Goal: Task Accomplishment & Management: Manage account settings

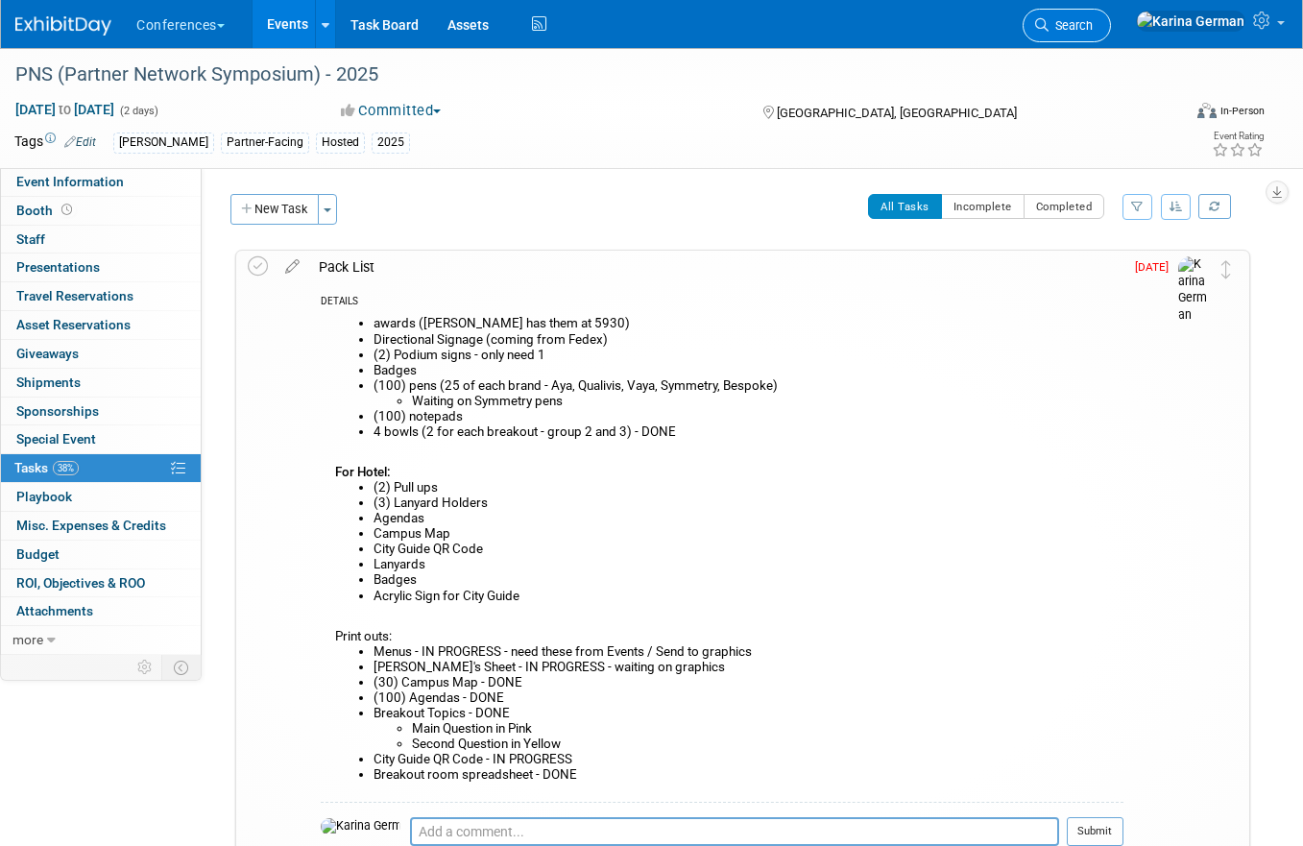
click at [1093, 32] on span "Search" at bounding box center [1071, 25] width 44 height 14
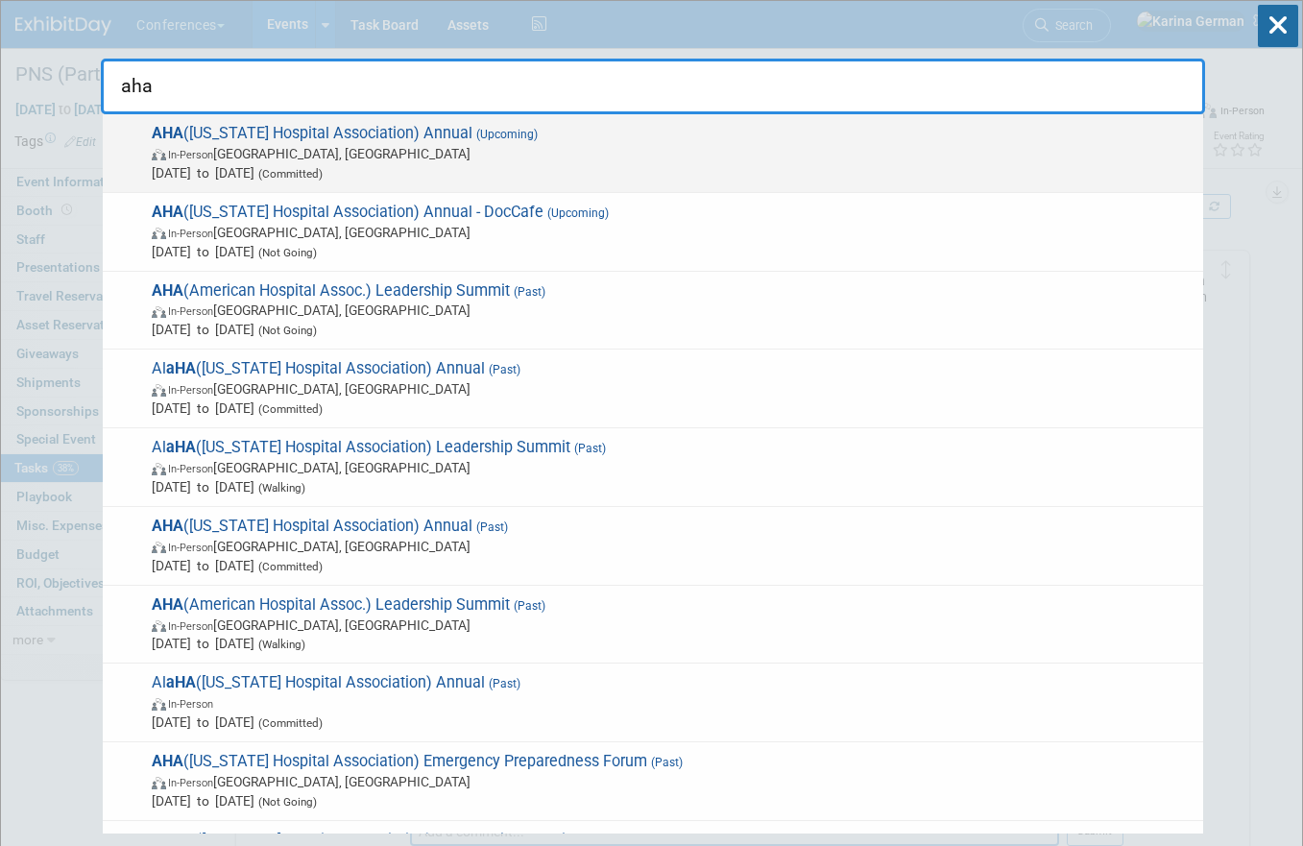
type input "aha"
click at [700, 114] on div "AHA (Arkansas Hospital Association) Annual (Upcoming) In-Person Little Rock, AR…" at bounding box center [653, 153] width 1101 height 79
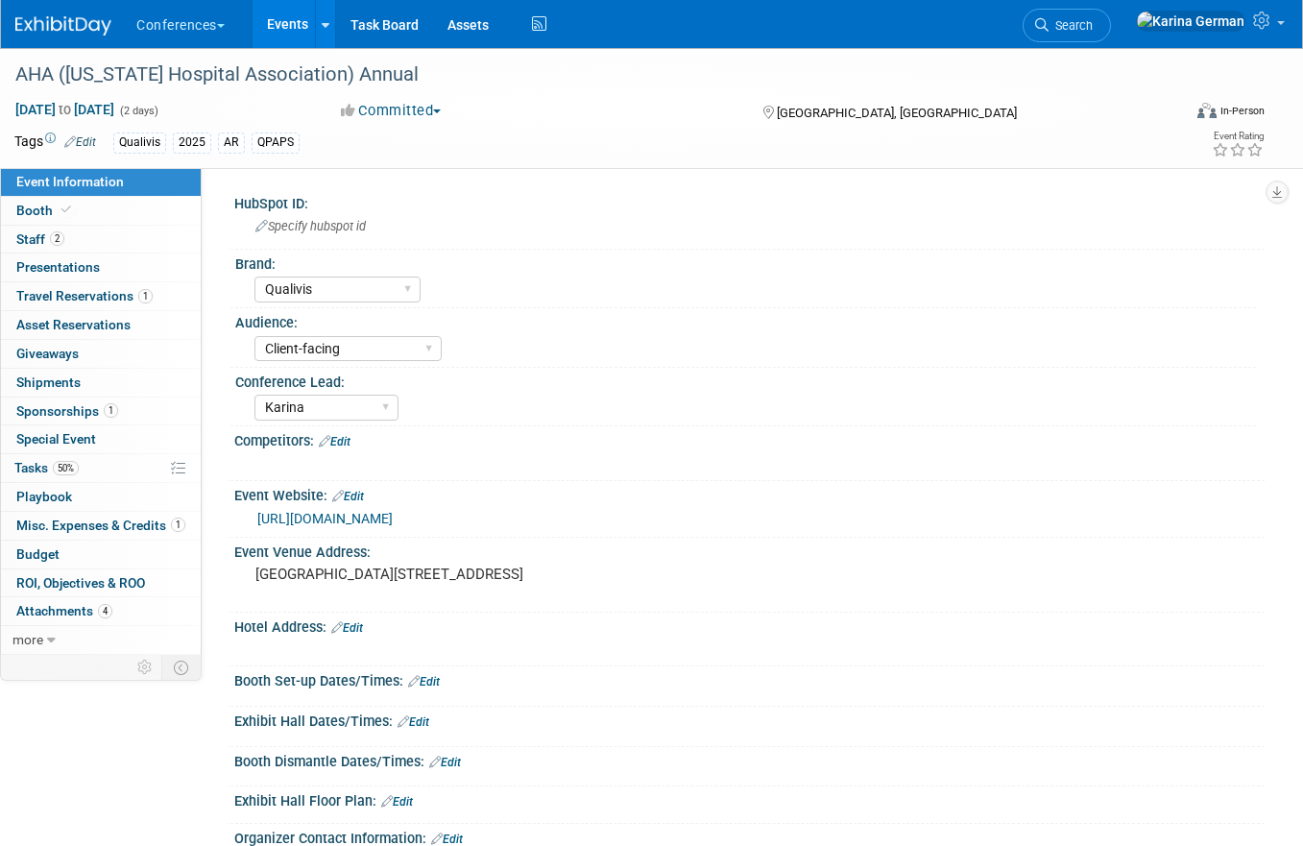
select select "Qualivis"
select select "Client-facing"
select select "Karina"
click at [96, 324] on span "Asset Reservations 0" at bounding box center [73, 324] width 114 height 15
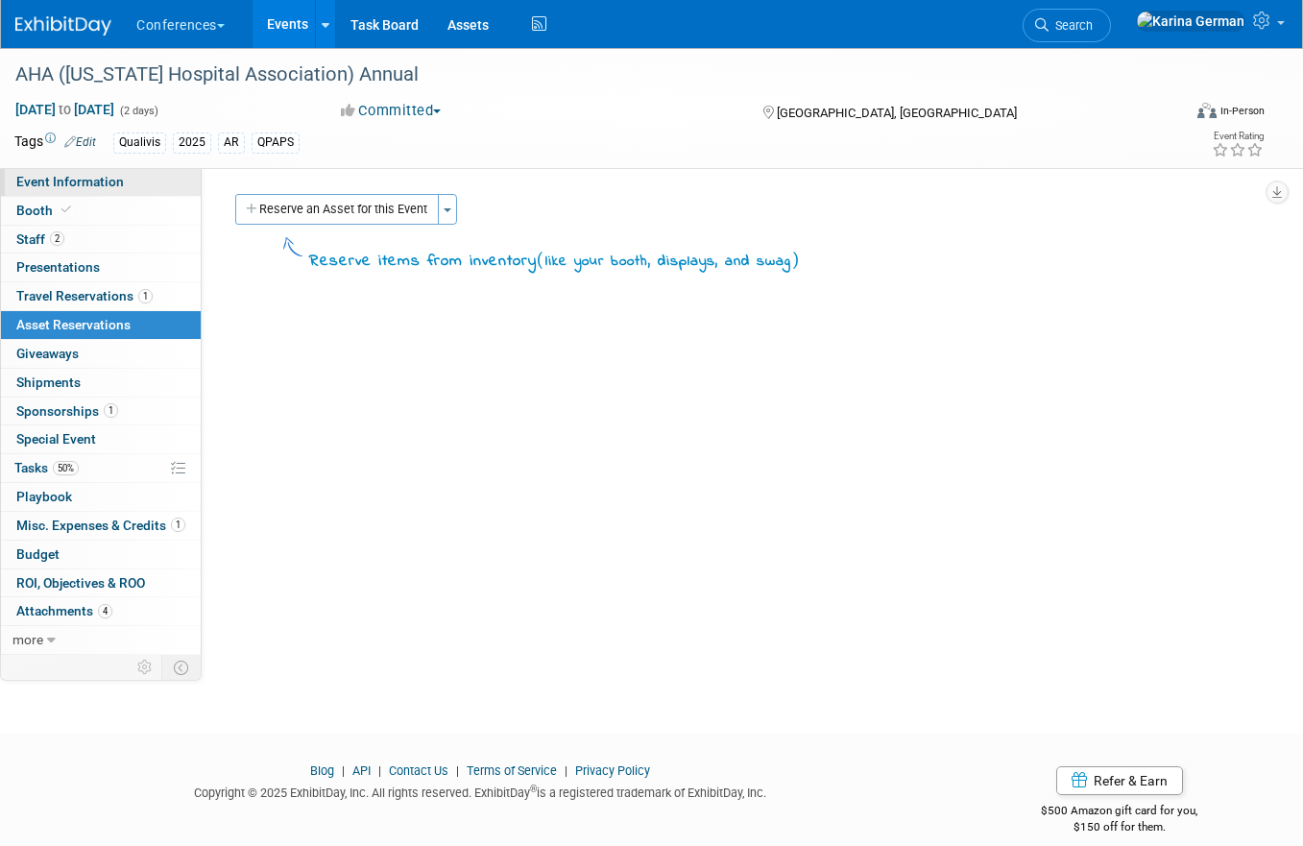
click at [113, 184] on span "Event Information" at bounding box center [70, 181] width 108 height 15
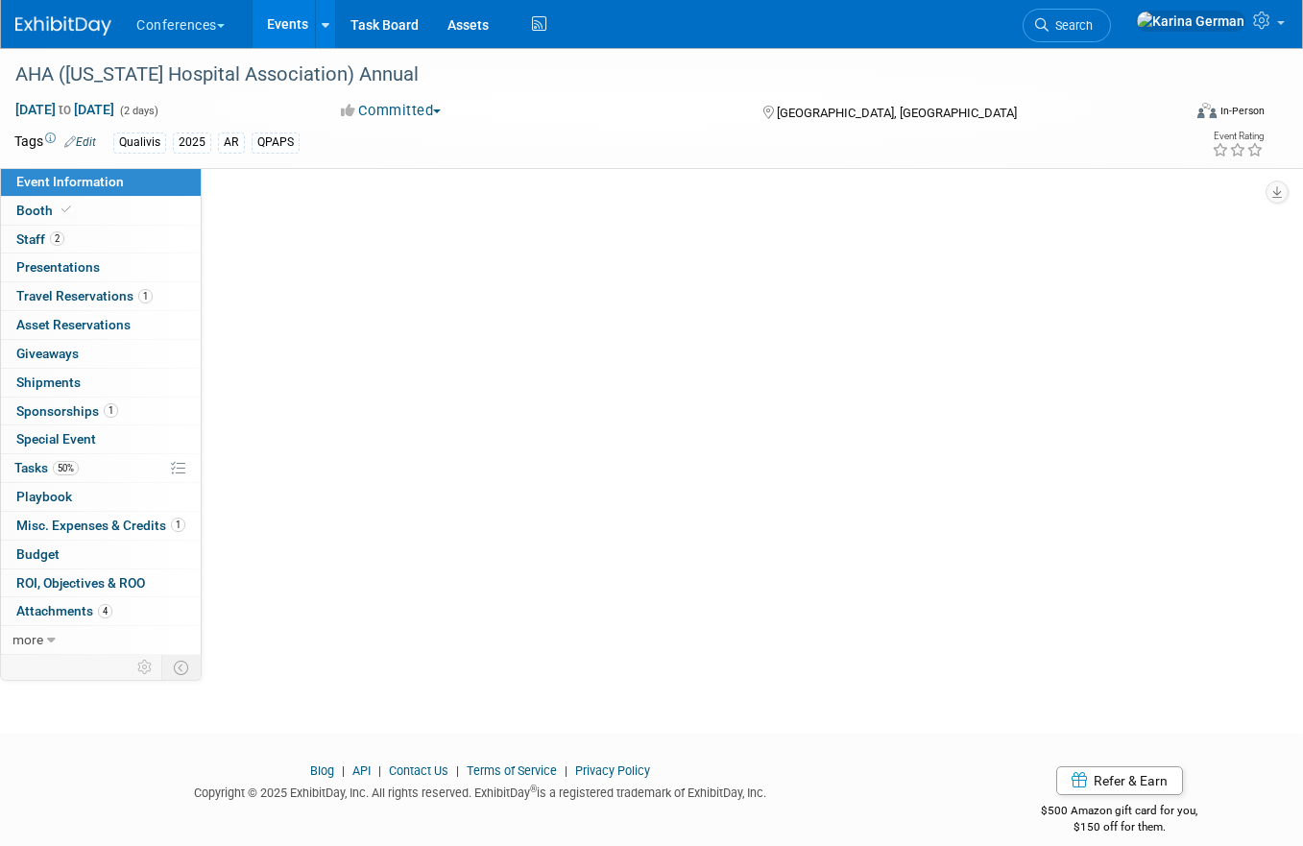
select select "Qualivis"
select select "Client-facing"
select select "Karina"
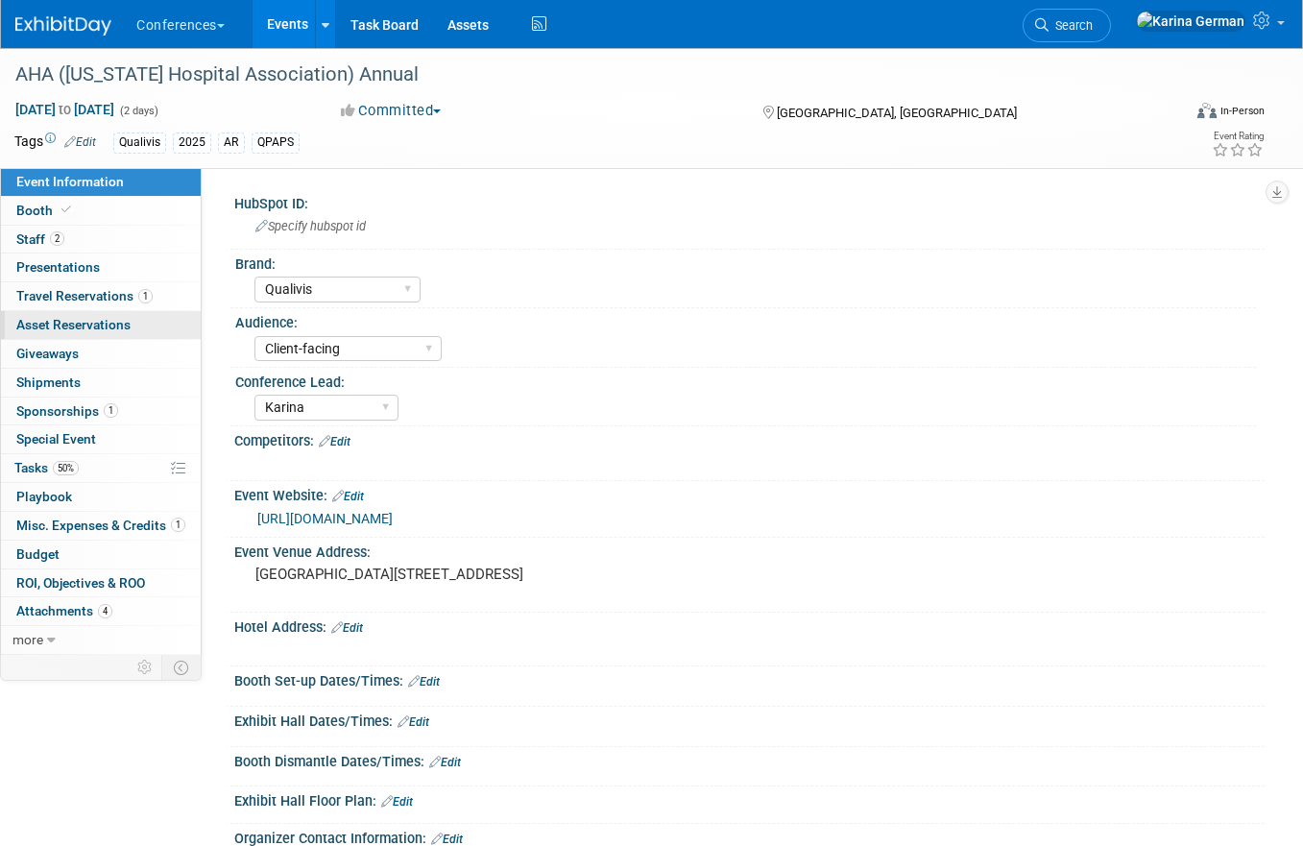
click at [122, 329] on span "Asset Reservations 0" at bounding box center [73, 324] width 114 height 15
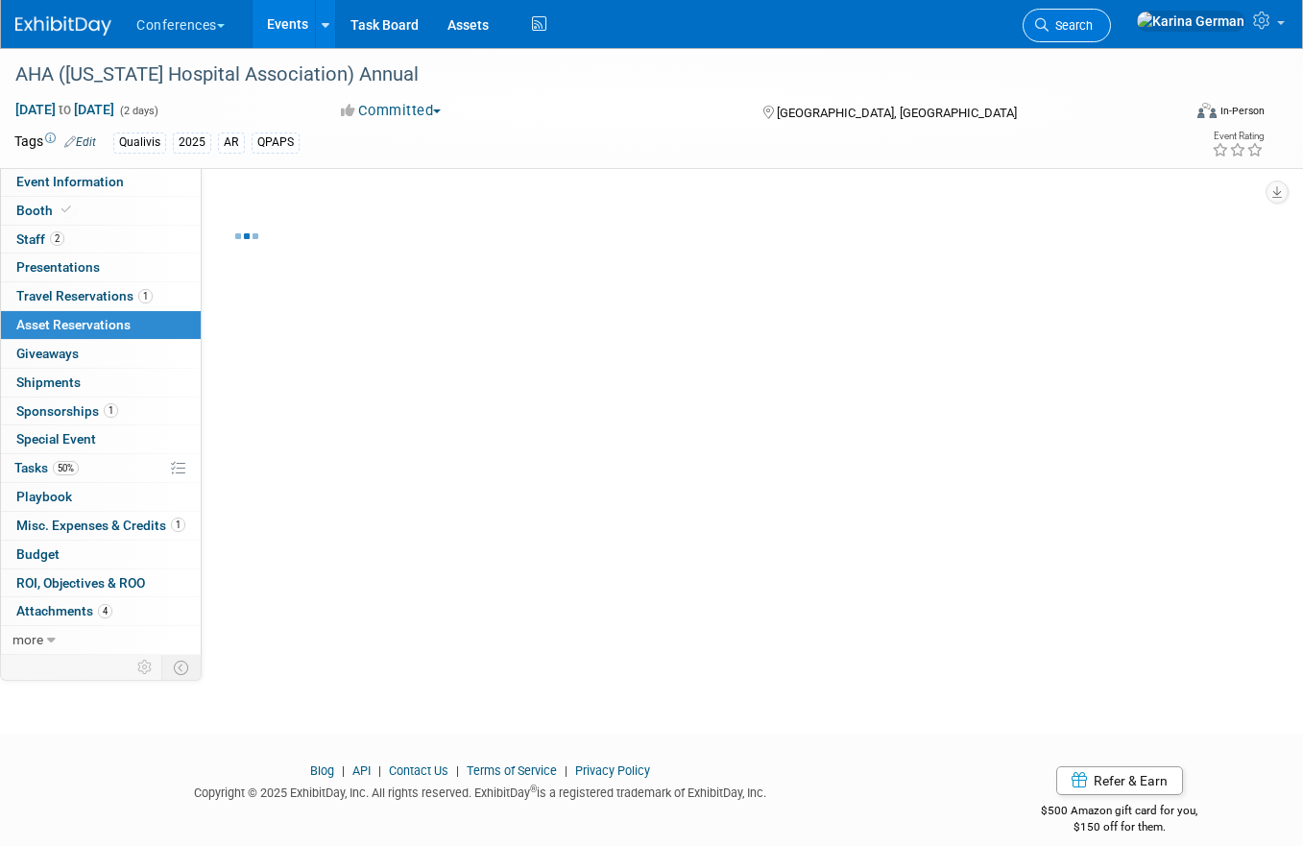
click at [1111, 14] on link "Search" at bounding box center [1067, 26] width 88 height 34
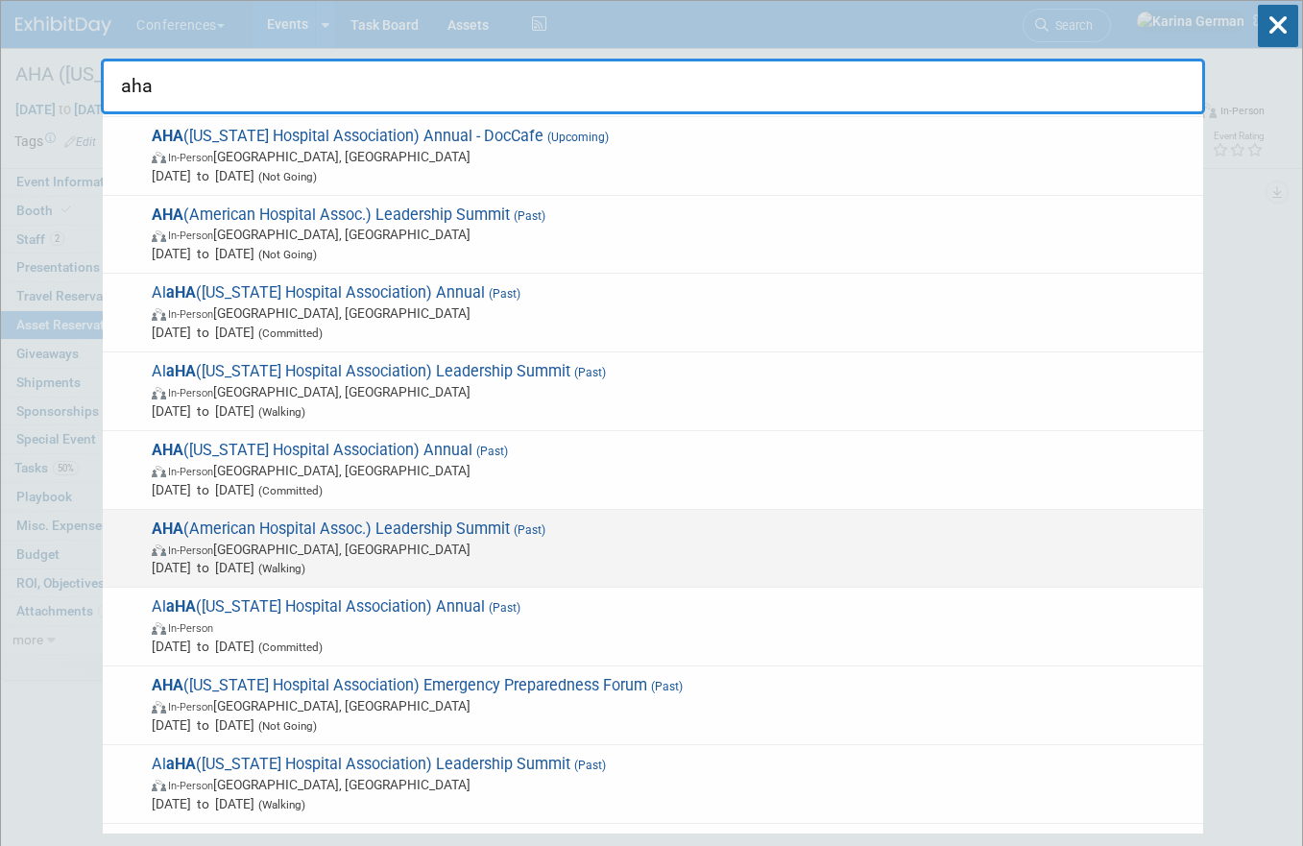
scroll to position [78, 0]
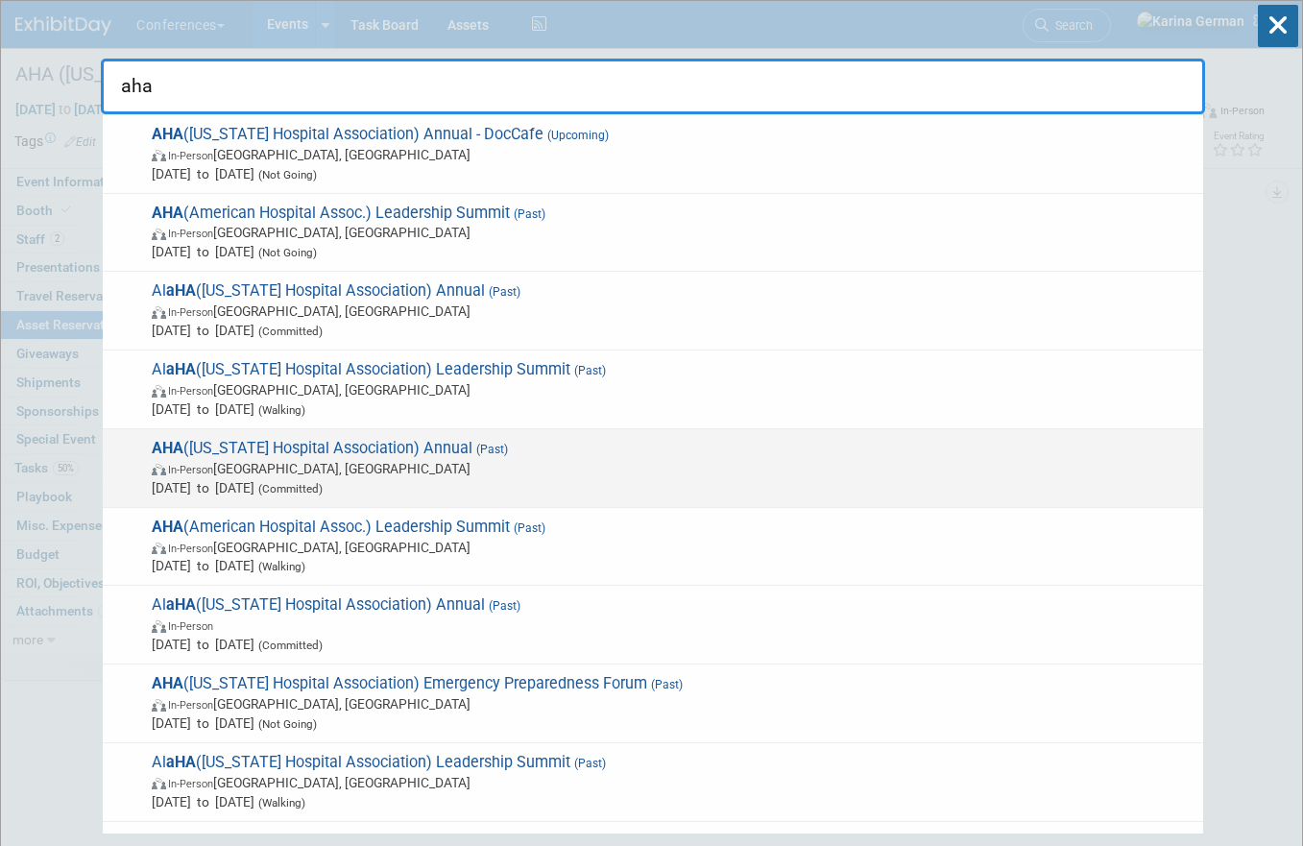
type input "aha"
click at [530, 482] on span "Oct 30, 2024 to Oct 31, 2024 (Committed)" at bounding box center [673, 487] width 1042 height 19
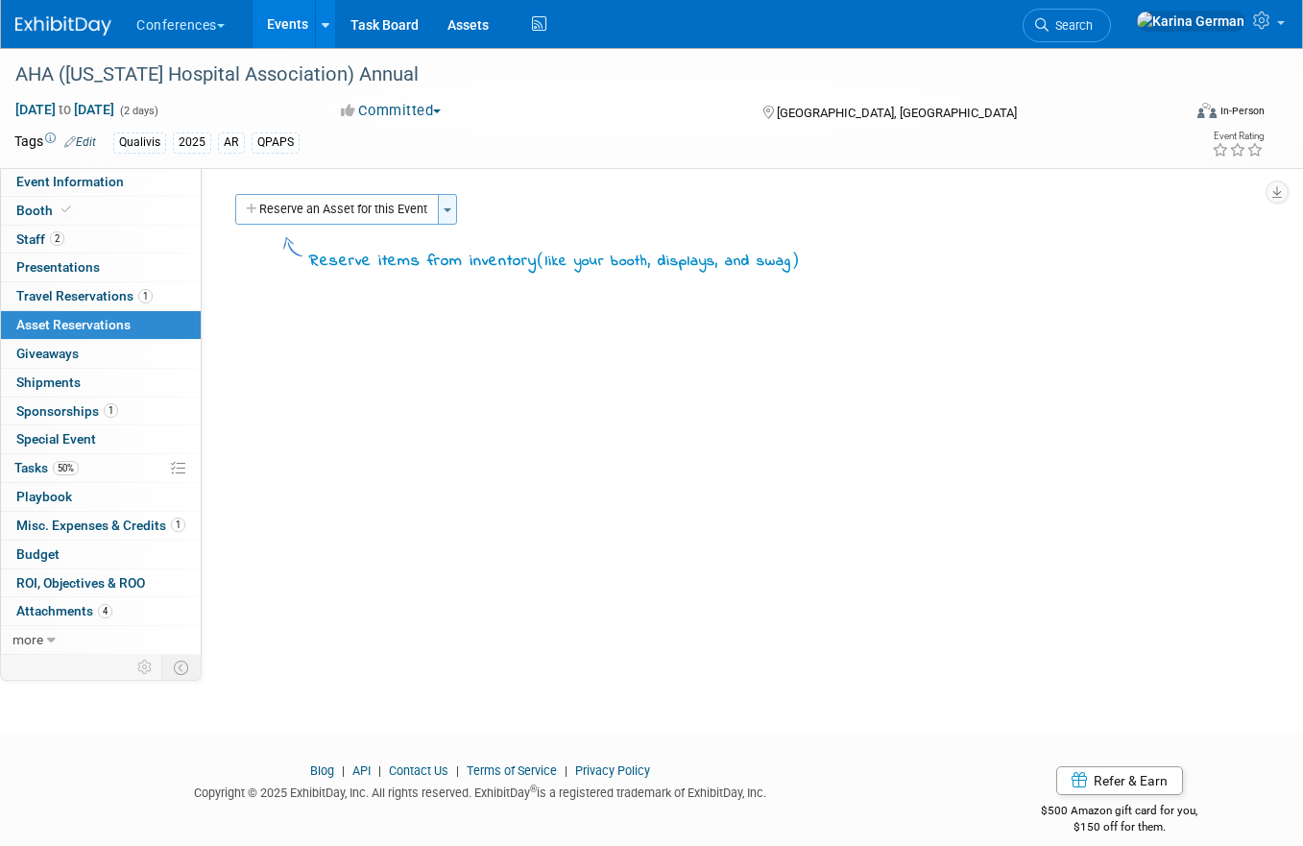
click at [456, 207] on button "Toggle Dropdown" at bounding box center [447, 209] width 19 height 31
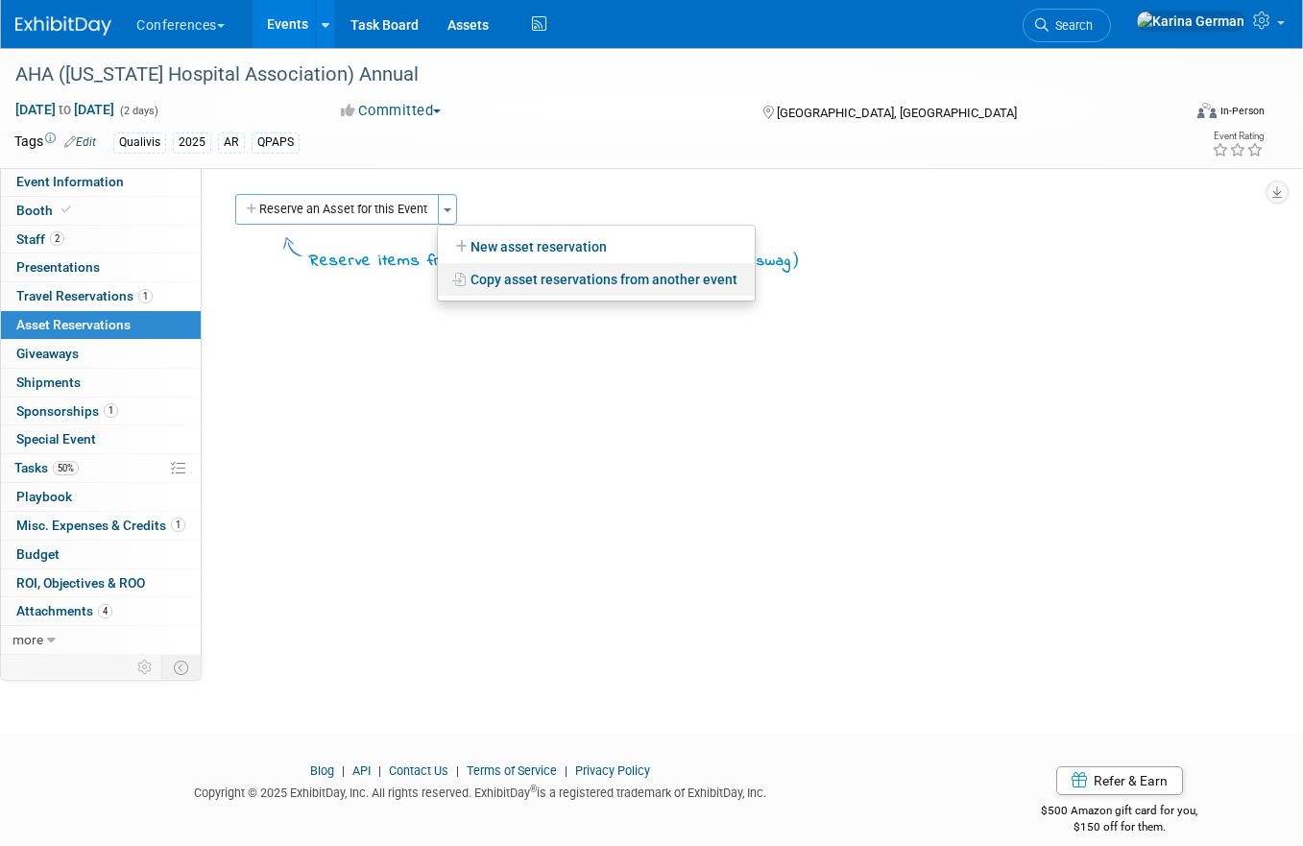
click at [504, 279] on link "Copy asset reservations from another event" at bounding box center [596, 279] width 317 height 33
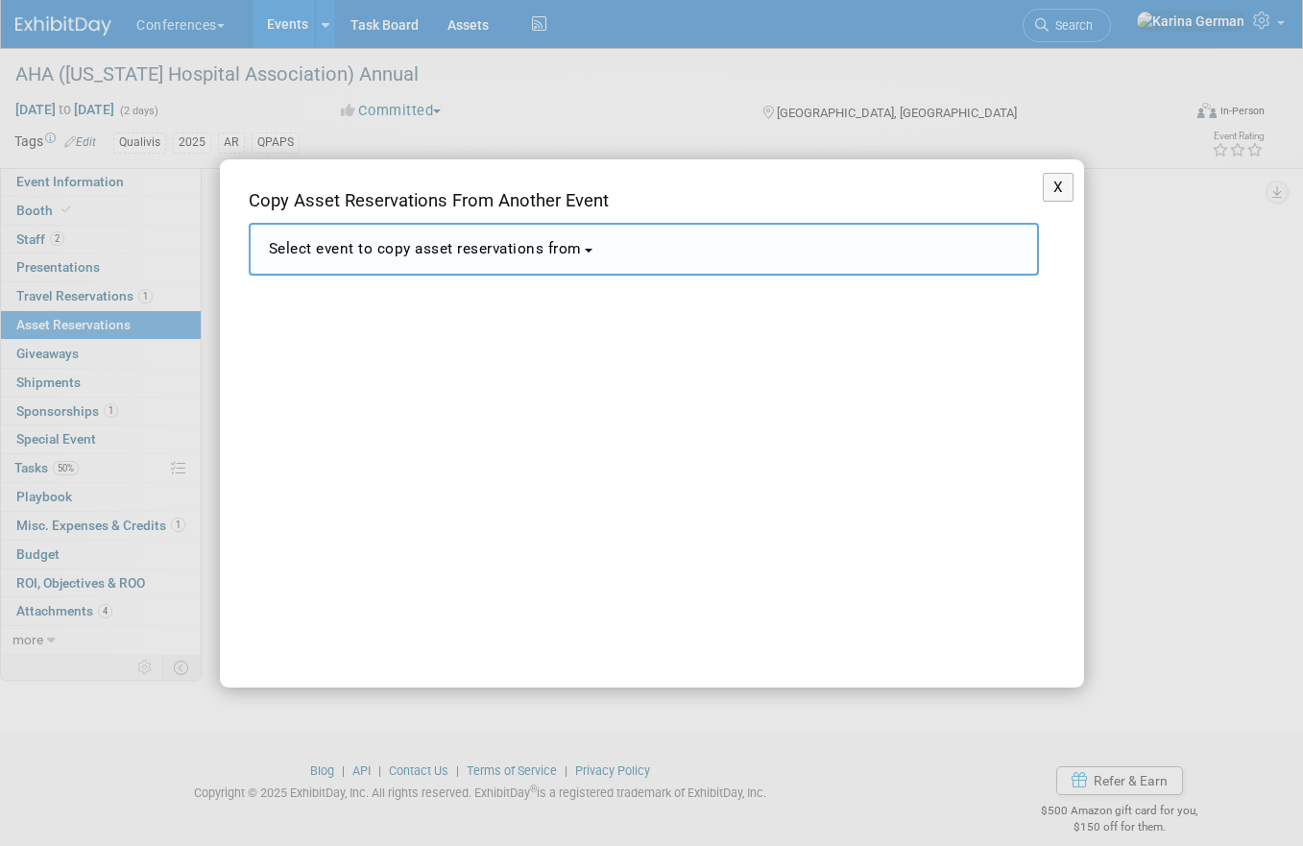
click at [553, 238] on button "Select event to copy asset reservations from" at bounding box center [644, 249] width 790 height 53
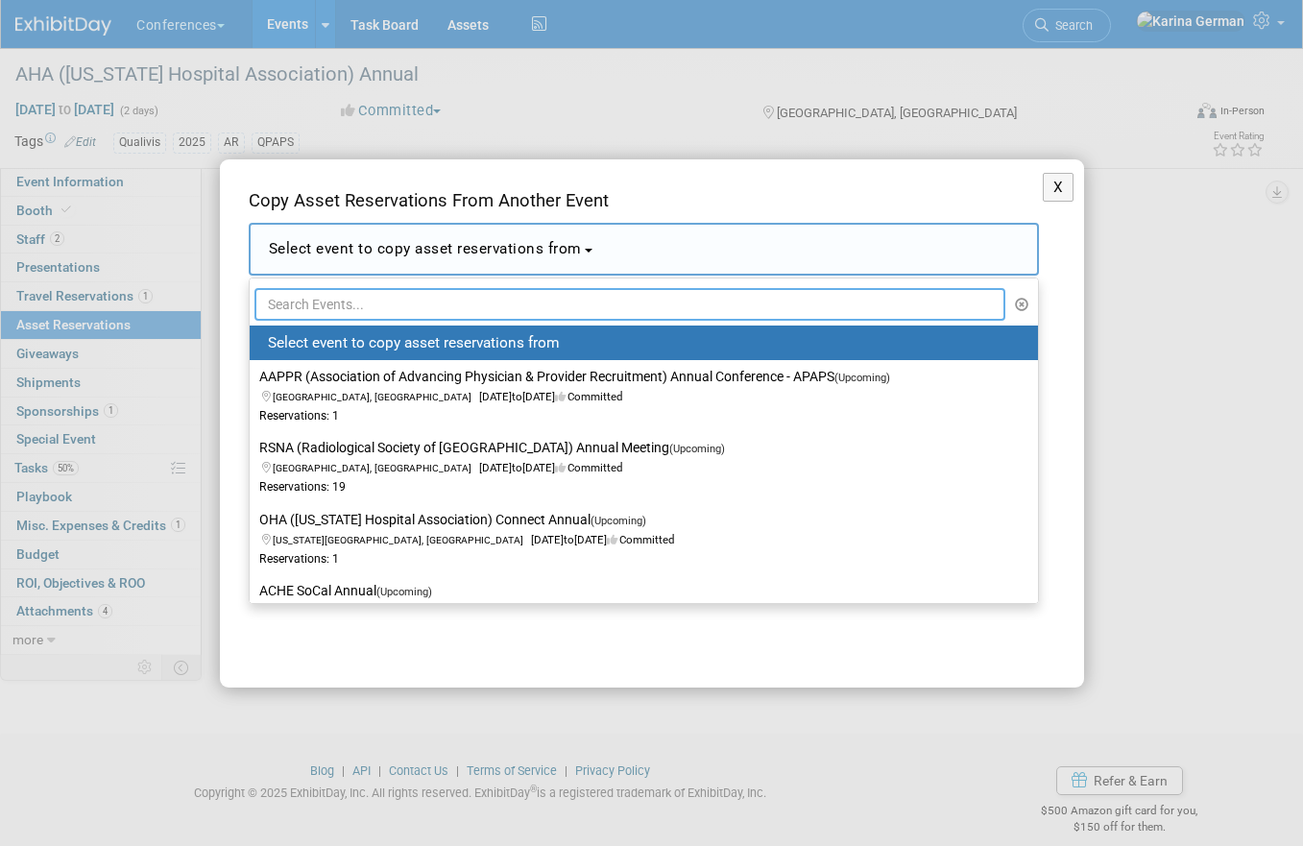
click at [382, 301] on input "text" at bounding box center [631, 304] width 752 height 33
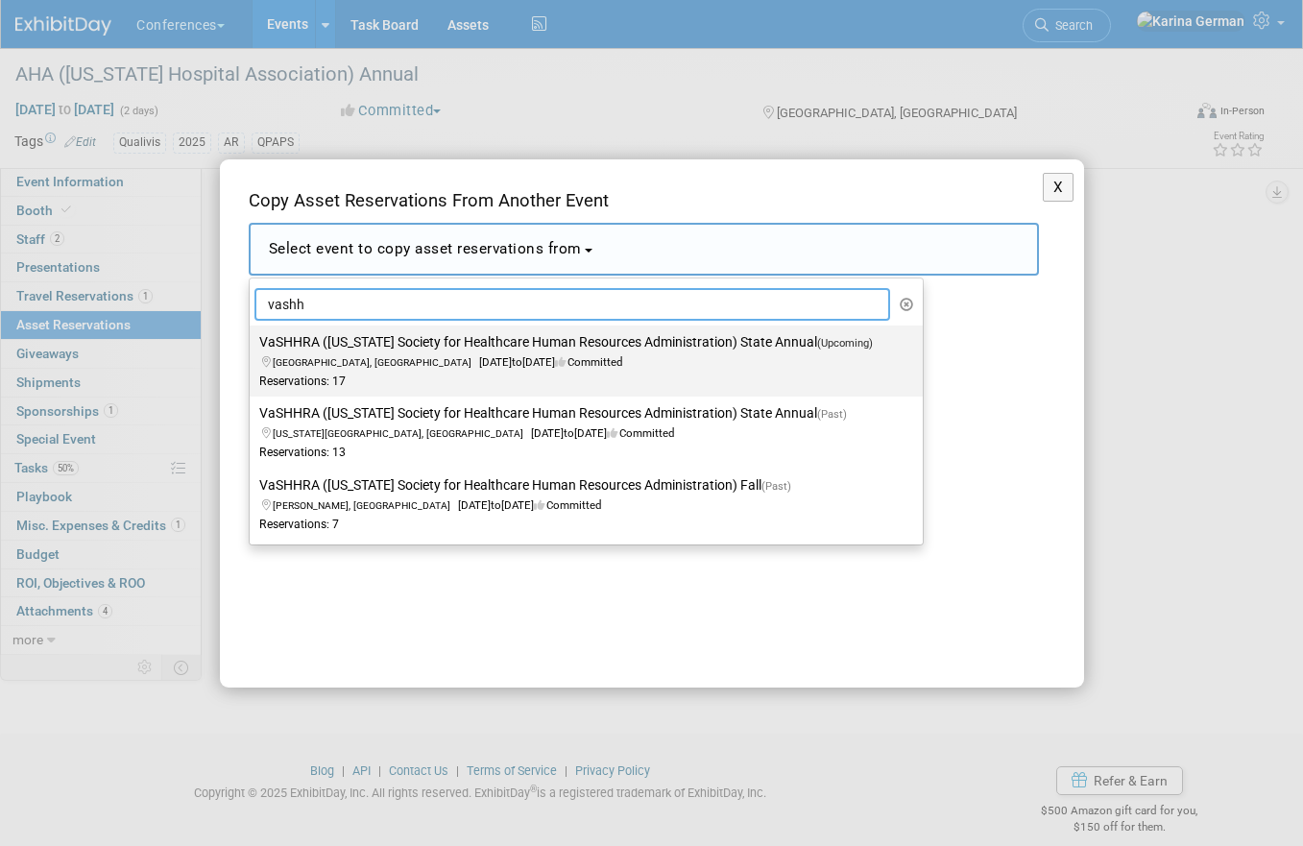
type input "vashh"
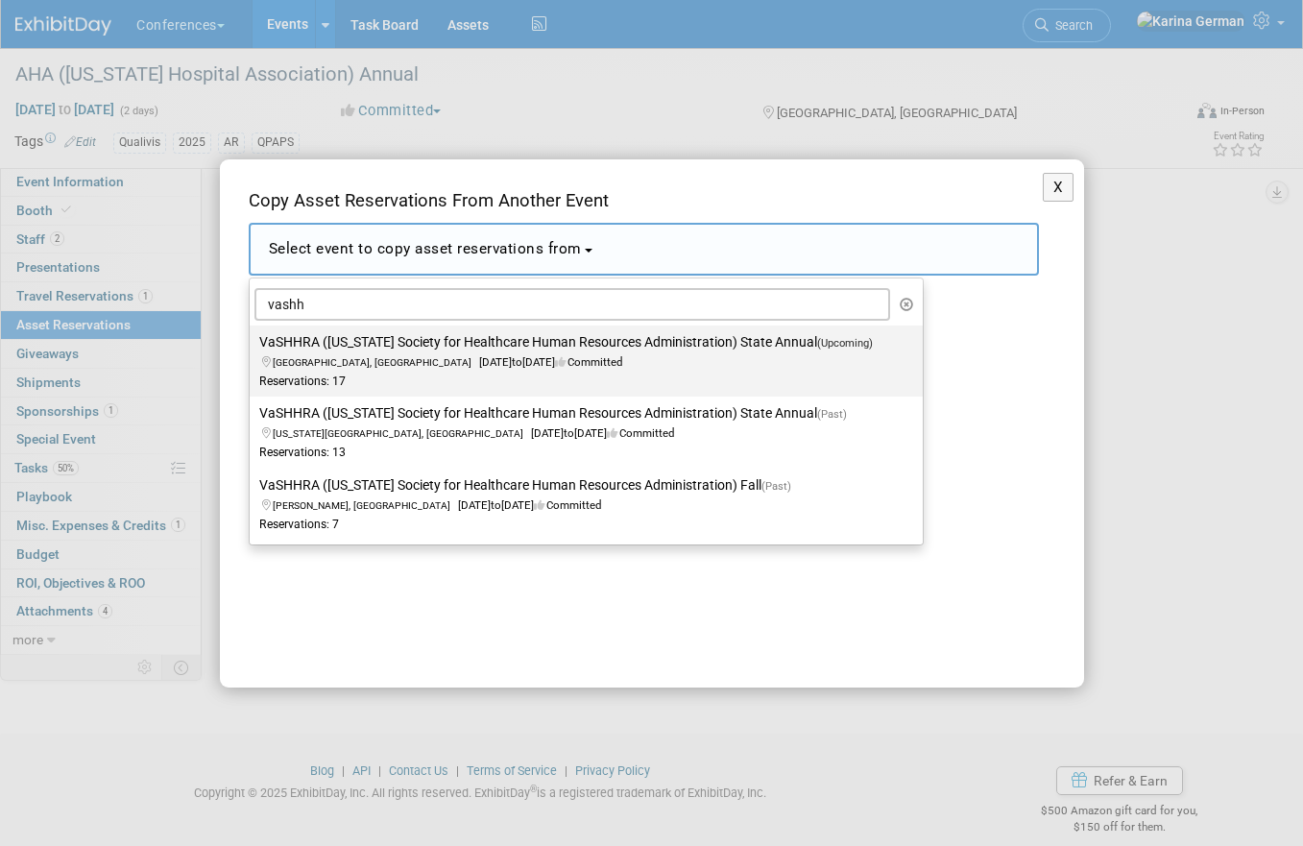
click at [374, 364] on span "Williamsburg, VA Oct 10, 2025 to Oct 10, 2025 Committed" at bounding box center [571, 352] width 625 height 33
click at [253, 349] on input "VaSHHRA (Virginia Society for Healthcare Human Resources Administration) State …" at bounding box center [246, 342] width 12 height 12
select select "11141242"
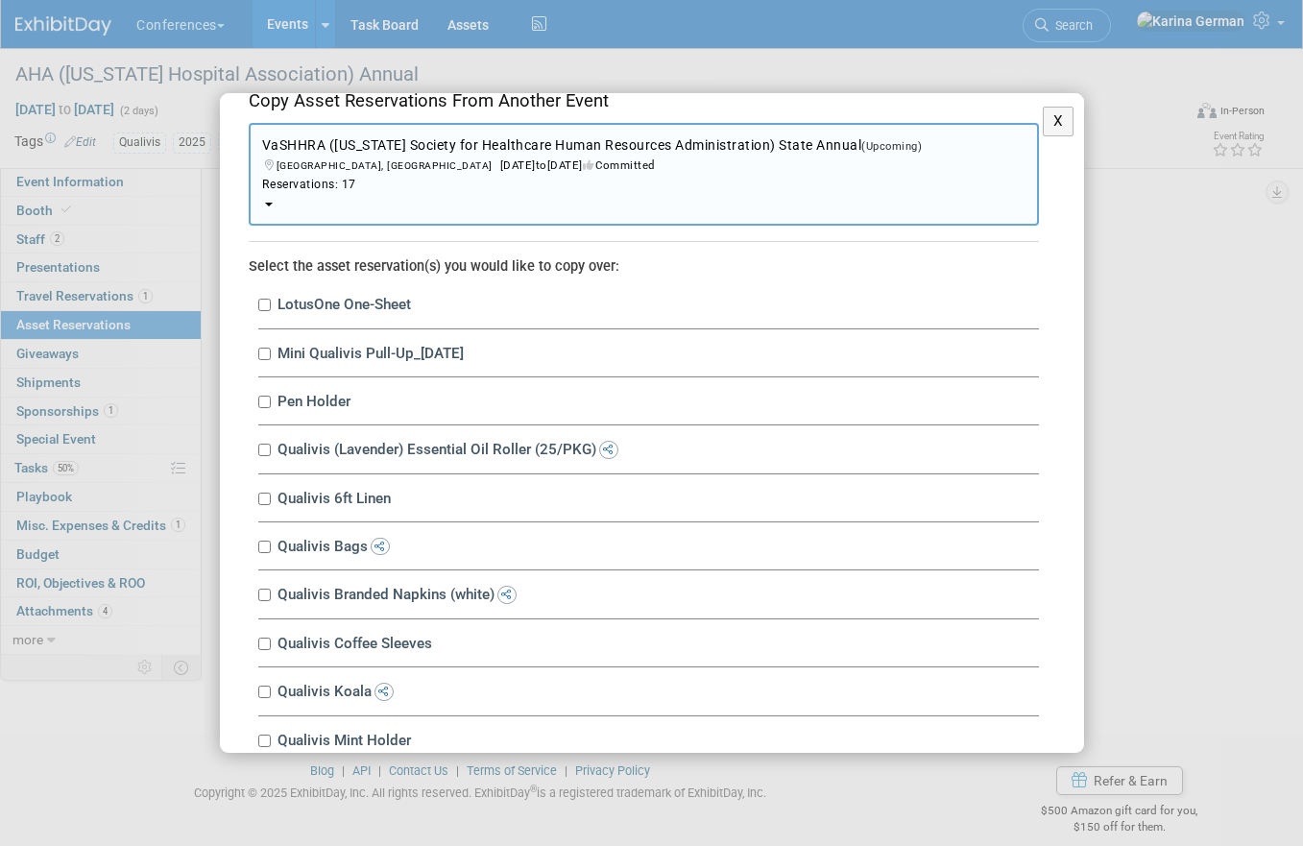
scroll to position [36, 0]
click at [263, 303] on input "LotusOne One-Sheet" at bounding box center [264, 303] width 12 height 12
checkbox input "true"
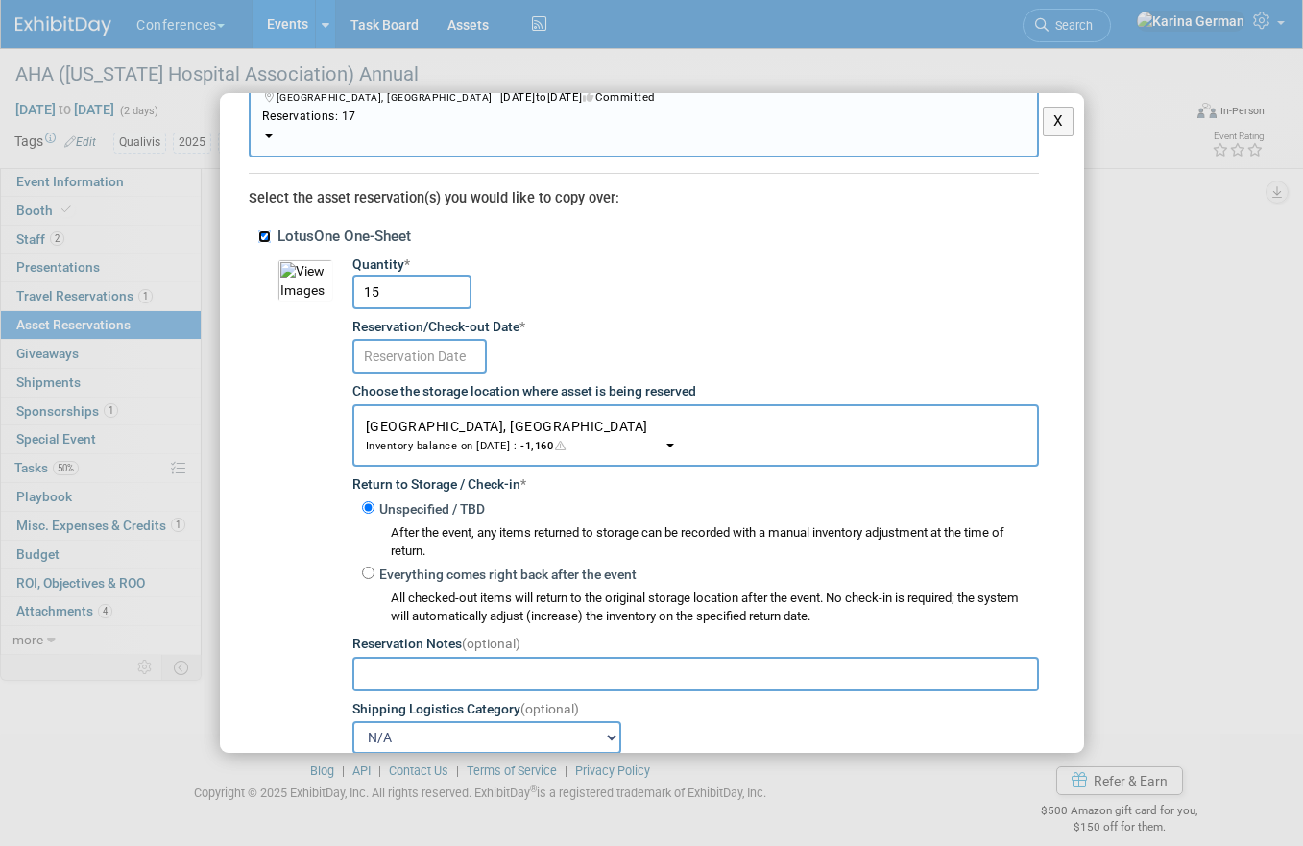
scroll to position [126, 0]
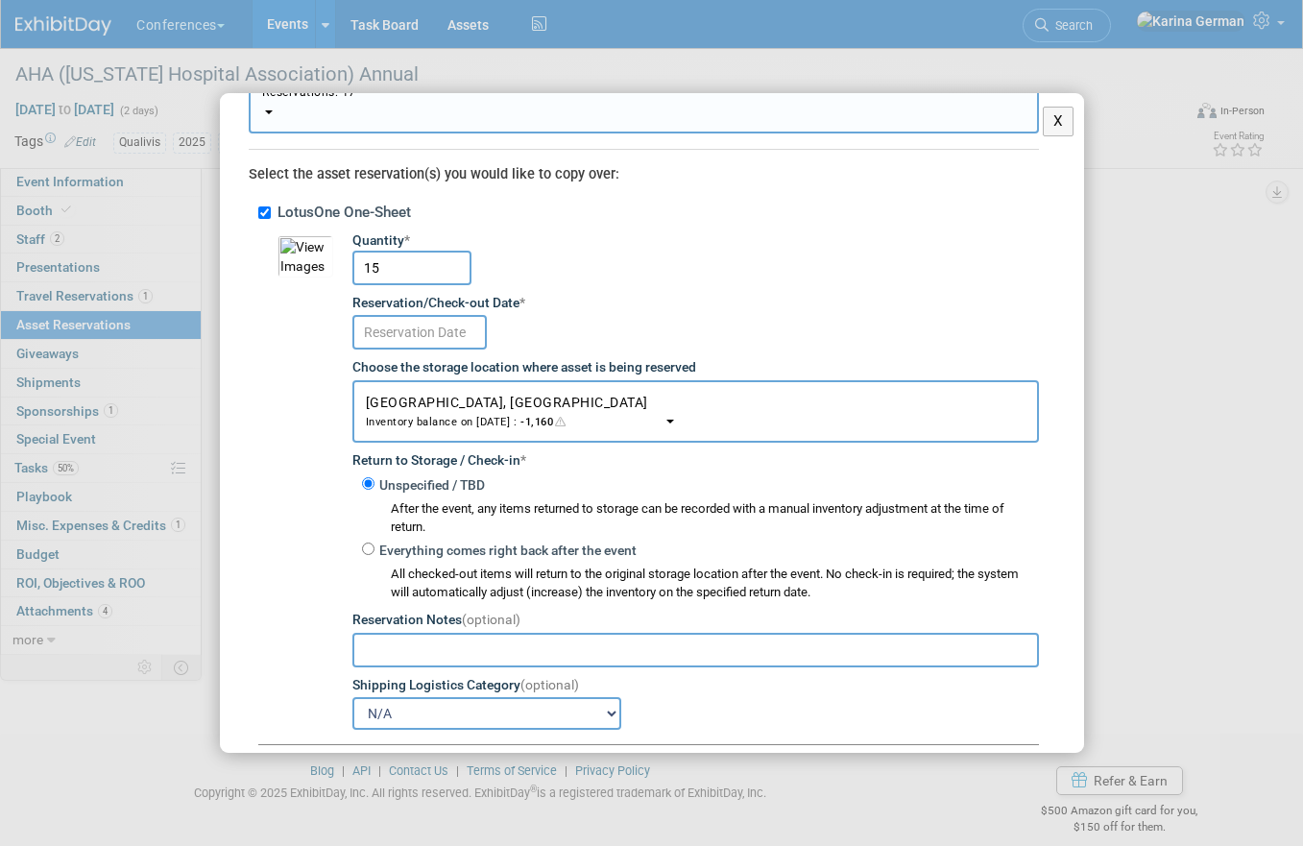
click at [423, 330] on input "text" at bounding box center [419, 332] width 134 height 35
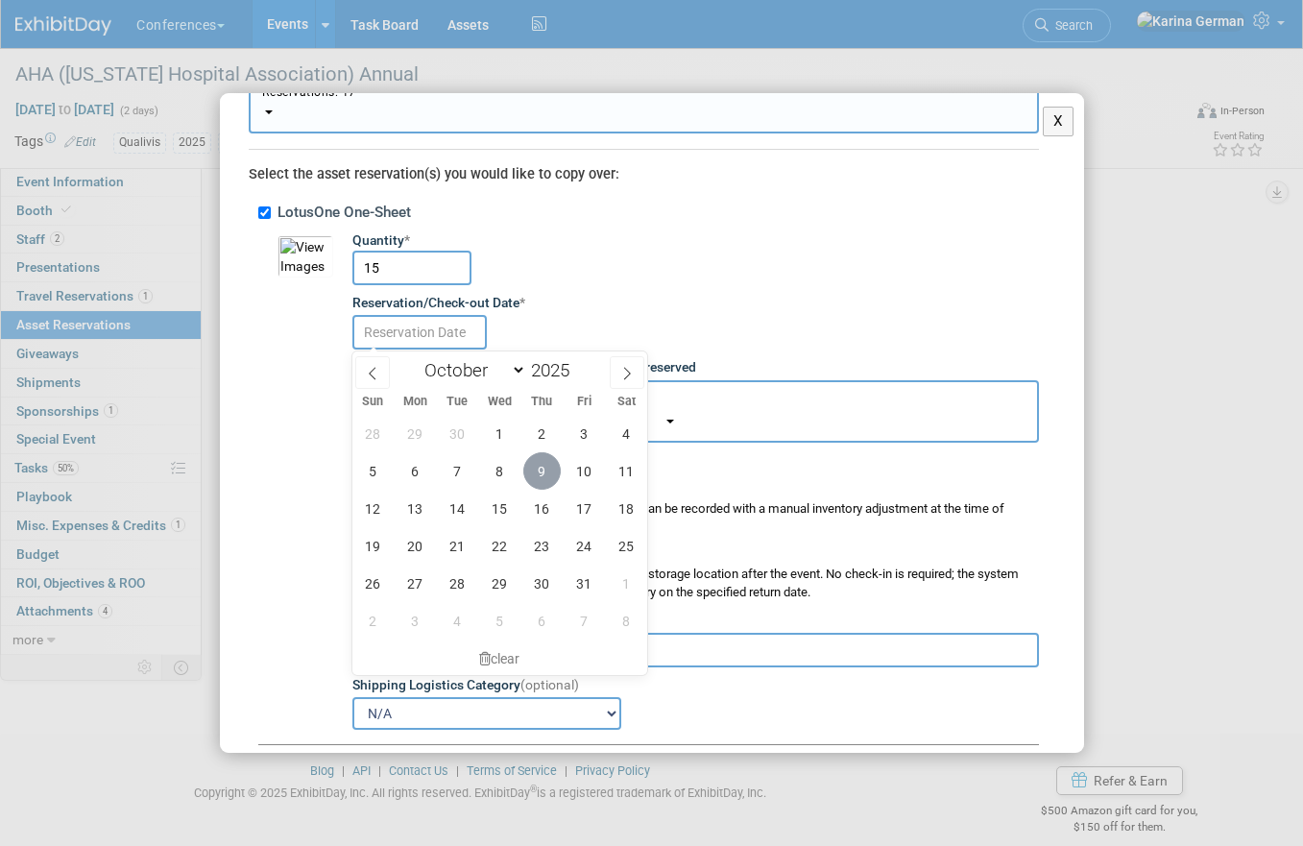
click at [545, 469] on span "9" at bounding box center [541, 470] width 37 height 37
type input "Oct 9, 2025"
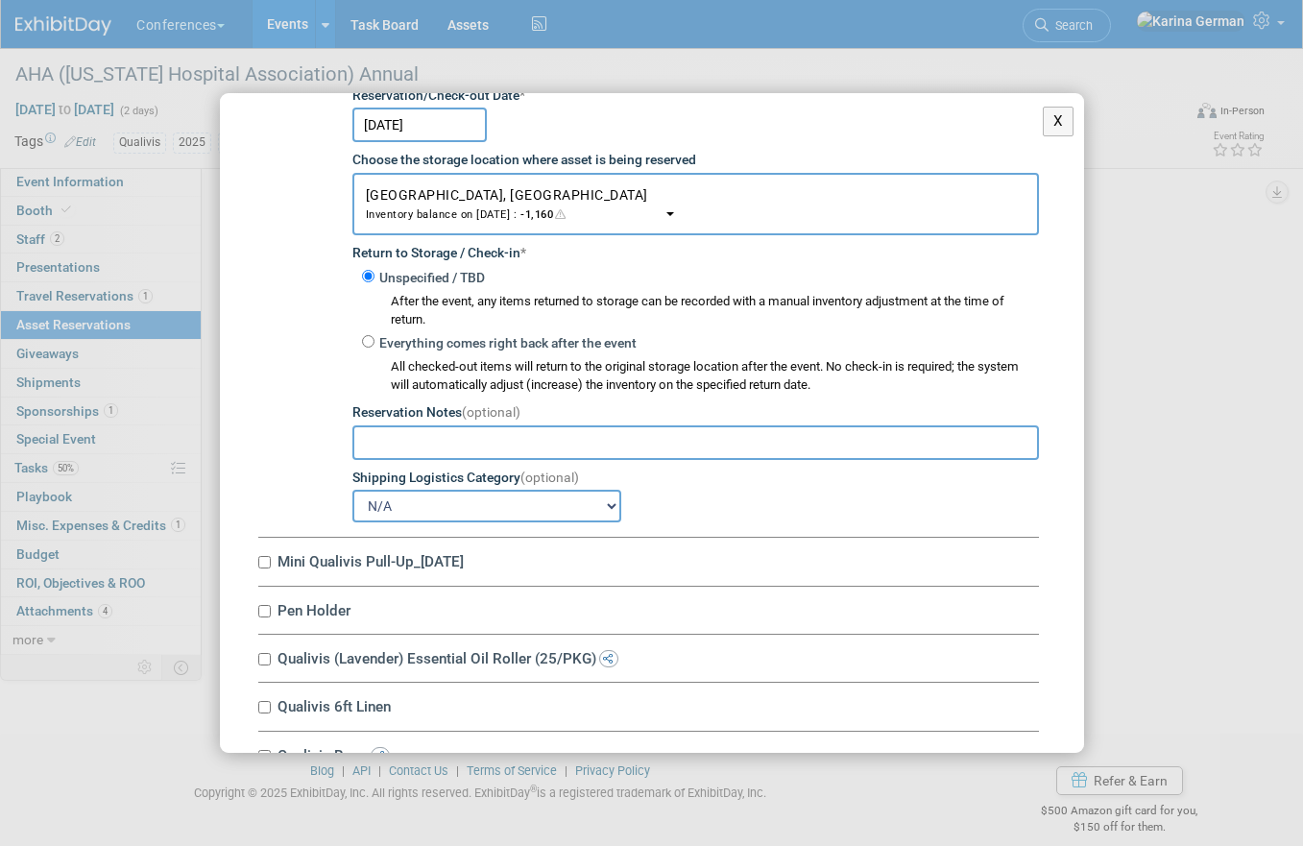
scroll to position [331, 0]
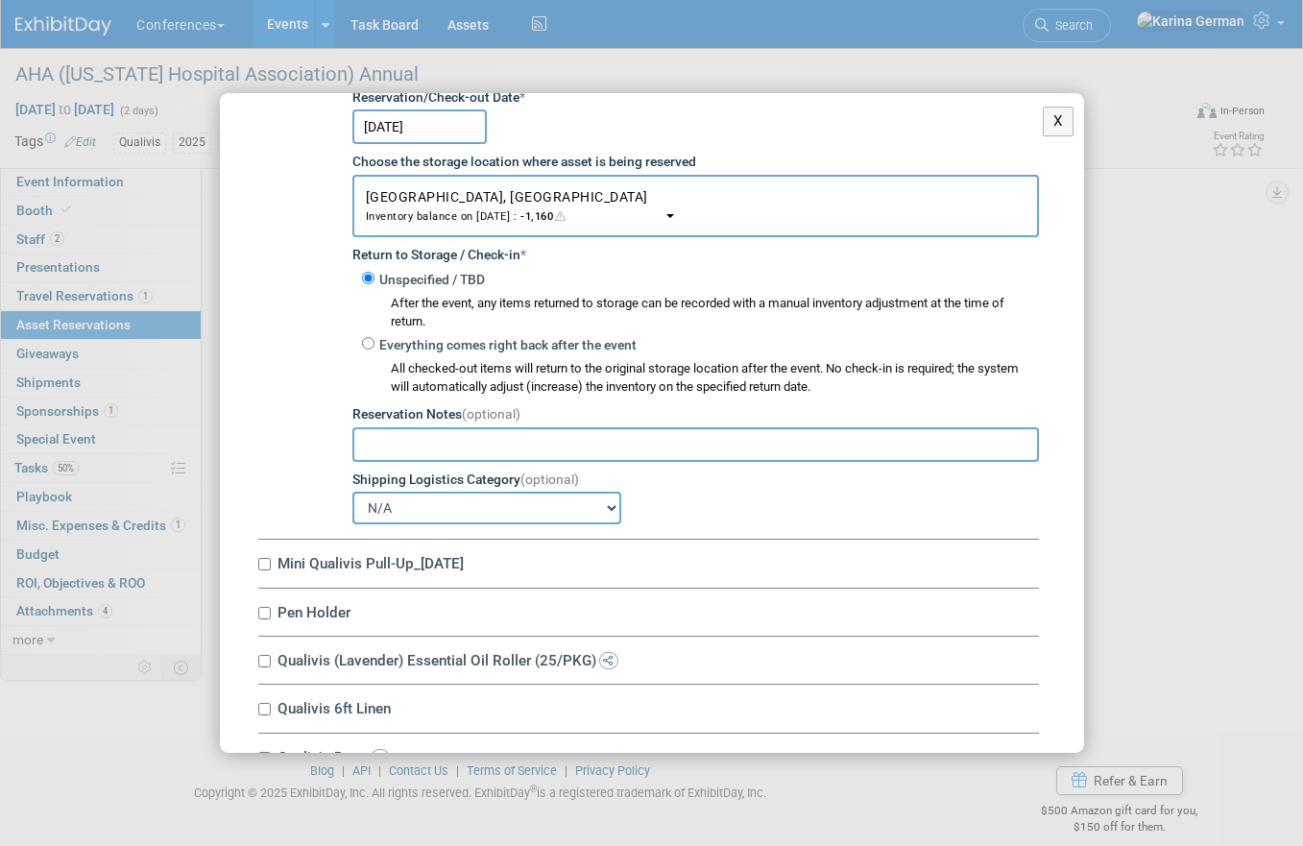
click at [433, 432] on input "text" at bounding box center [695, 444] width 687 height 35
click at [362, 444] on input "the new one Jenny sent you" at bounding box center [695, 444] width 687 height 35
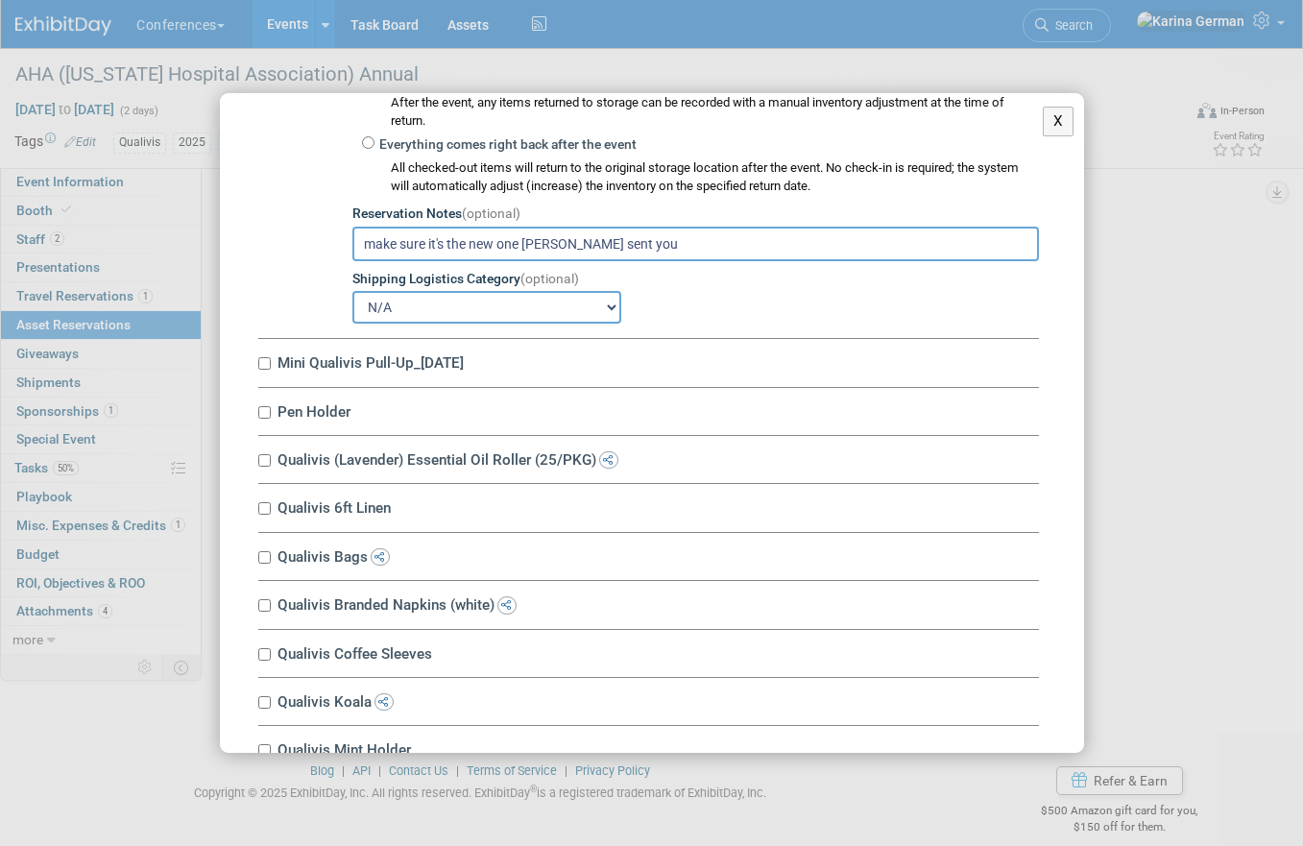
scroll to position [582, 0]
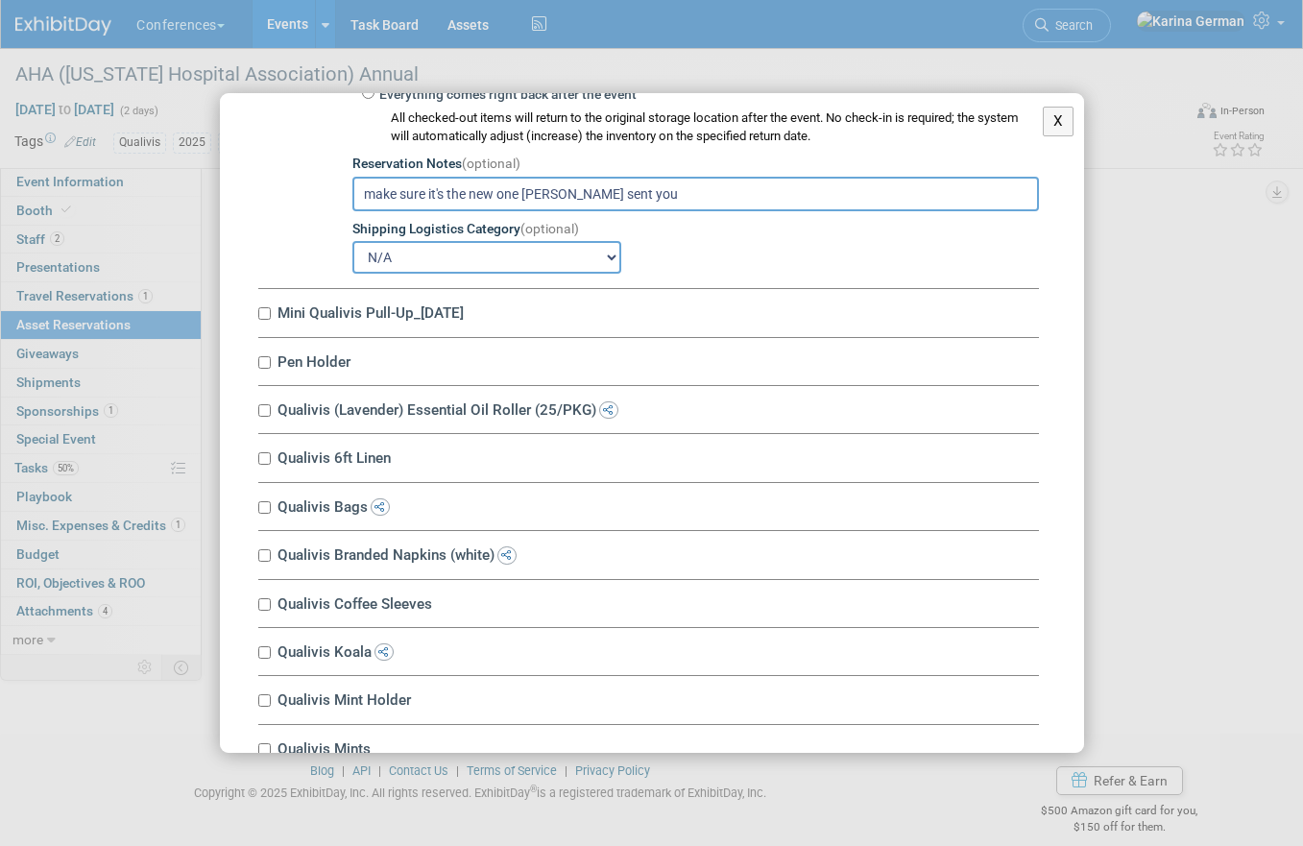
type input "make sure it's the new one Jenny sent you"
click at [327, 310] on label "Mini Qualivis Pull-Up_1.29.24" at bounding box center [655, 312] width 767 height 18
click at [271, 310] on input "Mini Qualivis Pull-Up_1.29.24" at bounding box center [264, 313] width 12 height 12
checkbox input "true"
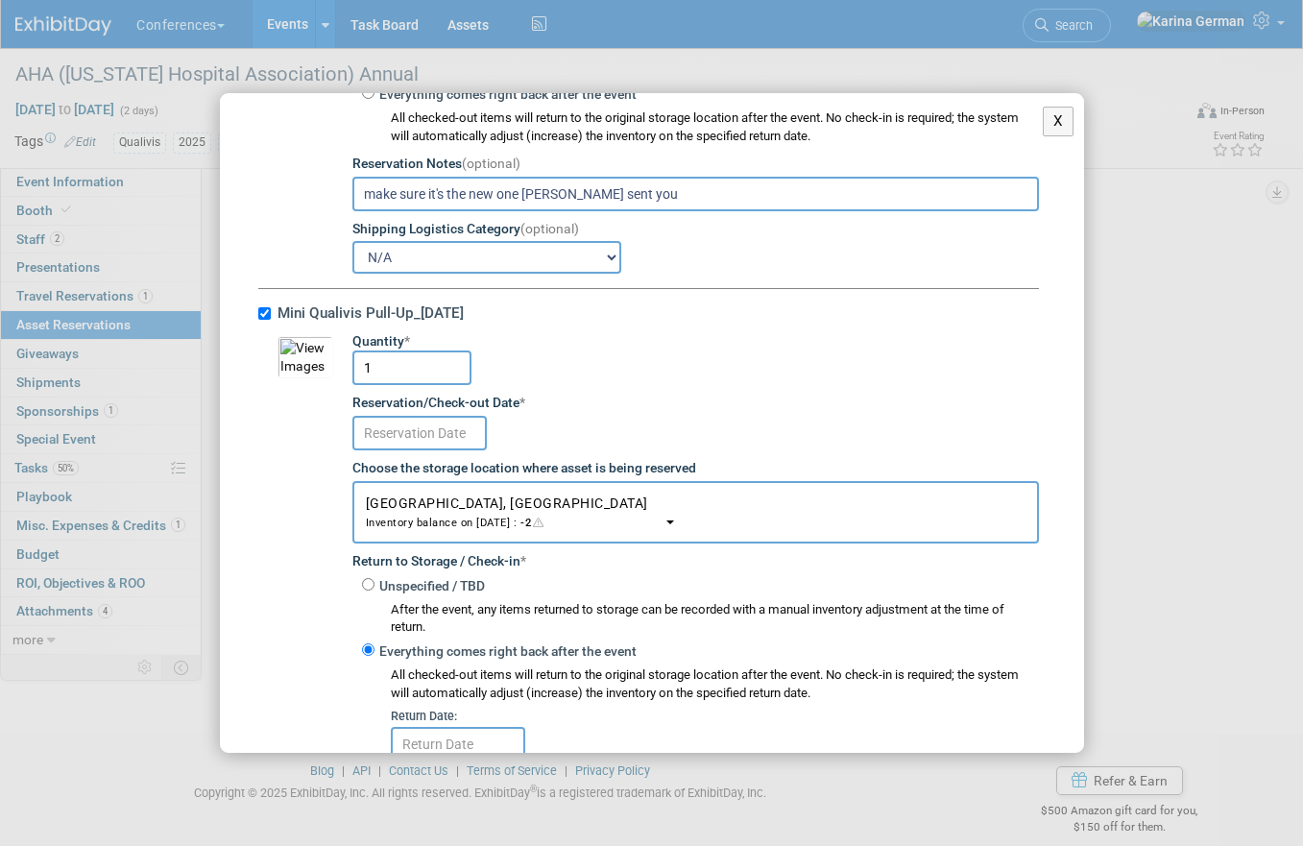
click at [425, 436] on input "text" at bounding box center [419, 433] width 134 height 35
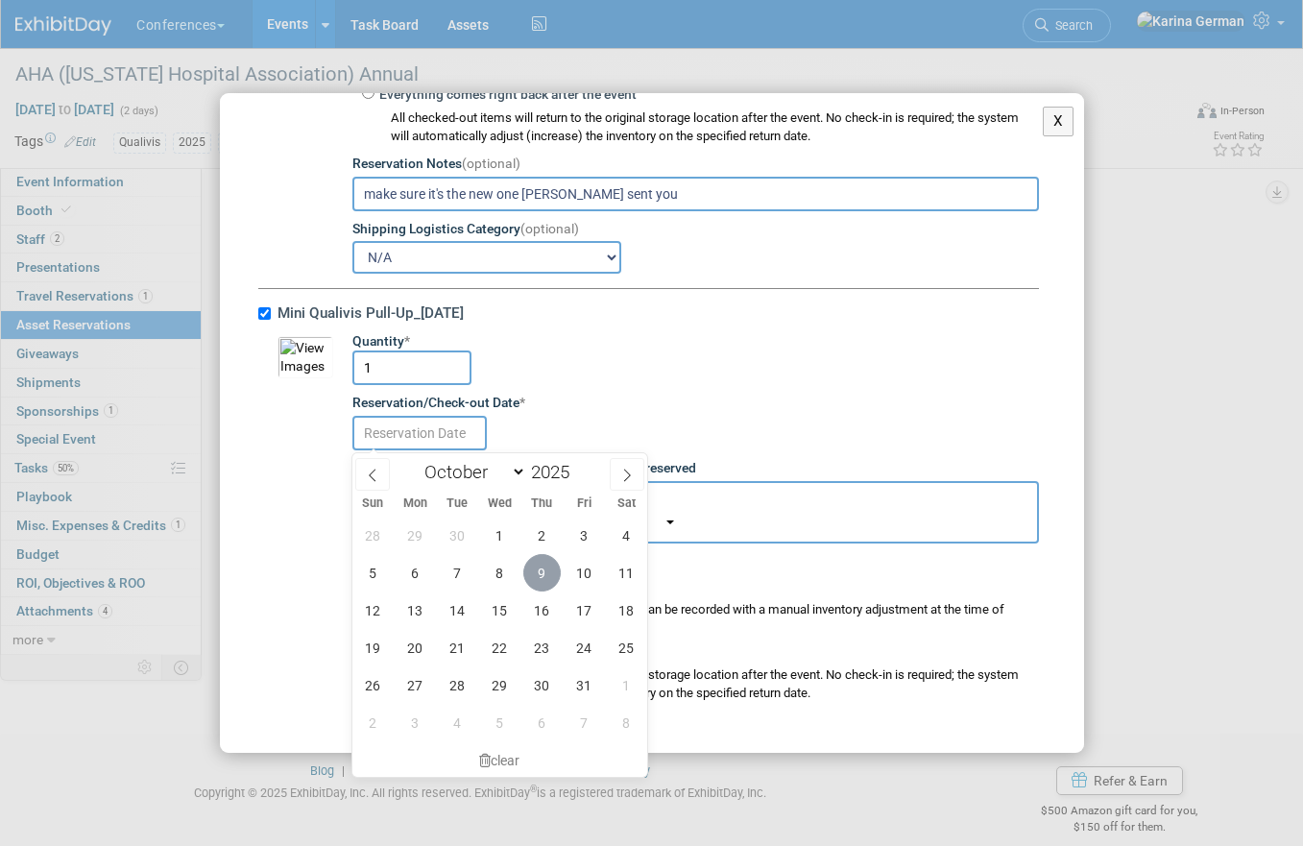
click at [537, 558] on span "9" at bounding box center [541, 572] width 37 height 37
type input "Oct 9, 2025"
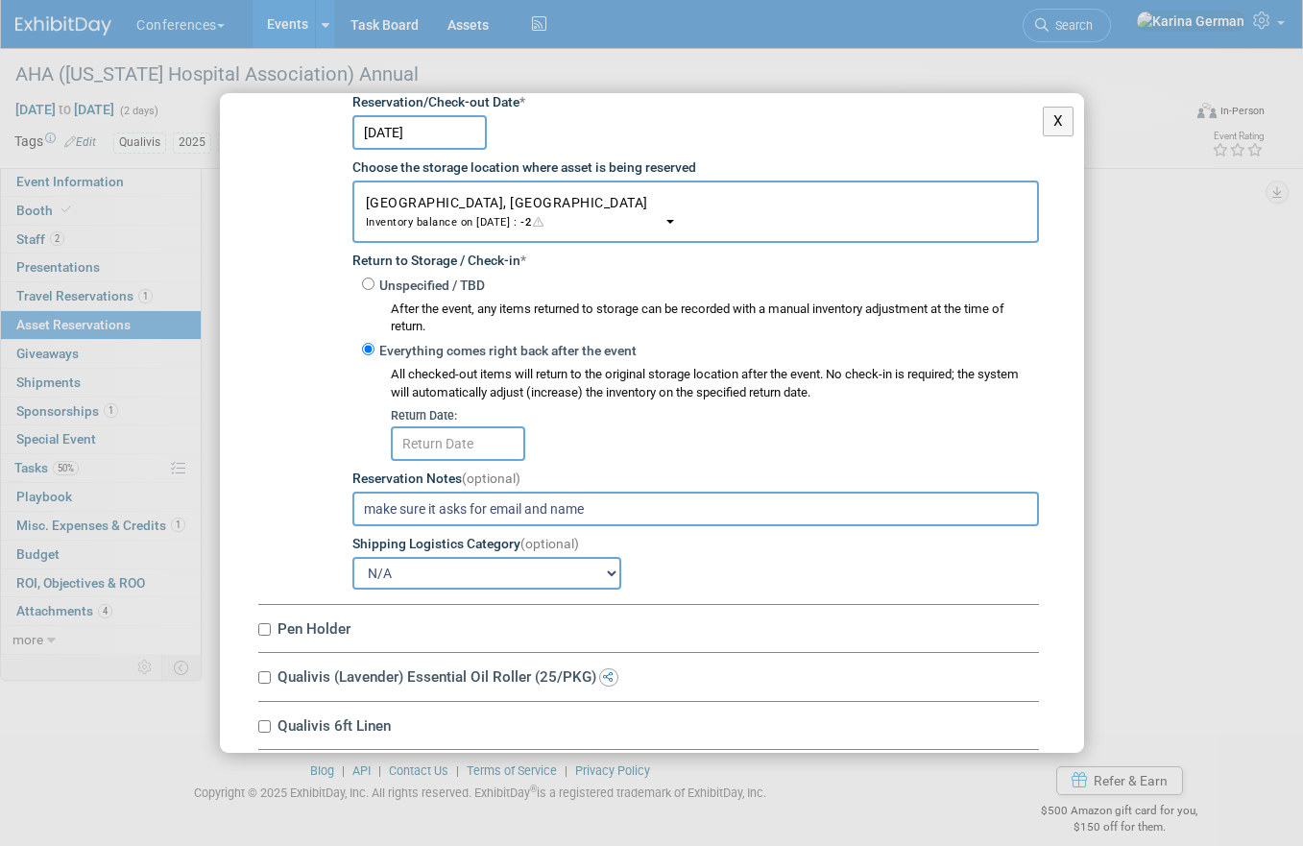
scroll to position [887, 0]
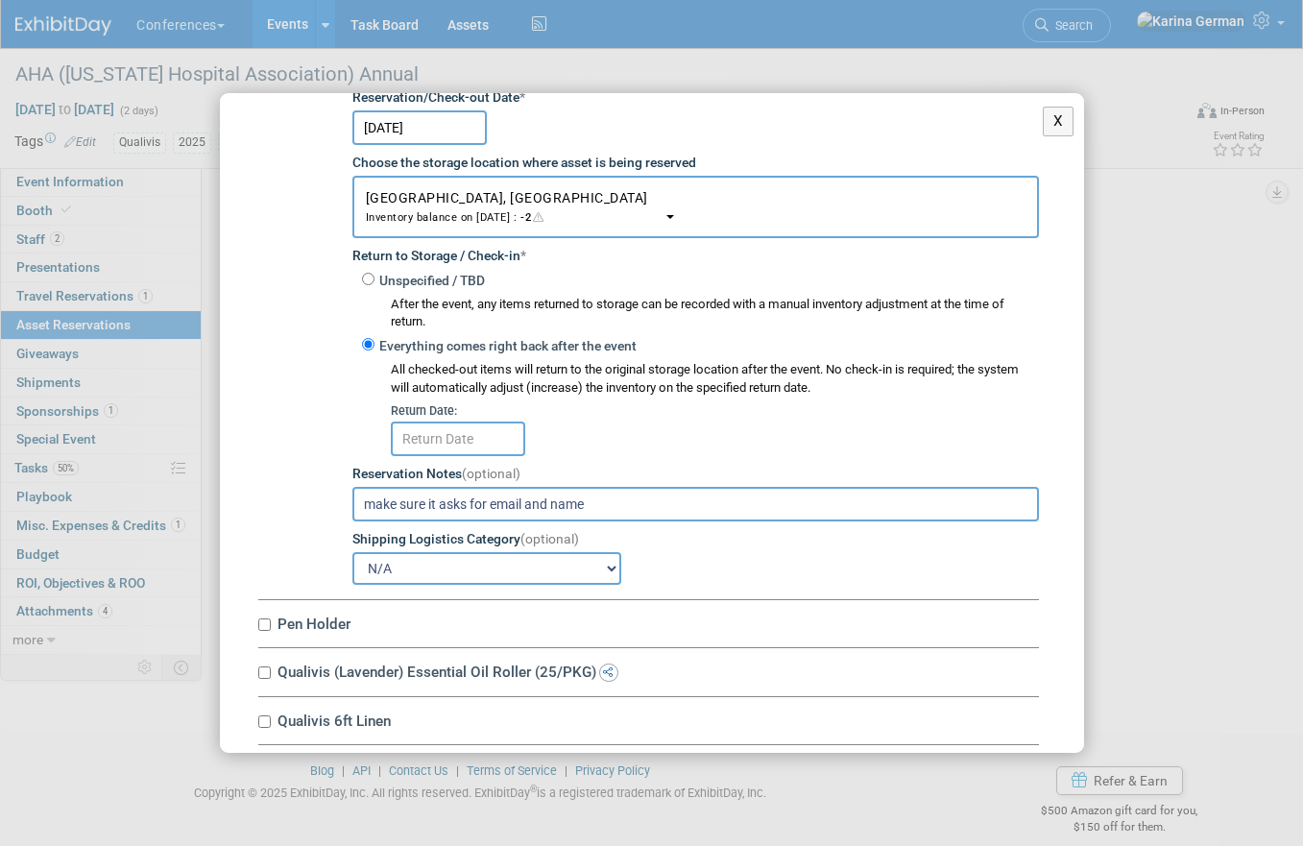
click at [621, 506] on input "make sure it asks for email and name" at bounding box center [695, 504] width 687 height 35
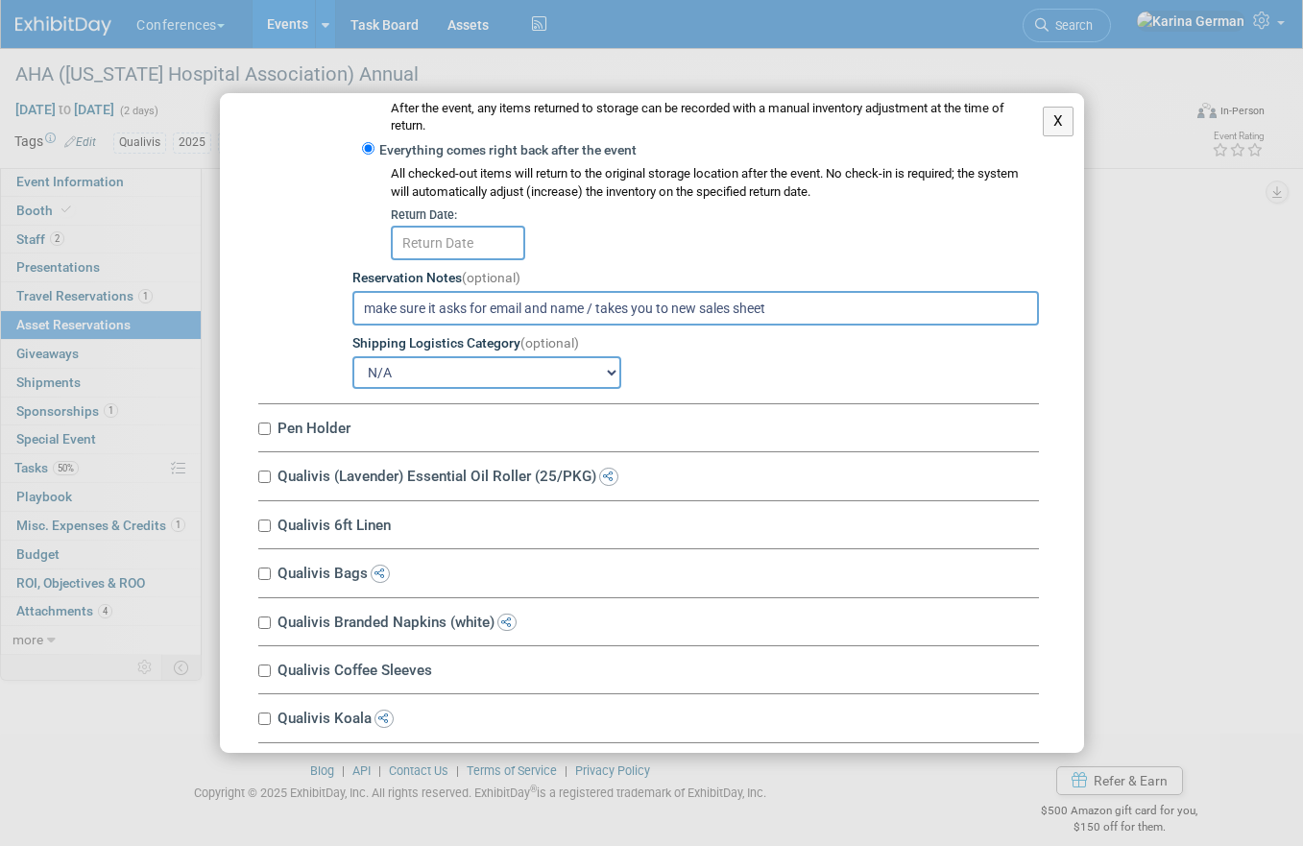
type input "make sure it asks for email and name / takes you to new sales sheet"
click at [303, 427] on label "Pen Holder" at bounding box center [655, 428] width 767 height 18
click at [271, 427] on input "Pen Holder" at bounding box center [264, 429] width 12 height 12
checkbox input "true"
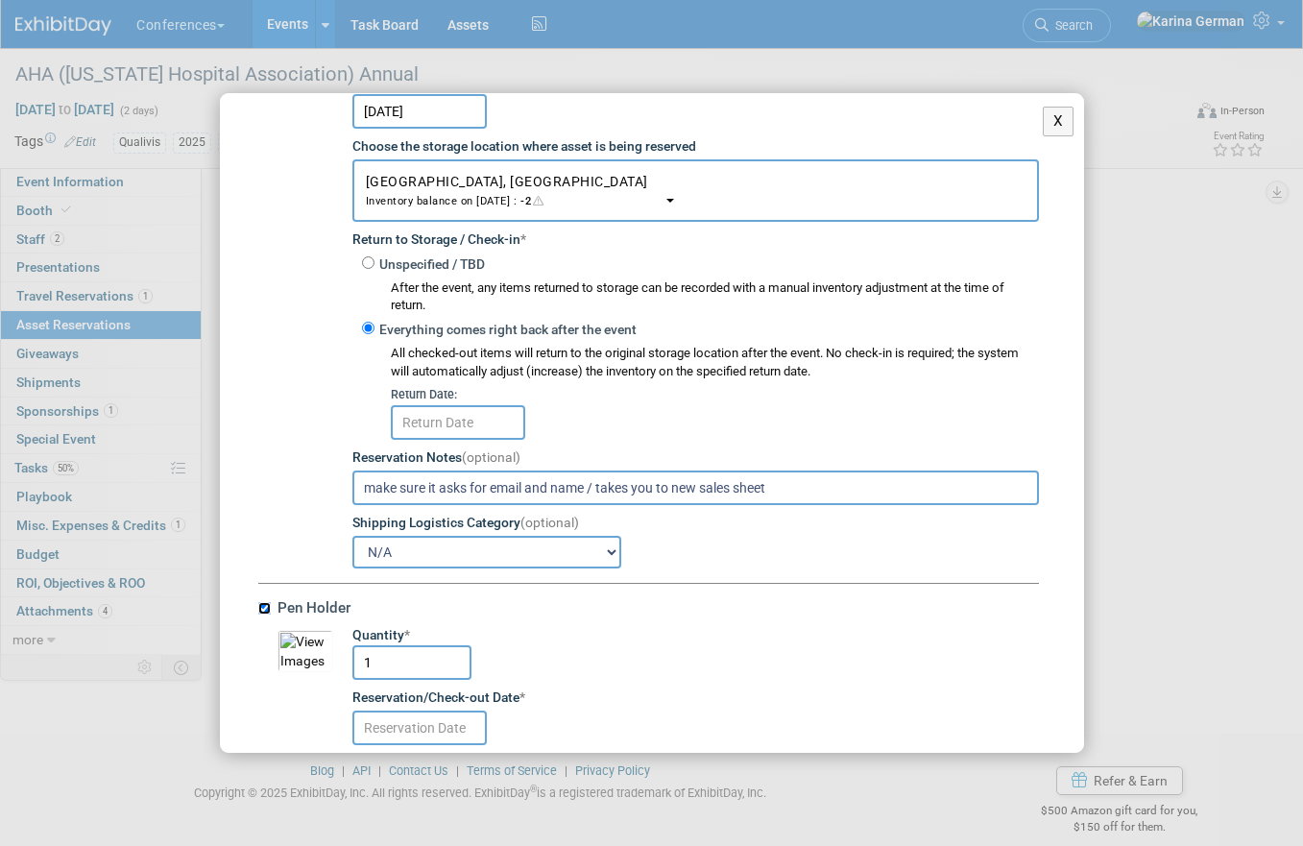
scroll to position [899, 0]
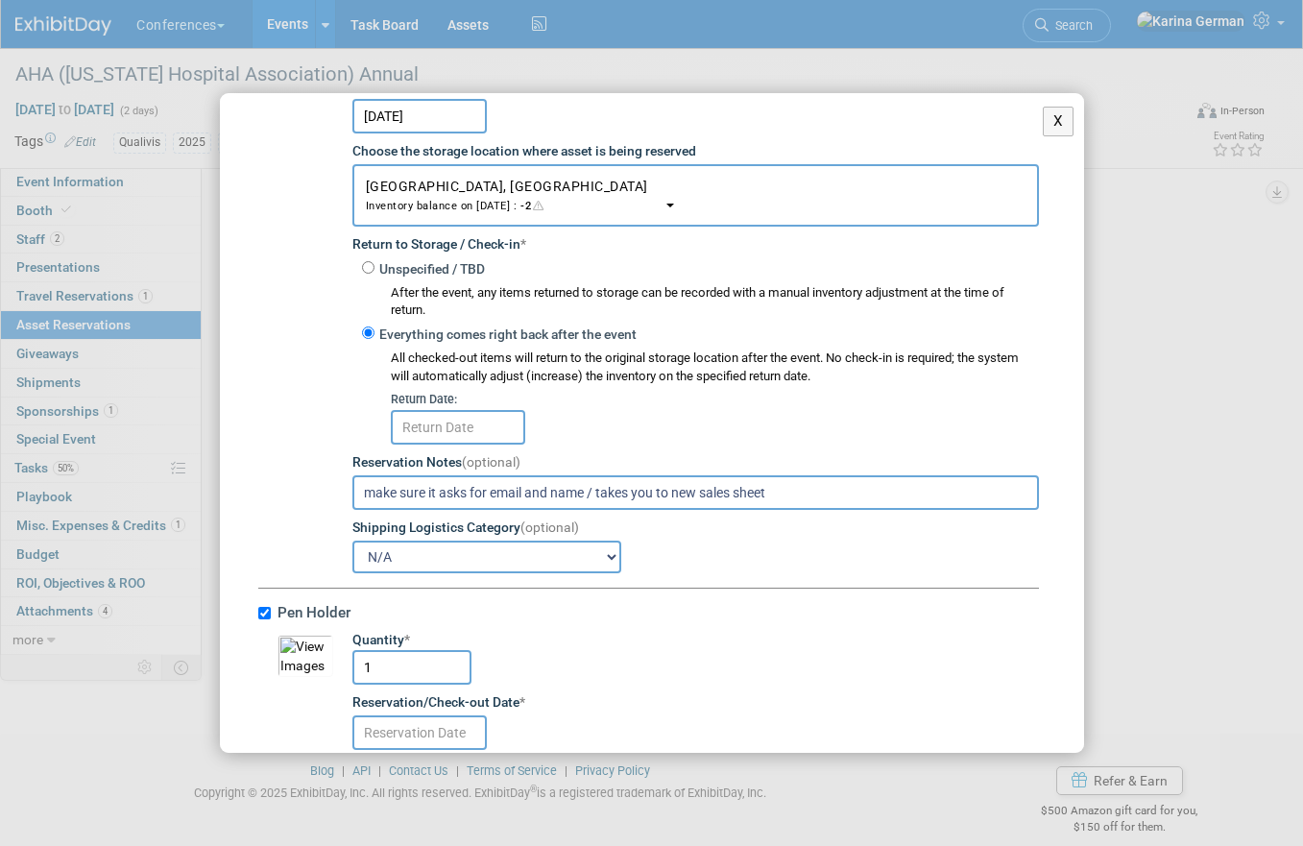
click at [465, 435] on input "text" at bounding box center [458, 427] width 134 height 35
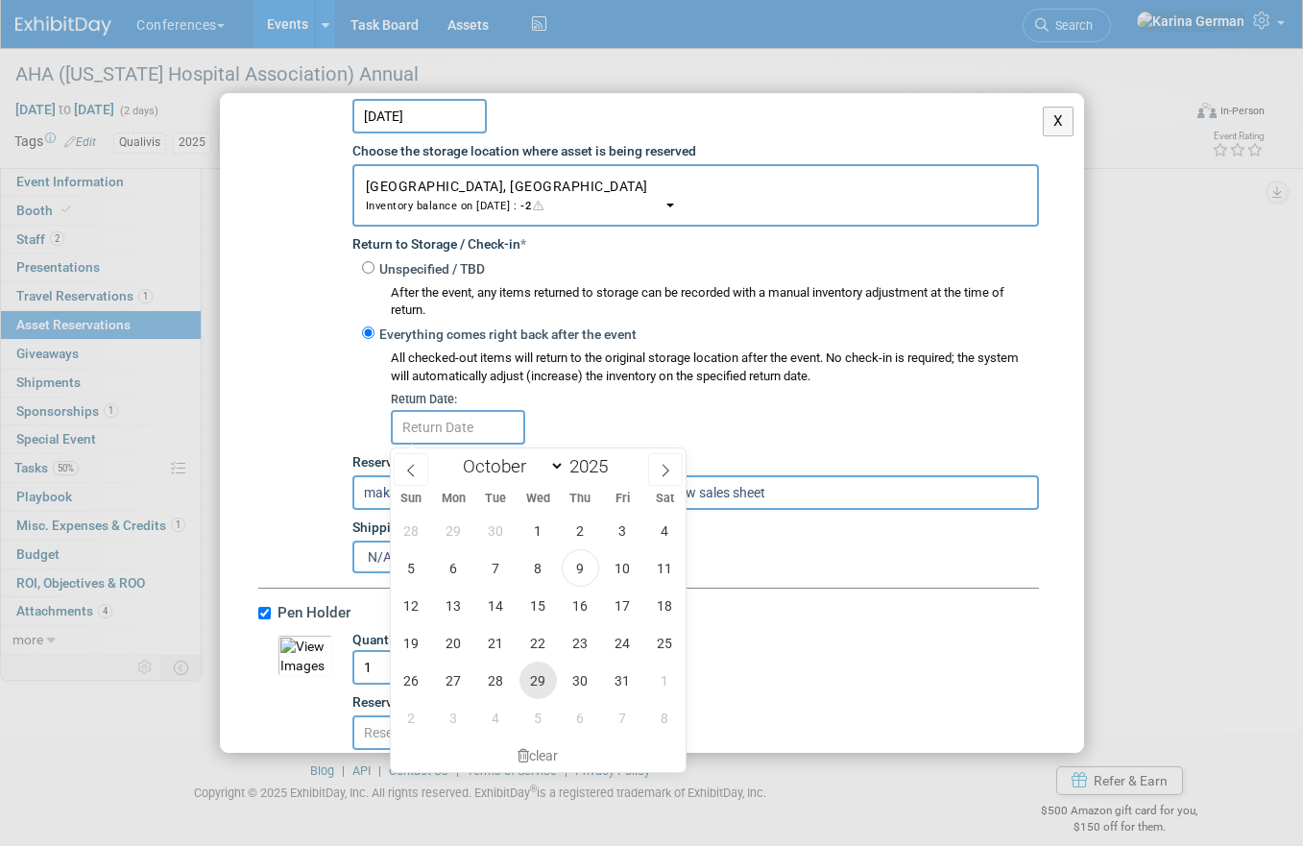
click at [535, 691] on span "29" at bounding box center [538, 680] width 37 height 37
type input "Oct 29, 2025"
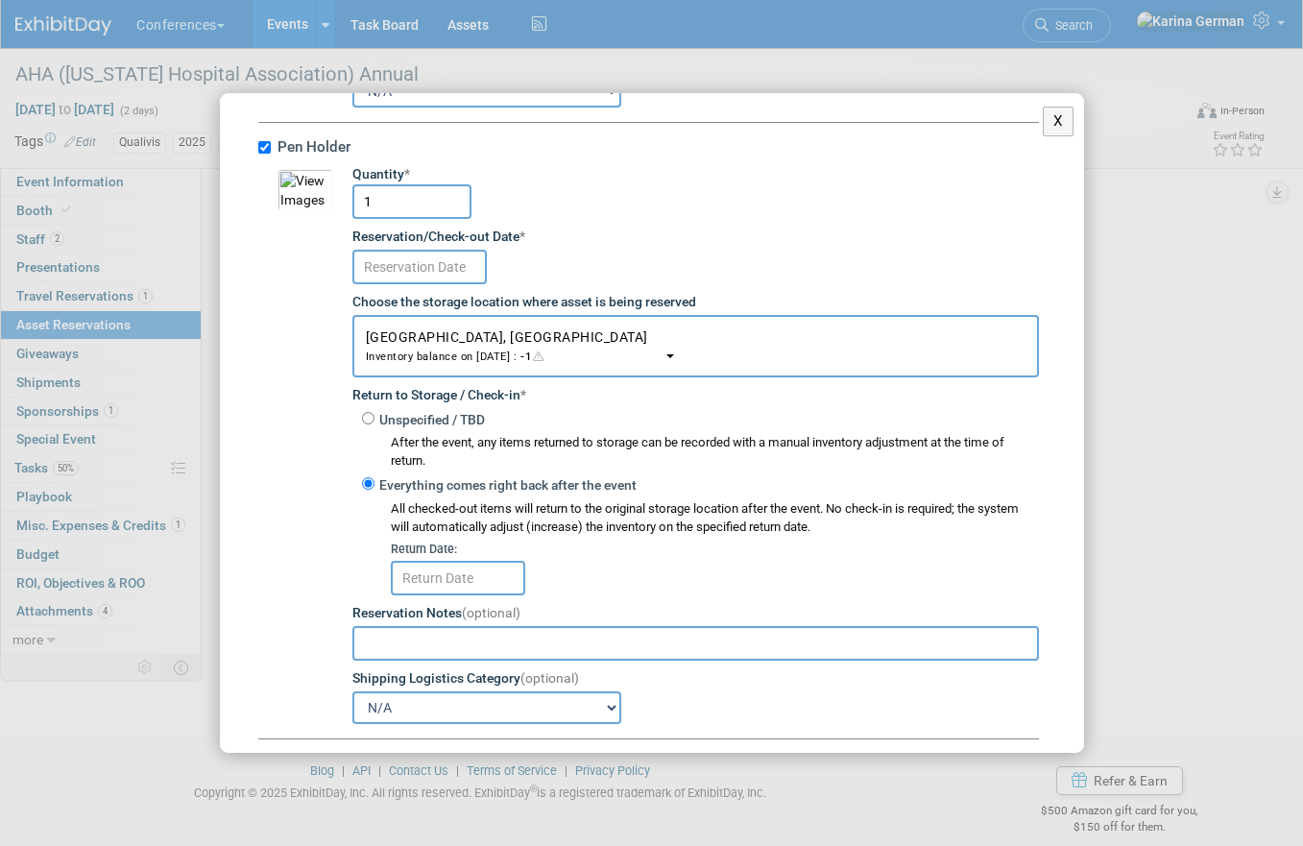
scroll to position [1370, 0]
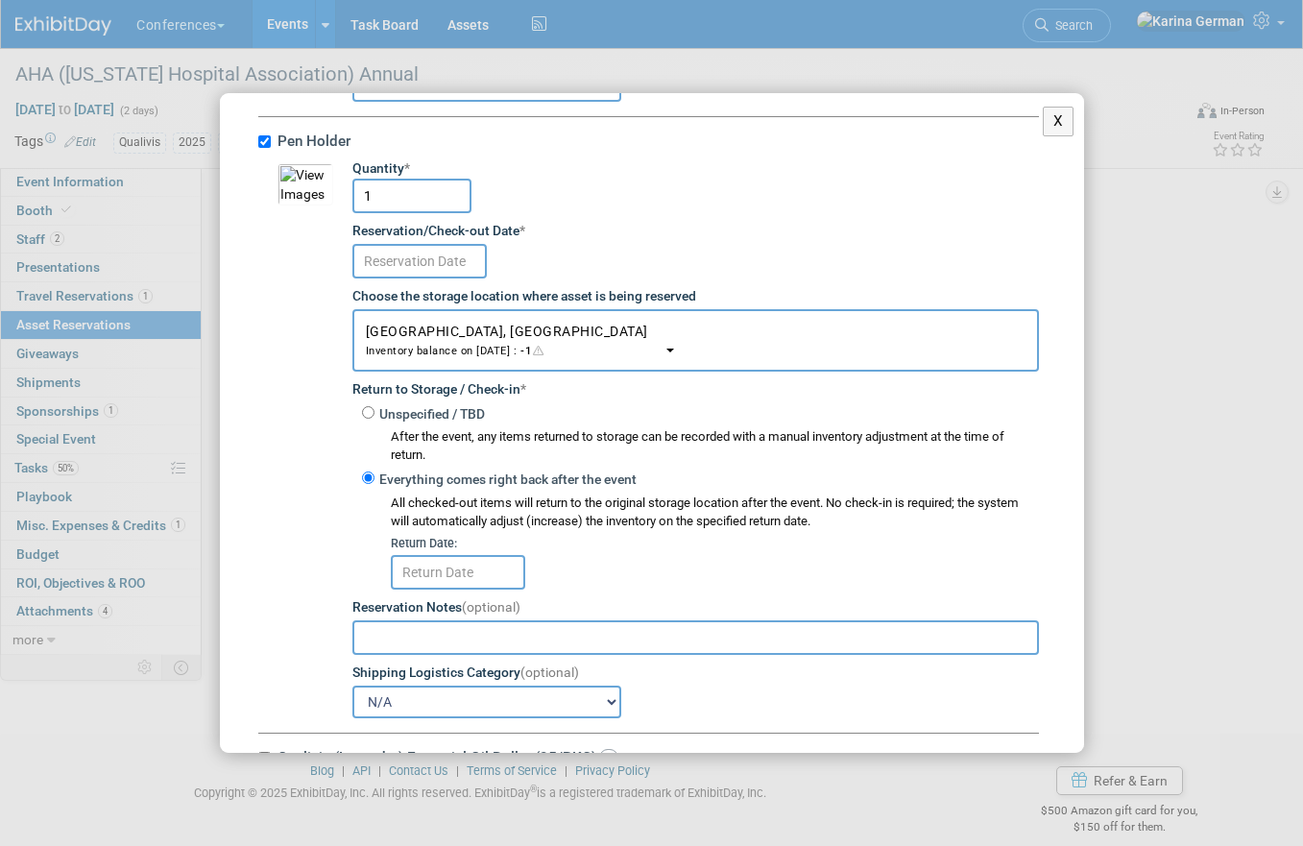
click at [415, 282] on td "Quantity * 1 Reservation/Check-out Date * Choose the storage location where ass…" at bounding box center [686, 438] width 706 height 558
click at [415, 259] on input "text" at bounding box center [419, 261] width 134 height 35
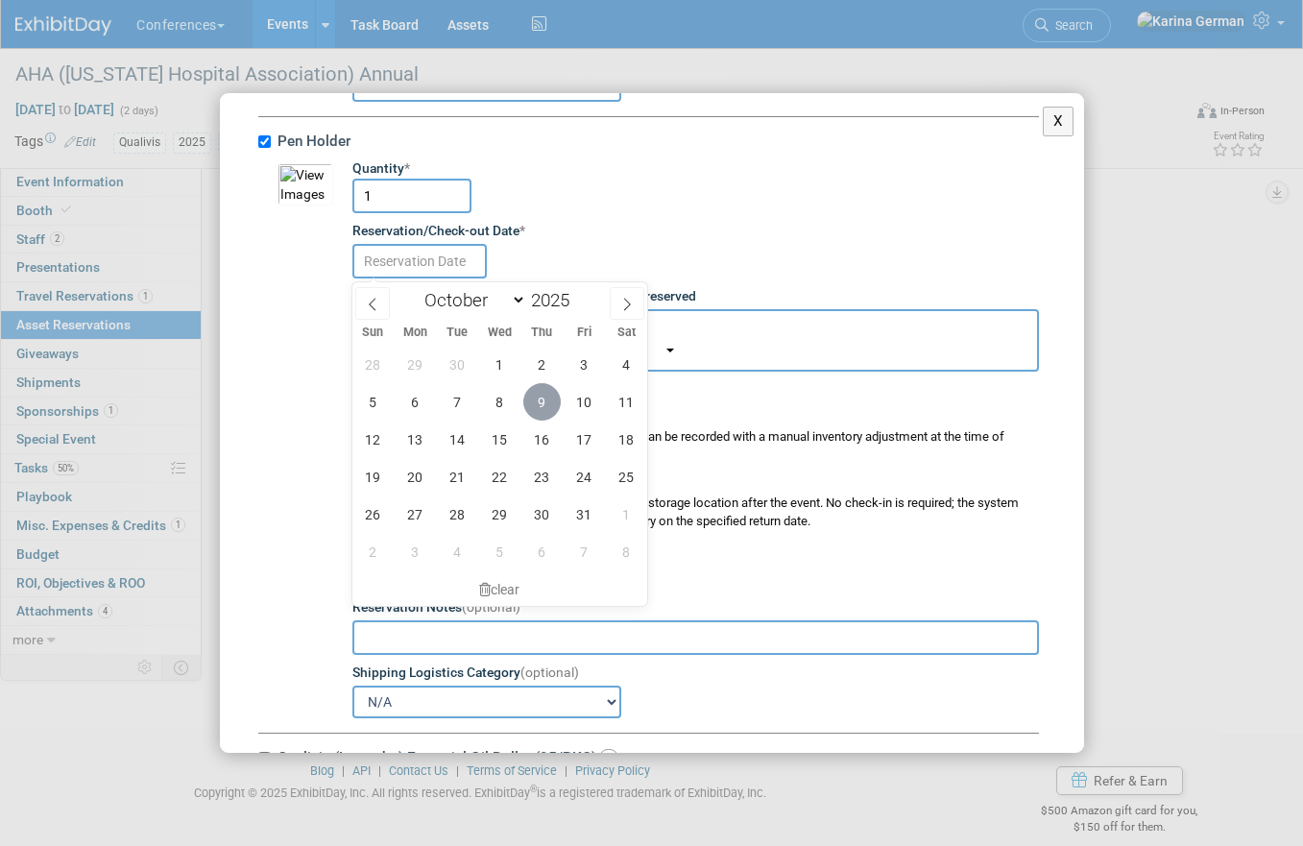
click at [554, 399] on span "9" at bounding box center [541, 401] width 37 height 37
type input "Oct 9, 2025"
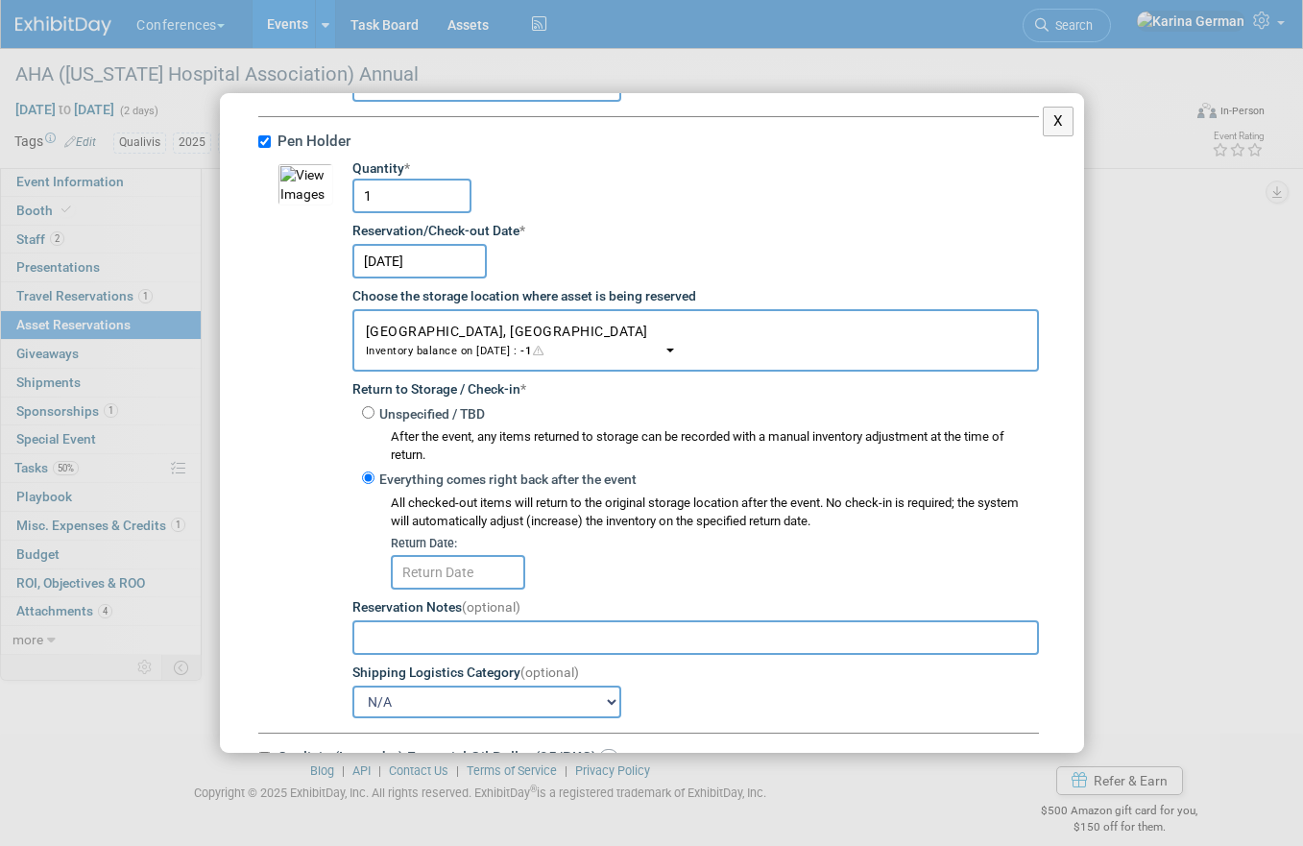
click at [424, 582] on input "text" at bounding box center [458, 572] width 134 height 35
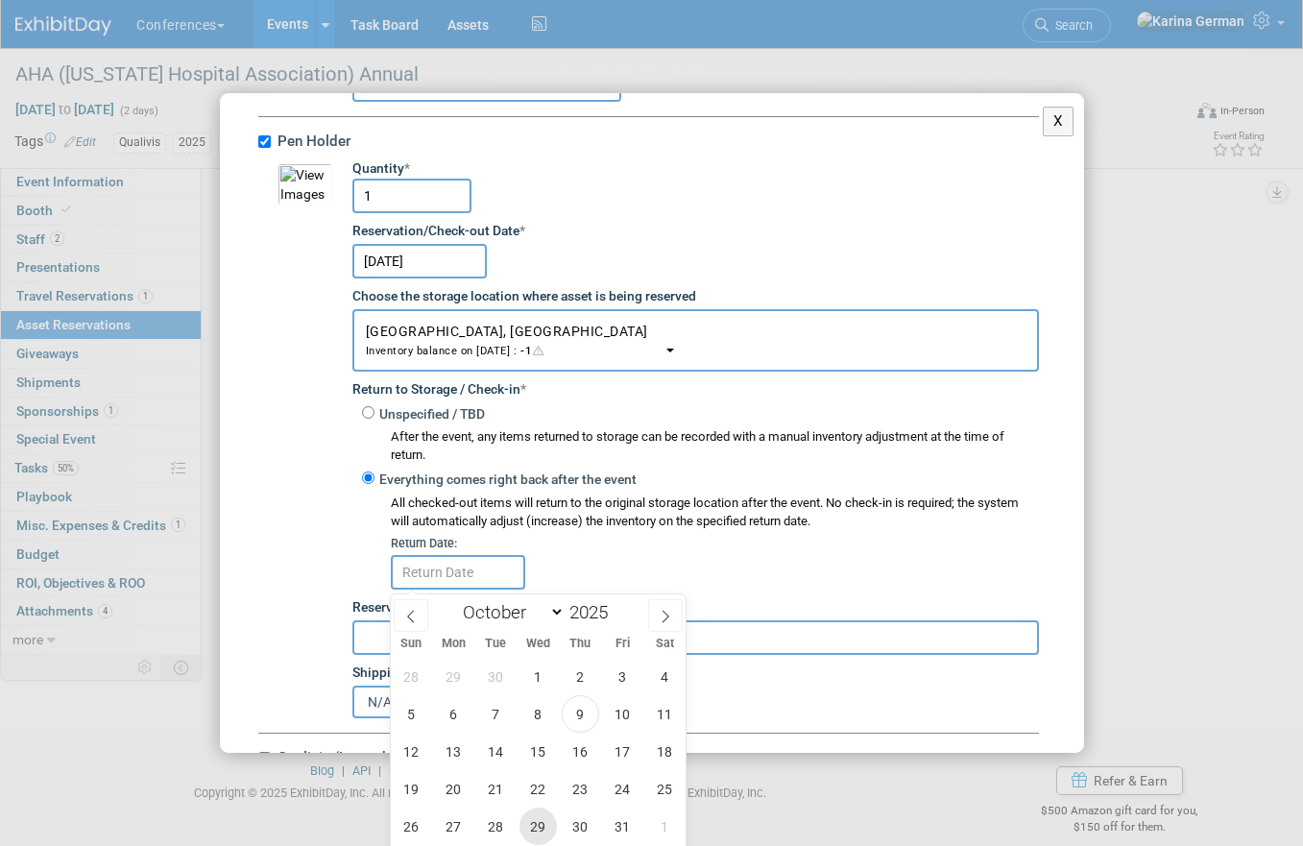
click at [537, 827] on span "29" at bounding box center [538, 826] width 37 height 37
type input "Oct 29, 2025"
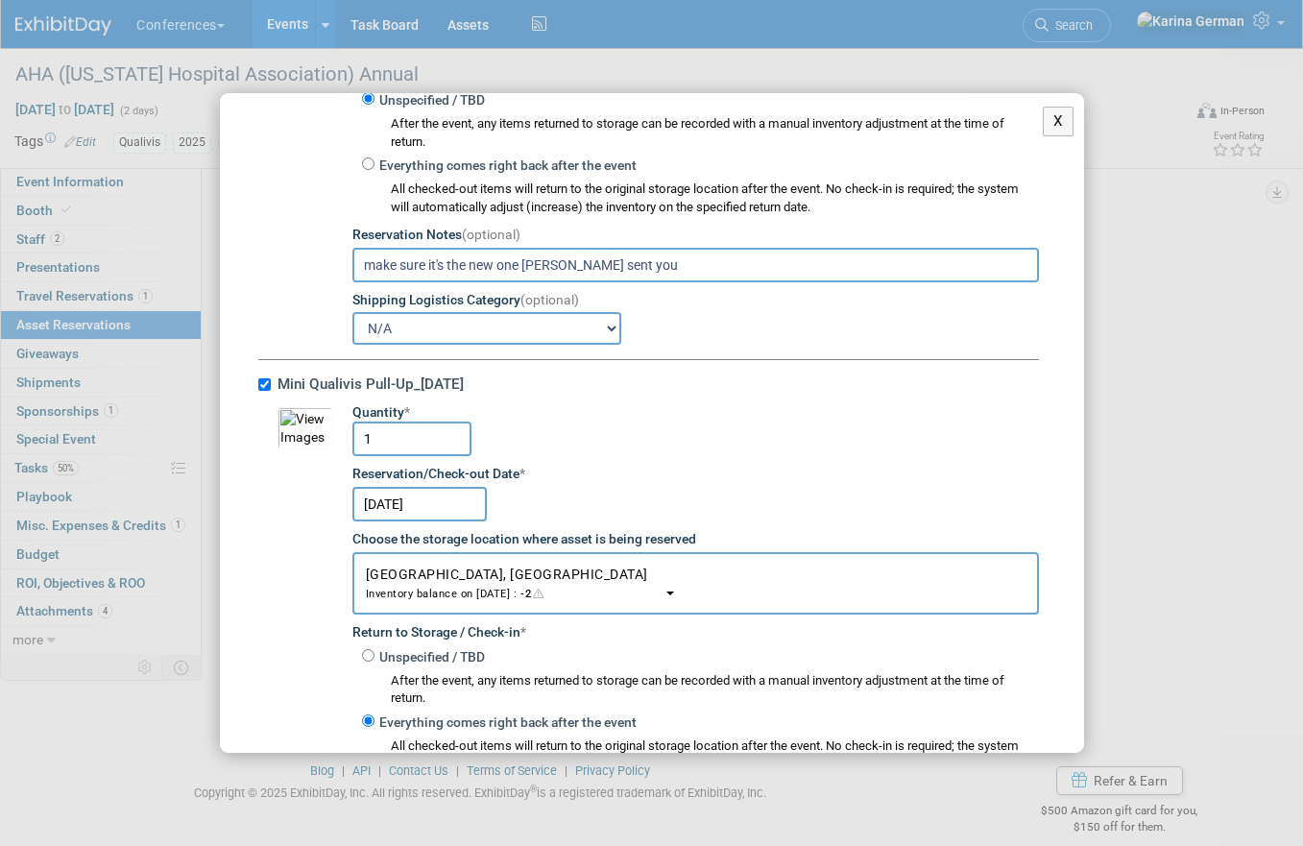
scroll to position [480, 0]
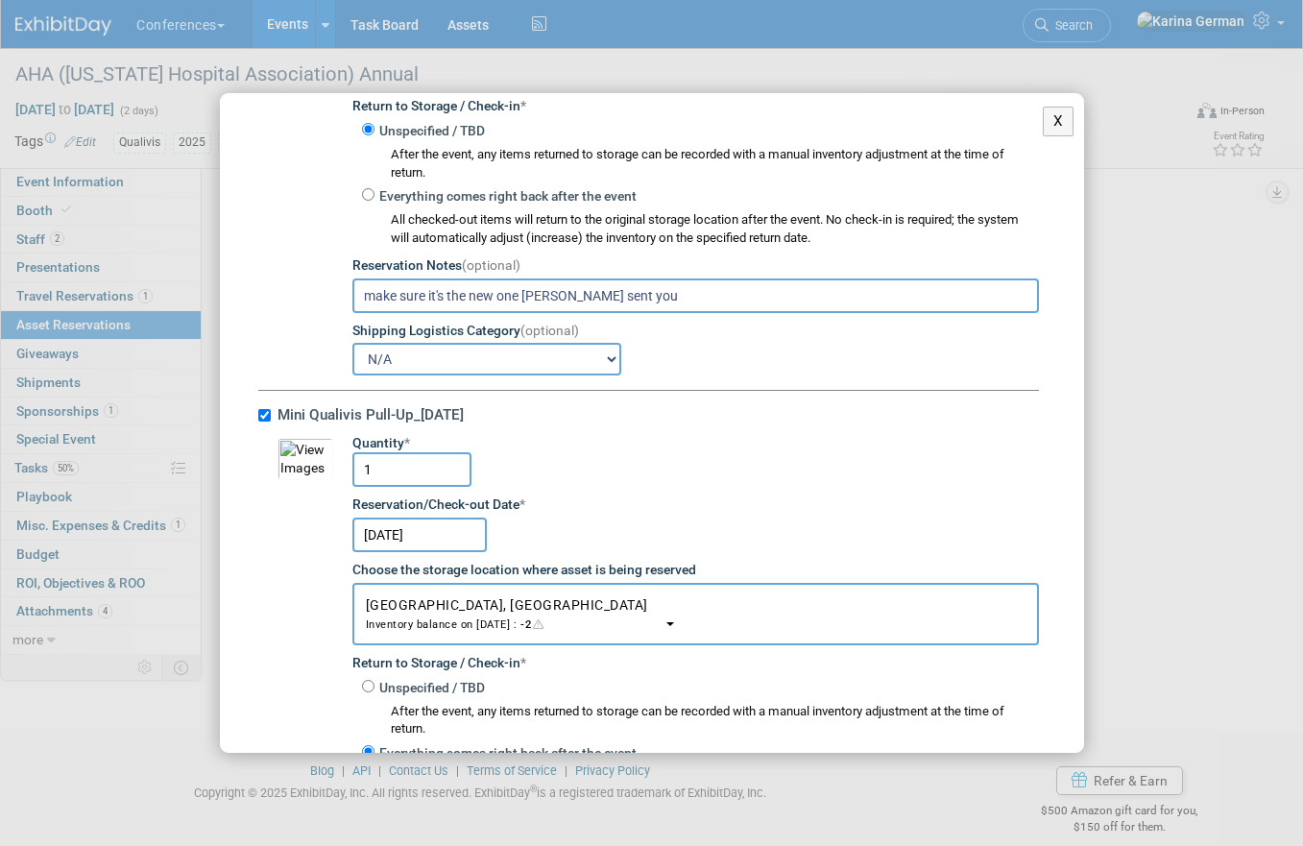
drag, startPoint x: 448, startPoint y: 295, endPoint x: 192, endPoint y: 292, distance: 255.5
click at [192, 292] on div "X Copy Asset Reservations From Another Event <span style='font-size: 1.1em;'>Se…" at bounding box center [651, 423] width 1303 height 846
type input "send the new one Jenny sent you"
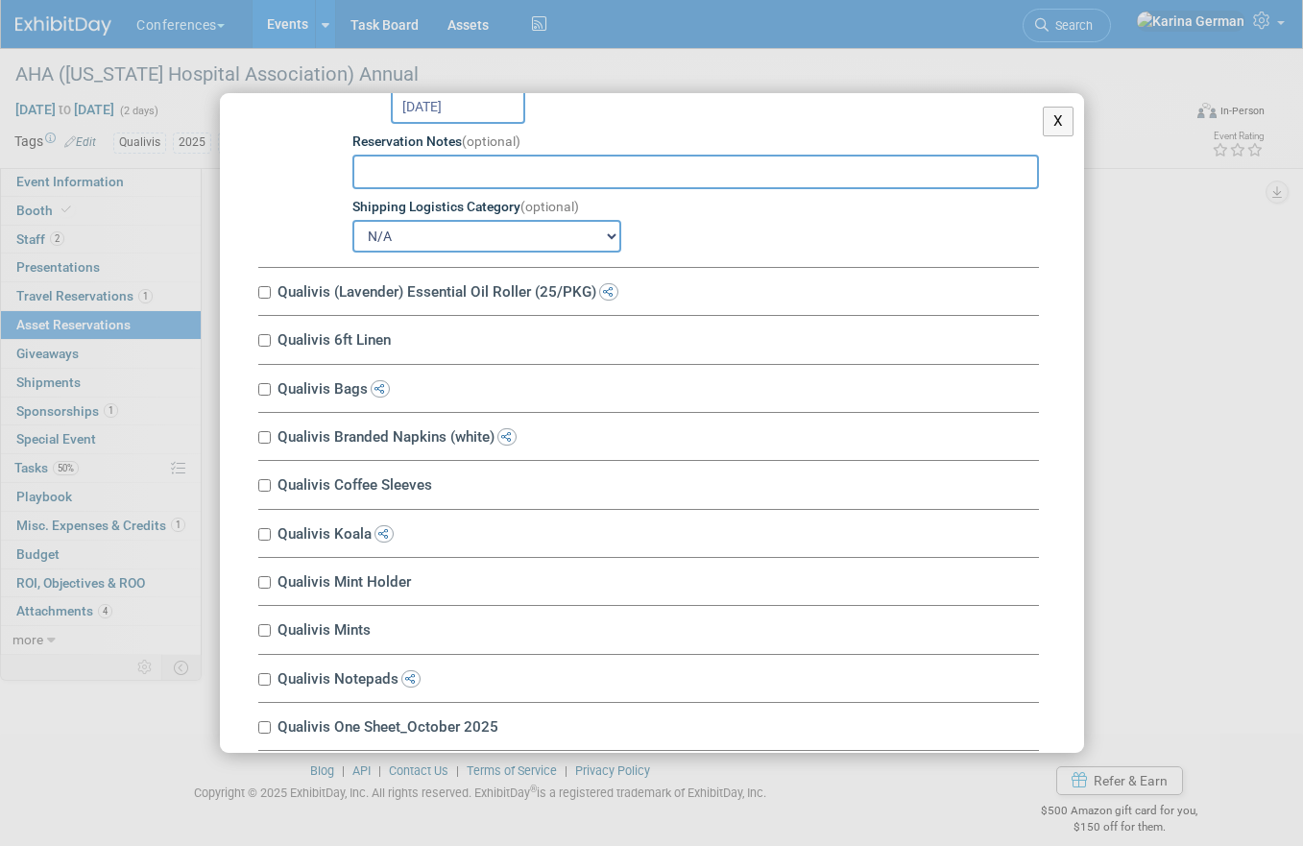
scroll to position [1867, 0]
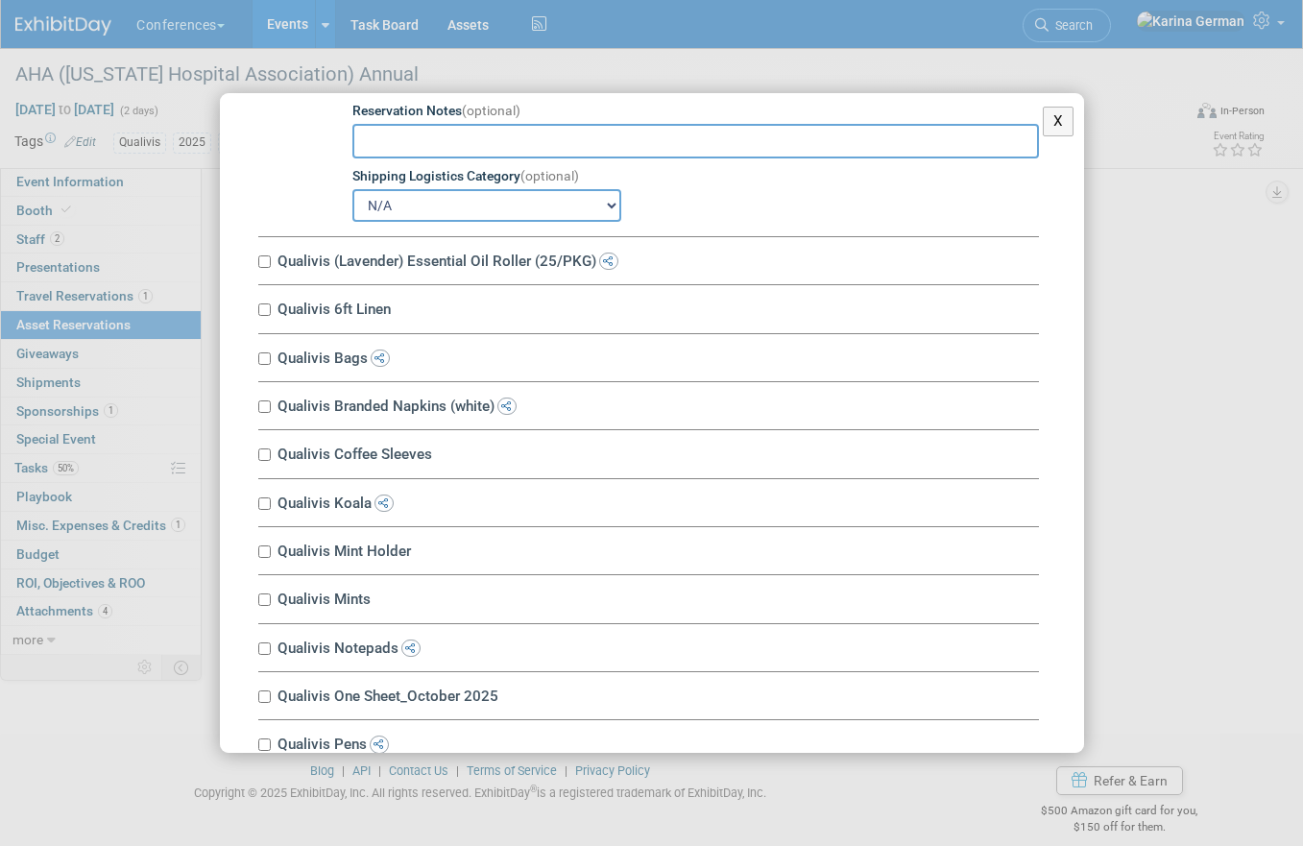
click at [388, 257] on label "Qualivis (Lavender) Essential Oil Roller (25/PKG)" at bounding box center [655, 261] width 767 height 18
click at [271, 257] on input "Qualivis (Lavender) Essential Oil Roller (25/PKG)" at bounding box center [264, 261] width 12 height 12
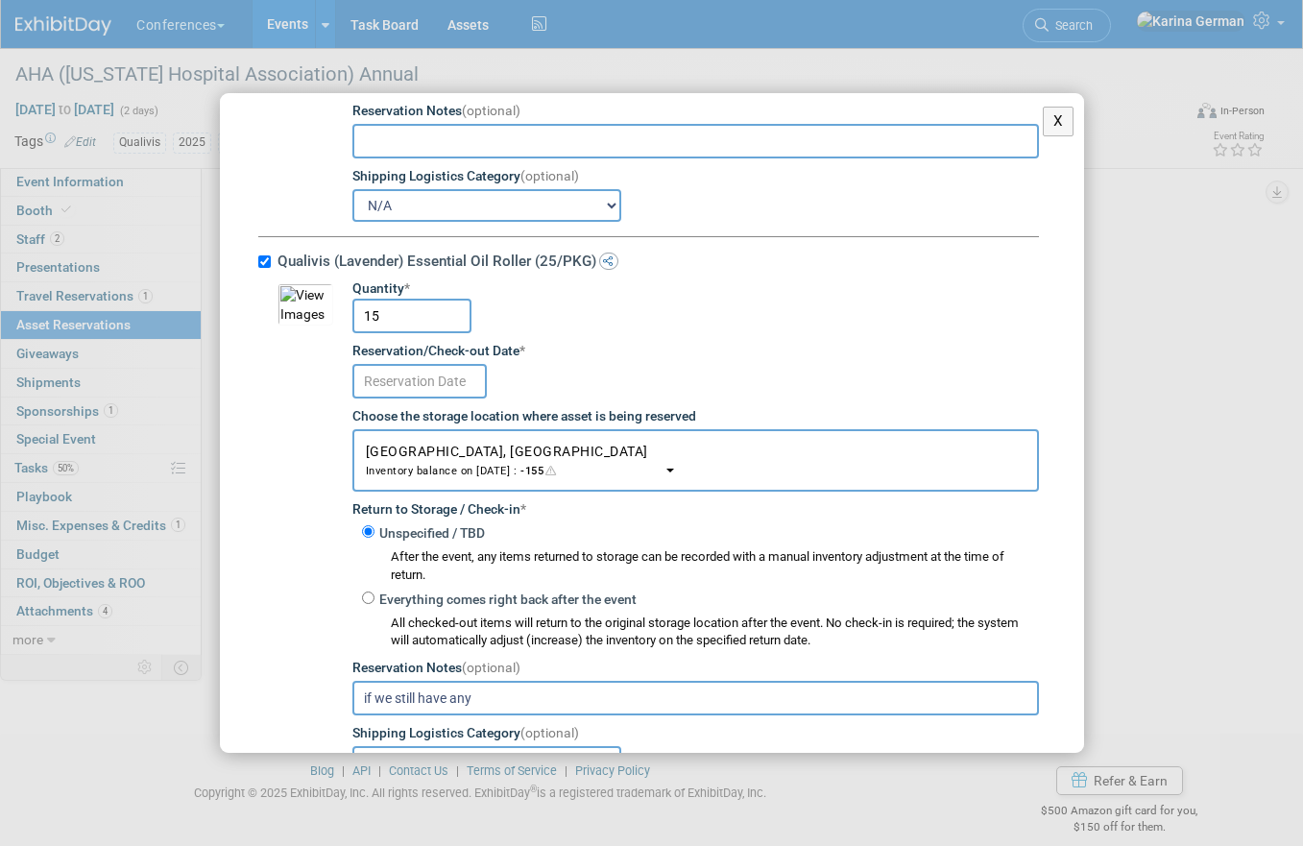
click at [389, 257] on label "Qualivis (Lavender) Essential Oil Roller (25/PKG)" at bounding box center [655, 261] width 767 height 18
click at [271, 257] on input "Qualivis (Lavender) Essential Oil Roller (25/PKG)" at bounding box center [264, 261] width 12 height 12
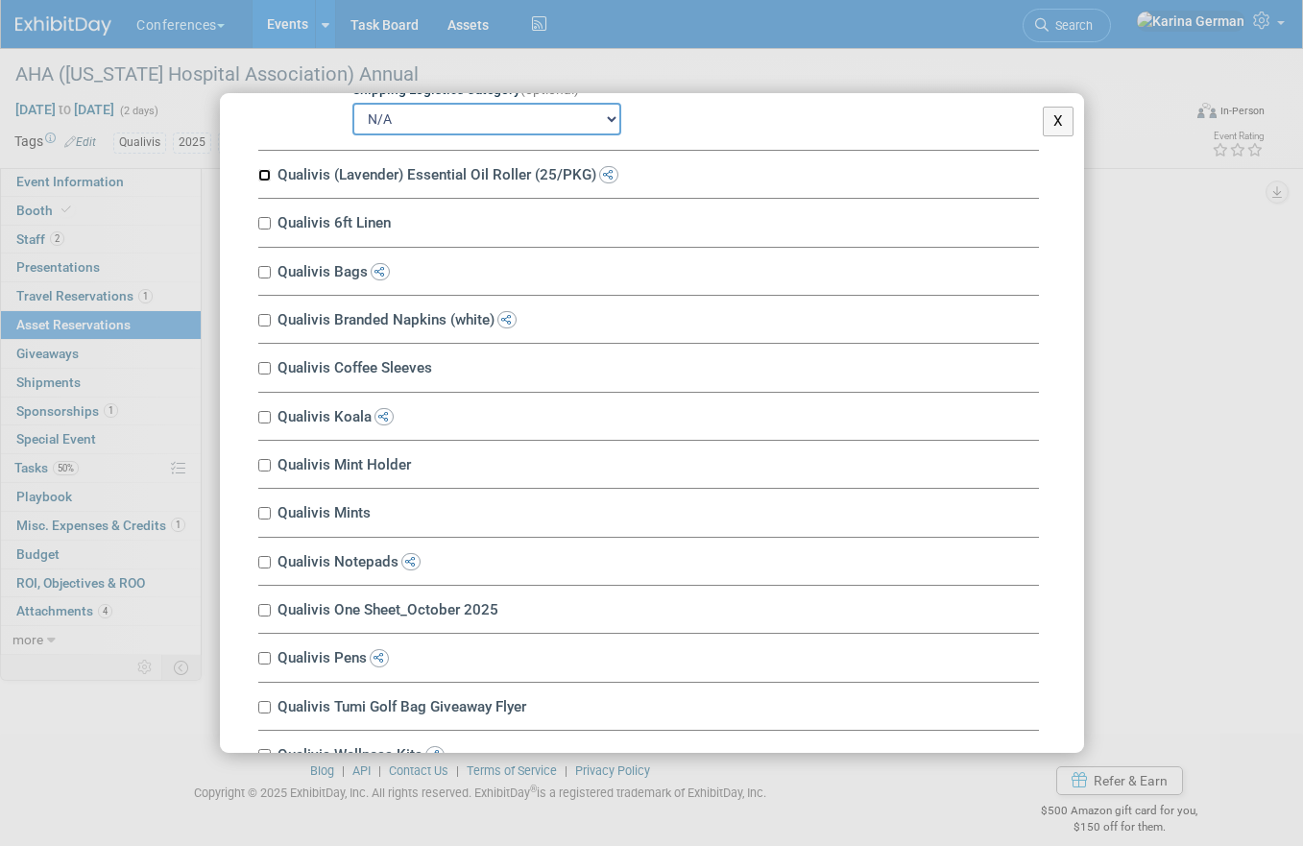
scroll to position [1988, 0]
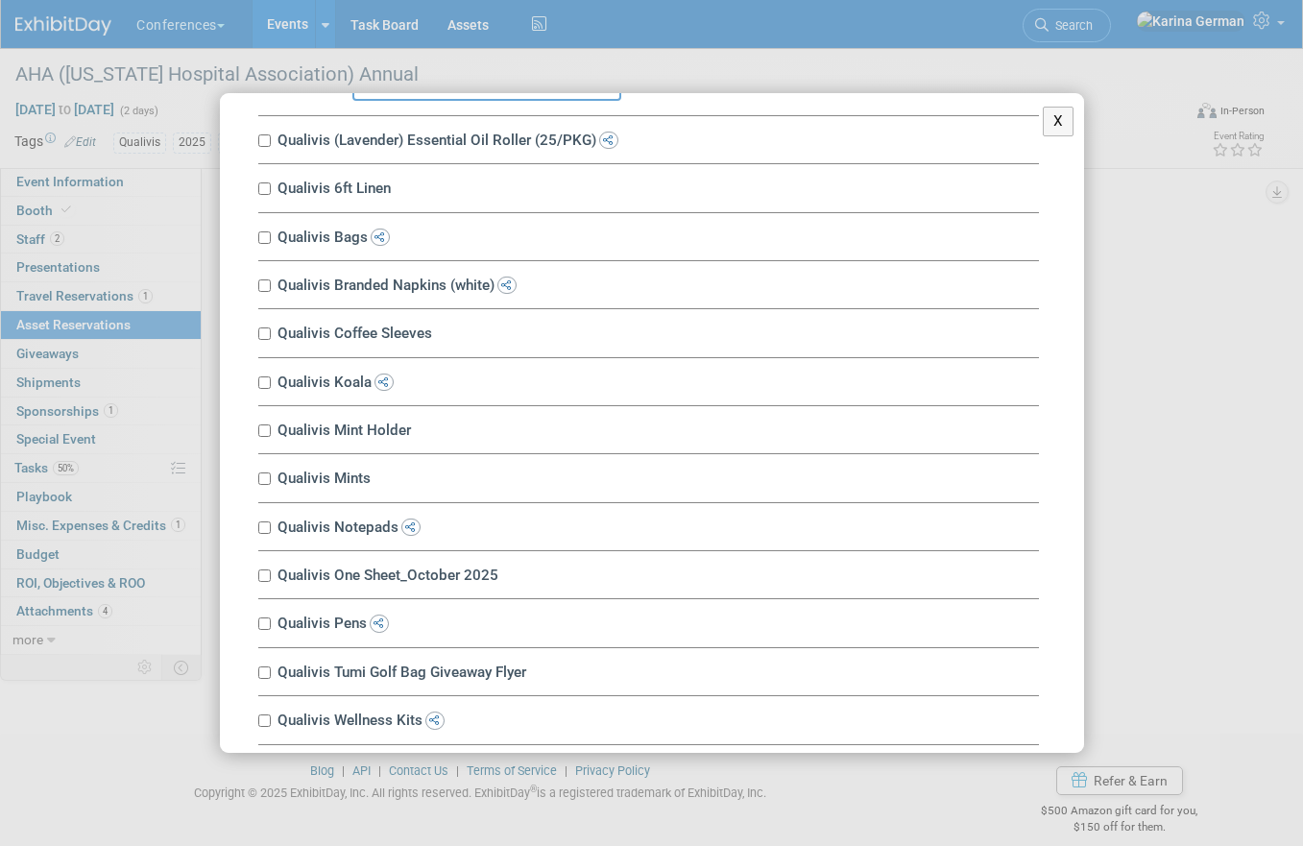
click at [339, 137] on label "Qualivis (Lavender) Essential Oil Roller (25/PKG)" at bounding box center [655, 140] width 767 height 18
click at [271, 137] on input "Qualivis (Lavender) Essential Oil Roller (25/PKG)" at bounding box center [264, 140] width 12 height 12
checkbox input "true"
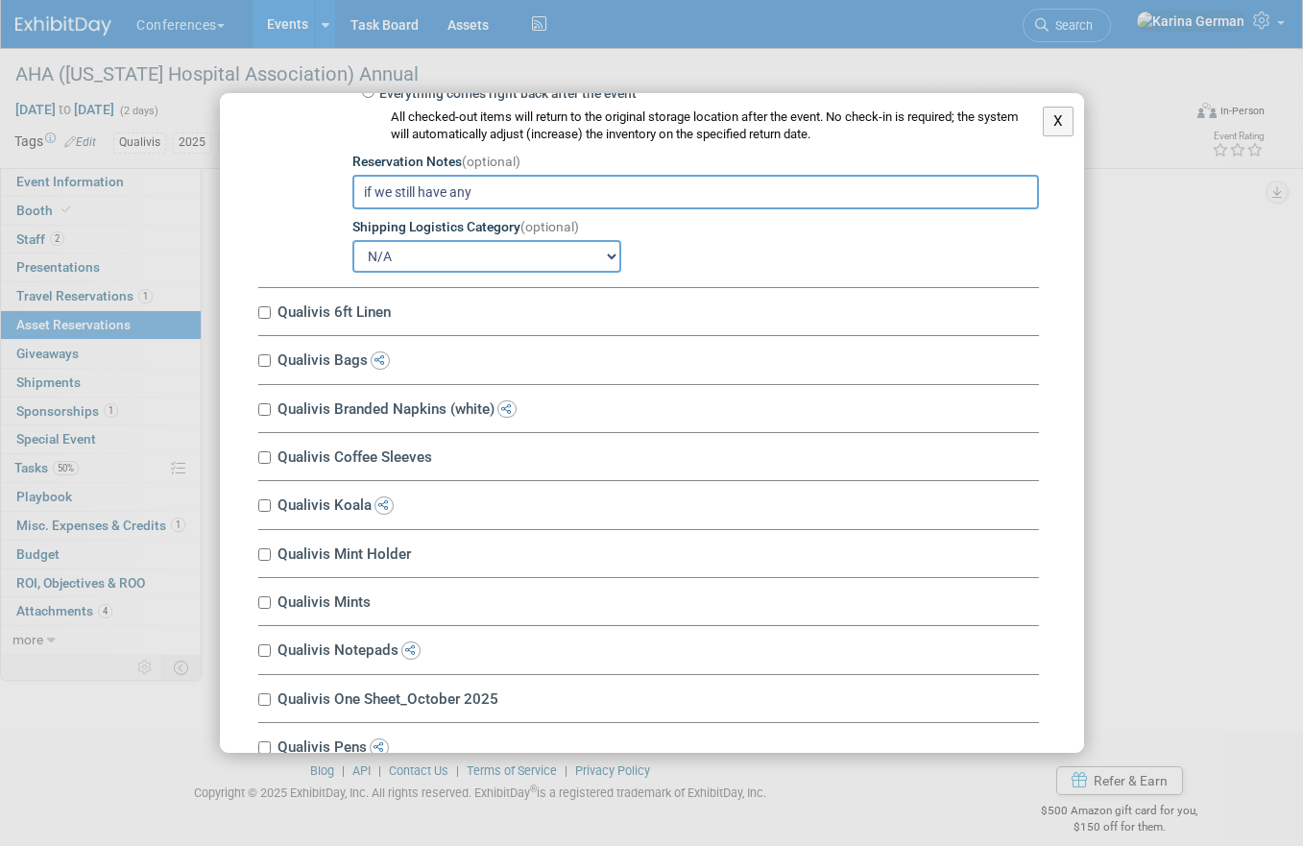
scroll to position [2379, 0]
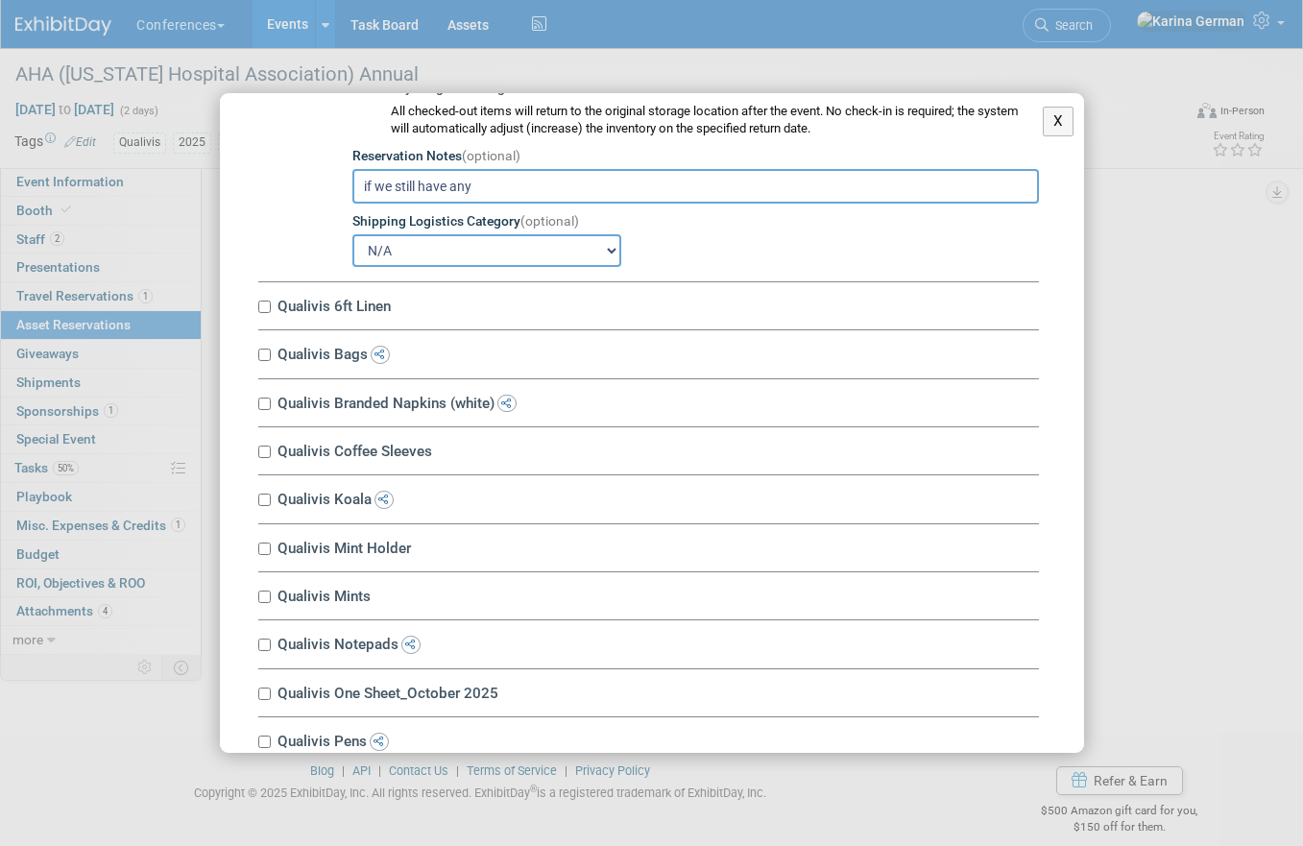
click at [344, 304] on label "Qualivis 6ft Linen" at bounding box center [655, 306] width 767 height 18
click at [271, 304] on input "Qualivis 6ft Linen" at bounding box center [264, 307] width 12 height 12
checkbox input "true"
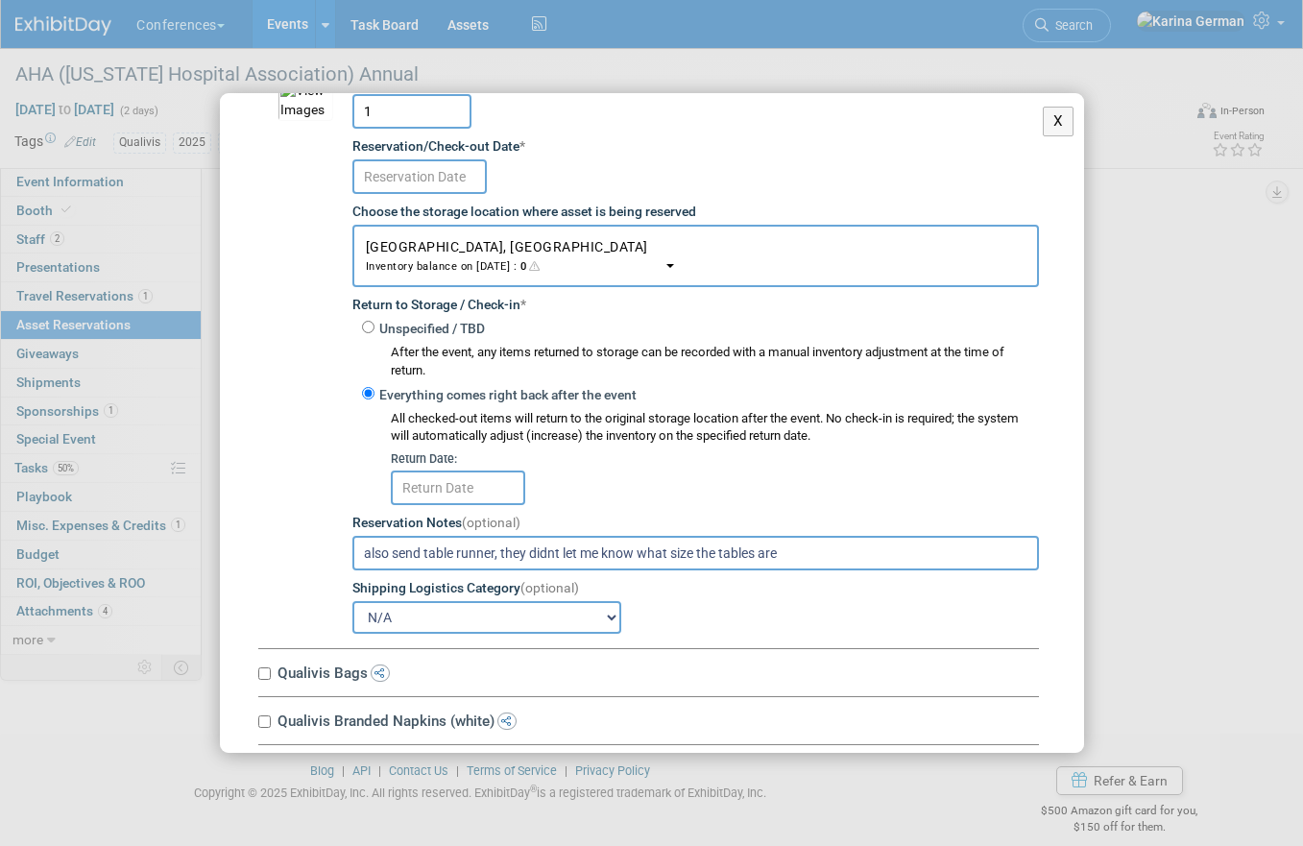
scroll to position [2656, 0]
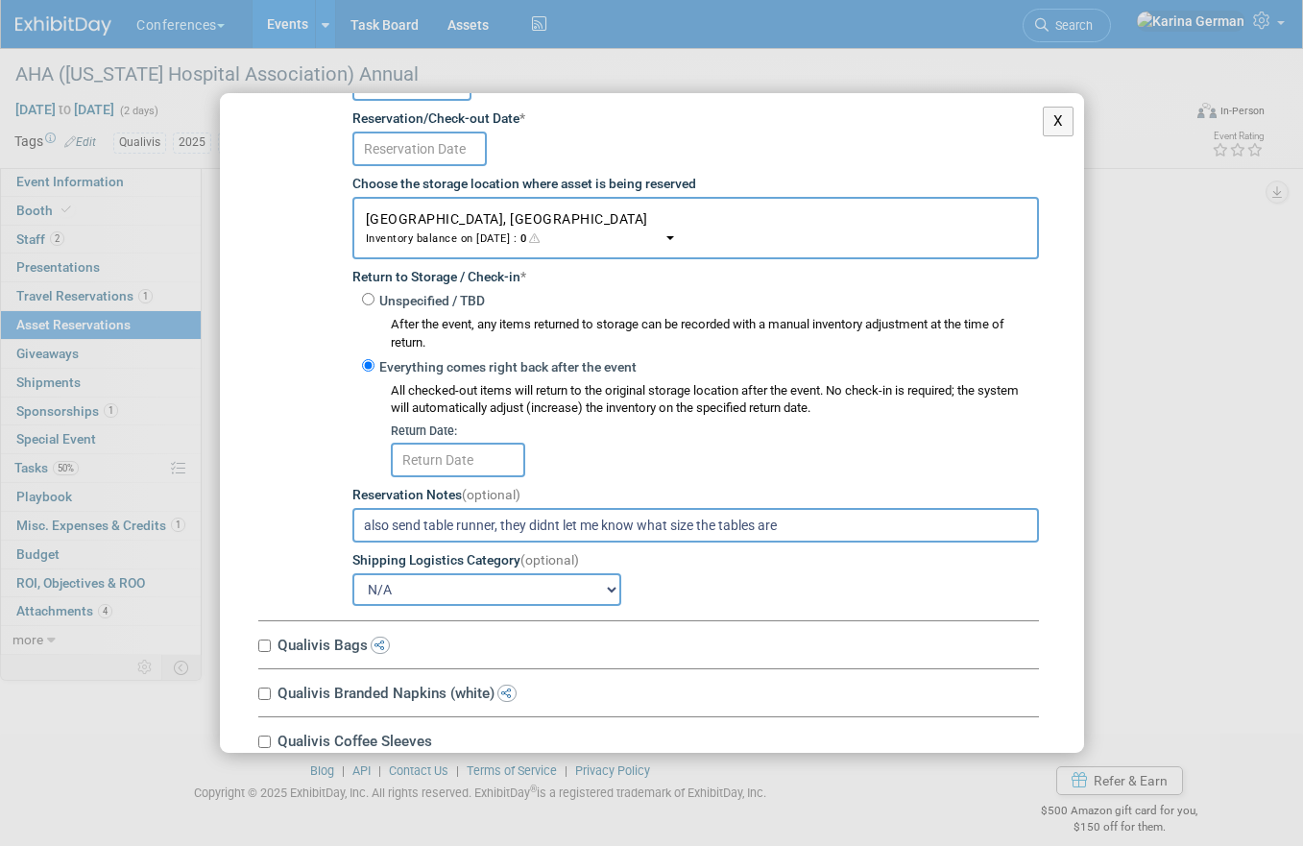
click at [473, 470] on input "text" at bounding box center [458, 460] width 134 height 35
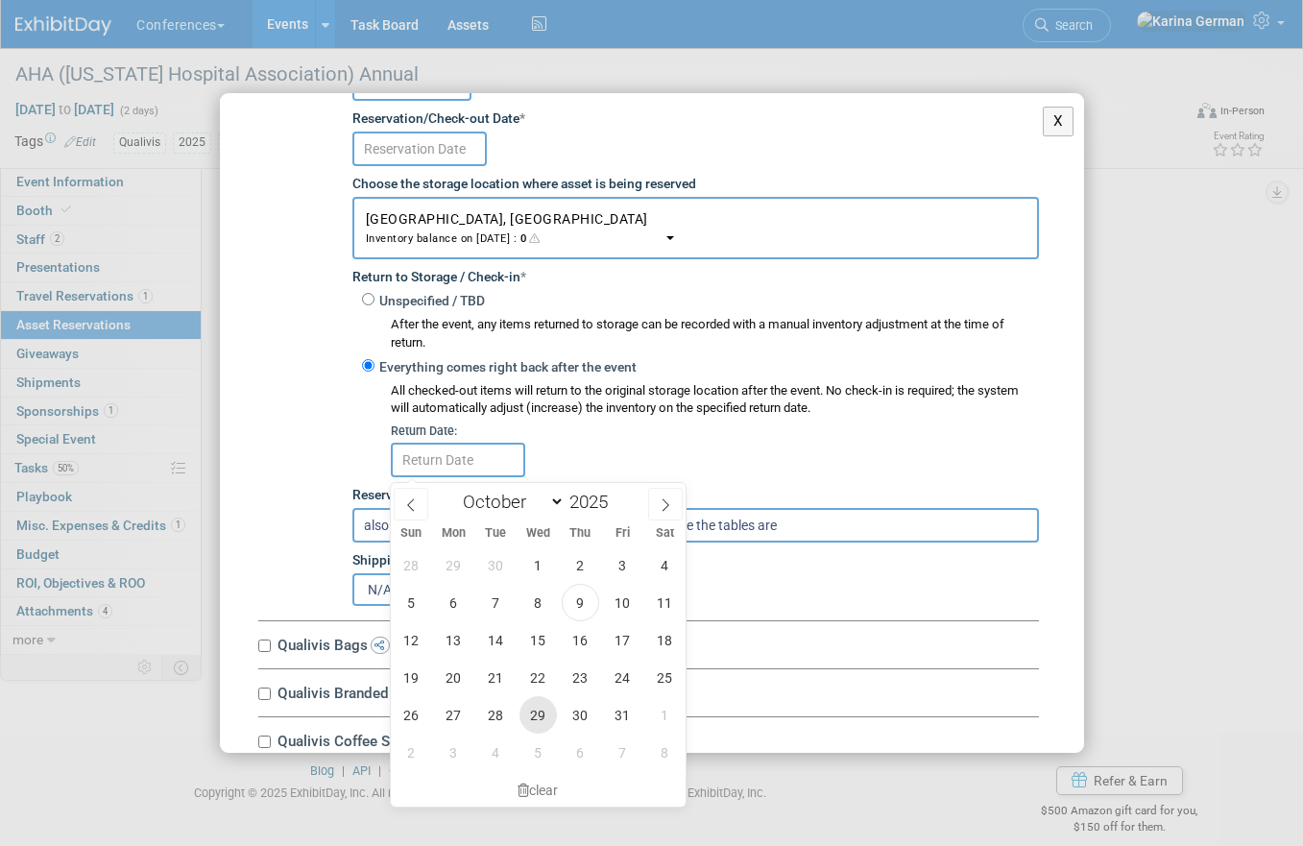
click at [543, 713] on span "29" at bounding box center [538, 714] width 37 height 37
type input "Oct 29, 2025"
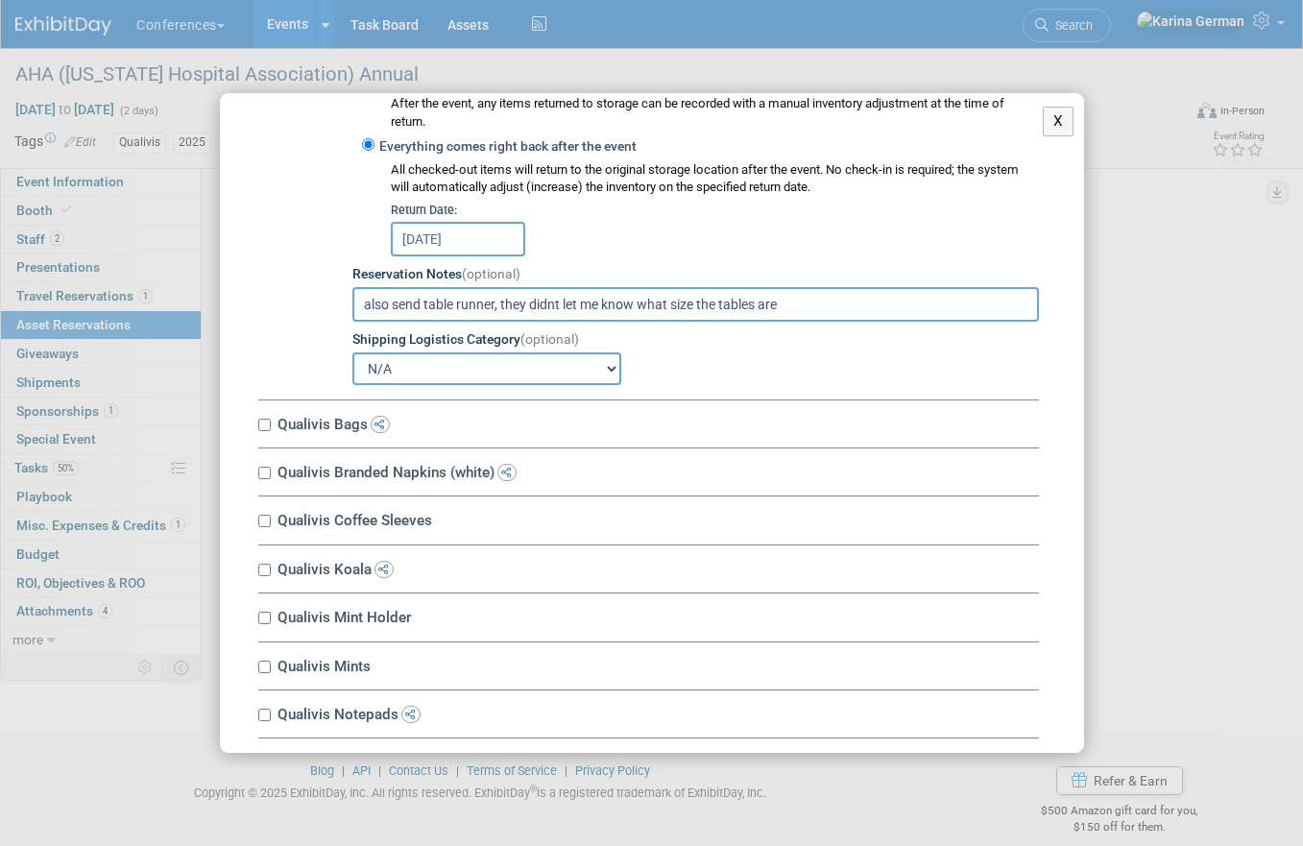
scroll to position [2960, 0]
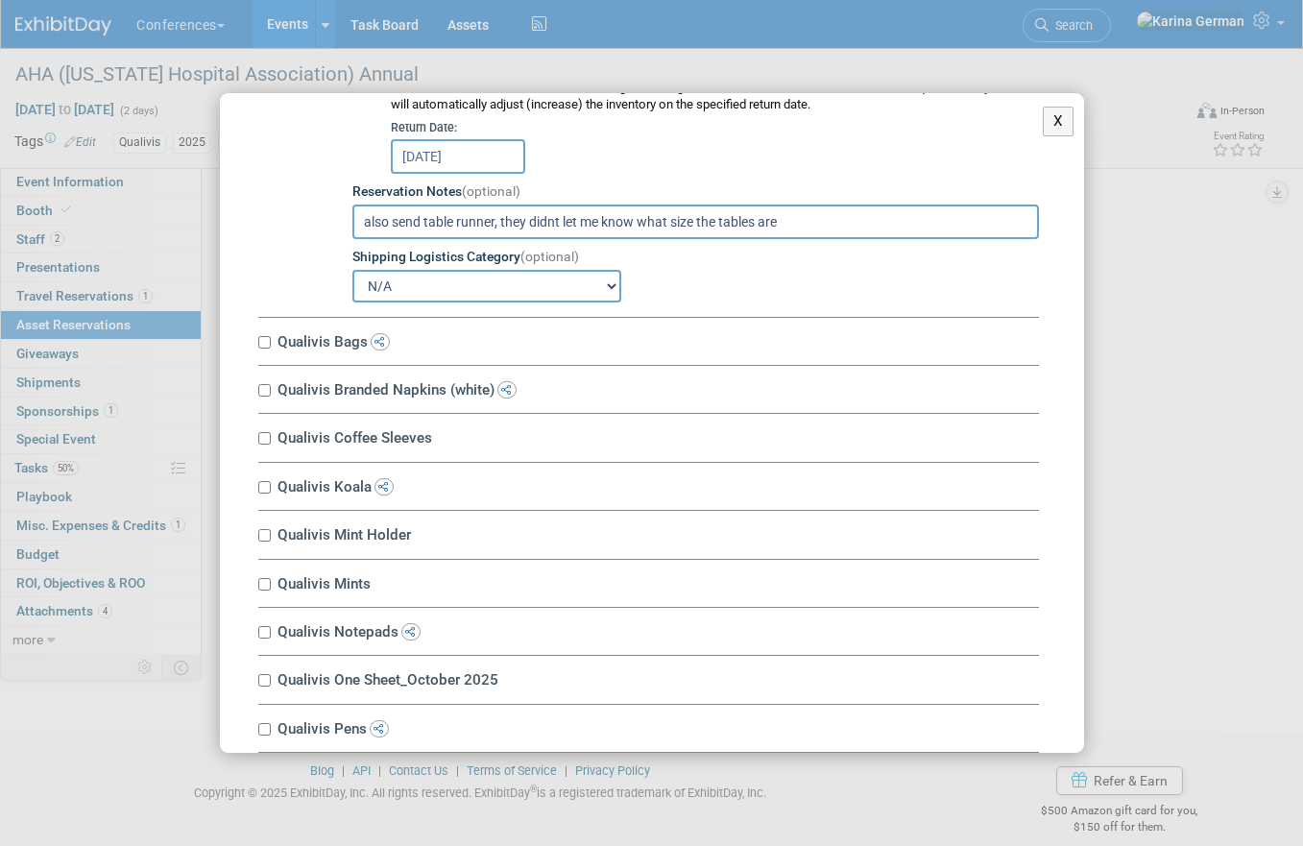
click at [329, 347] on label "Qualivis Bags" at bounding box center [655, 341] width 767 height 18
click at [271, 347] on input "Qualivis Bags" at bounding box center [264, 342] width 12 height 12
checkbox input "true"
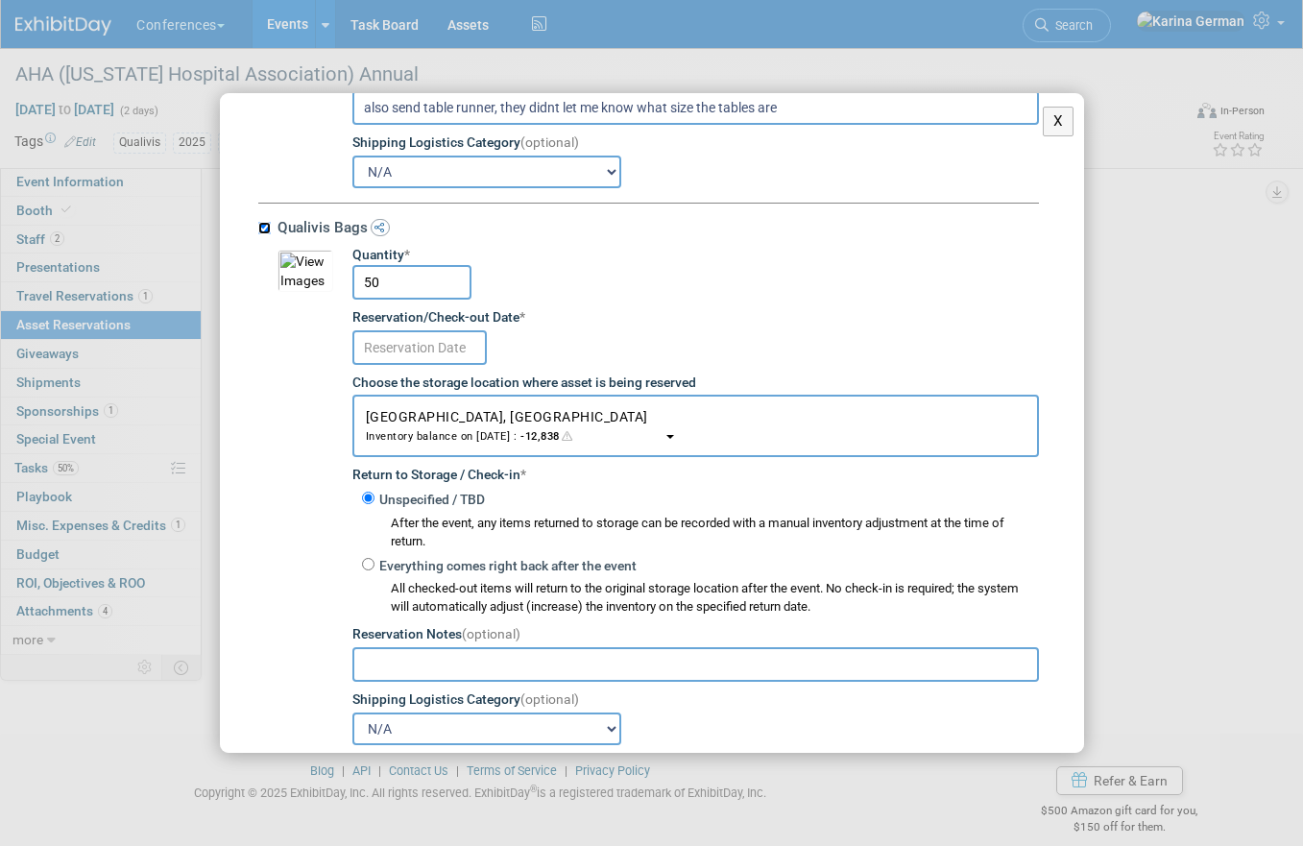
scroll to position [3093, 0]
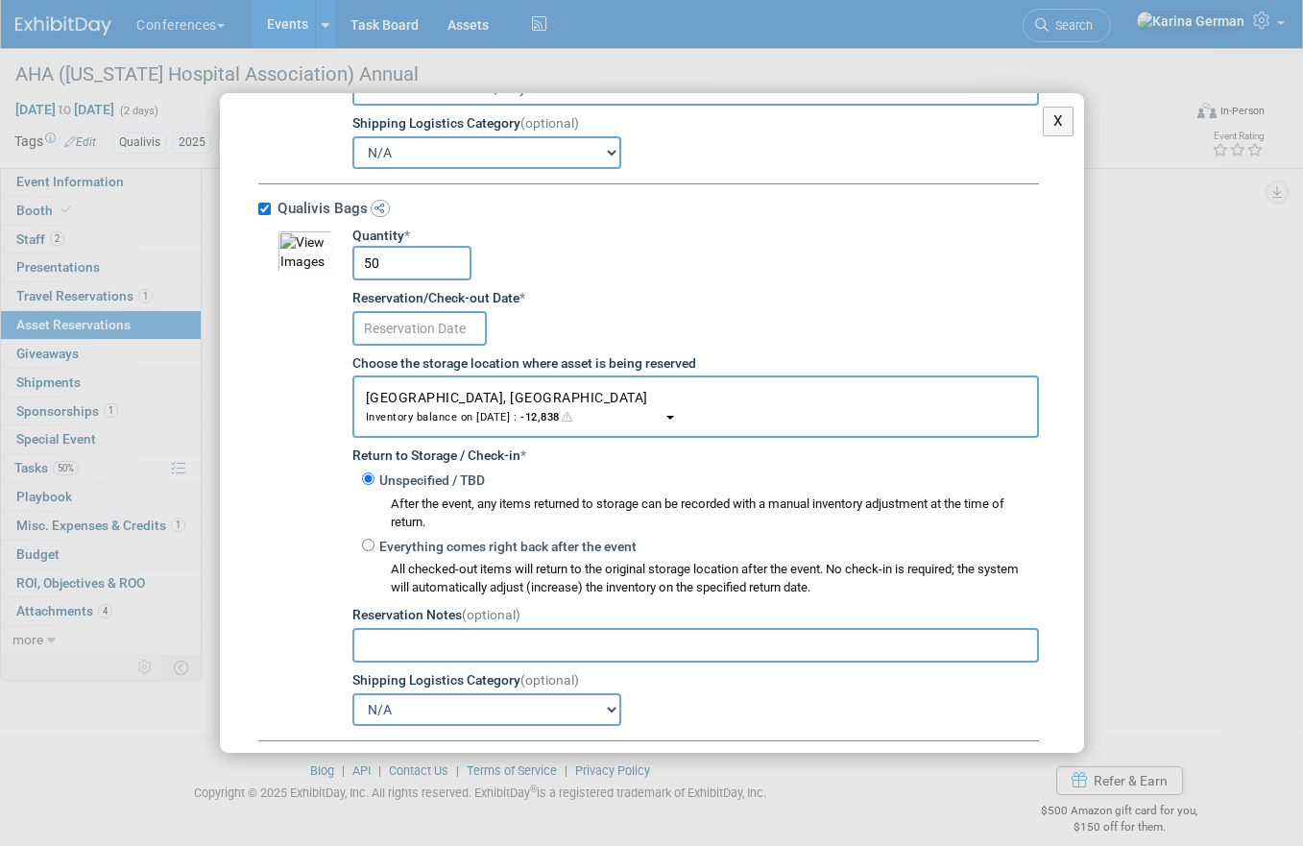
click at [400, 272] on input "50" at bounding box center [411, 263] width 119 height 35
type input "75"
click at [417, 325] on input "text" at bounding box center [419, 328] width 134 height 35
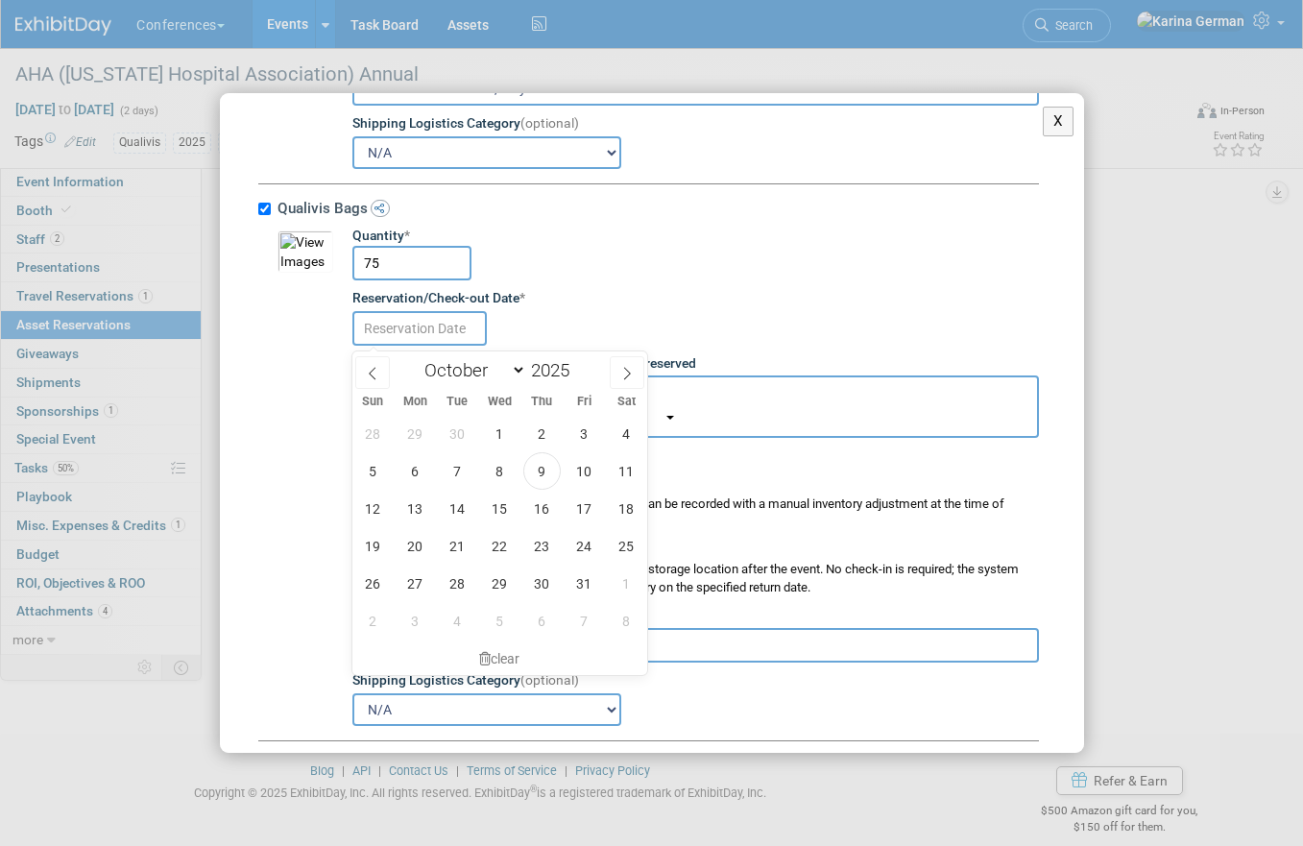
click at [417, 325] on input "text" at bounding box center [419, 328] width 134 height 35
click at [537, 472] on span "9" at bounding box center [541, 470] width 37 height 37
type input "Oct 9, 2025"
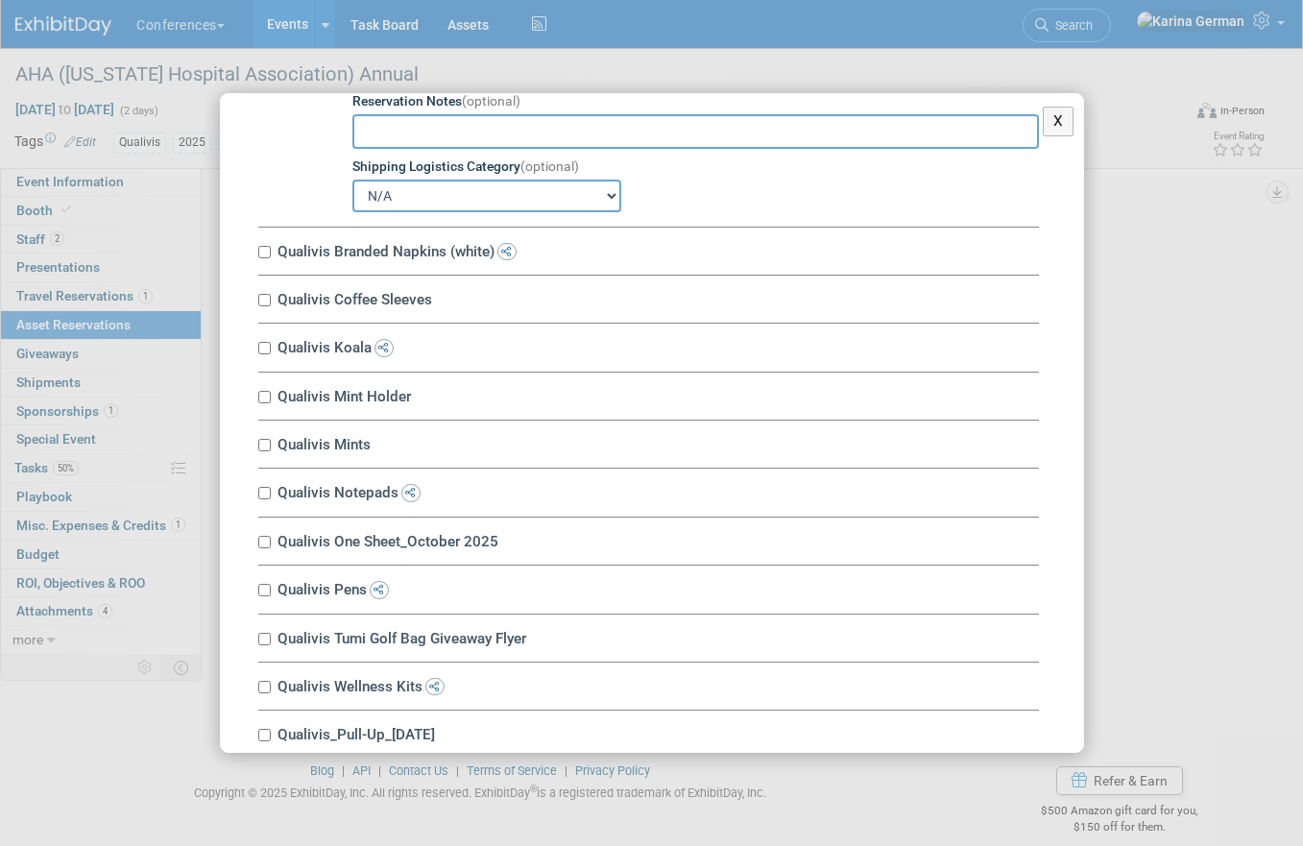
scroll to position [3610, 0]
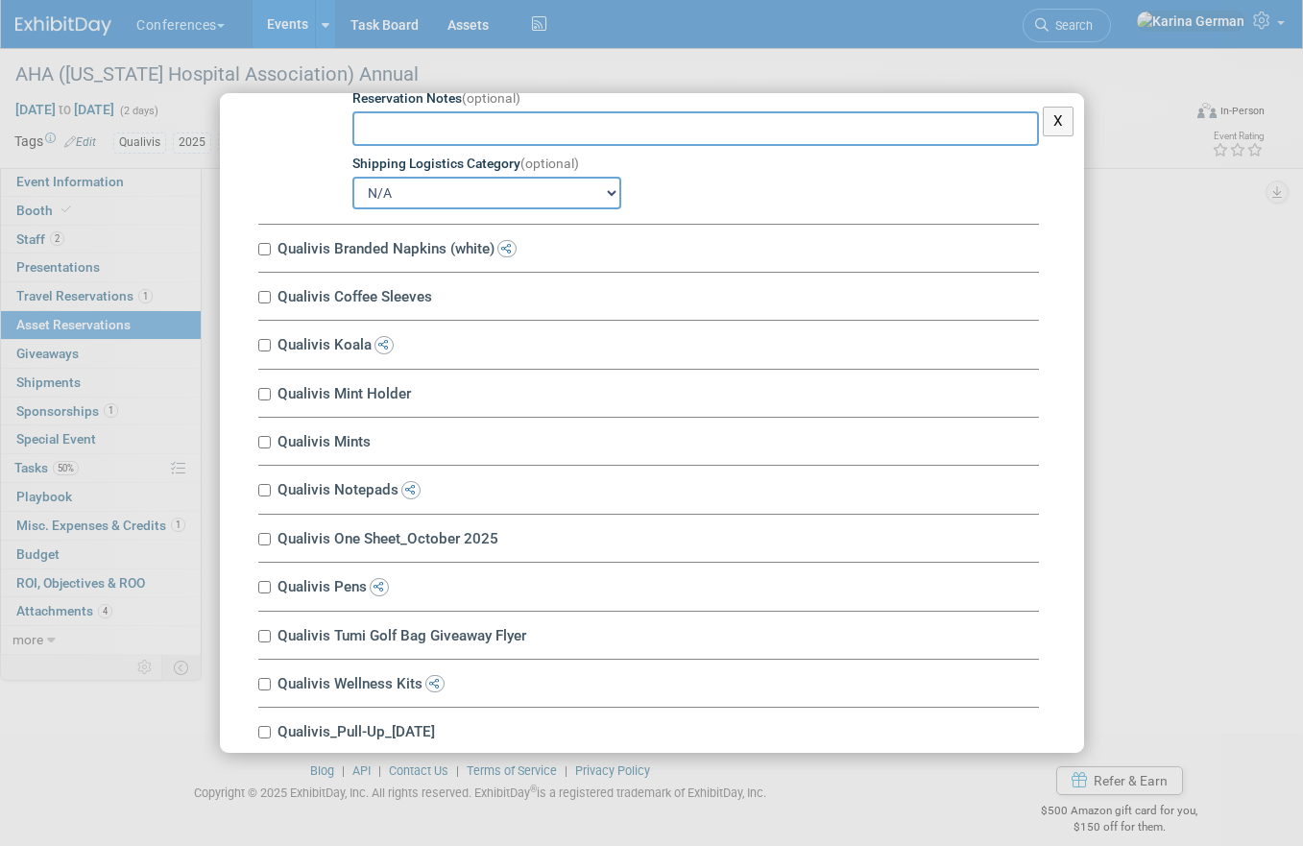
click at [734, 207] on div "N/A Advance Warehouse Direct Shipment Other" at bounding box center [695, 192] width 687 height 36
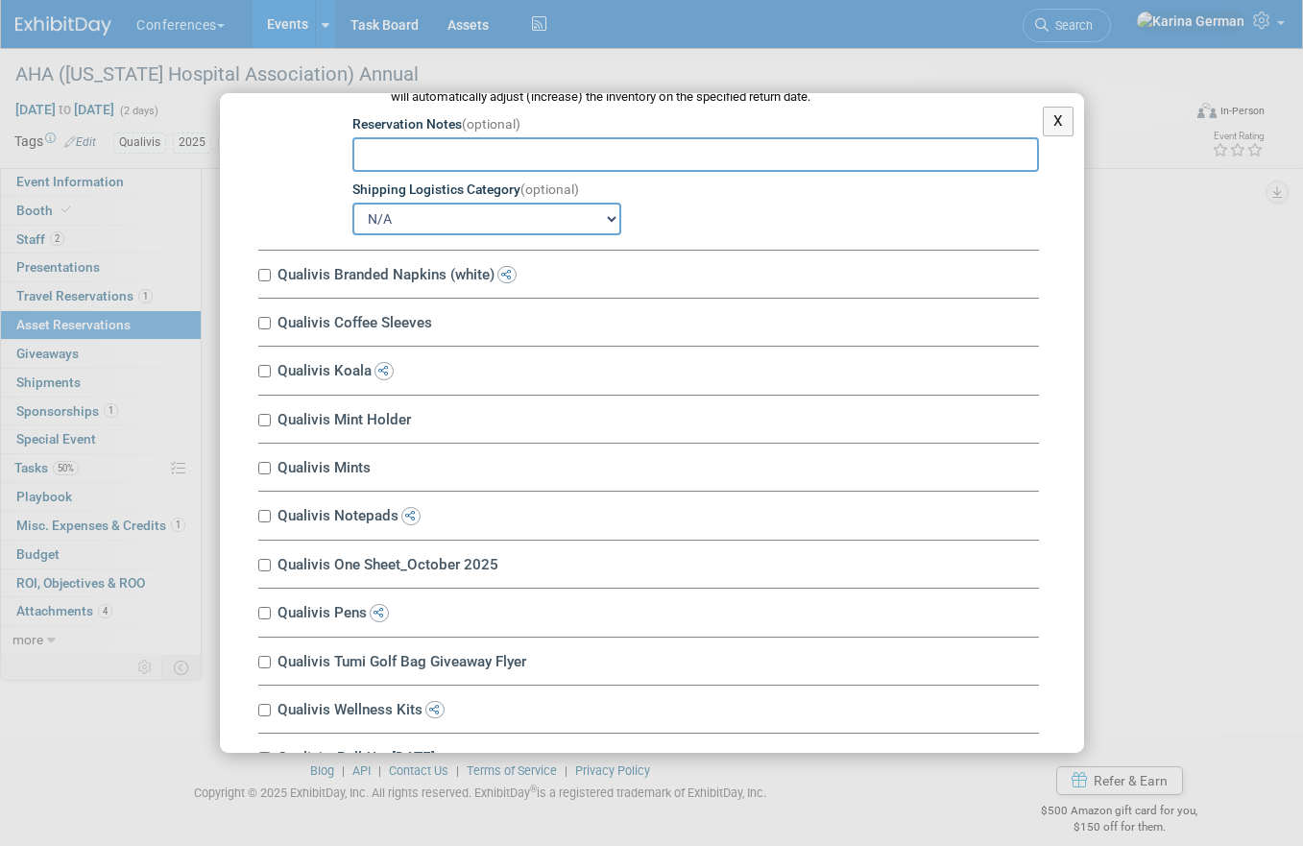
scroll to position [3635, 0]
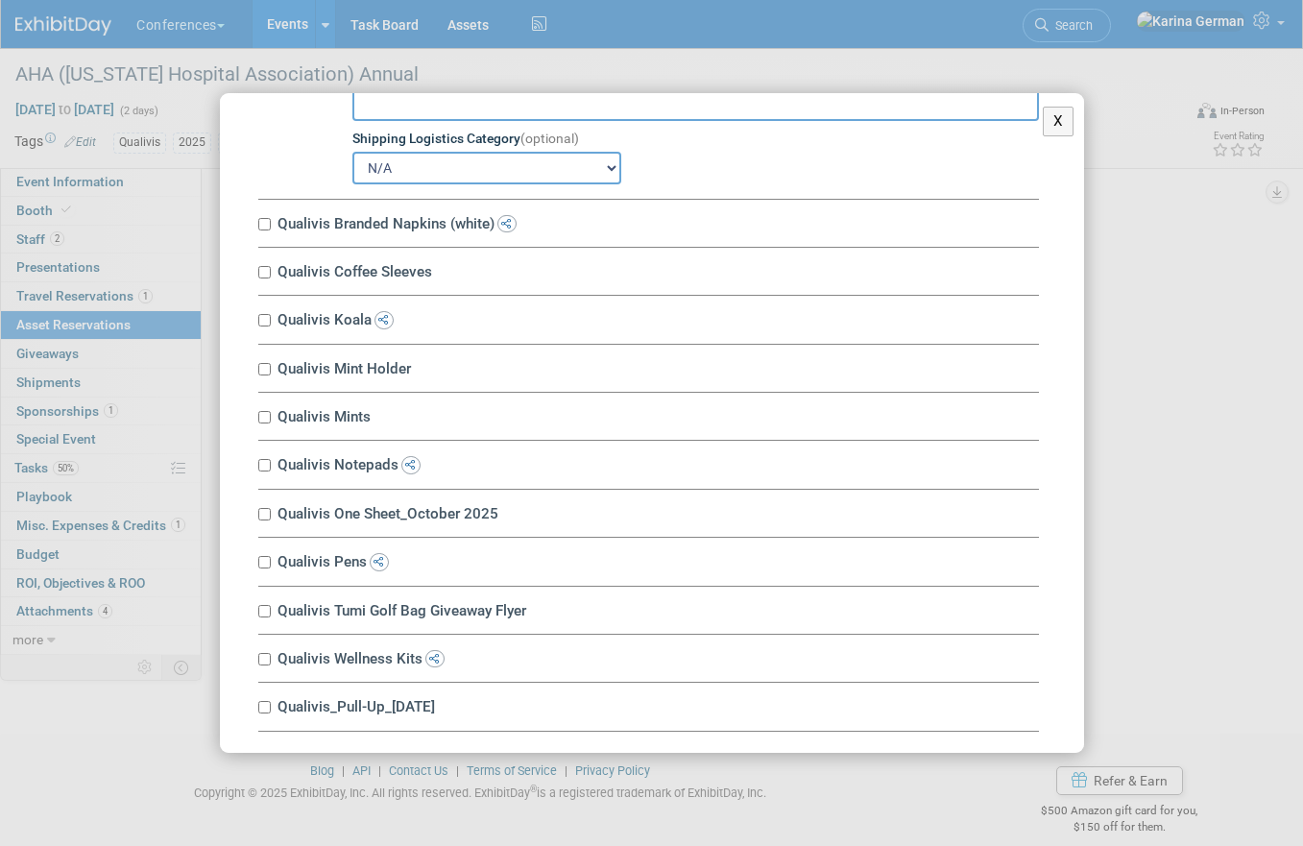
click at [337, 320] on label "Qualivis Koala" at bounding box center [655, 319] width 767 height 18
click at [271, 320] on input "Qualivis Koala" at bounding box center [264, 320] width 12 height 12
checkbox input "true"
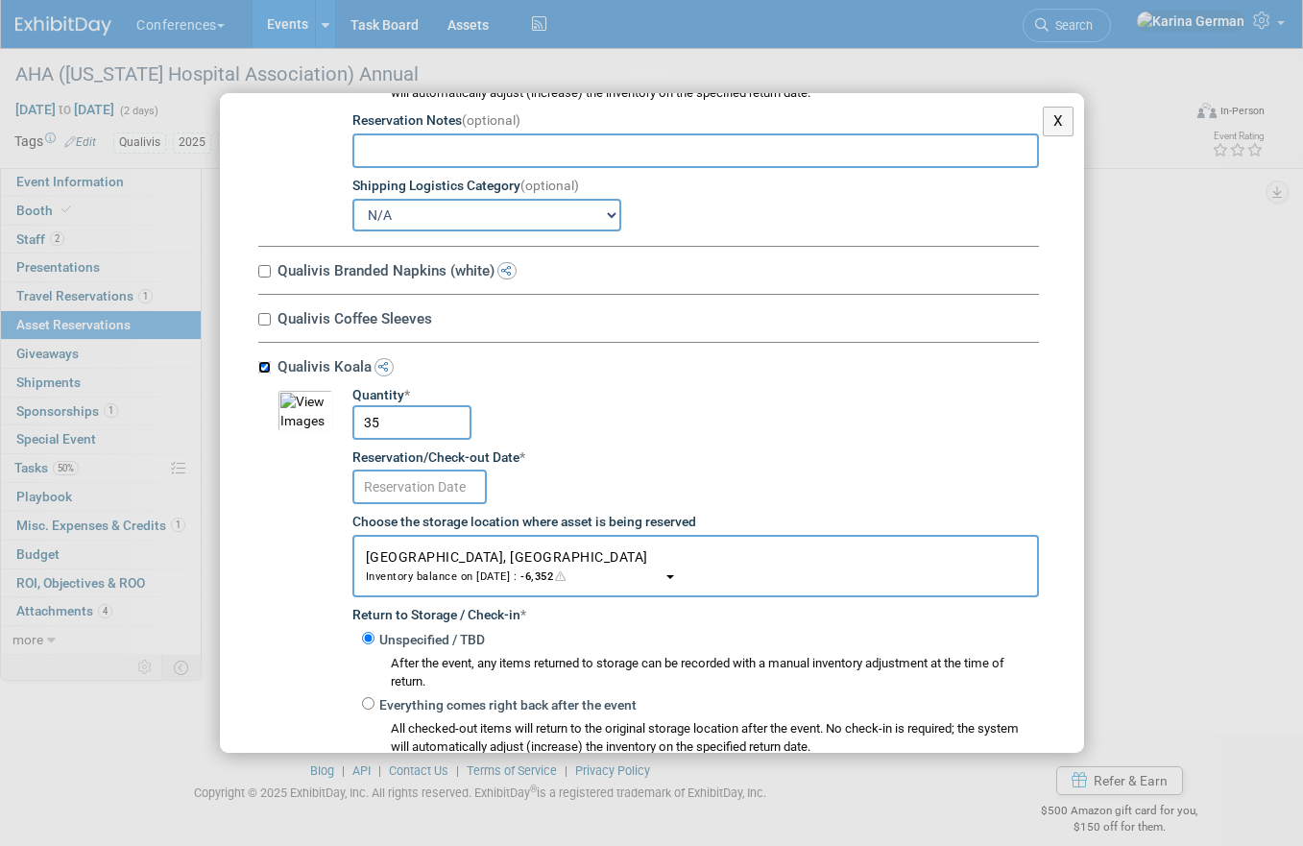
scroll to position [3689, 0]
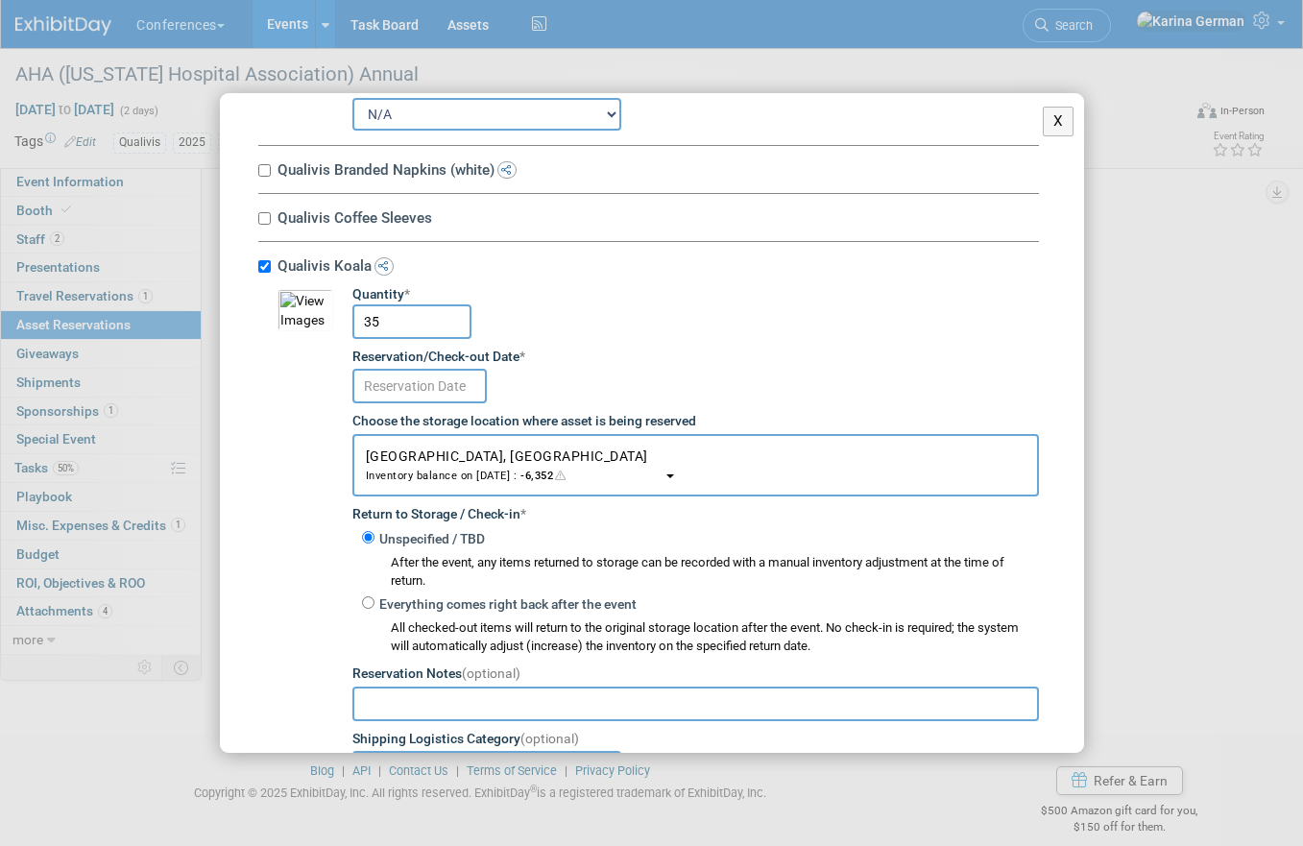
click at [409, 333] on input "35" at bounding box center [411, 321] width 119 height 35
type input "50"
click at [650, 353] on div "Reservation/Check-out Date *" at bounding box center [695, 357] width 687 height 19
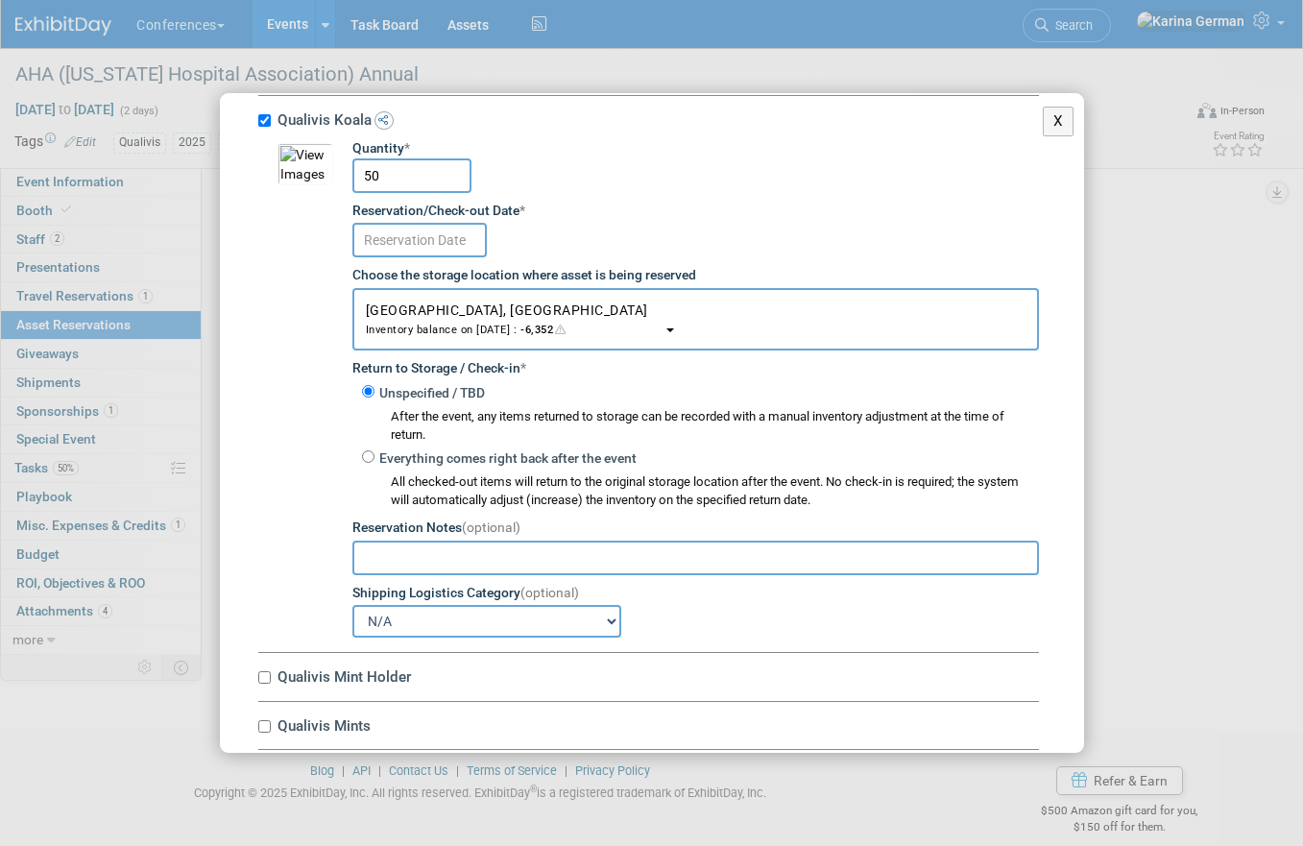
scroll to position [3917, 0]
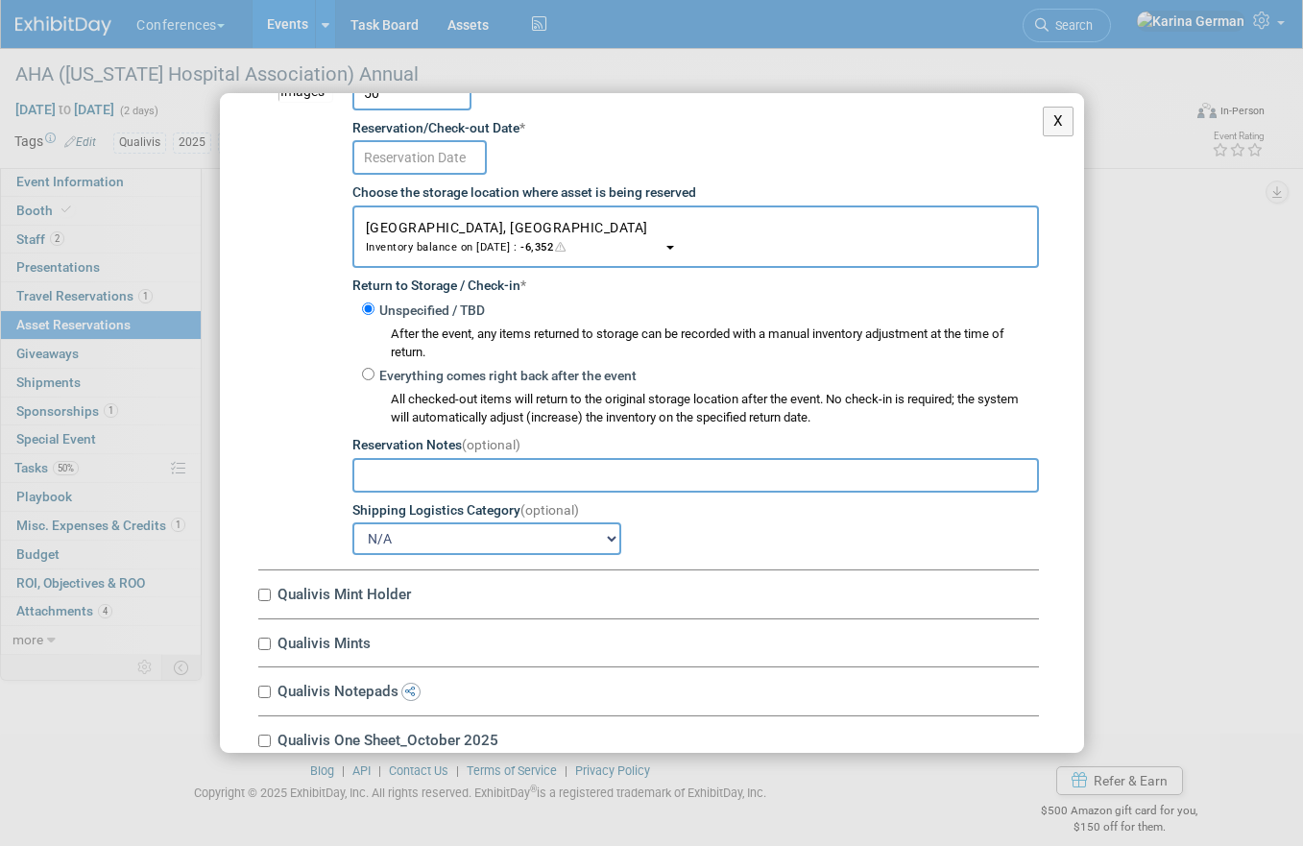
click at [428, 158] on input "text" at bounding box center [419, 157] width 134 height 35
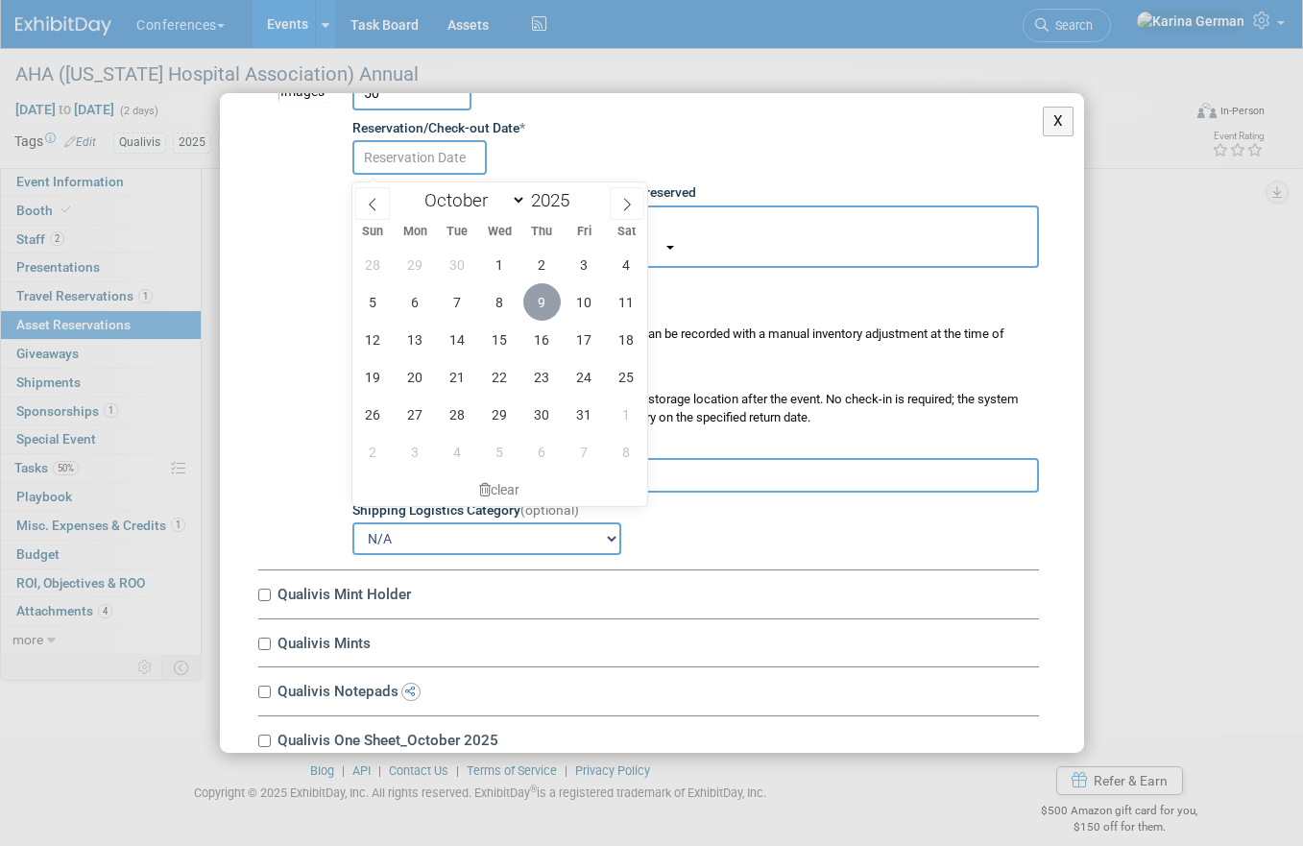
click at [546, 307] on span "9" at bounding box center [541, 301] width 37 height 37
type input "Oct 9, 2025"
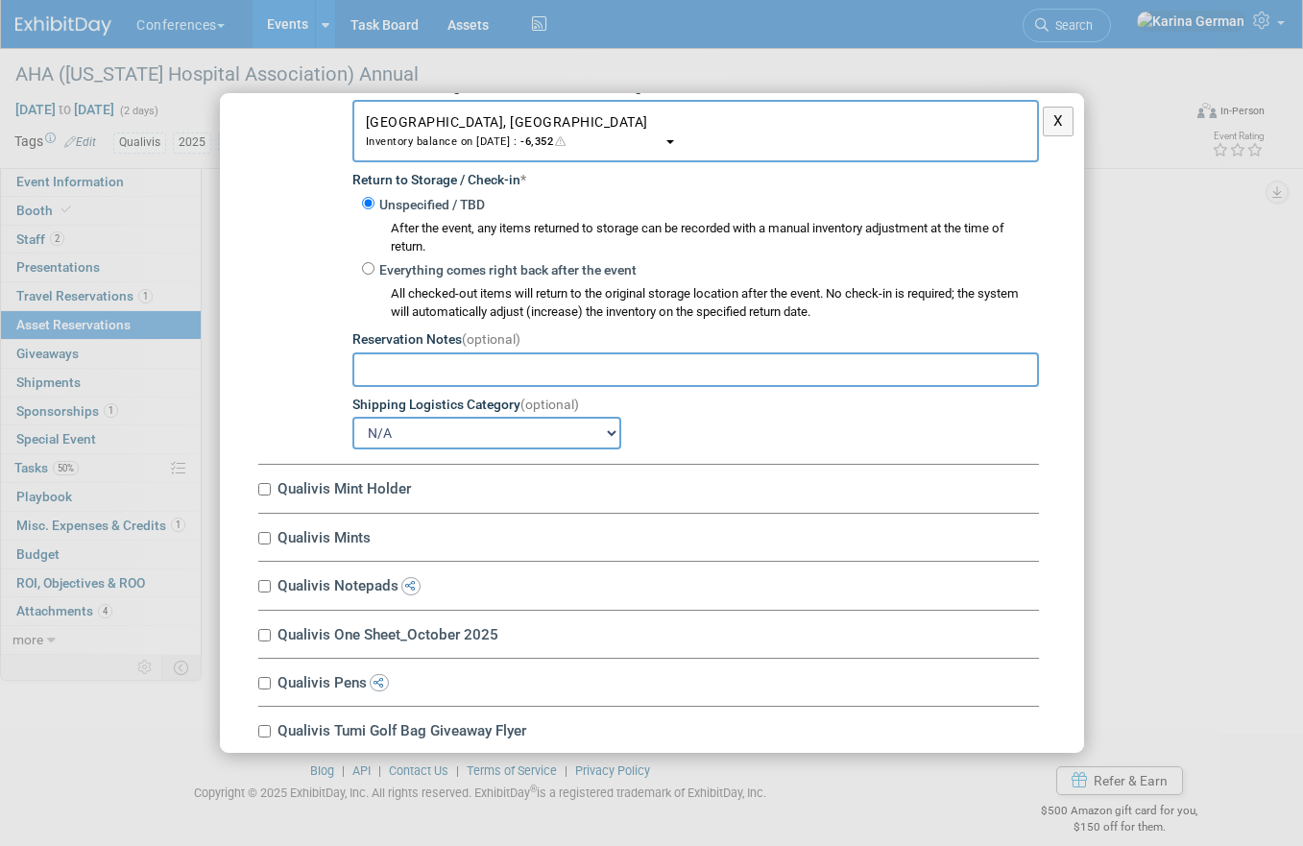
scroll to position [4043, 0]
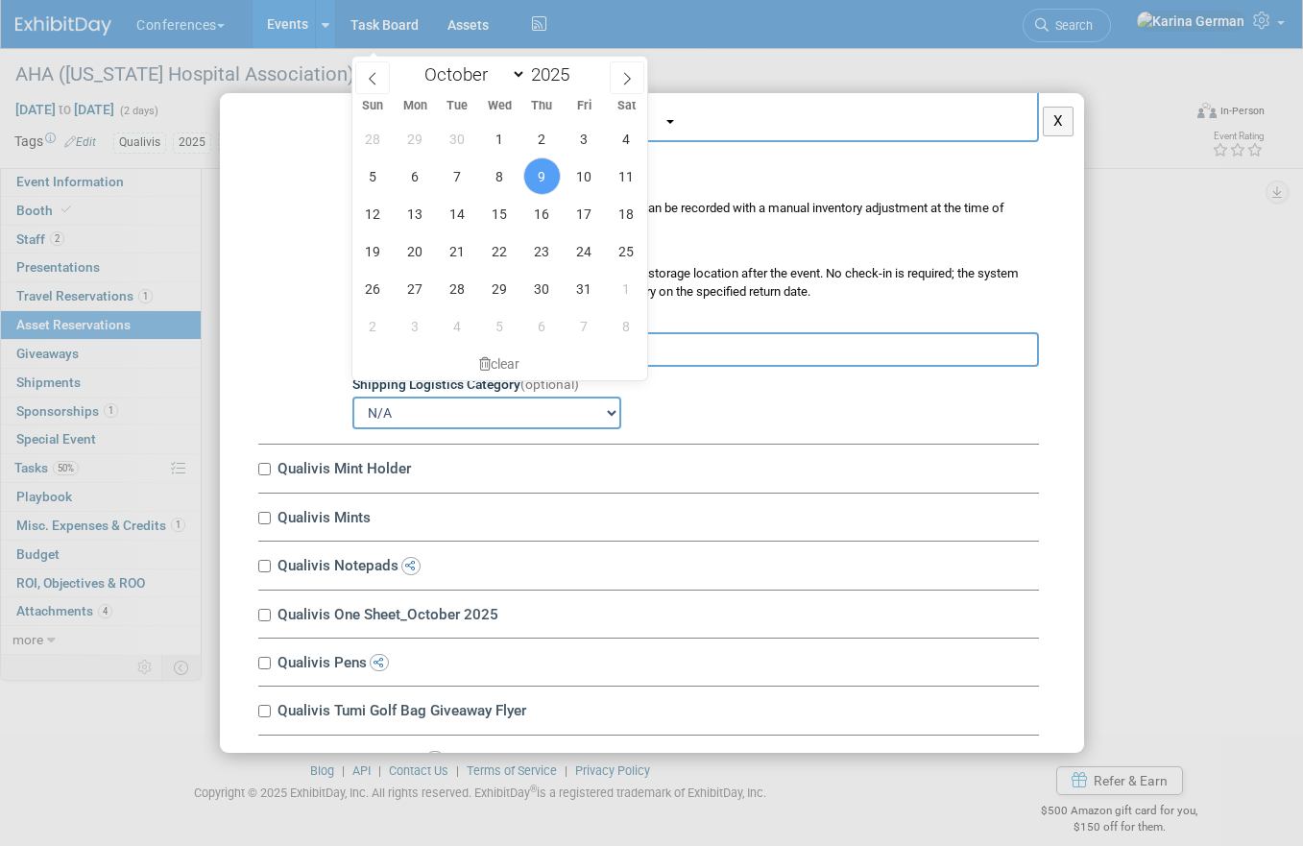
click at [732, 411] on div "N/A Advance Warehouse Direct Shipment Other" at bounding box center [695, 412] width 687 height 36
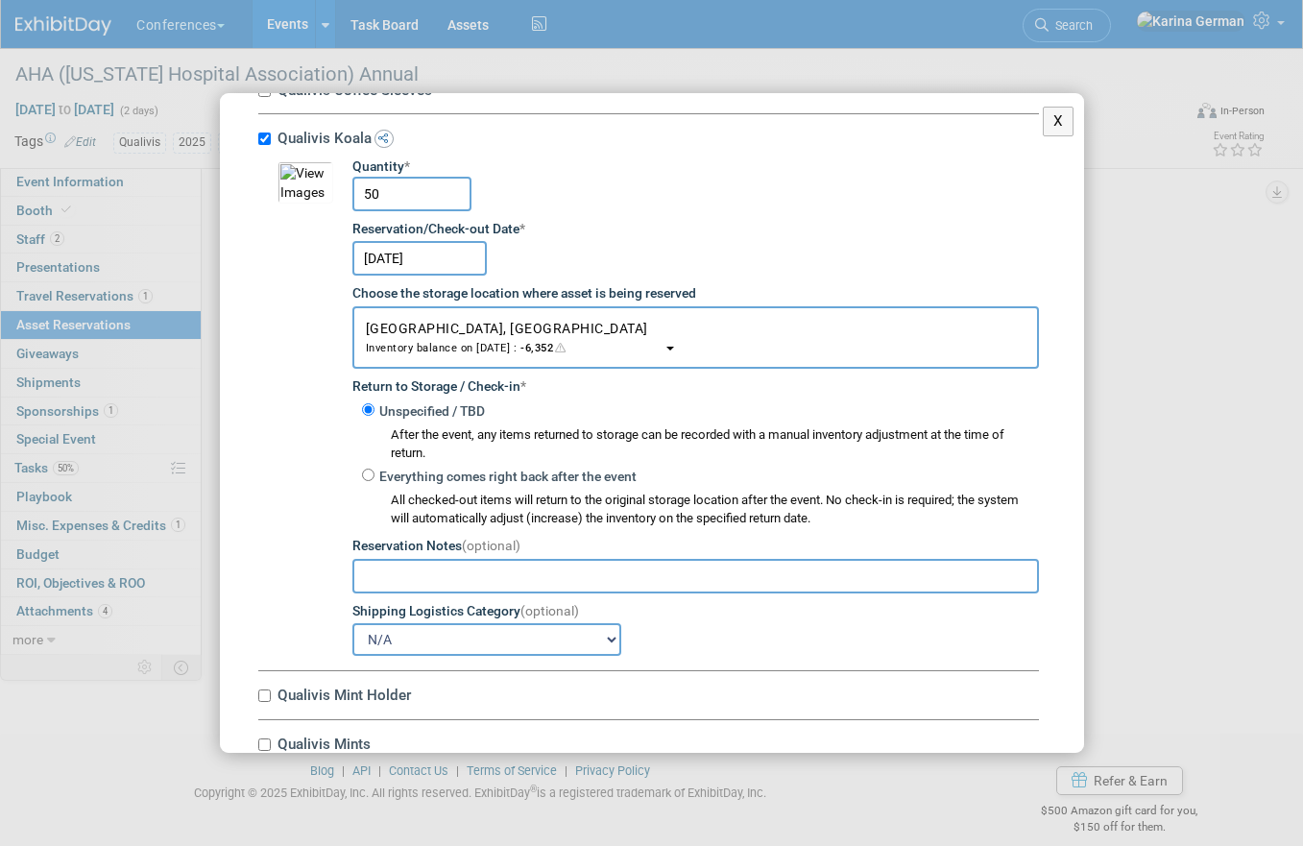
scroll to position [3766, 0]
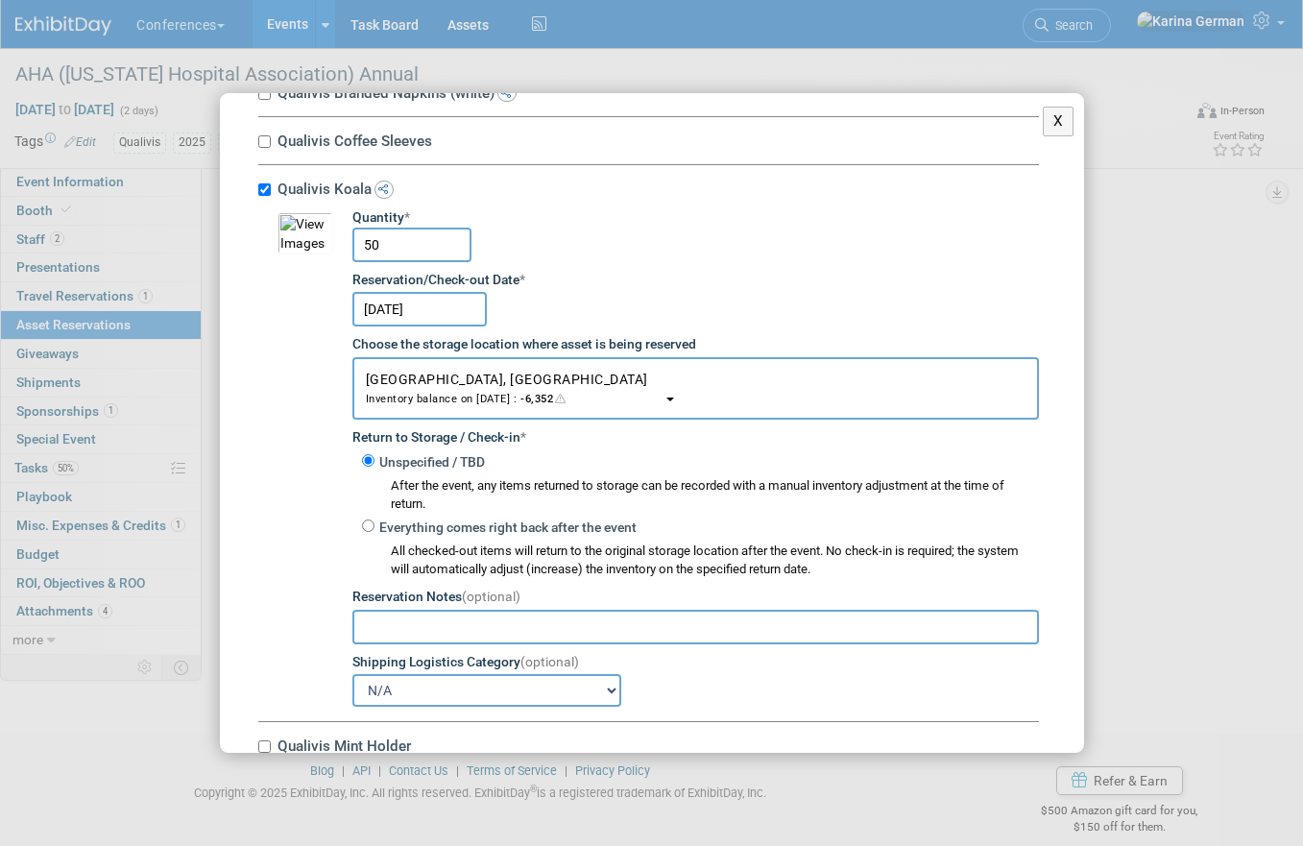
click at [421, 261] on input "50" at bounding box center [411, 245] width 119 height 35
type input "40"
click at [630, 290] on div "Reservation/Check-out Date *" at bounding box center [695, 280] width 687 height 19
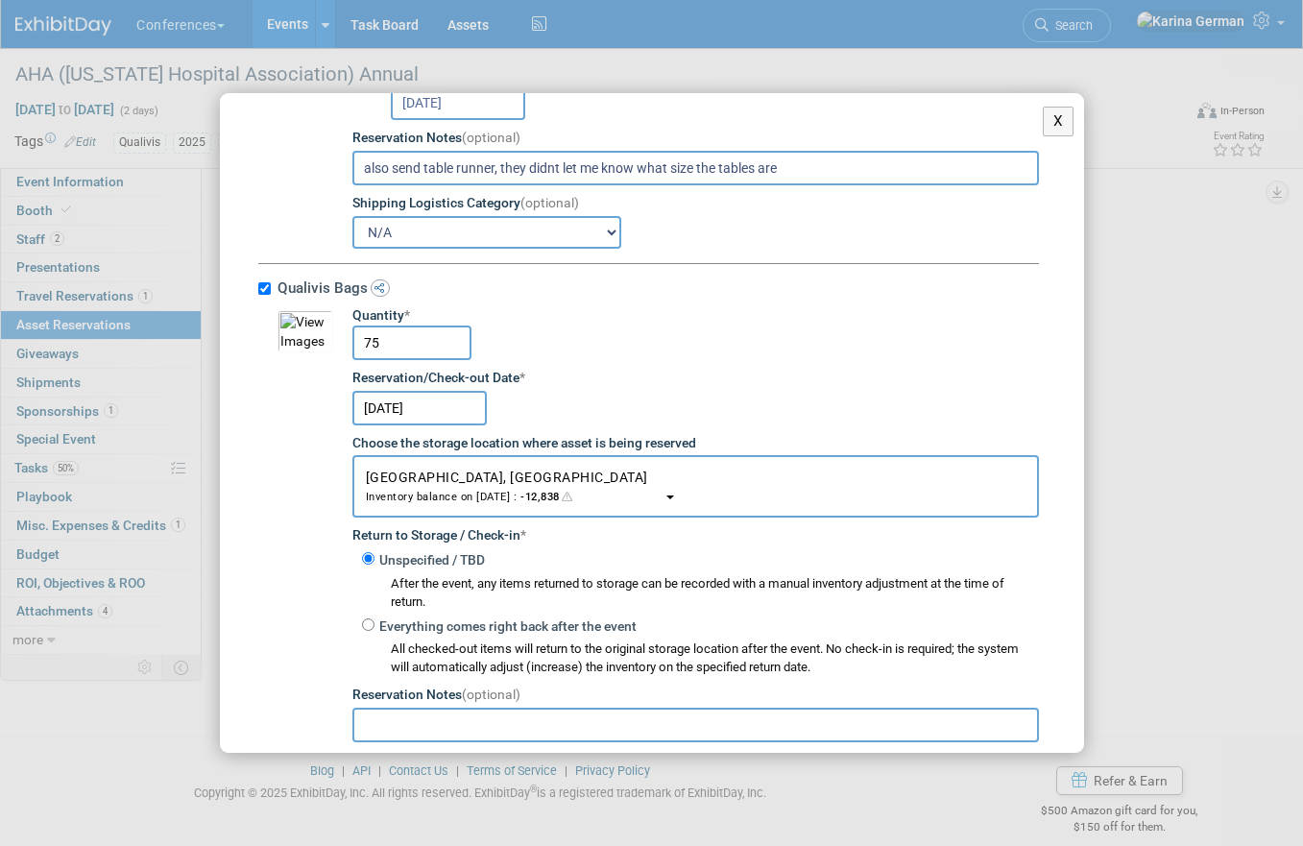
scroll to position [2996, 0]
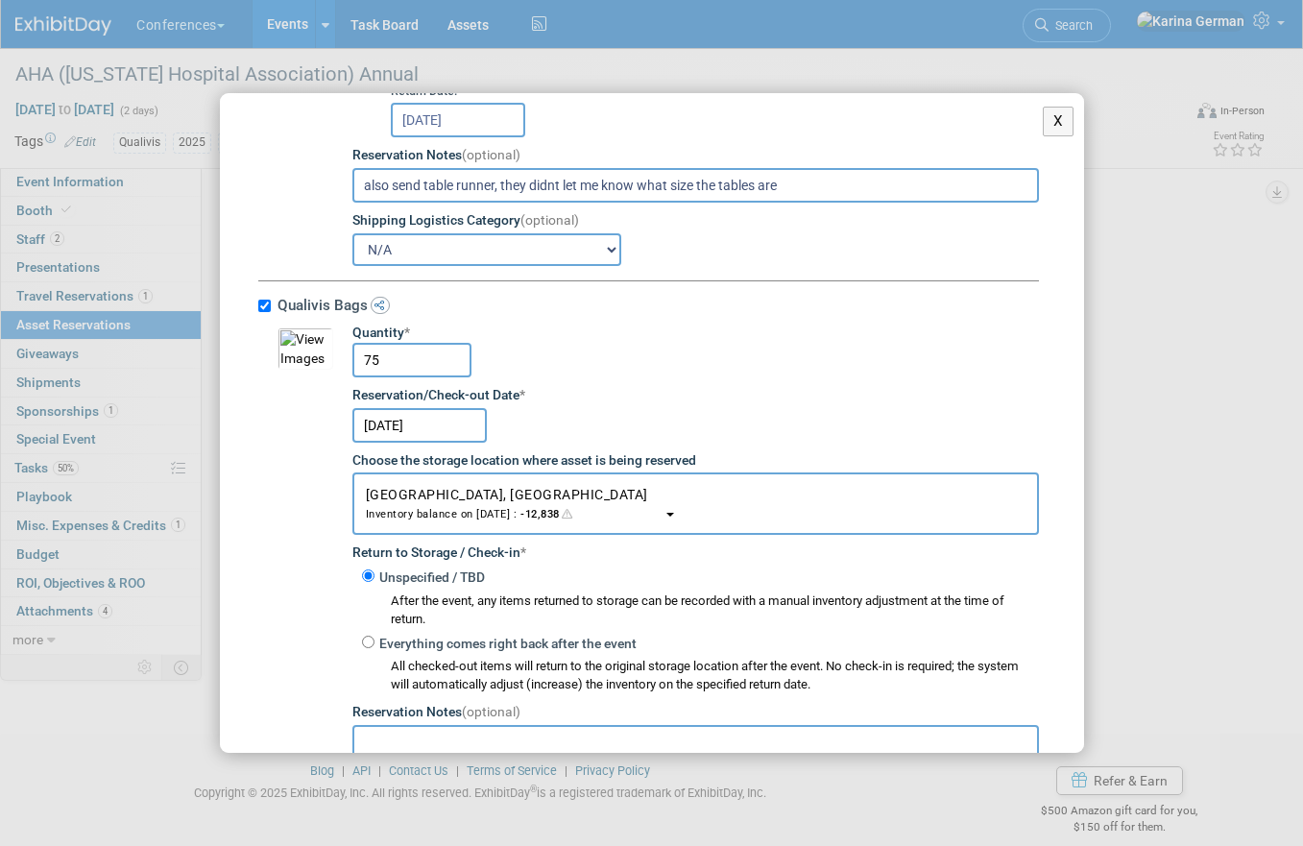
click at [404, 352] on input "75" at bounding box center [411, 360] width 119 height 35
click at [629, 443] on div "Oct 9, 2025" at bounding box center [695, 423] width 687 height 37
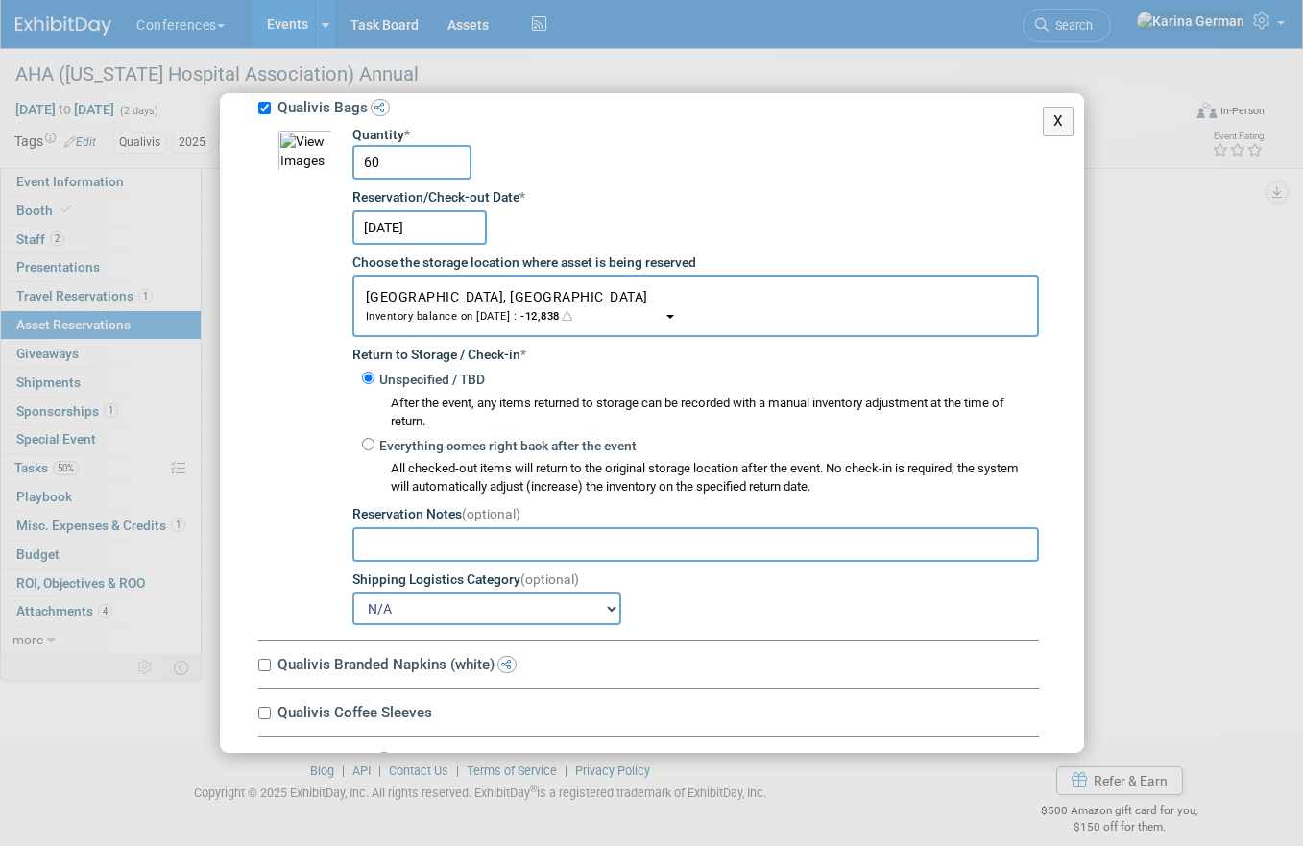
scroll to position [3145, 0]
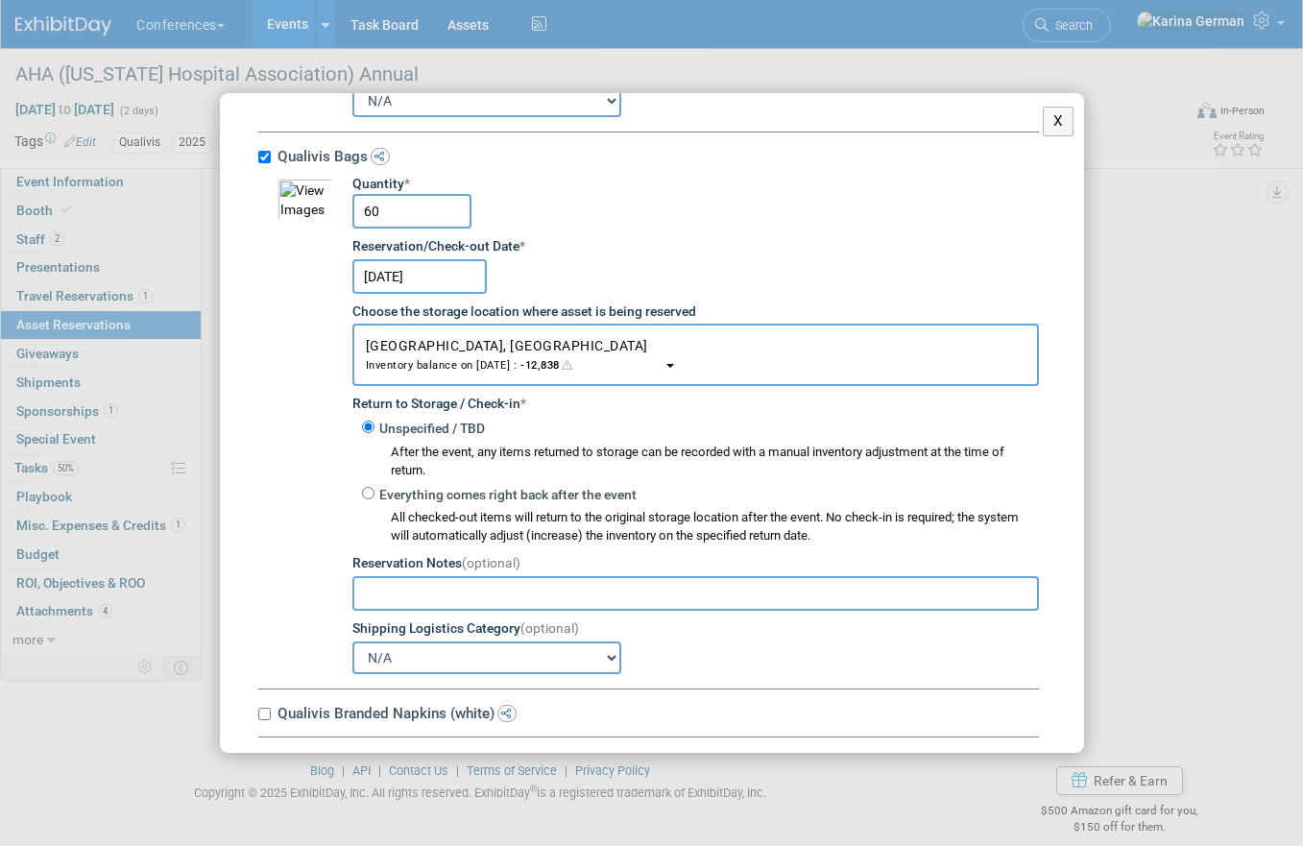
click at [409, 222] on input "60" at bounding box center [411, 211] width 119 height 35
type input "50"
click at [632, 240] on td "Quantity * 50 Reservation/Check-out Date * Oct 9, 2025 Choose the storage locat…" at bounding box center [686, 424] width 706 height 499
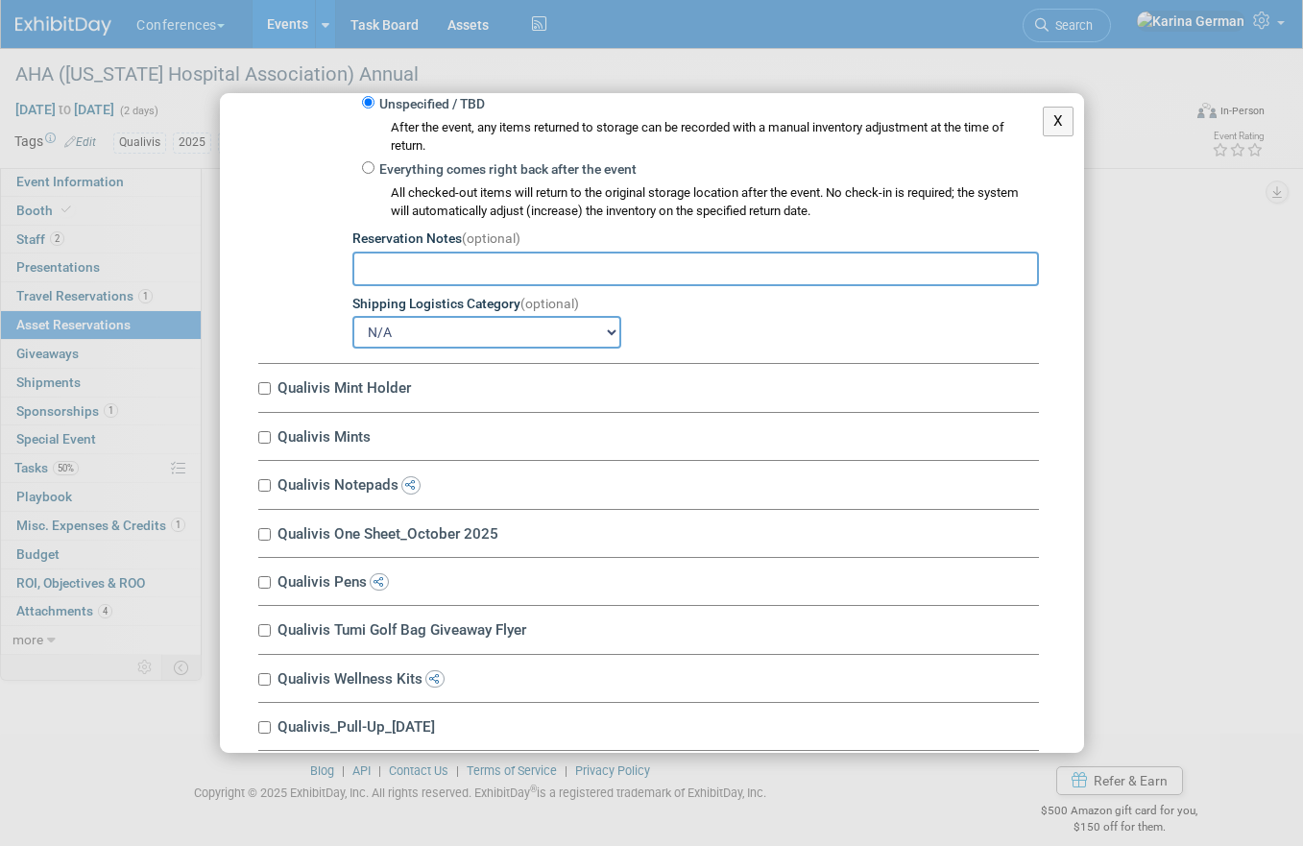
scroll to position [4133, 0]
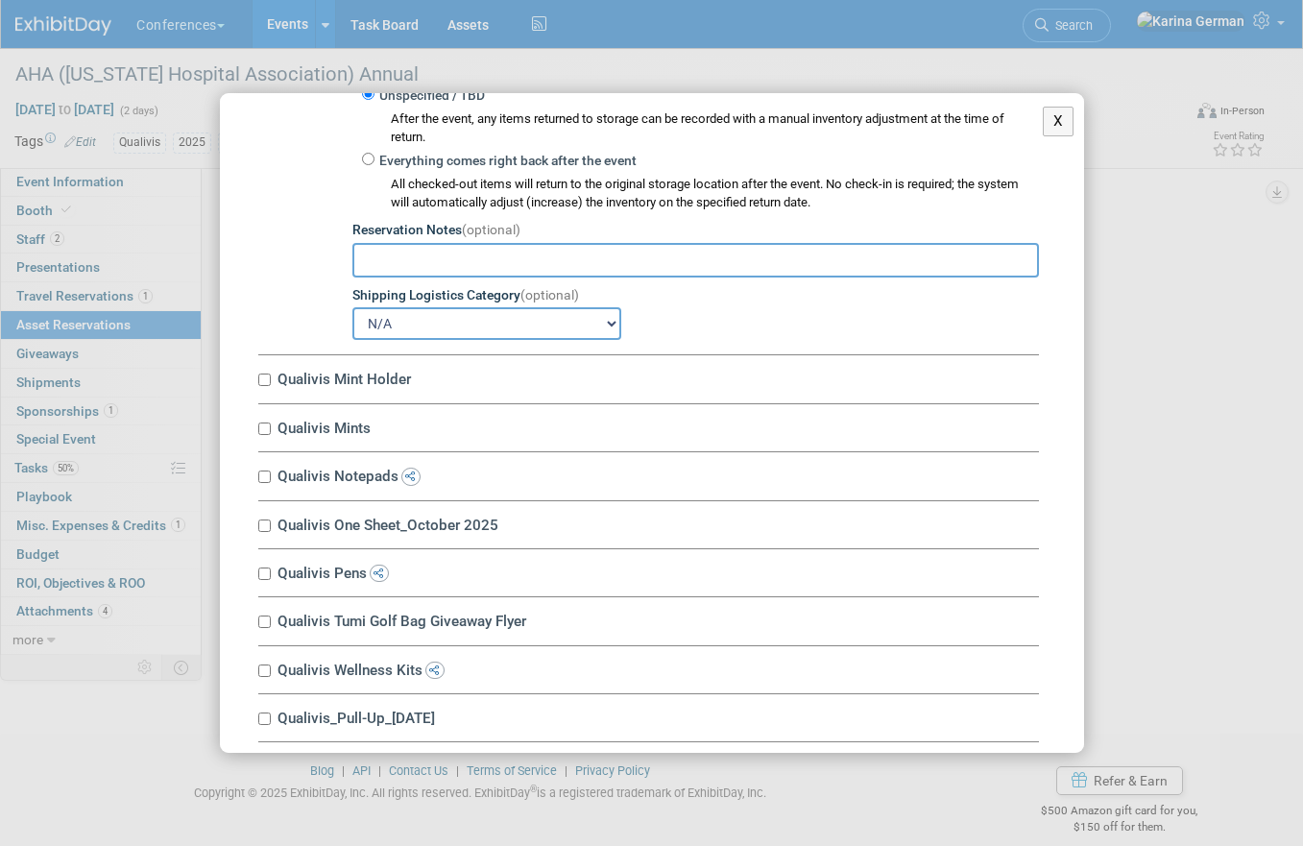
click at [347, 385] on label "Qualivis Mint Holder" at bounding box center [655, 379] width 767 height 18
click at [271, 385] on input "Qualivis Mint Holder" at bounding box center [264, 380] width 12 height 12
checkbox input "true"
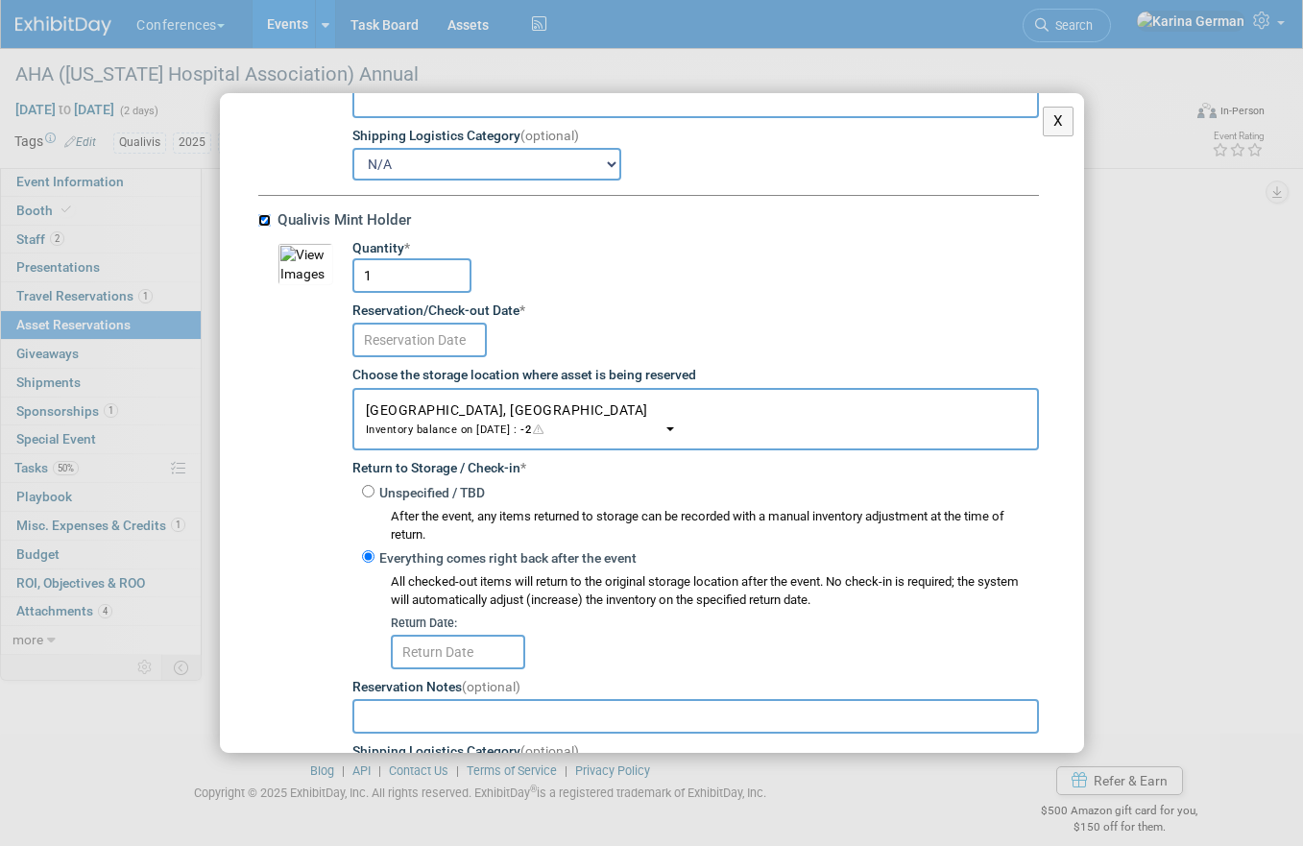
scroll to position [4332, 0]
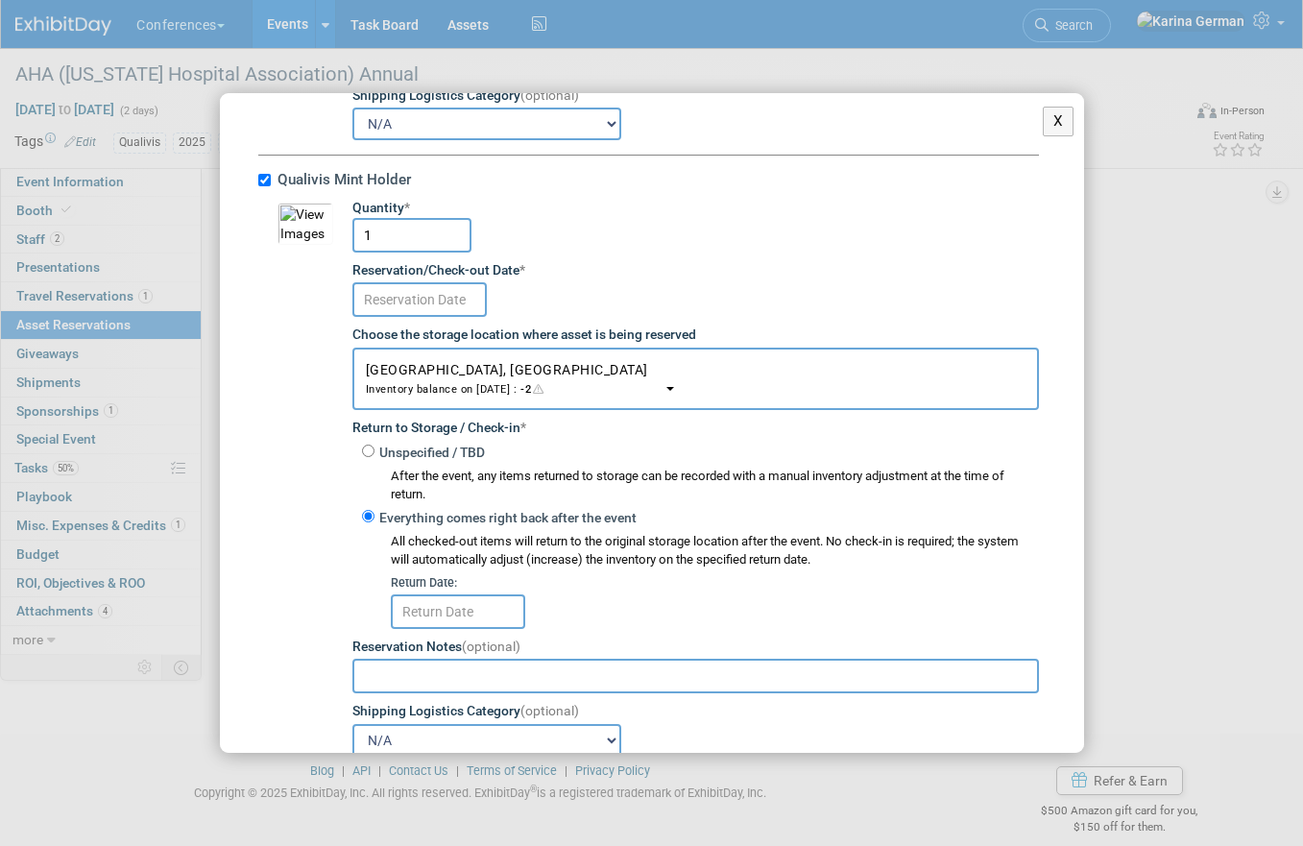
click at [451, 299] on input "text" at bounding box center [419, 299] width 134 height 35
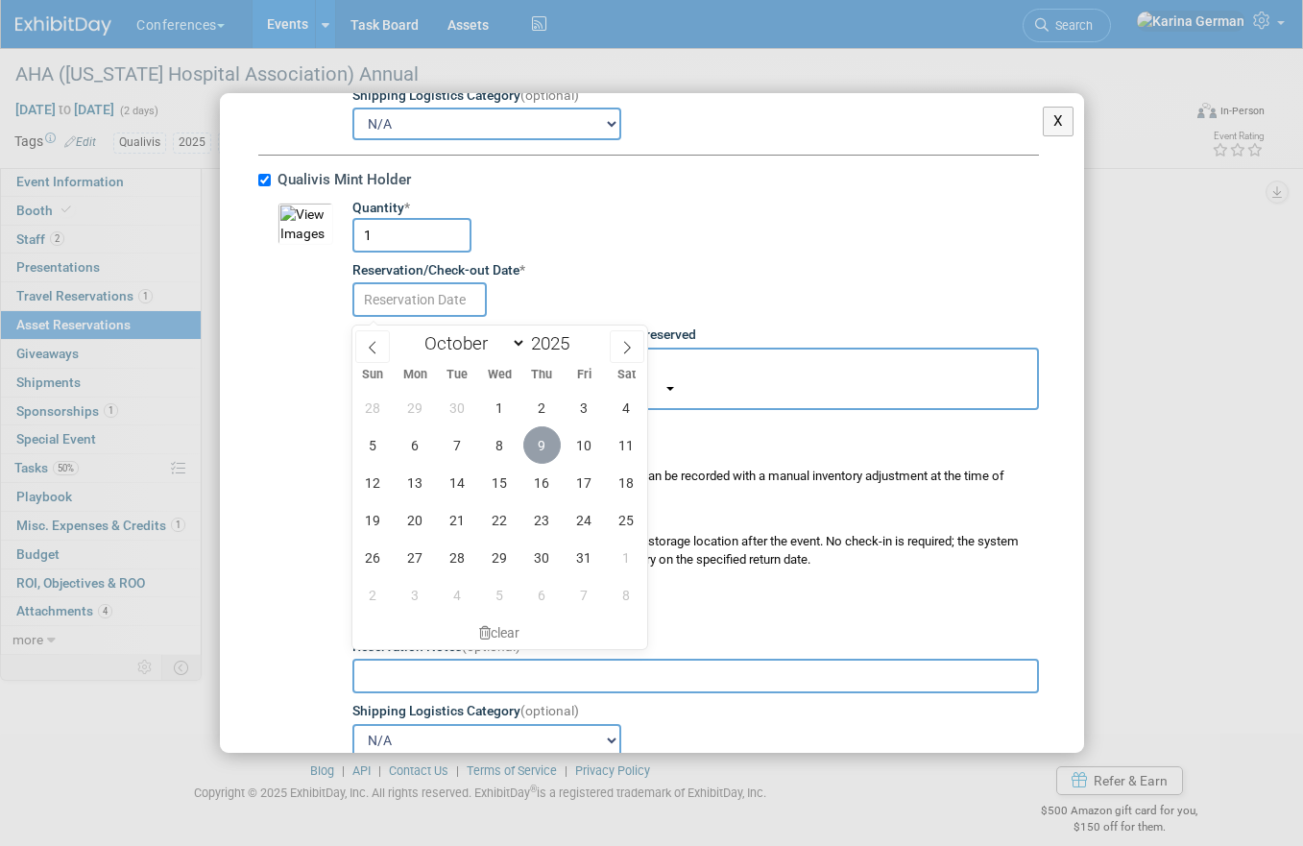
click at [537, 449] on span "9" at bounding box center [541, 444] width 37 height 37
type input "Oct 9, 2025"
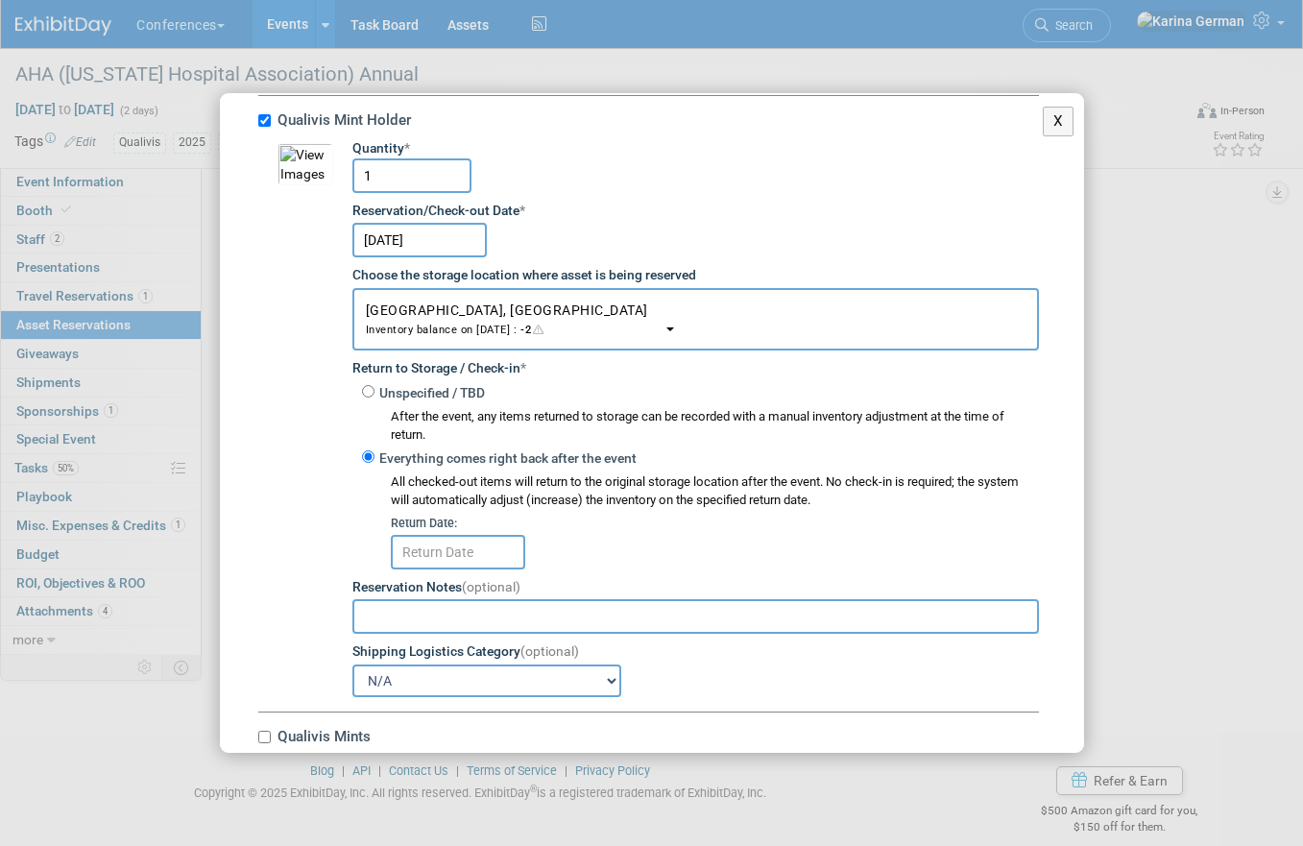
scroll to position [4424, 0]
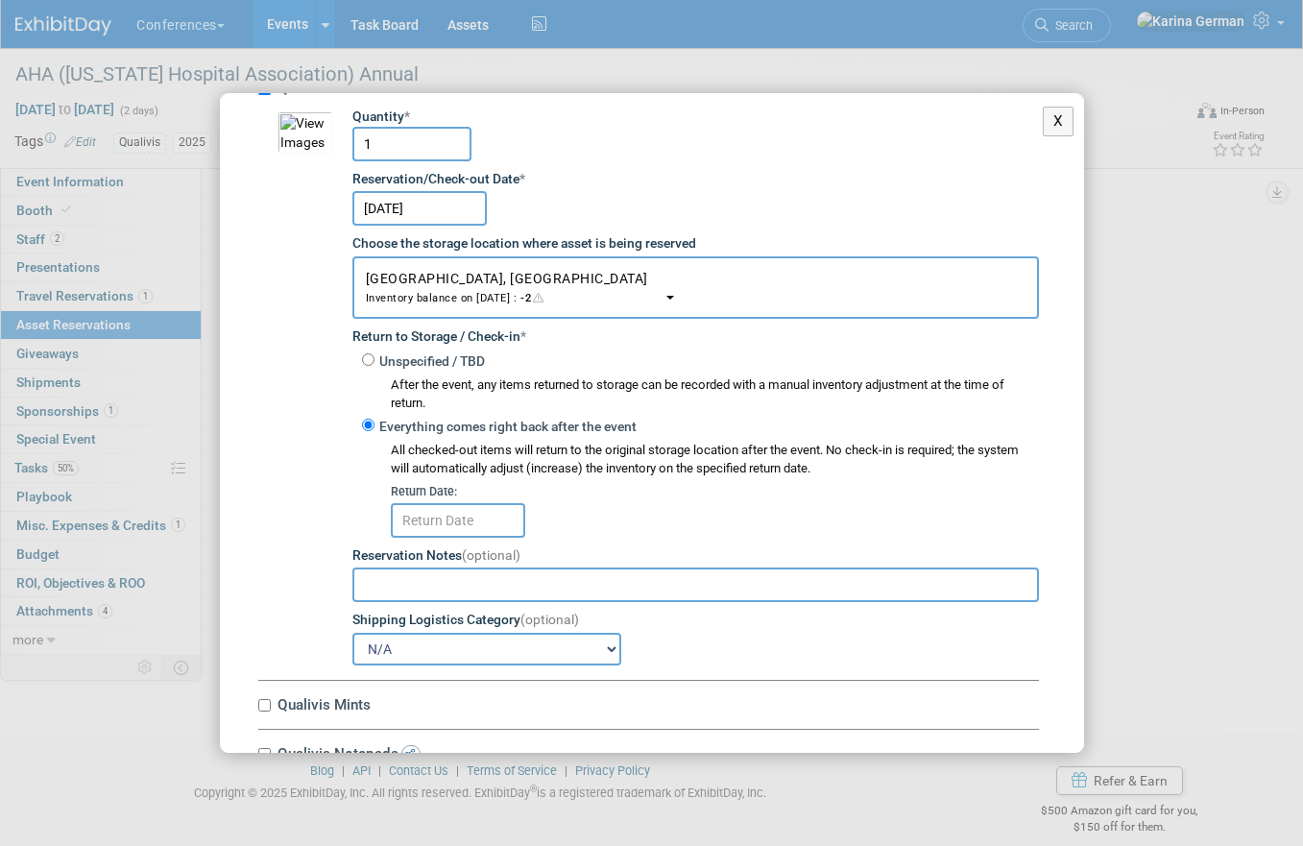
click at [491, 526] on input "text" at bounding box center [458, 520] width 134 height 35
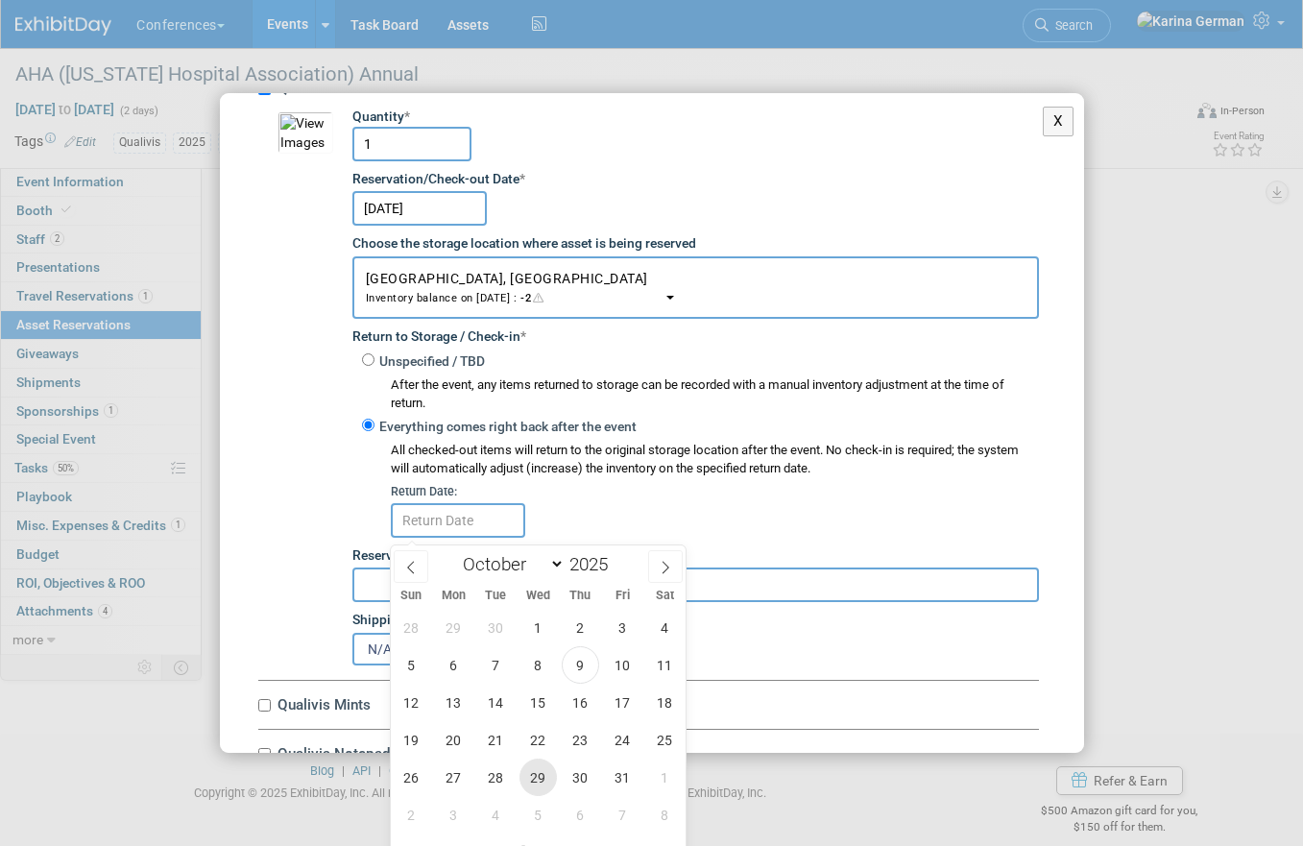
click at [552, 765] on span "29" at bounding box center [538, 777] width 37 height 37
type input "Oct 29, 2025"
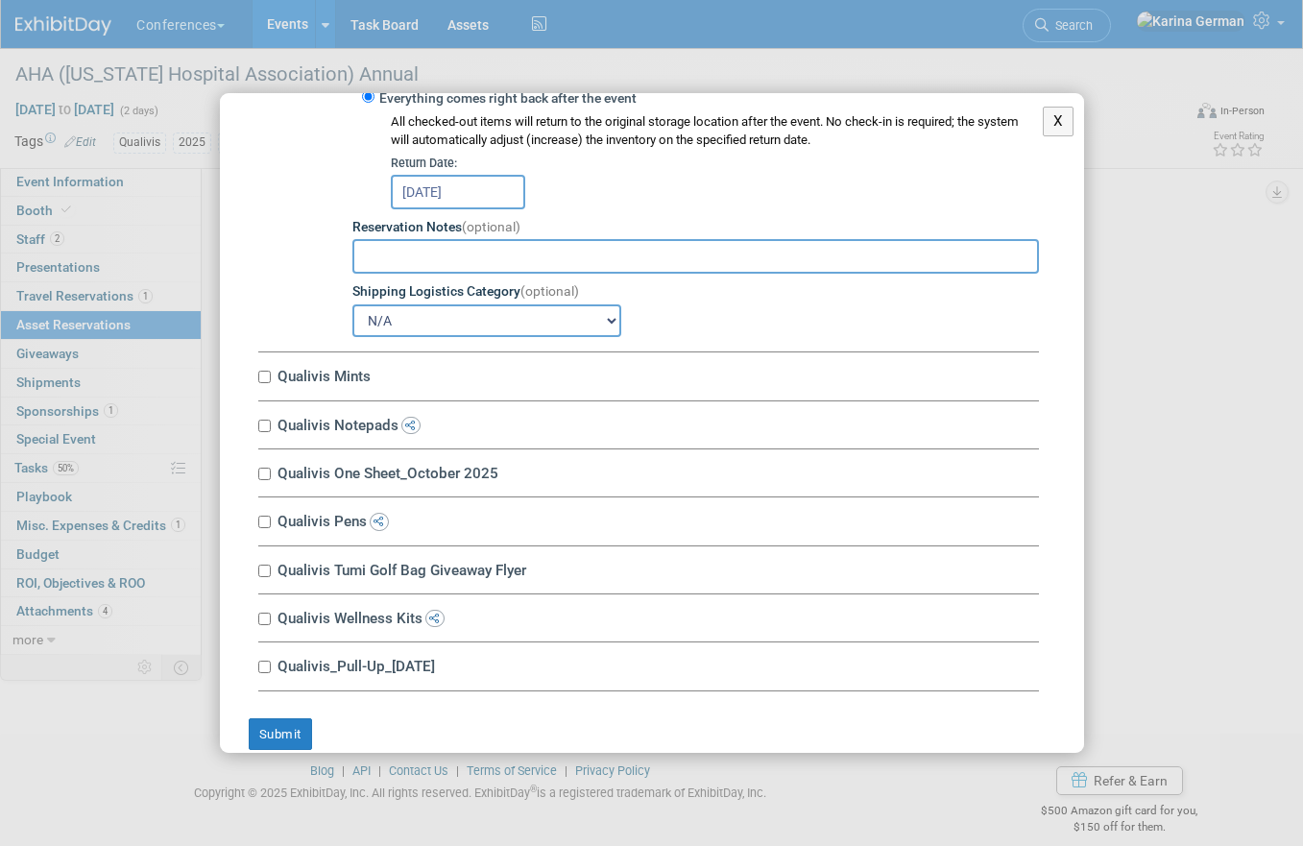
click at [336, 377] on label "Qualivis Mints" at bounding box center [655, 376] width 767 height 18
click at [271, 377] on input "Qualivis Mints" at bounding box center [264, 377] width 12 height 12
checkbox input "true"
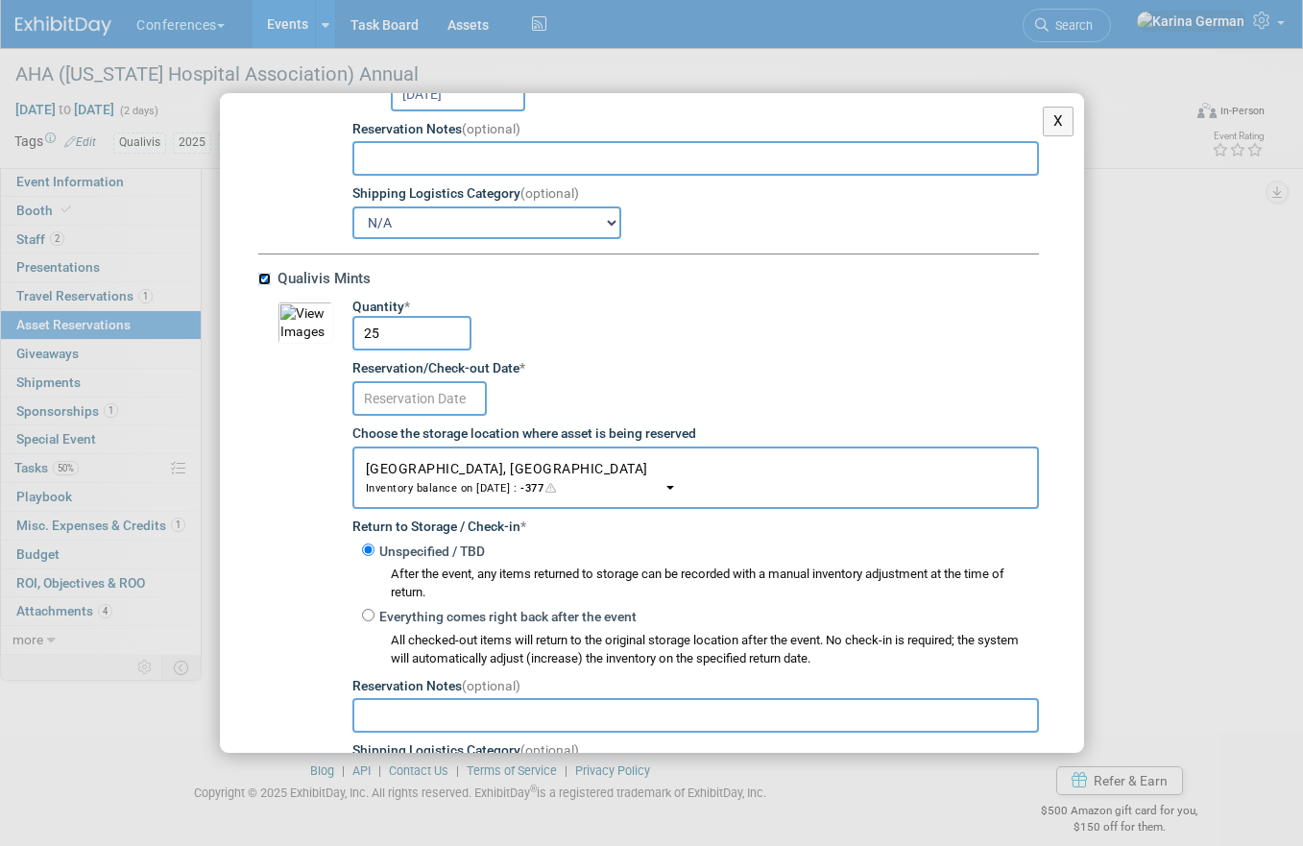
scroll to position [4851, 0]
click at [418, 350] on input "25" at bounding box center [411, 332] width 119 height 35
type input "5"
type input "40"
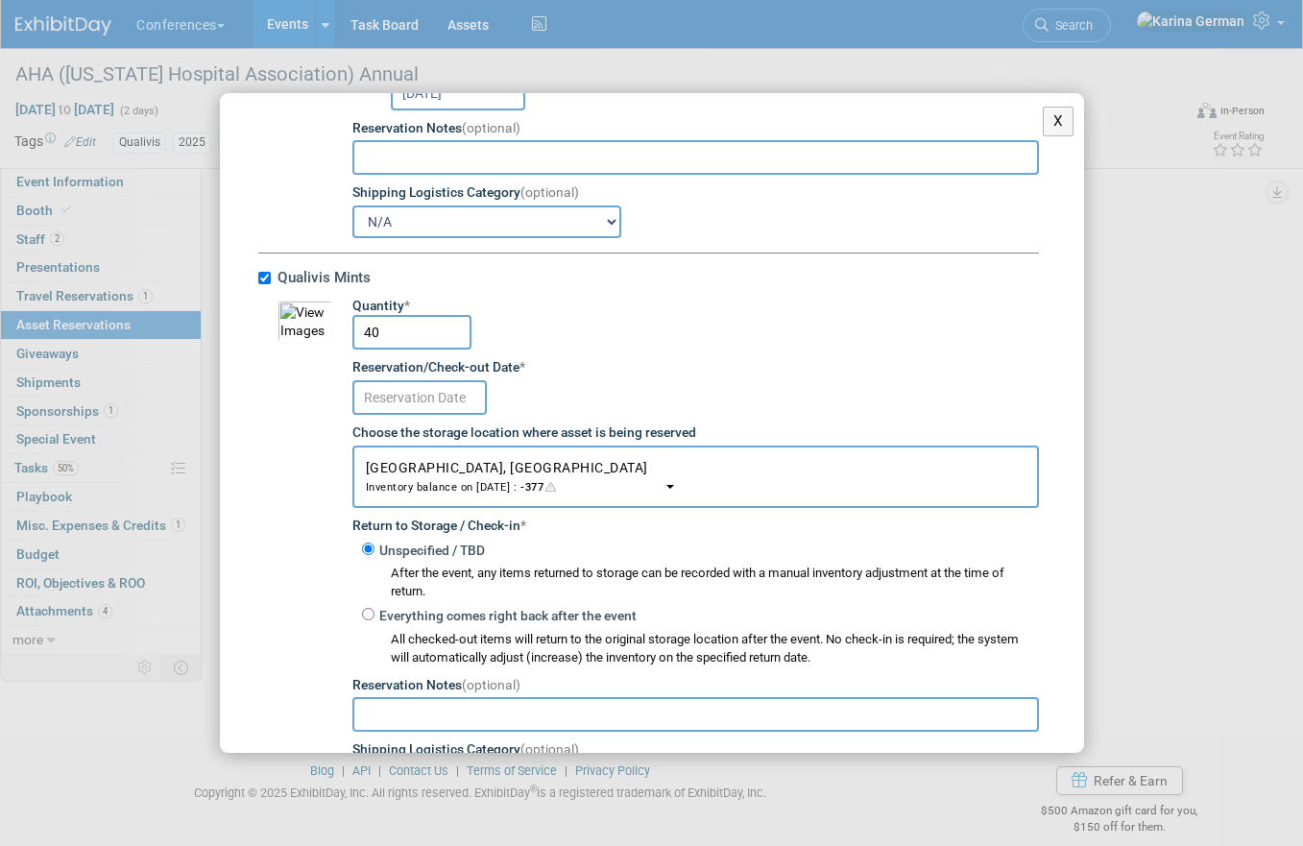
click at [460, 415] on input "text" at bounding box center [419, 397] width 134 height 35
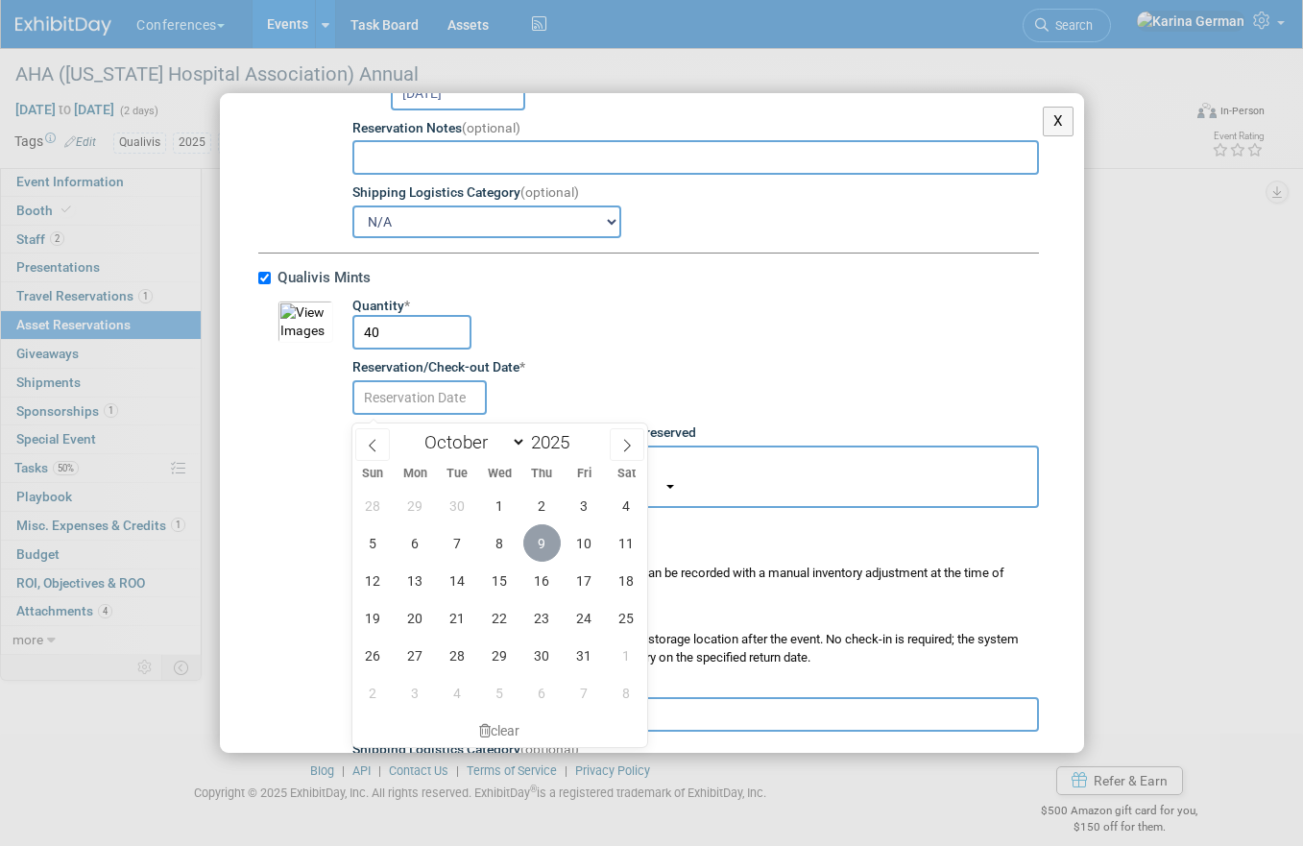
click at [540, 541] on span "9" at bounding box center [541, 542] width 37 height 37
type input "Oct 9, 2025"
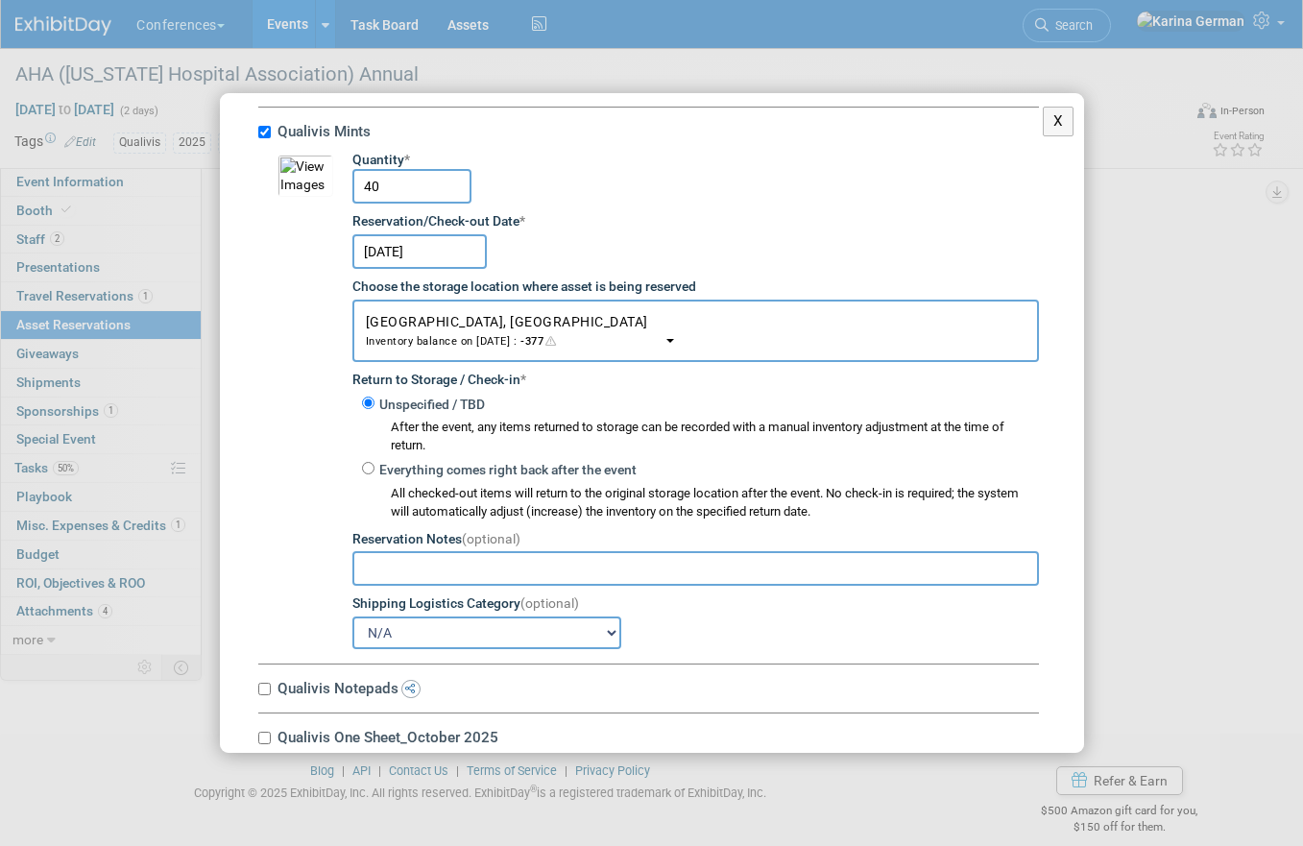
scroll to position [4908, 0]
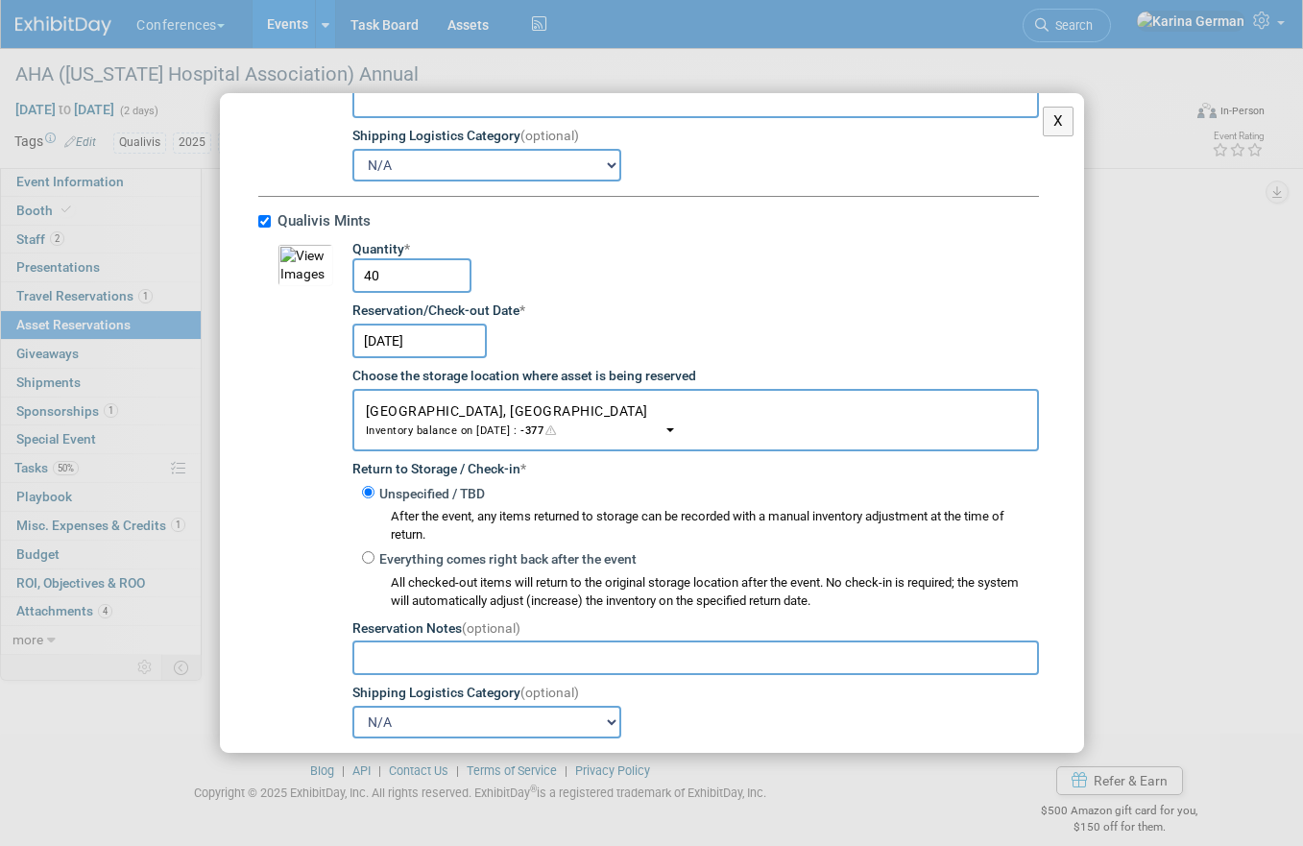
click at [405, 285] on input "40" at bounding box center [411, 275] width 119 height 35
type input "35"
click at [591, 279] on td "Quantity * 35 Reservation/Check-out Date * Oct 9, 2025 Choose the storage locat…" at bounding box center [686, 489] width 706 height 499
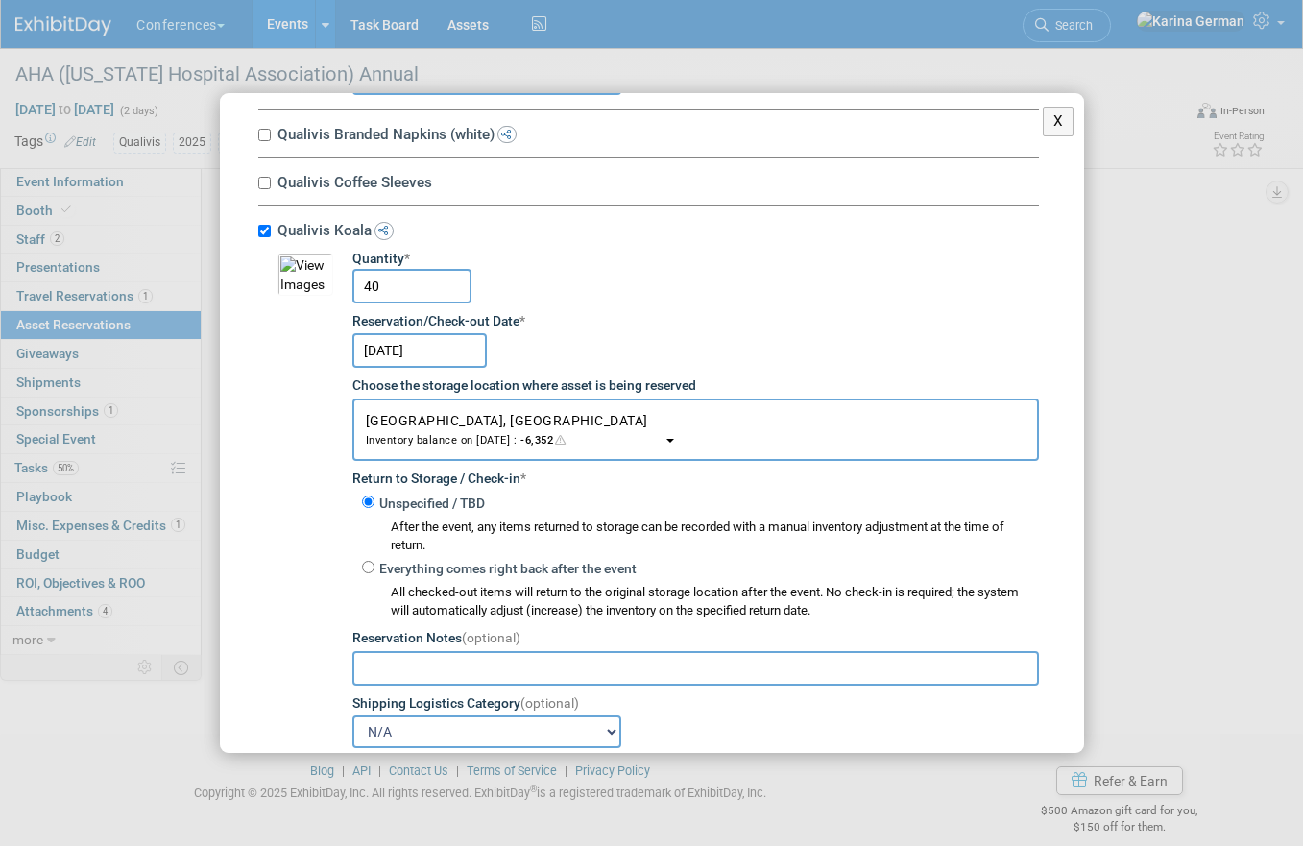
scroll to position [3723, 0]
click at [411, 296] on input "40" at bounding box center [411, 287] width 119 height 35
type input "35"
click at [622, 319] on div "Reservation/Check-out Date *" at bounding box center [695, 322] width 687 height 19
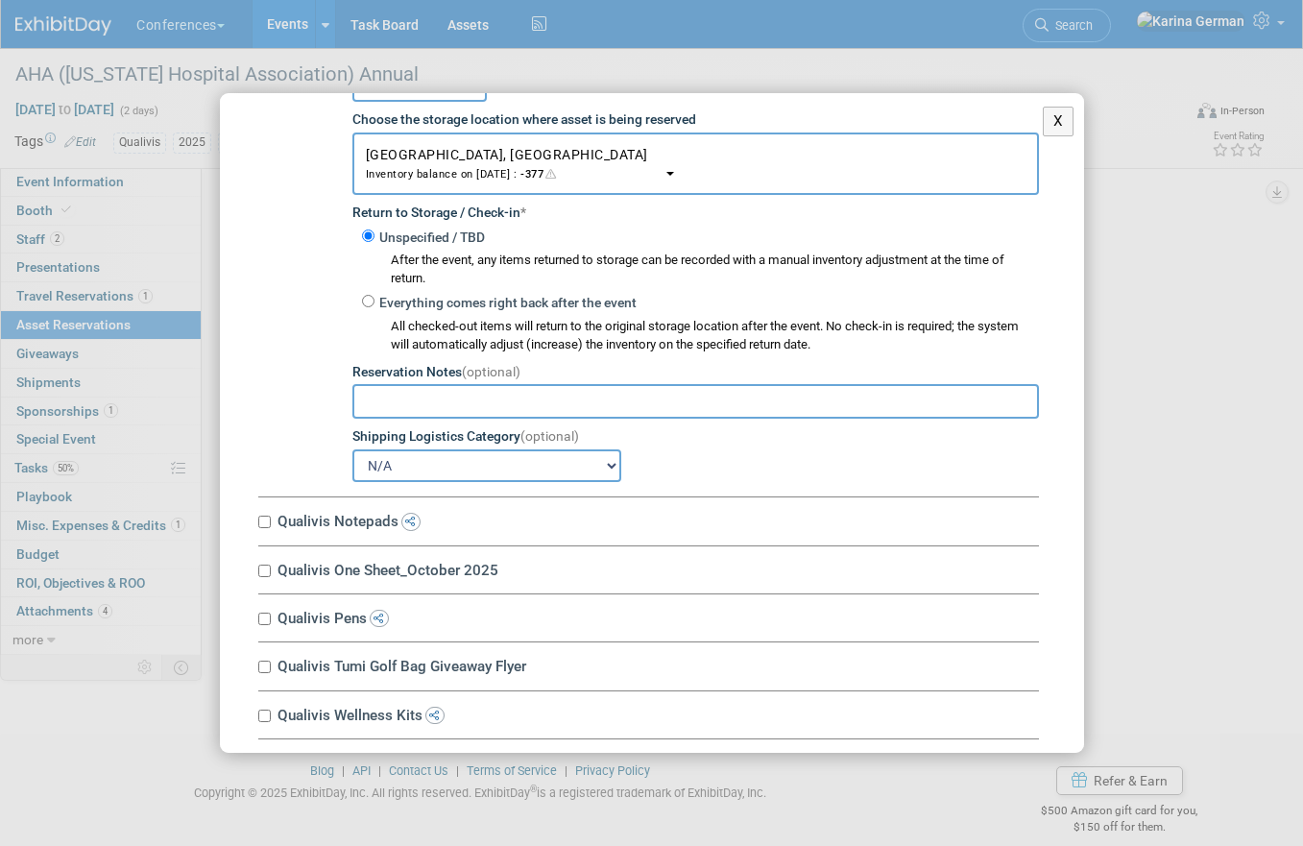
scroll to position [5294, 0]
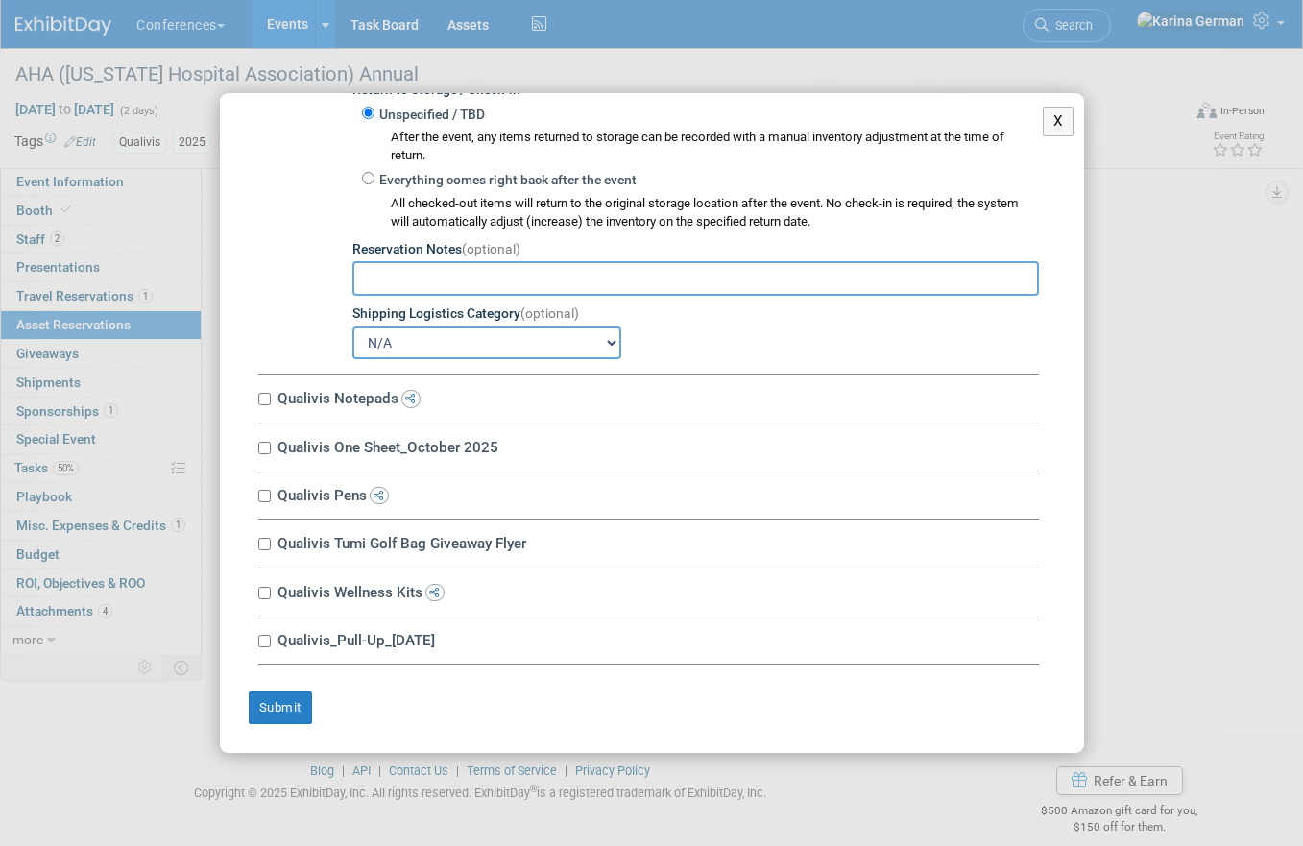
click at [331, 394] on label "Qualivis Notepads" at bounding box center [655, 398] width 767 height 18
click at [271, 394] on input "Qualivis Notepads" at bounding box center [264, 399] width 12 height 12
checkbox input "true"
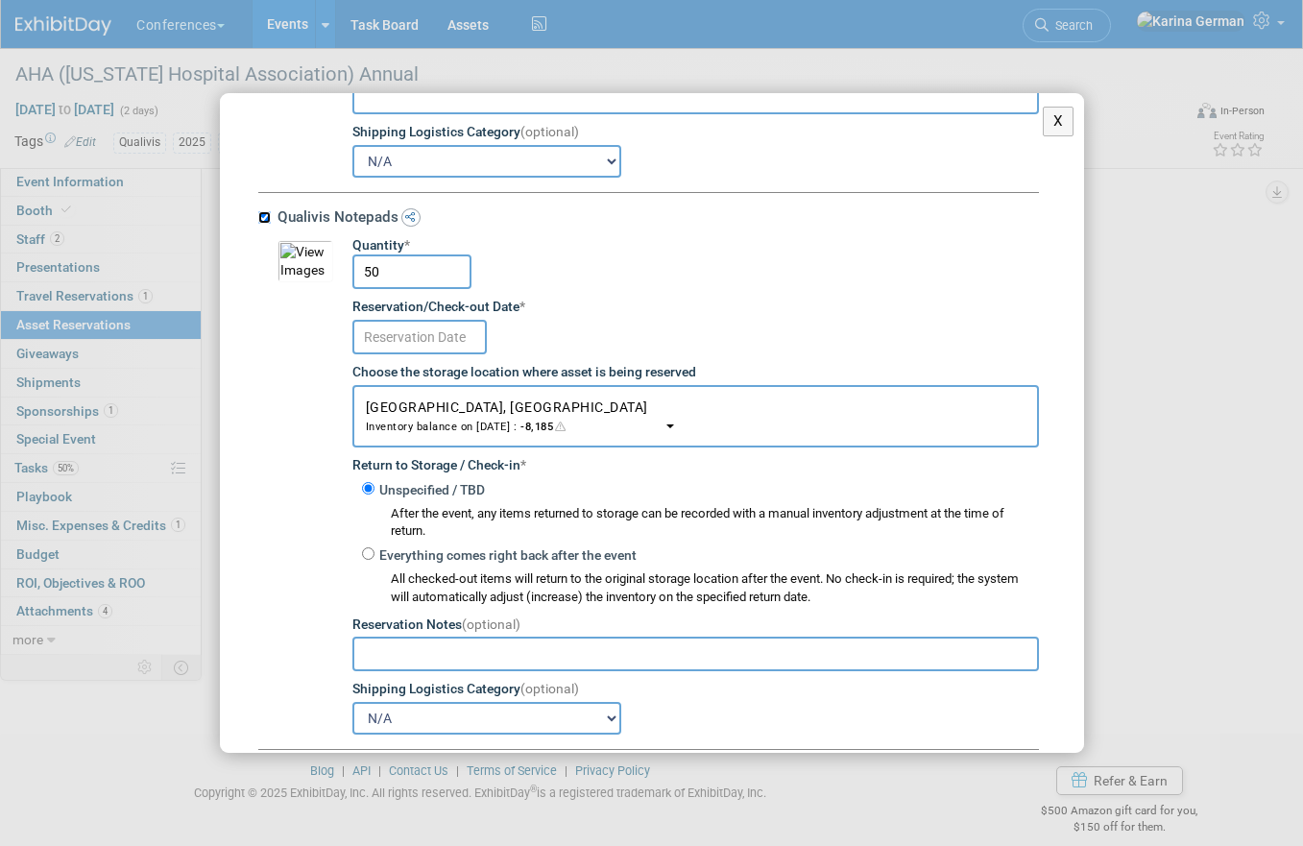
scroll to position [5521, 0]
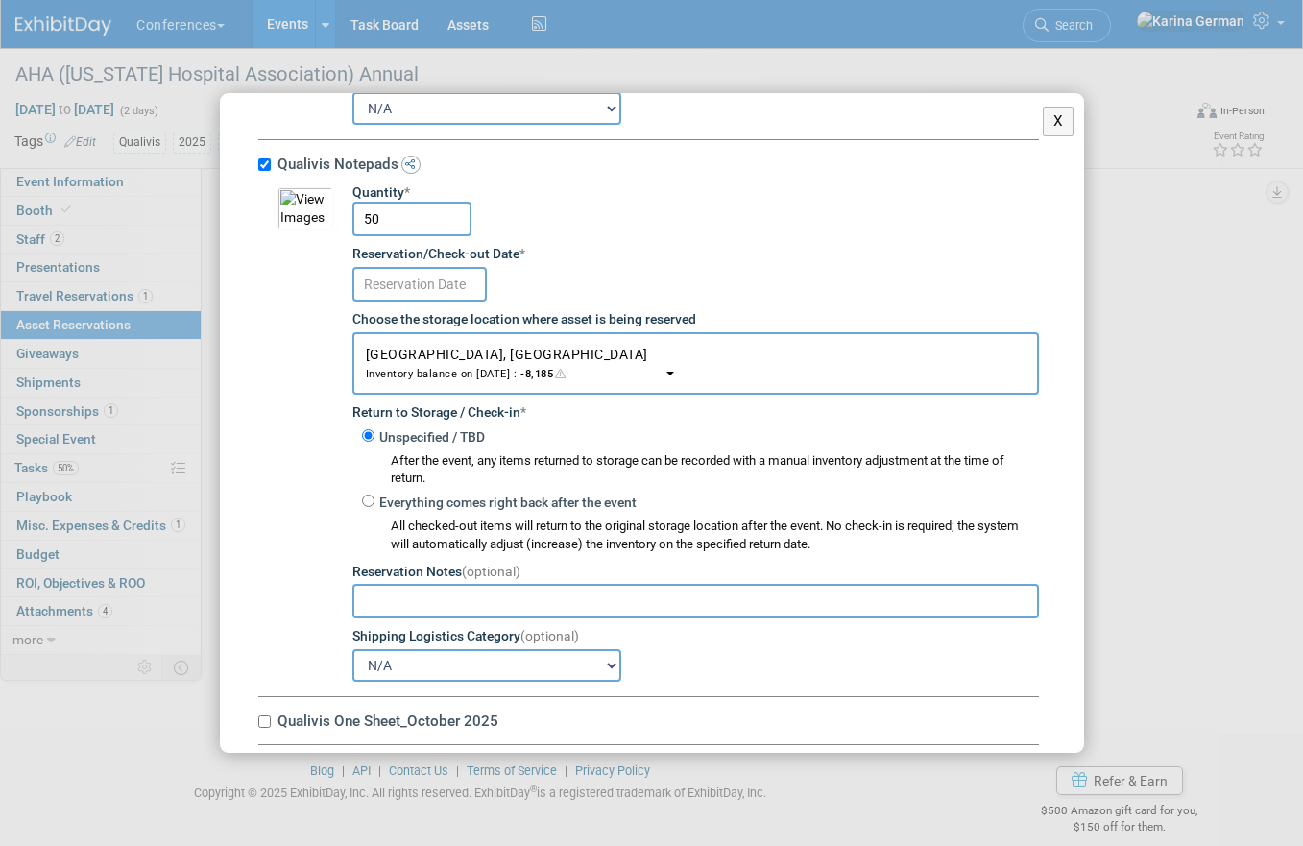
click at [447, 311] on td "Quantity * 50 Reservation/Check-out Date * Choose the storage location where as…" at bounding box center [686, 432] width 706 height 499
click at [447, 297] on input "text" at bounding box center [419, 284] width 134 height 35
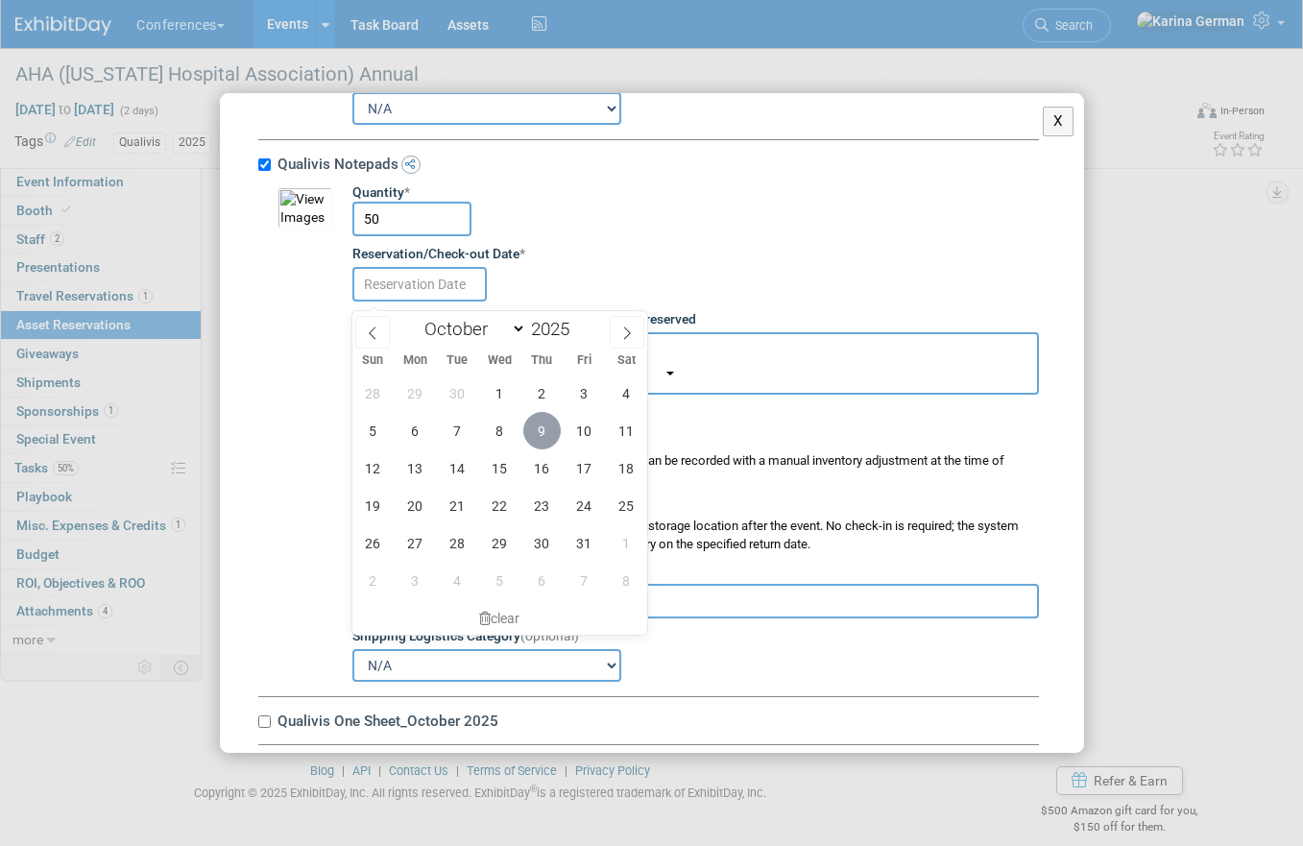
click at [539, 429] on span "9" at bounding box center [541, 430] width 37 height 37
type input "Oct 9, 2025"
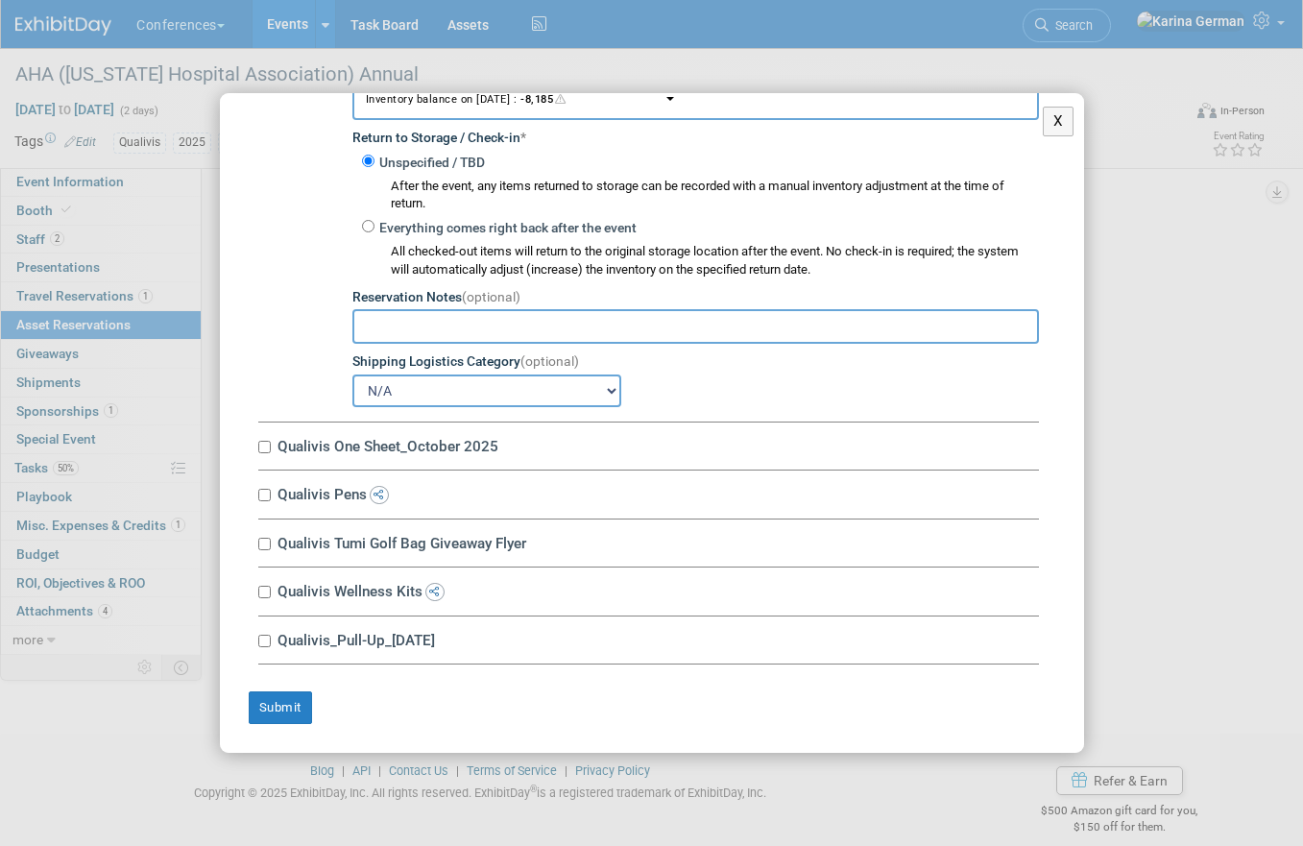
click at [426, 447] on label "Qualivis One Sheet_October 2025" at bounding box center [655, 446] width 767 height 18
click at [271, 447] on input "Qualivis One Sheet_October 2025" at bounding box center [264, 447] width 12 height 12
checkbox input "true"
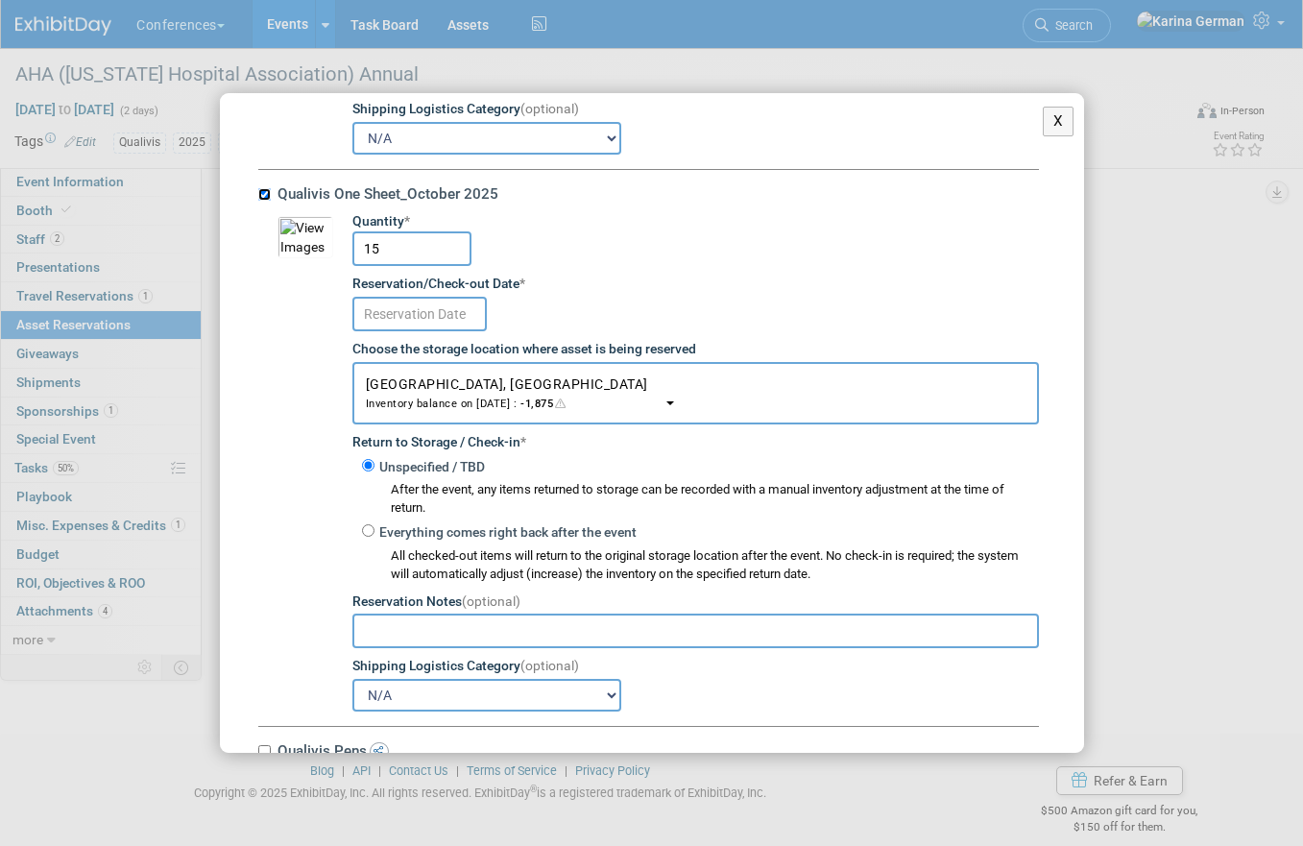
scroll to position [6056, 0]
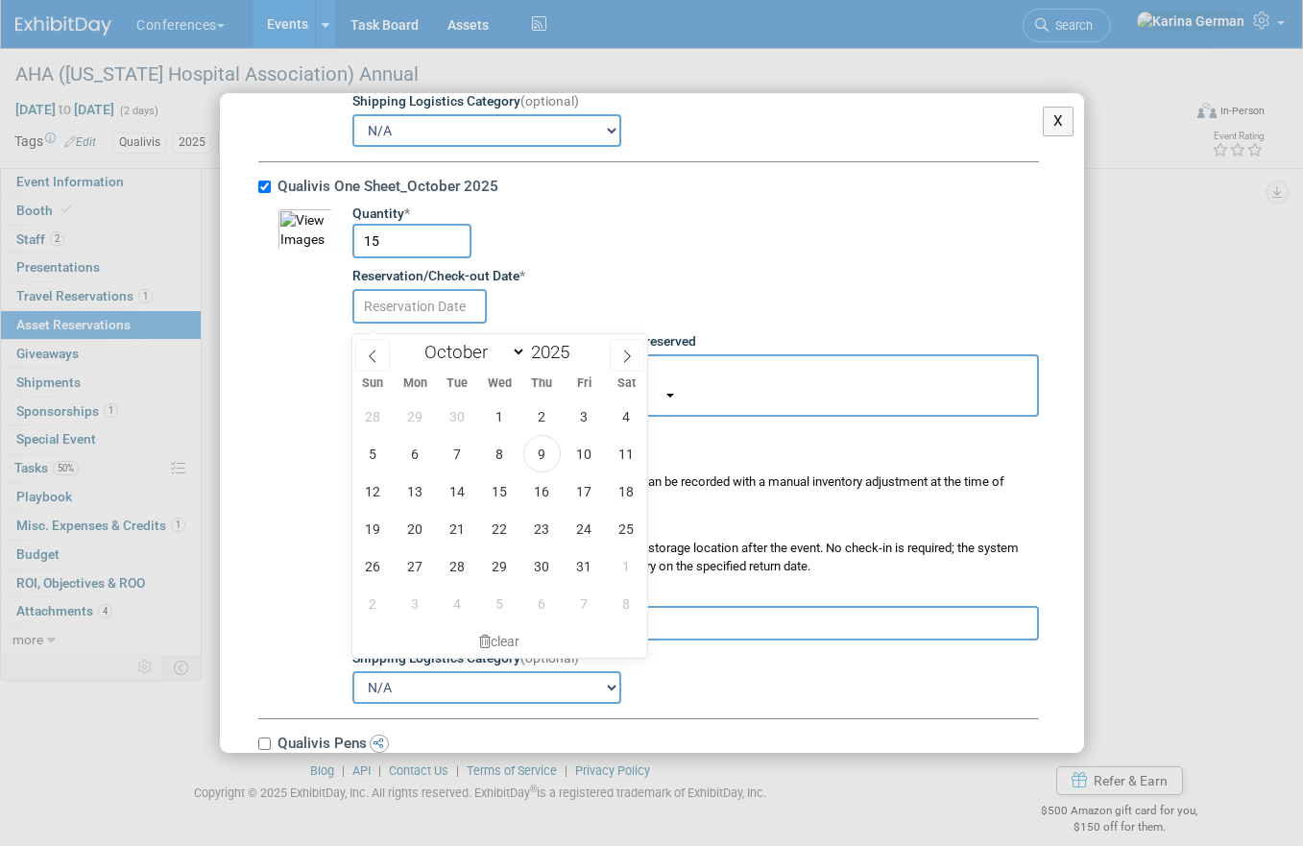
click at [430, 320] on input "text" at bounding box center [419, 306] width 134 height 35
click at [546, 456] on span "9" at bounding box center [541, 453] width 37 height 37
type input "Oct 9, 2025"
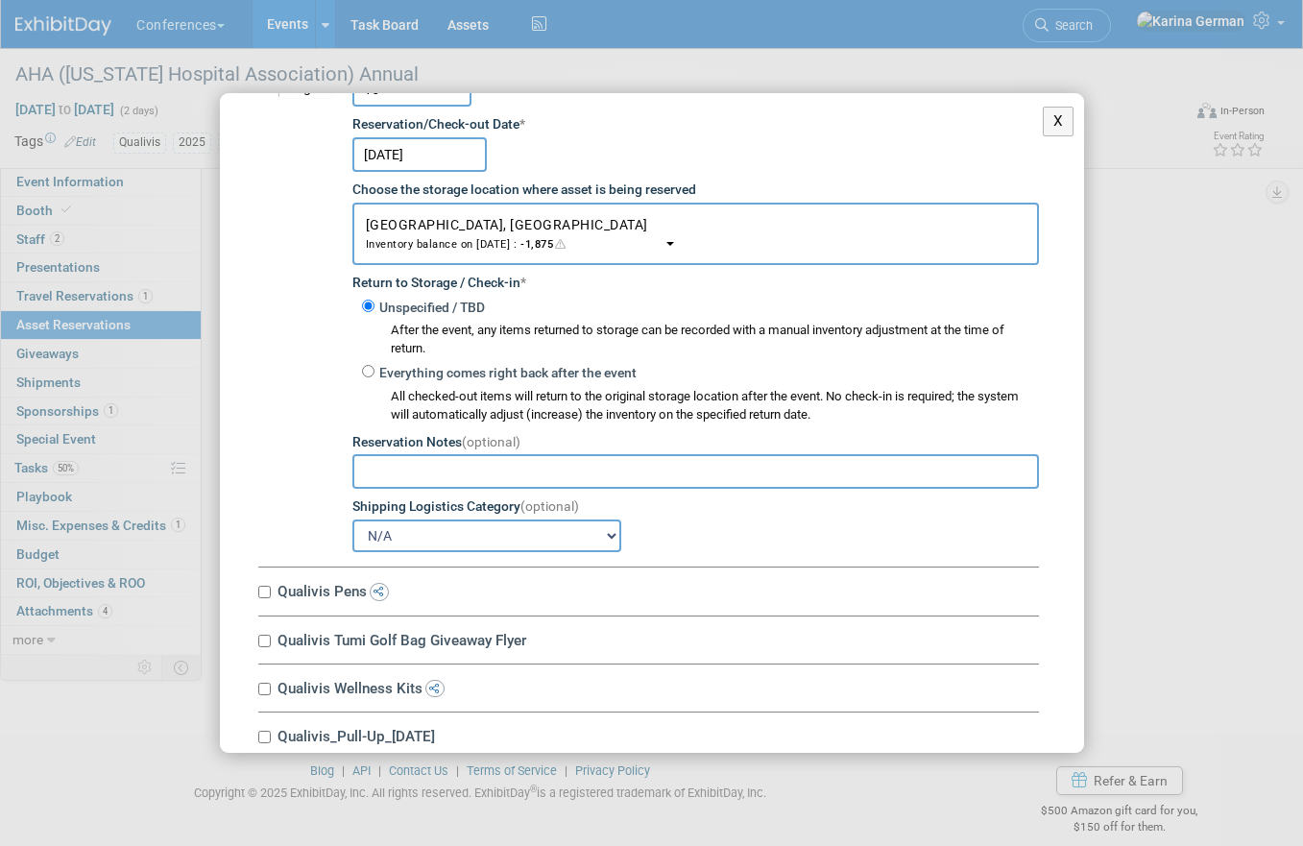
scroll to position [6289, 0]
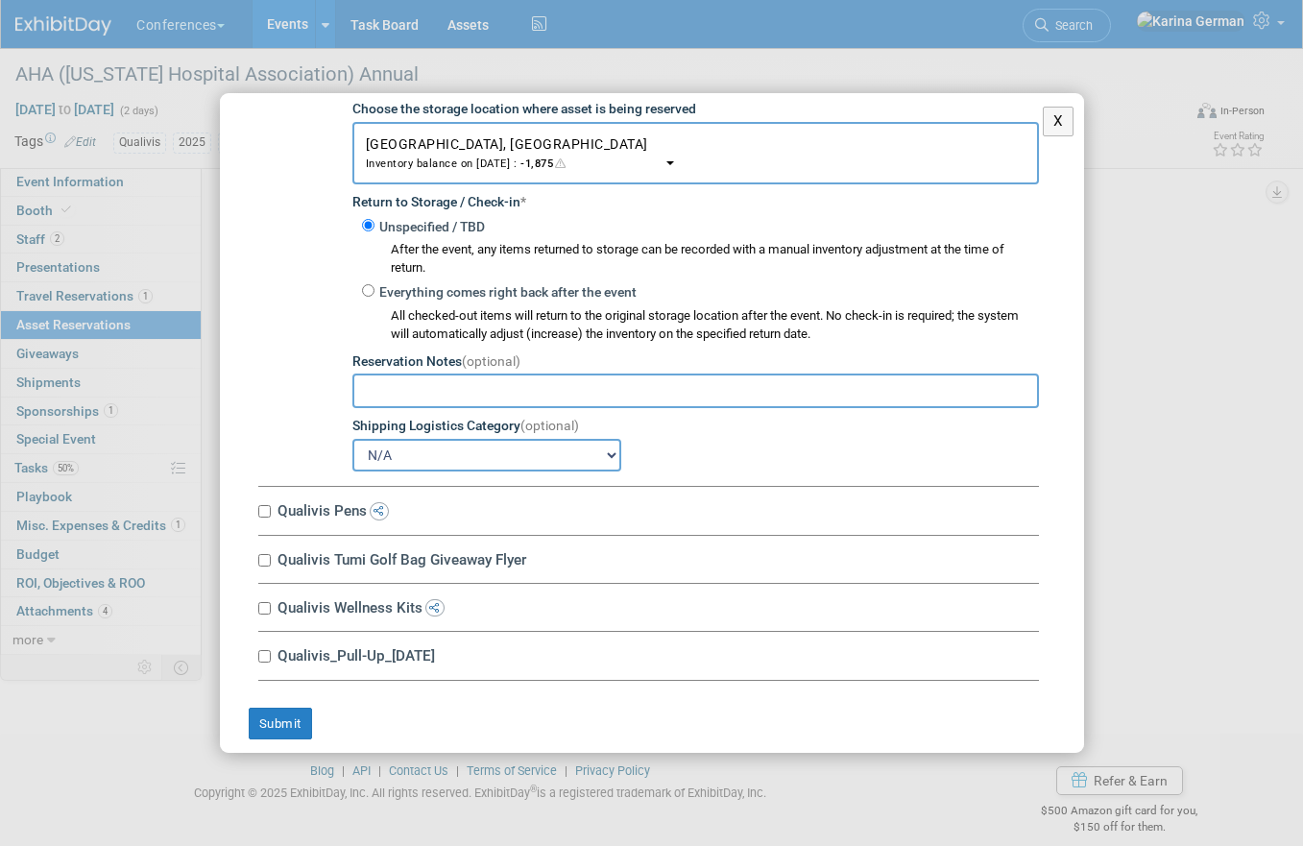
click at [318, 520] on label "Qualivis Pens" at bounding box center [655, 510] width 767 height 18
click at [271, 518] on input "Qualivis Pens" at bounding box center [264, 511] width 12 height 12
checkbox input "true"
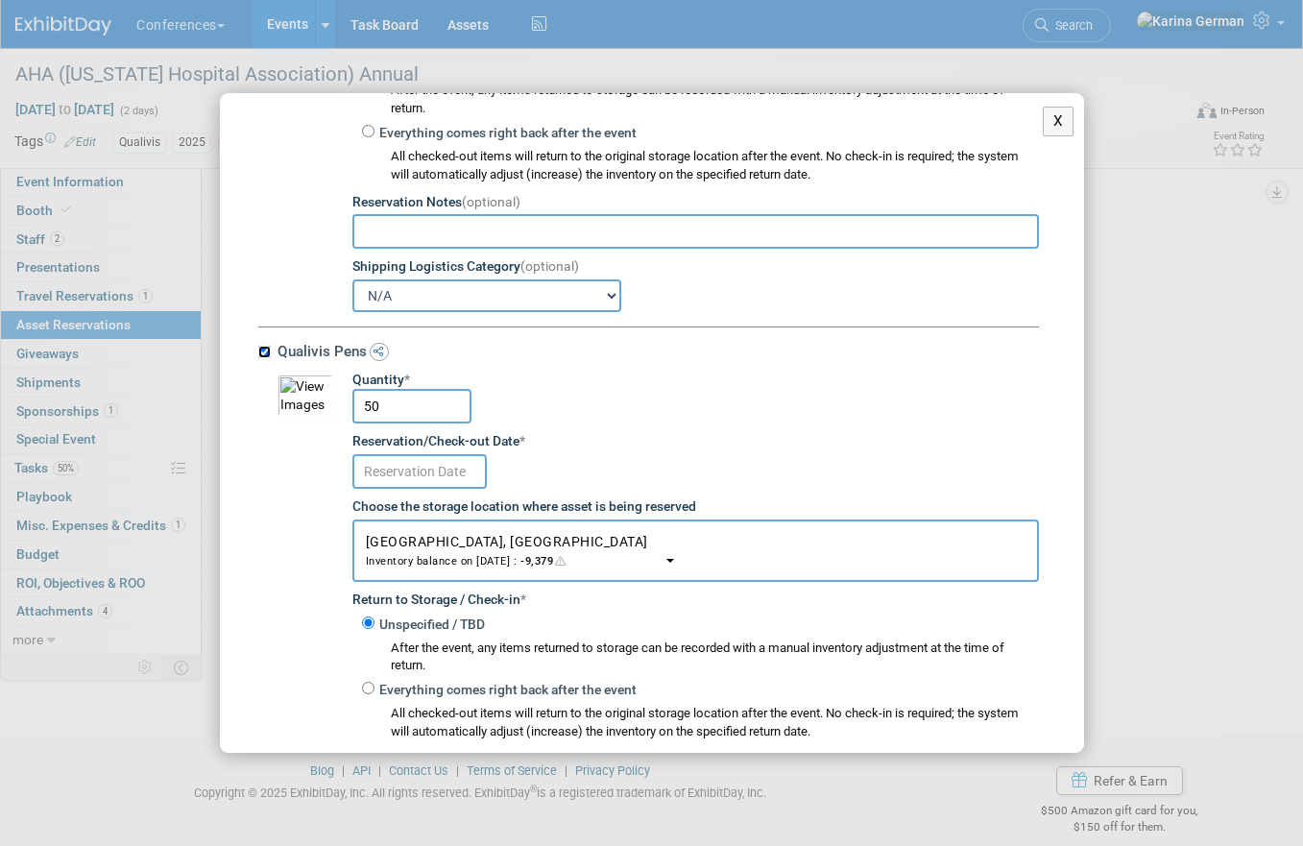
scroll to position [6503, 0]
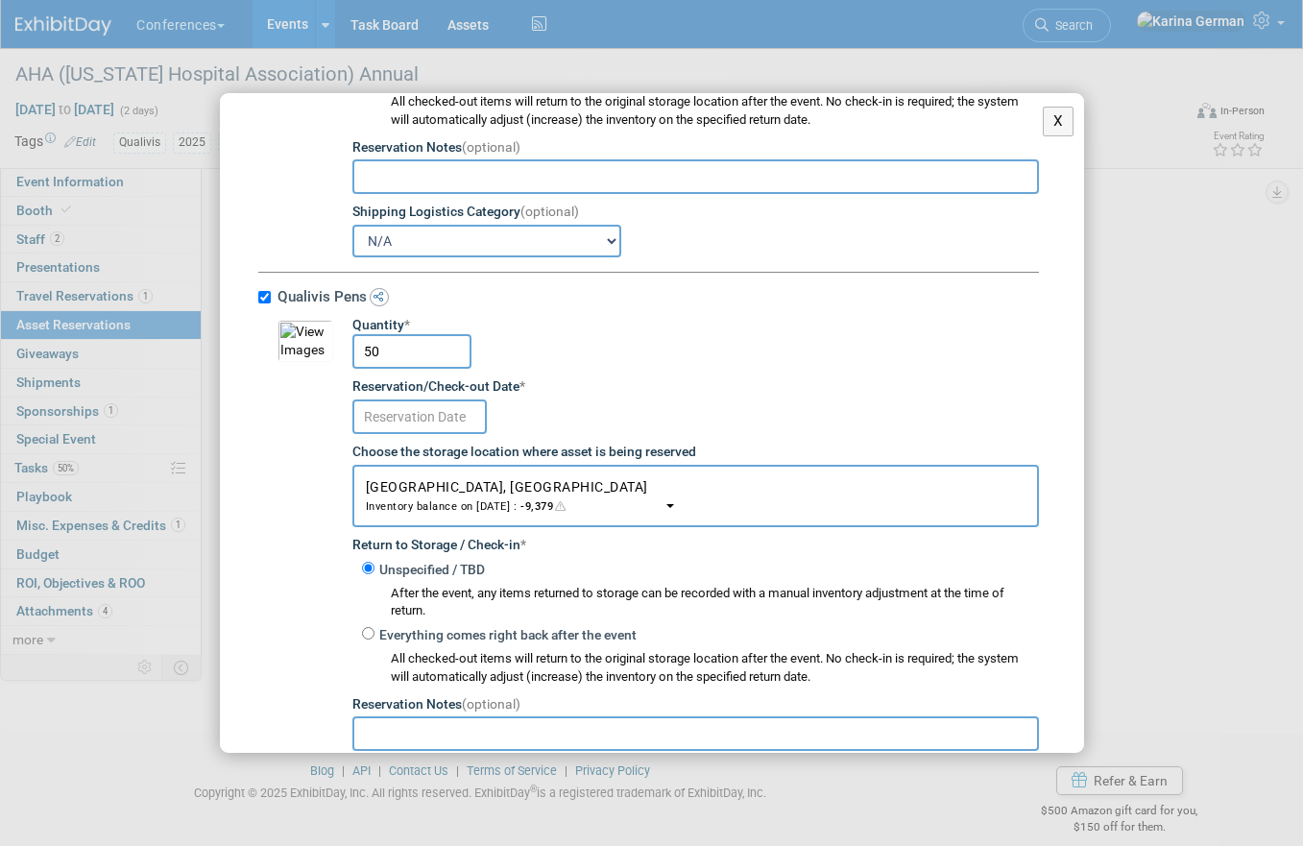
click at [423, 407] on div at bounding box center [695, 415] width 687 height 37
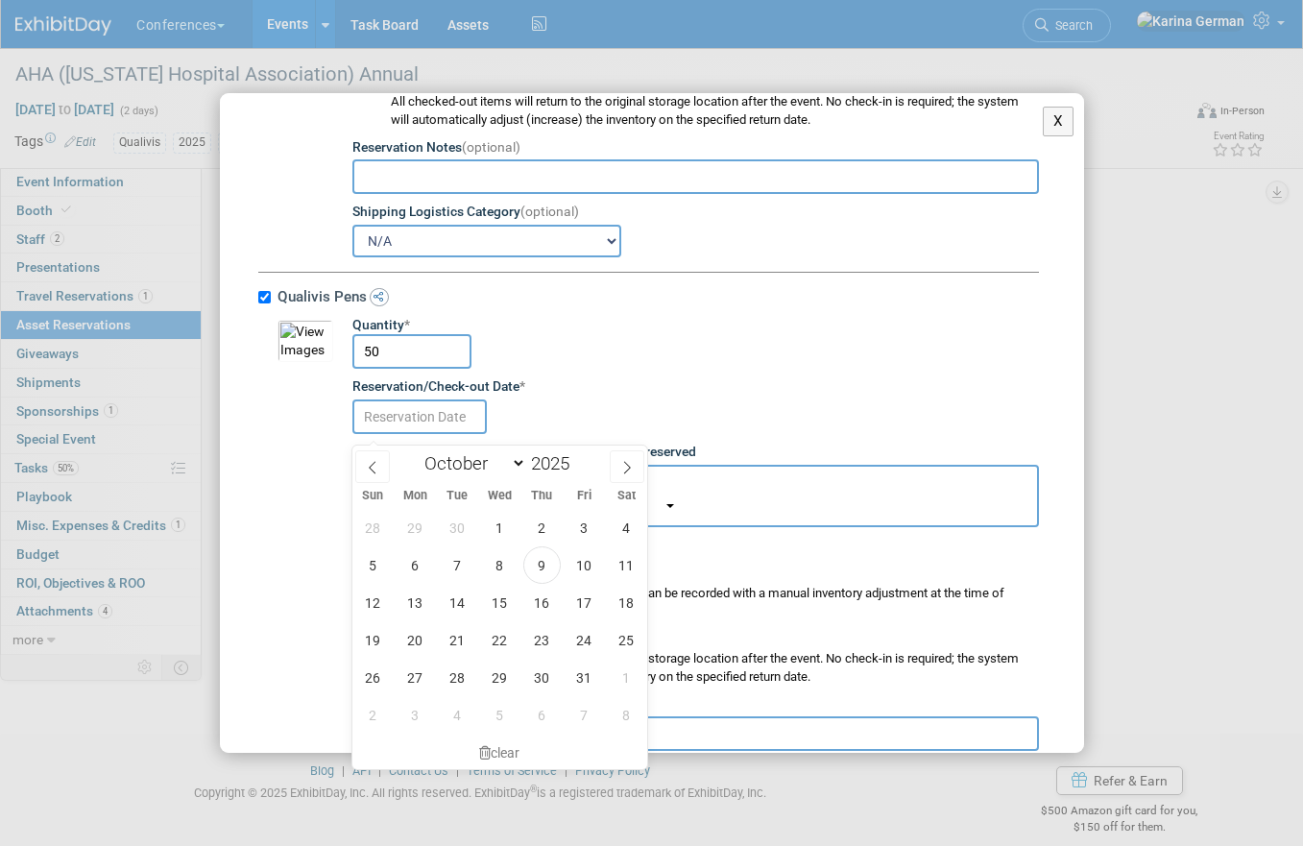
click at [423, 430] on input "text" at bounding box center [419, 417] width 134 height 35
click at [546, 570] on span "9" at bounding box center [541, 564] width 37 height 37
type input "Oct 9, 2025"
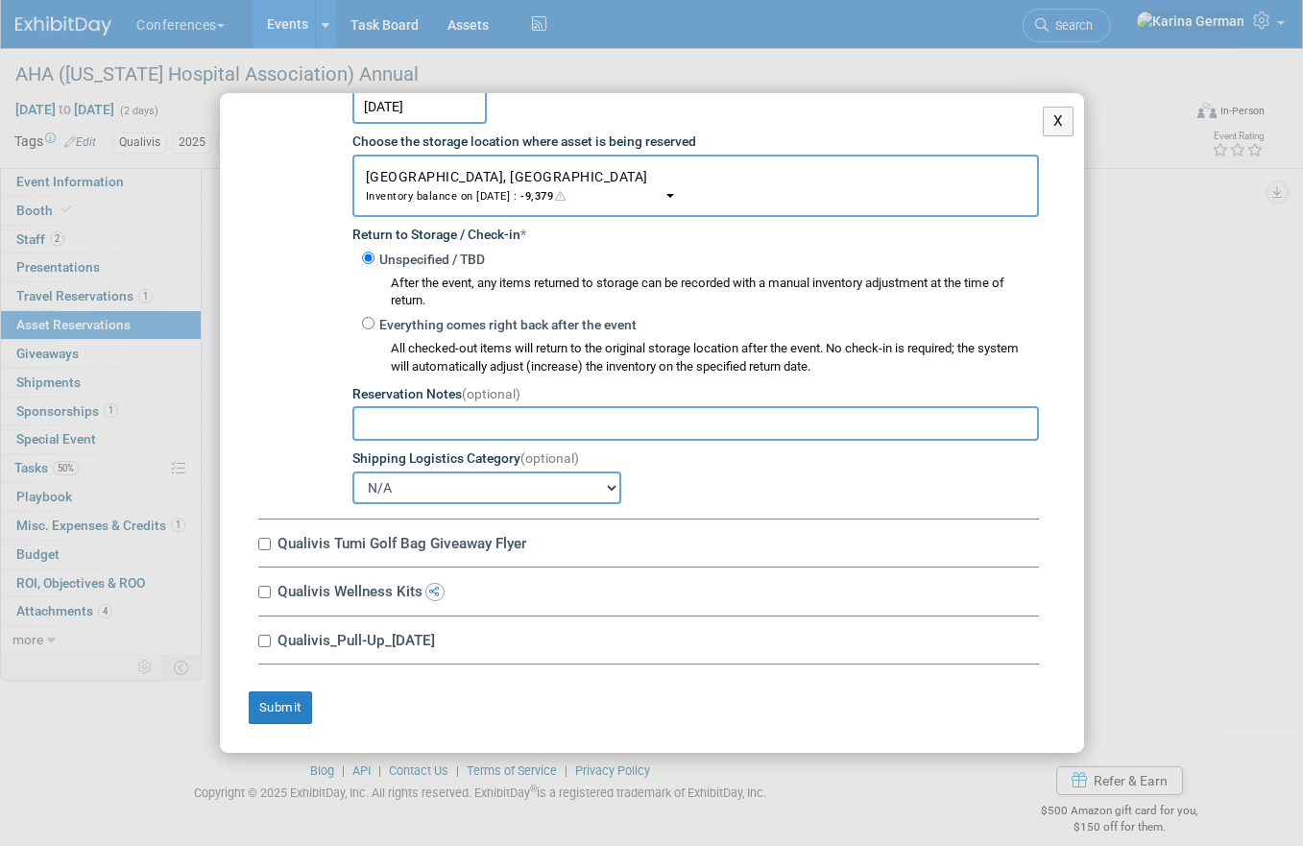
click at [439, 540] on label "Qualivis Tumi Golf Bag Giveaway Flyer" at bounding box center [655, 543] width 767 height 18
click at [271, 540] on input "Qualivis Tumi Golf Bag Giveaway Flyer" at bounding box center [264, 544] width 12 height 12
checkbox input "true"
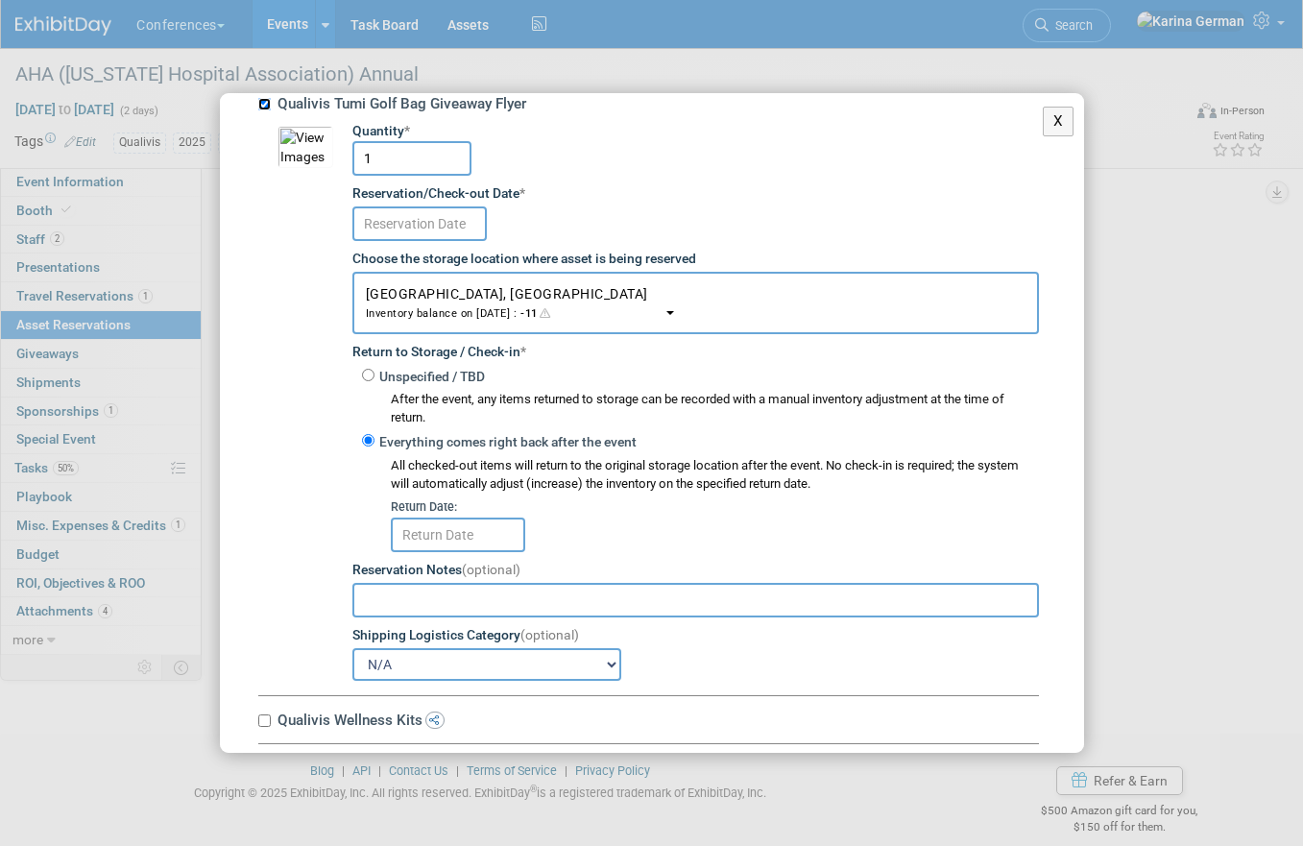
scroll to position [7280, 0]
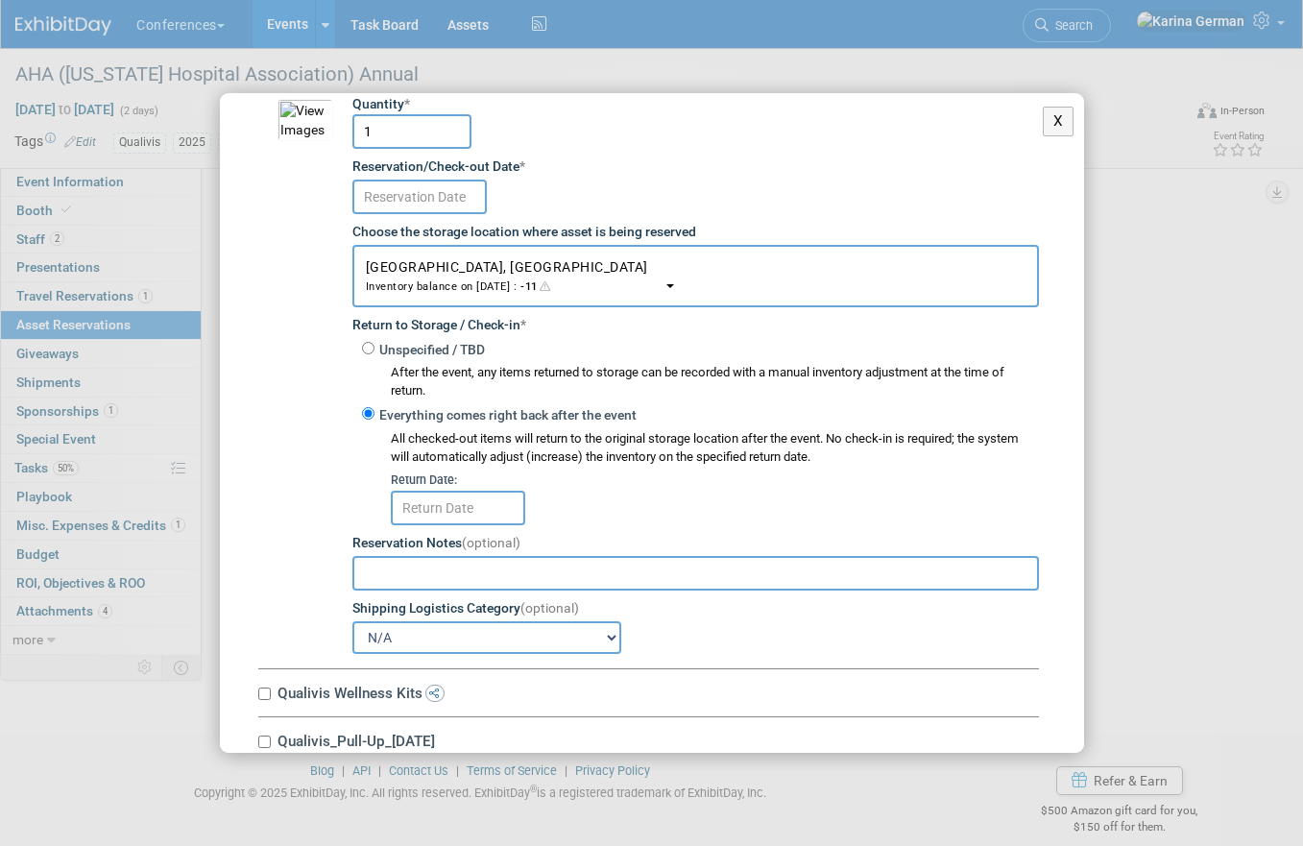
click at [440, 200] on input "text" at bounding box center [419, 197] width 134 height 35
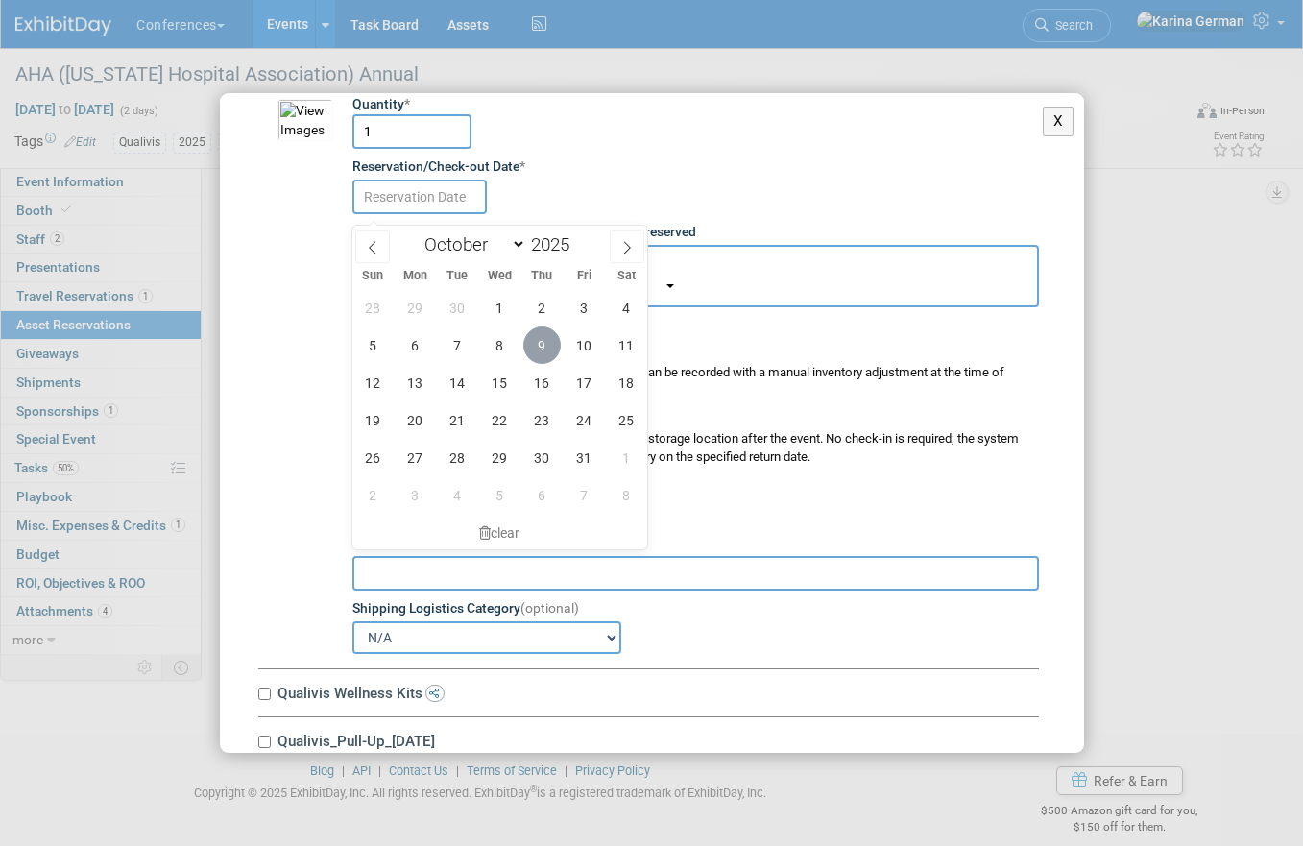
click at [544, 343] on span "9" at bounding box center [541, 345] width 37 height 37
type input "Oct 9, 2025"
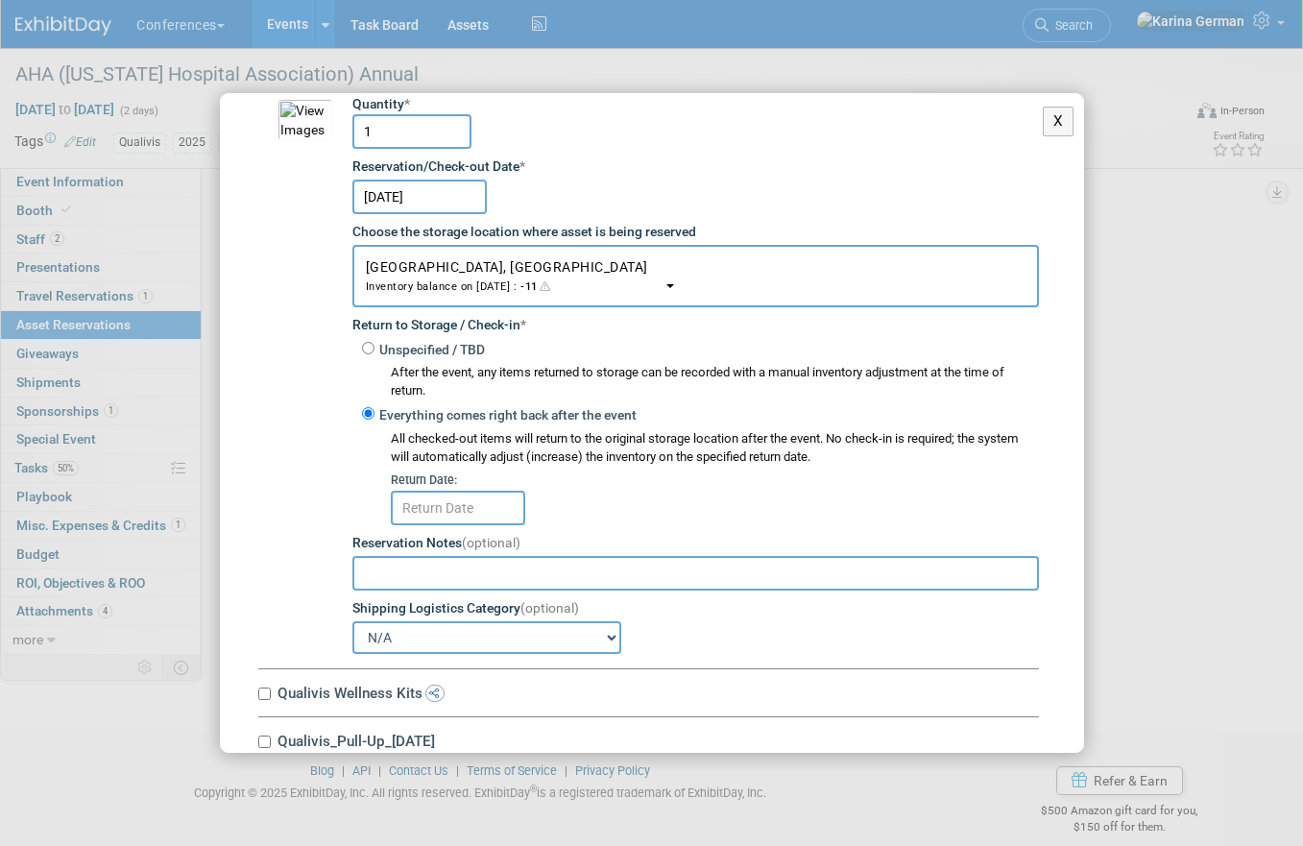
scroll to position [7346, 0]
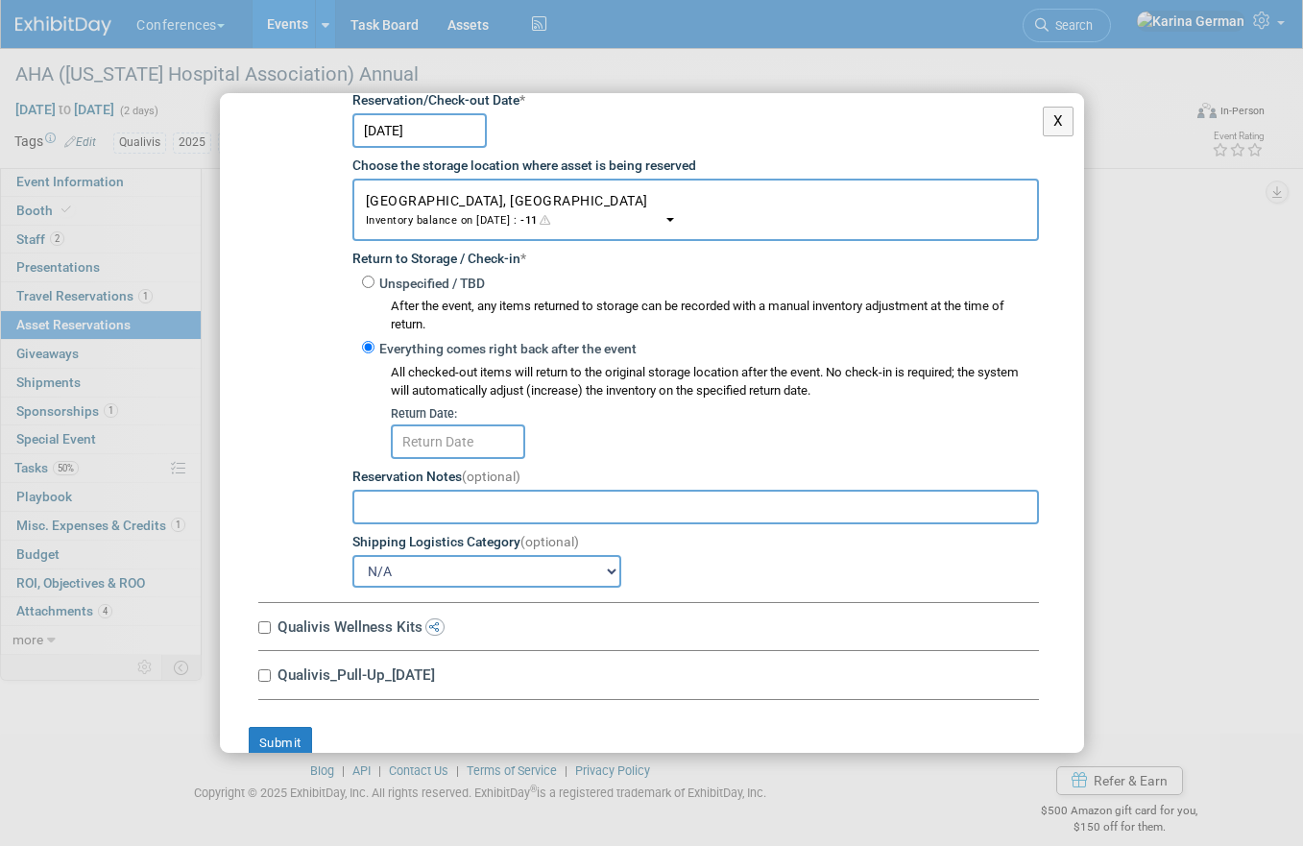
click at [460, 453] on input "text" at bounding box center [458, 441] width 134 height 35
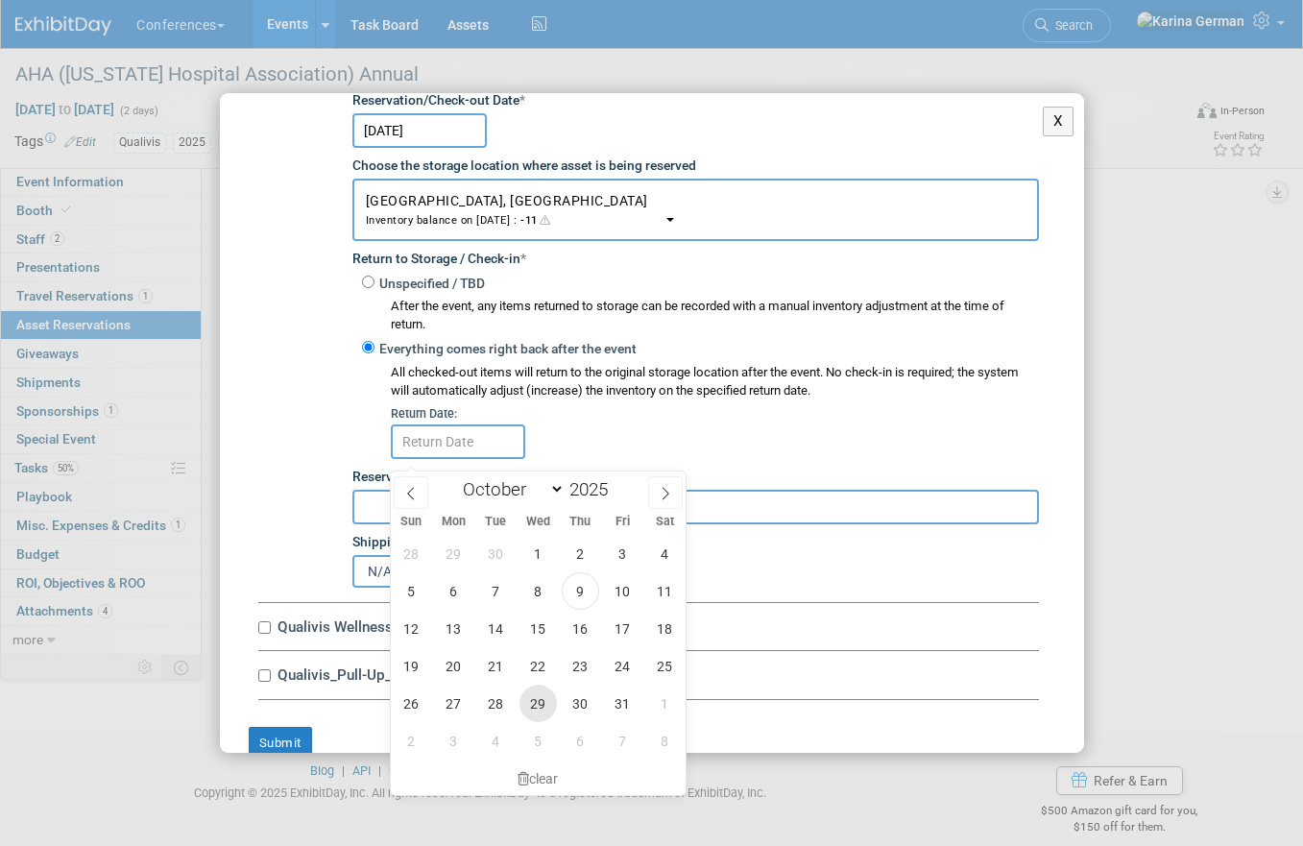
click at [537, 704] on span "29" at bounding box center [538, 703] width 37 height 37
type input "Oct 29, 2025"
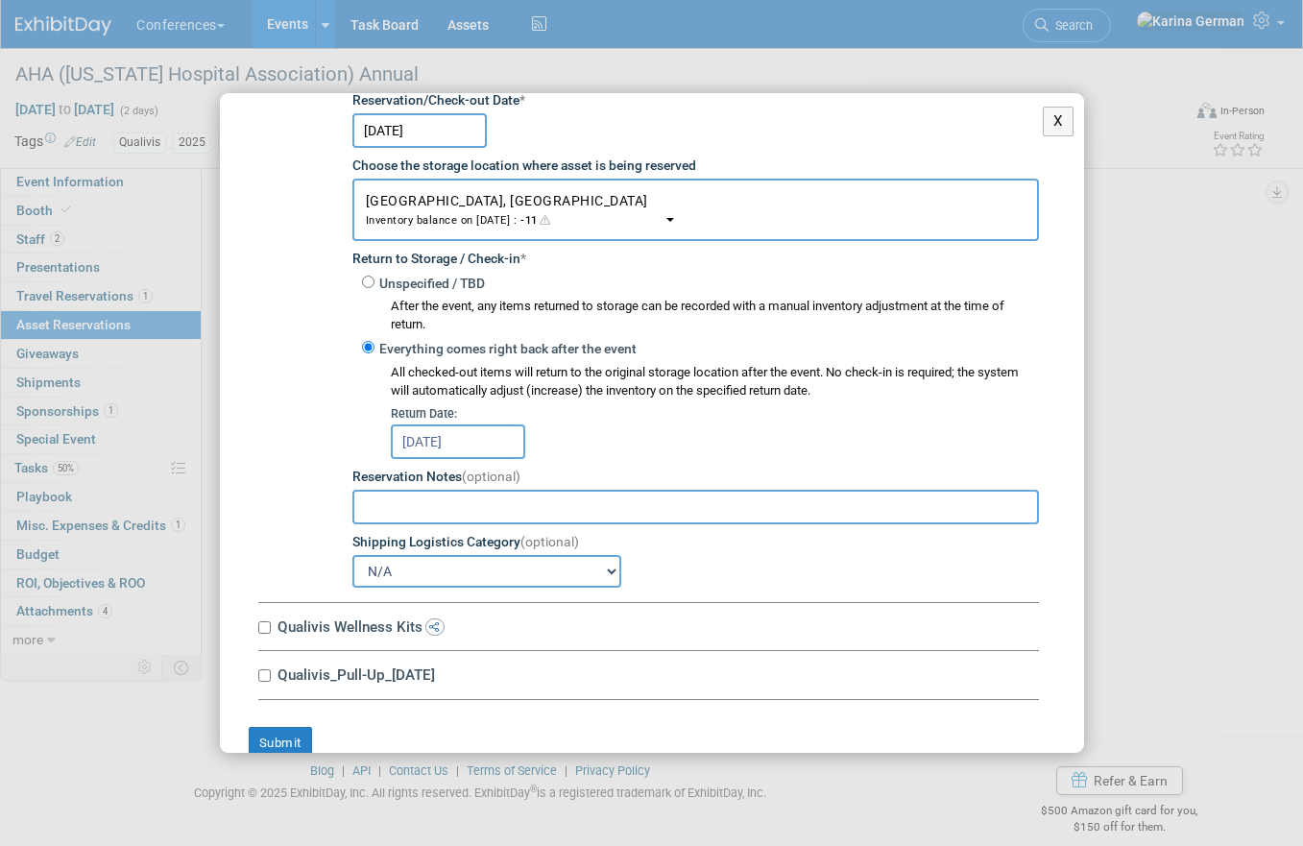
click at [388, 636] on label "Qualivis Wellness Kits" at bounding box center [655, 627] width 767 height 18
click at [271, 634] on input "Qualivis Wellness Kits" at bounding box center [264, 627] width 12 height 12
checkbox input "true"
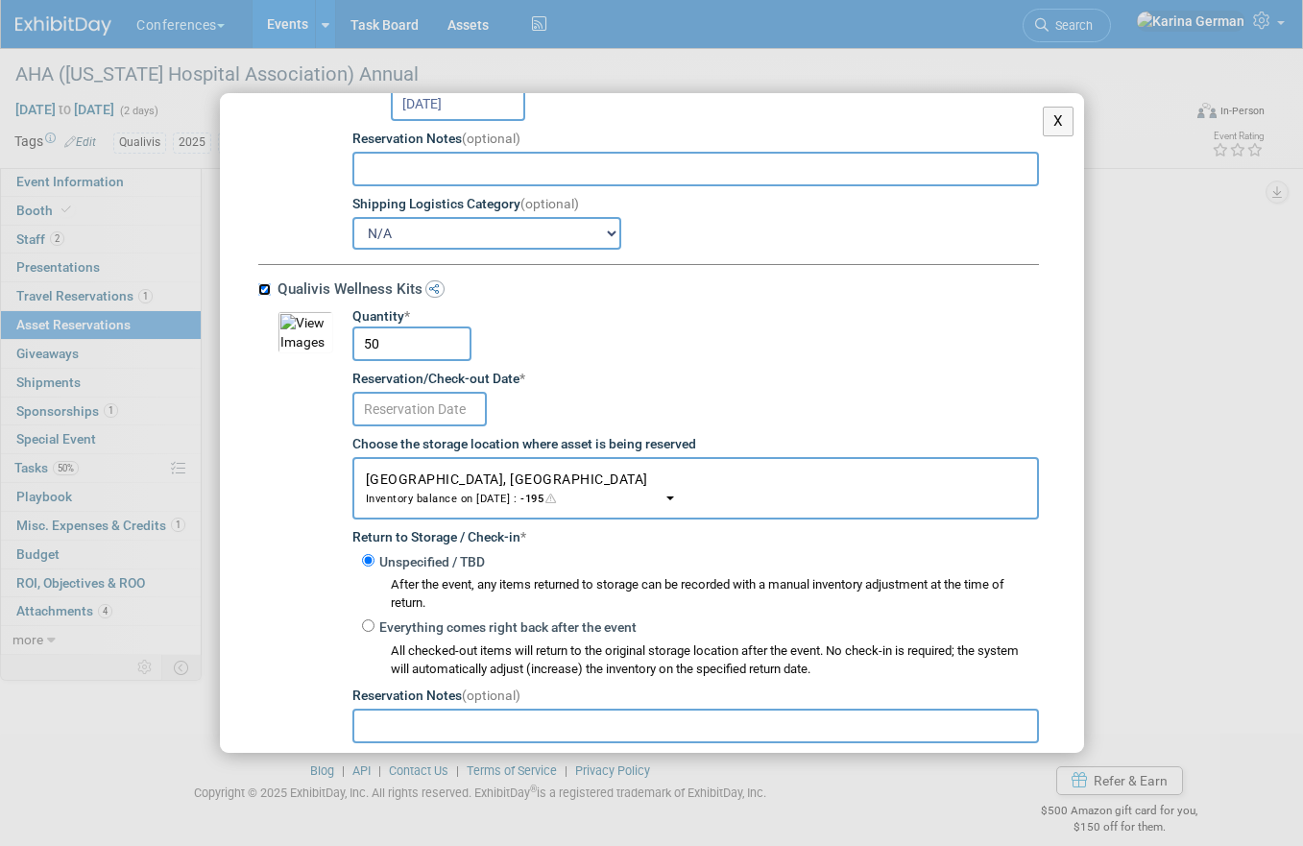
scroll to position [7706, 0]
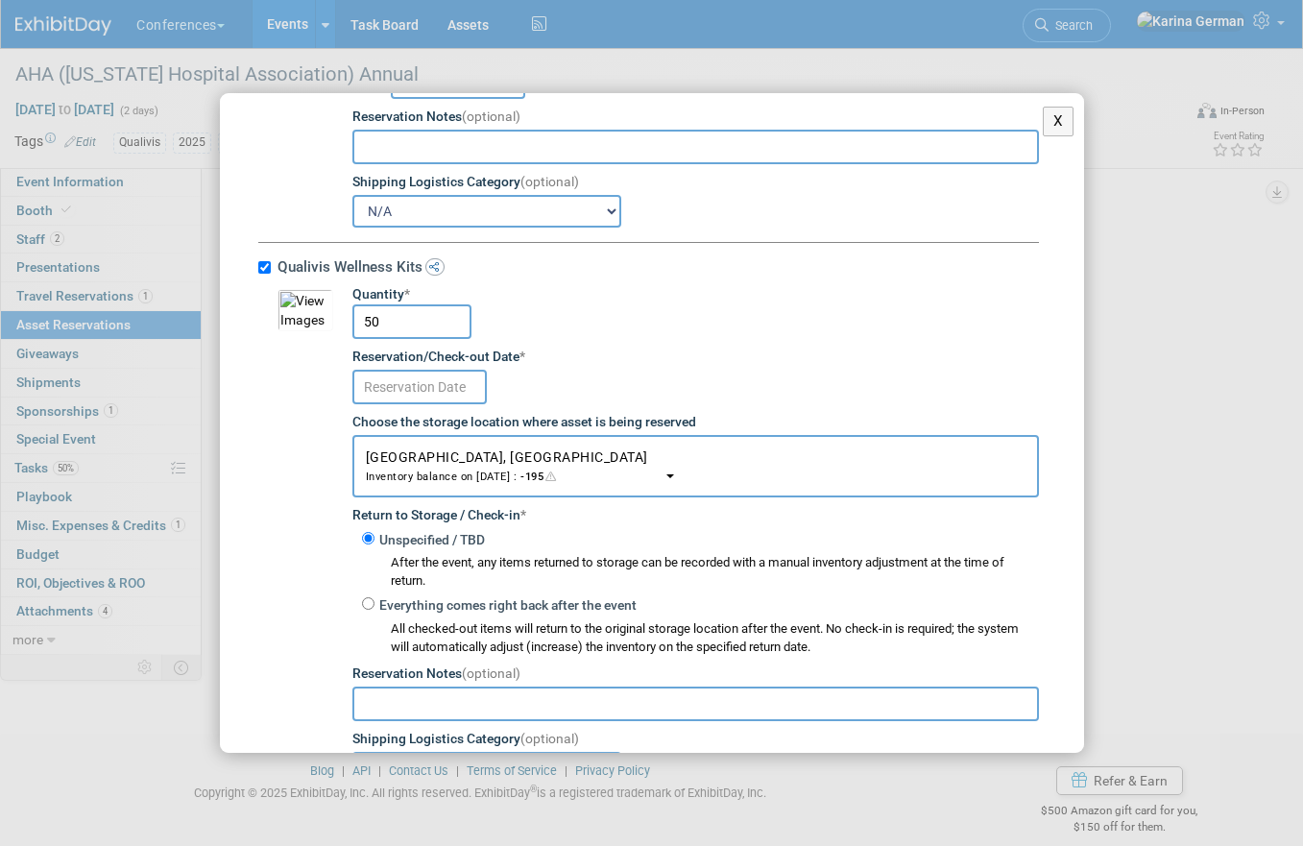
click at [437, 402] on input "text" at bounding box center [419, 387] width 134 height 35
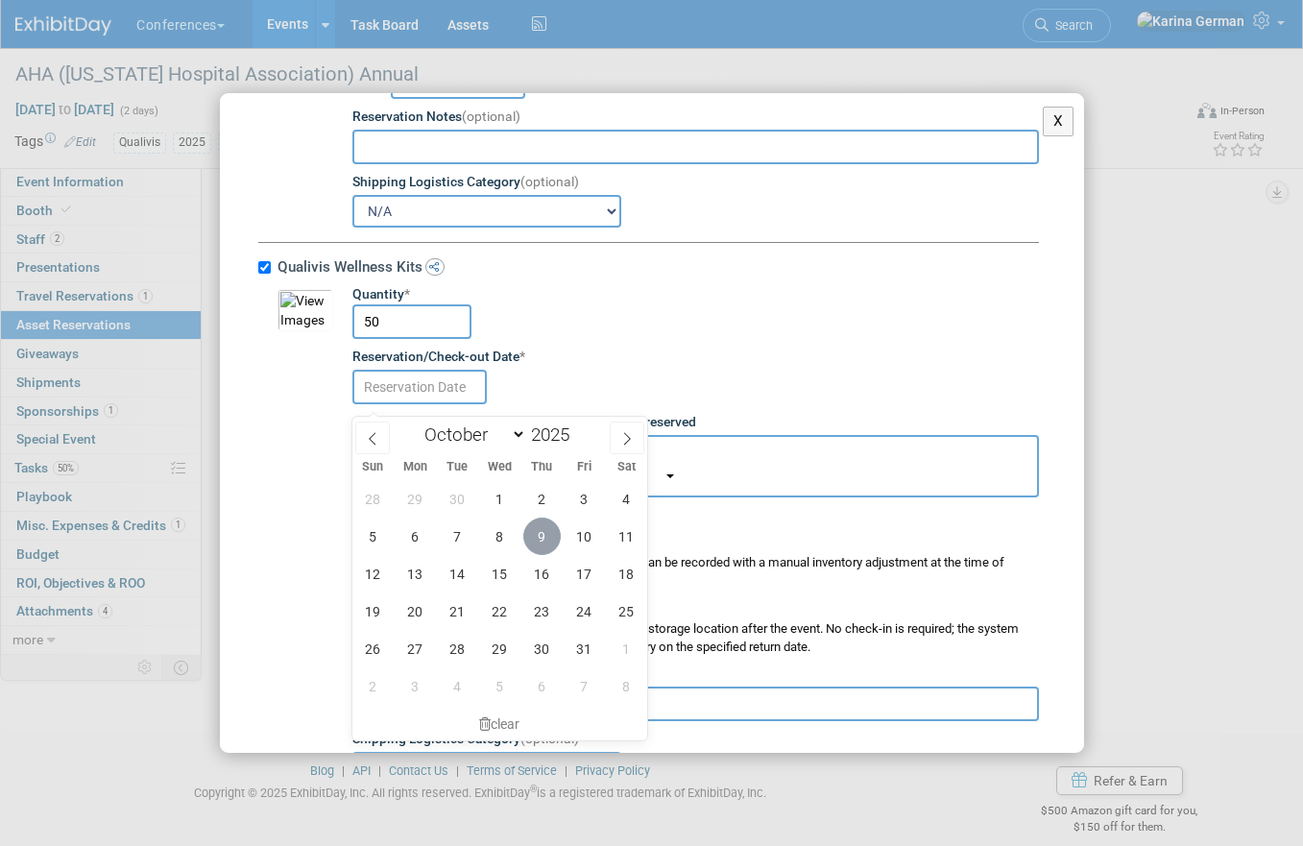
click at [532, 534] on span "9" at bounding box center [541, 536] width 37 height 37
type input "Oct 9, 2025"
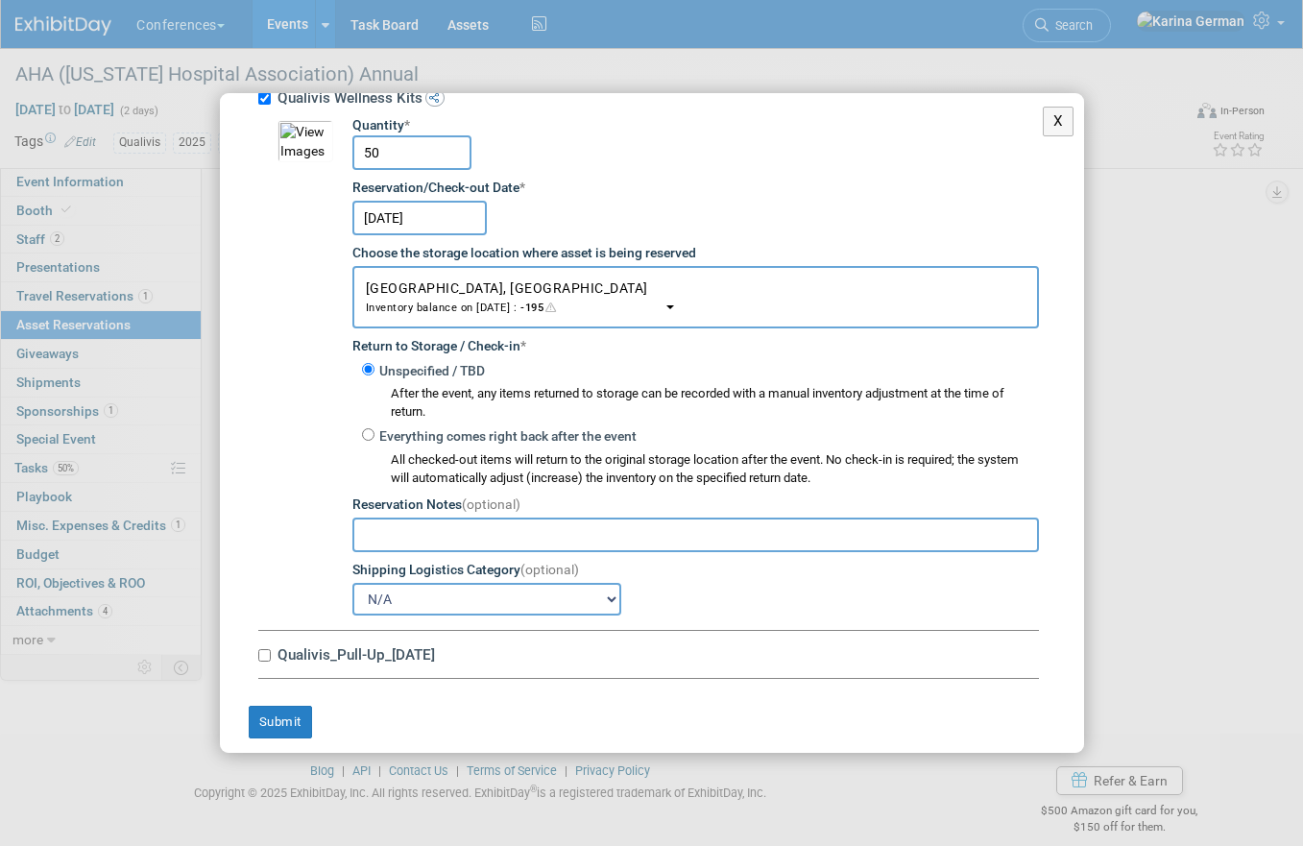
scroll to position [7901, 0]
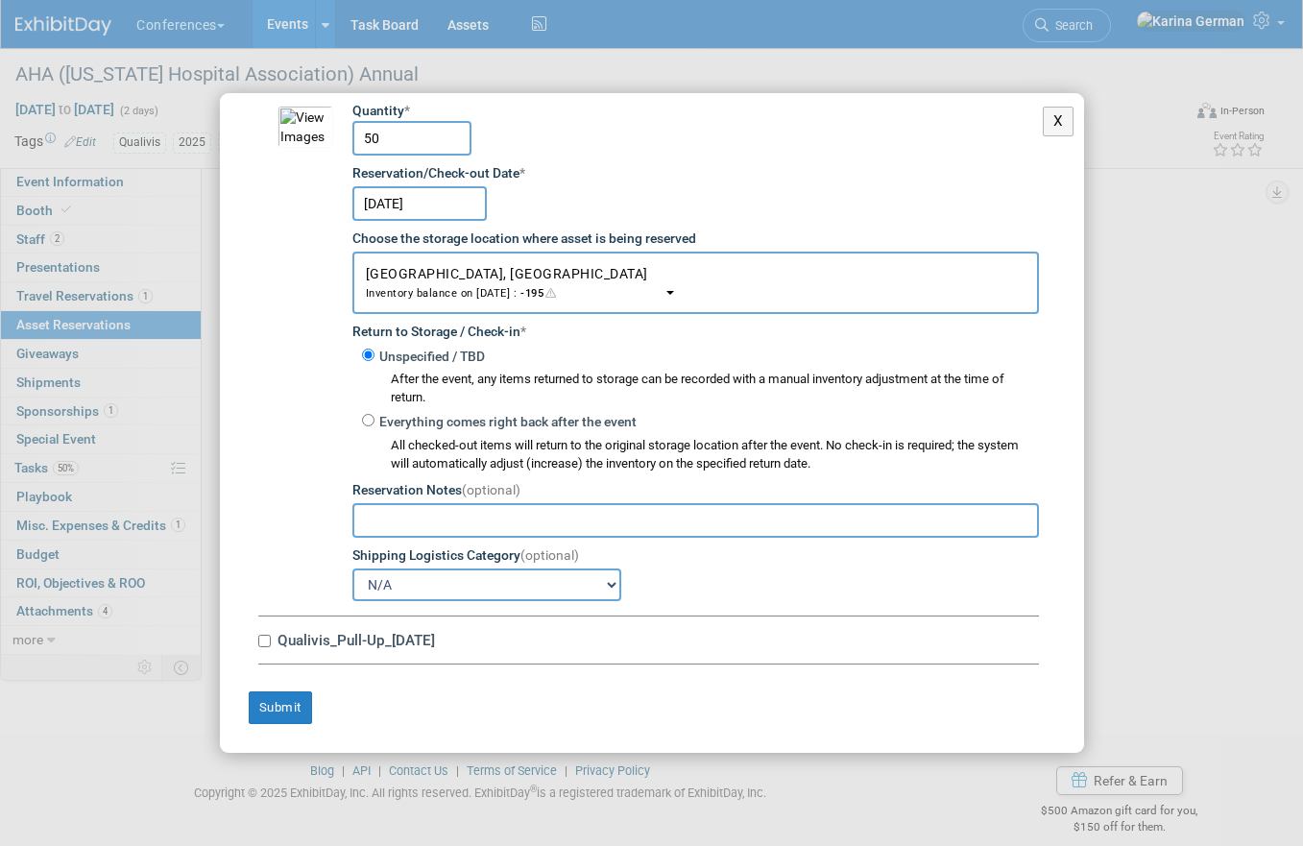
click at [351, 642] on label "Qualivis_Pull-Up_1.27.25" at bounding box center [655, 640] width 767 height 18
click at [271, 642] on input "Qualivis_Pull-Up_1.27.25" at bounding box center [264, 641] width 12 height 12
checkbox input "true"
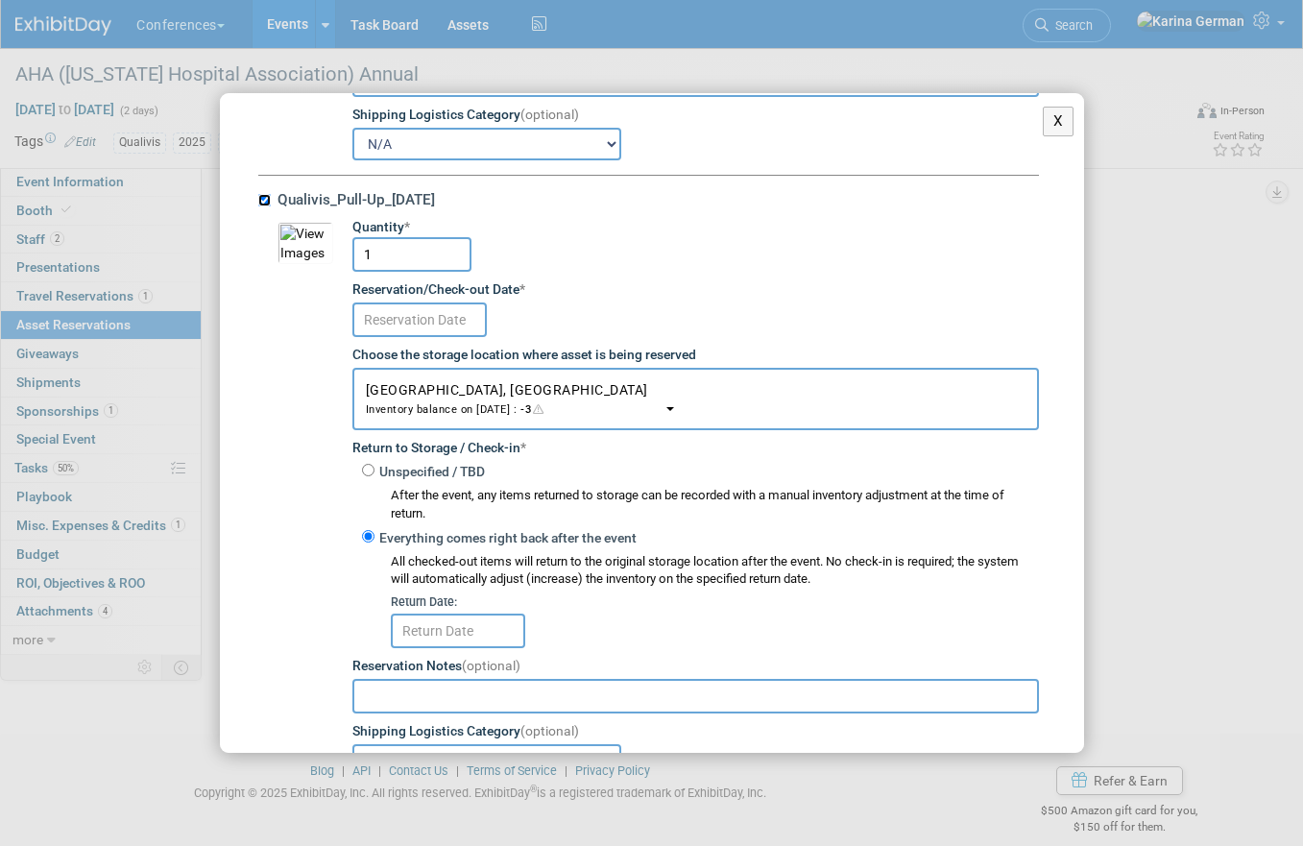
scroll to position [8336, 0]
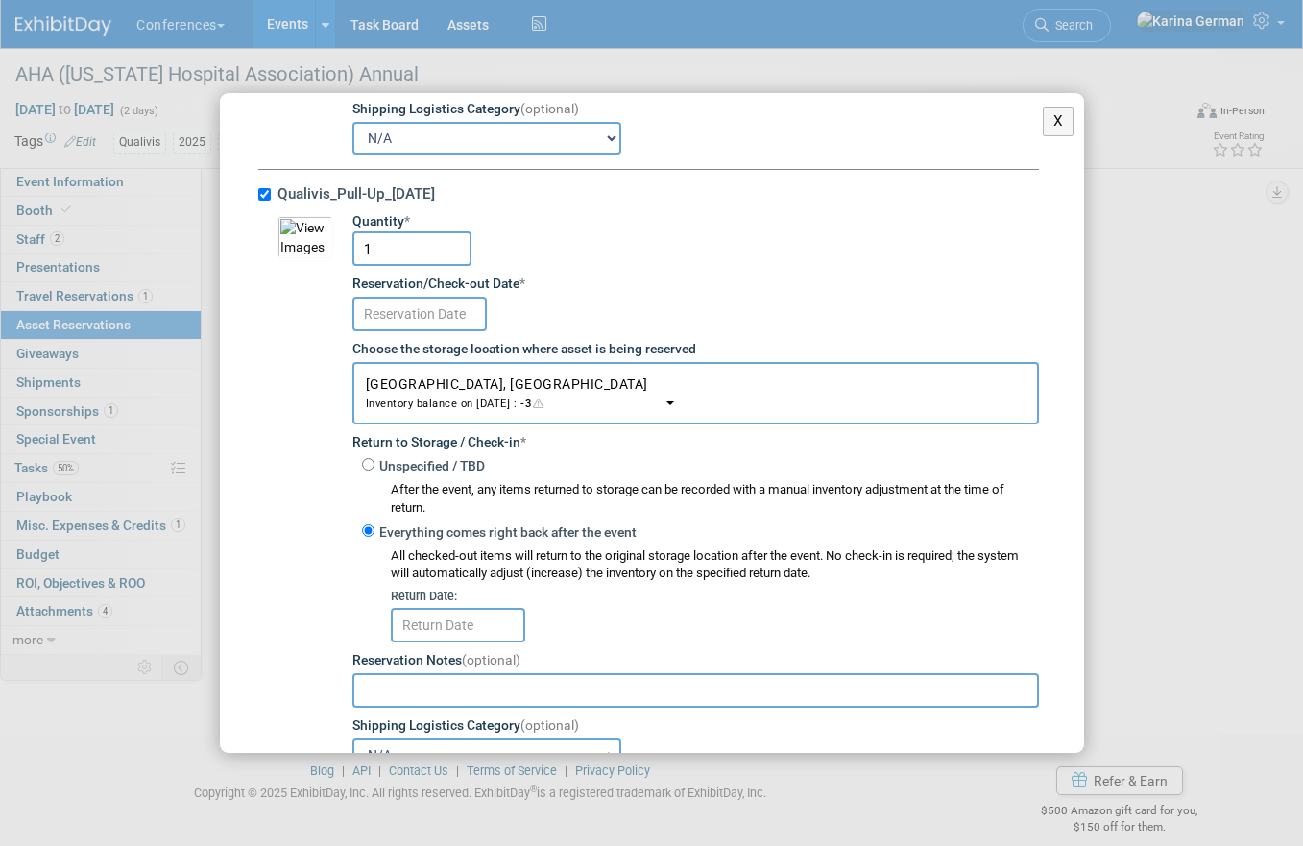
click at [421, 328] on input "text" at bounding box center [419, 314] width 134 height 35
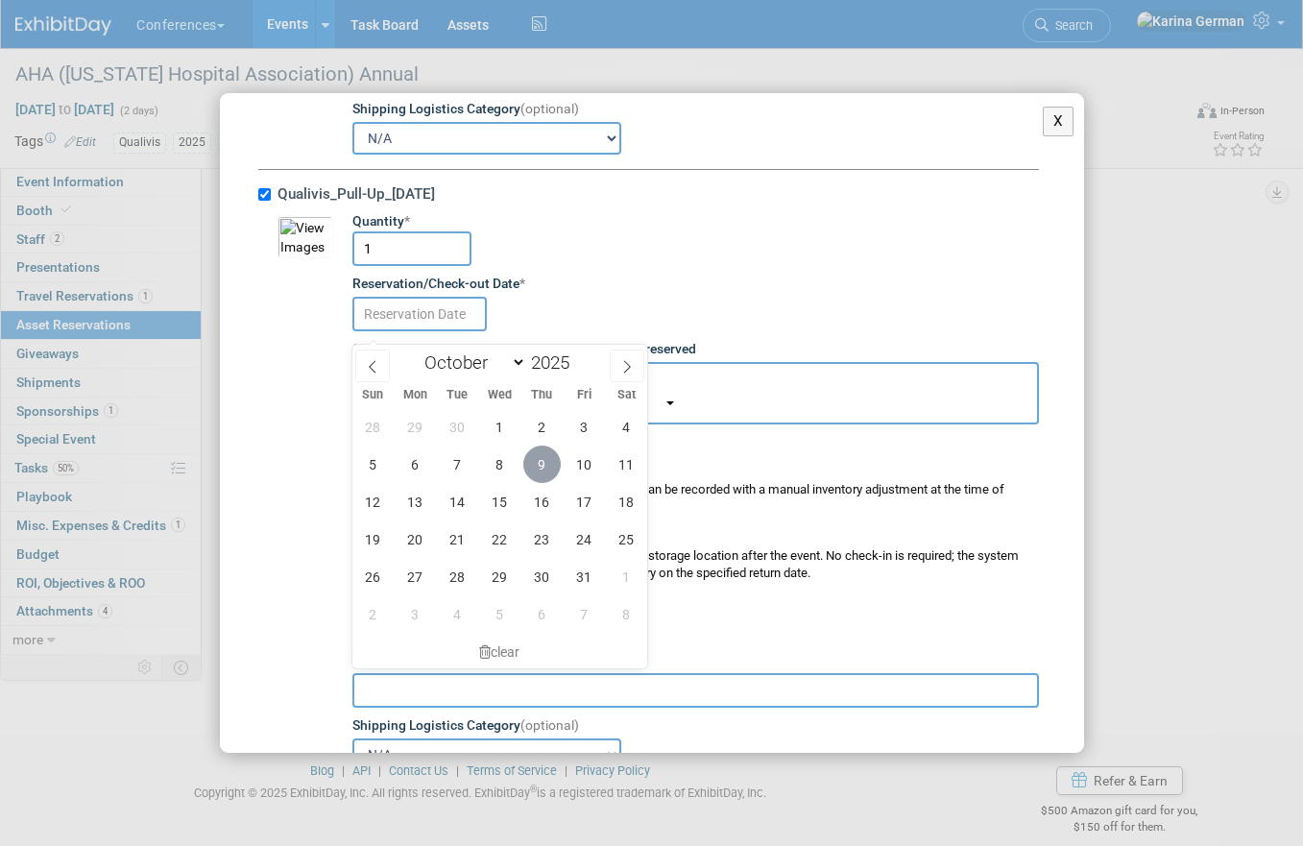
click at [540, 468] on span "9" at bounding box center [541, 464] width 37 height 37
type input "Oct 9, 2025"
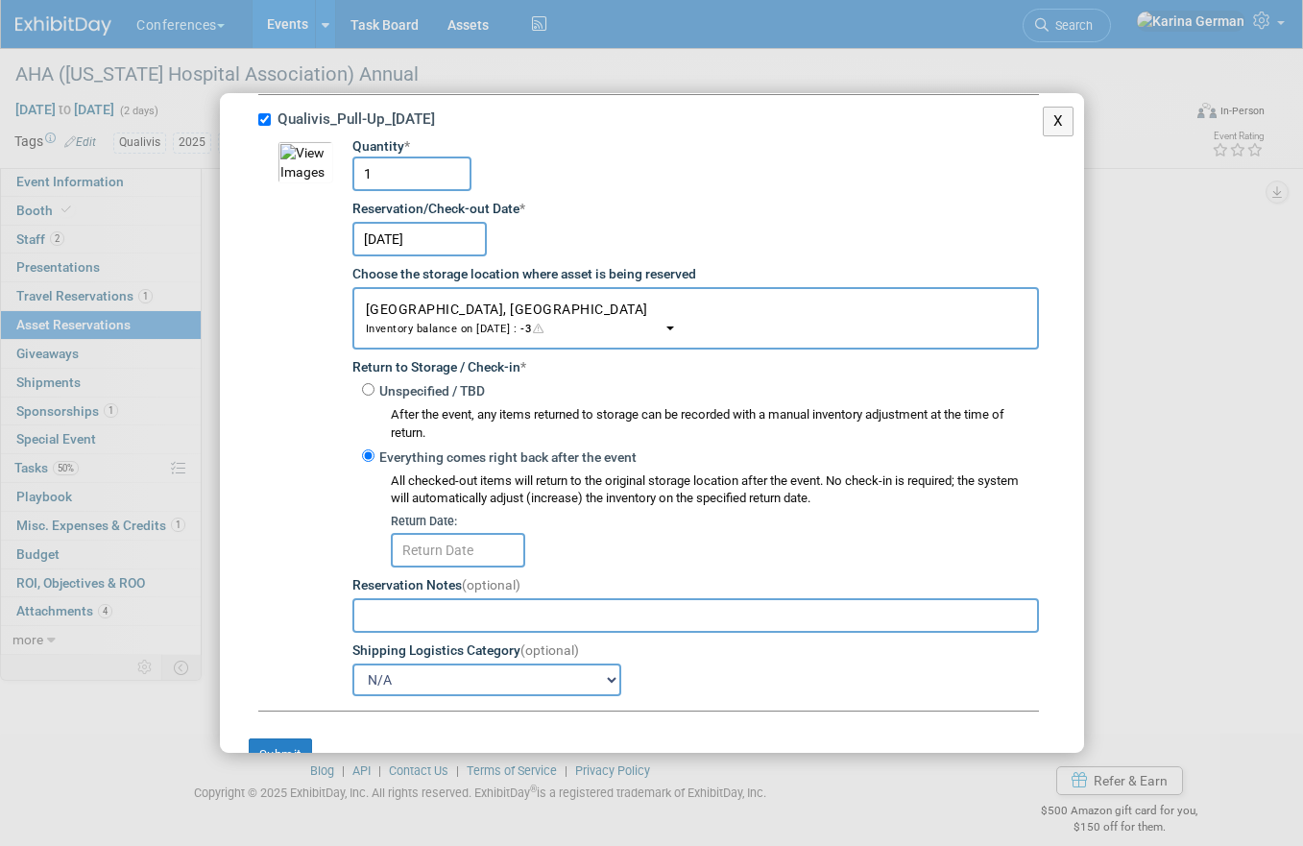
scroll to position [8440, 0]
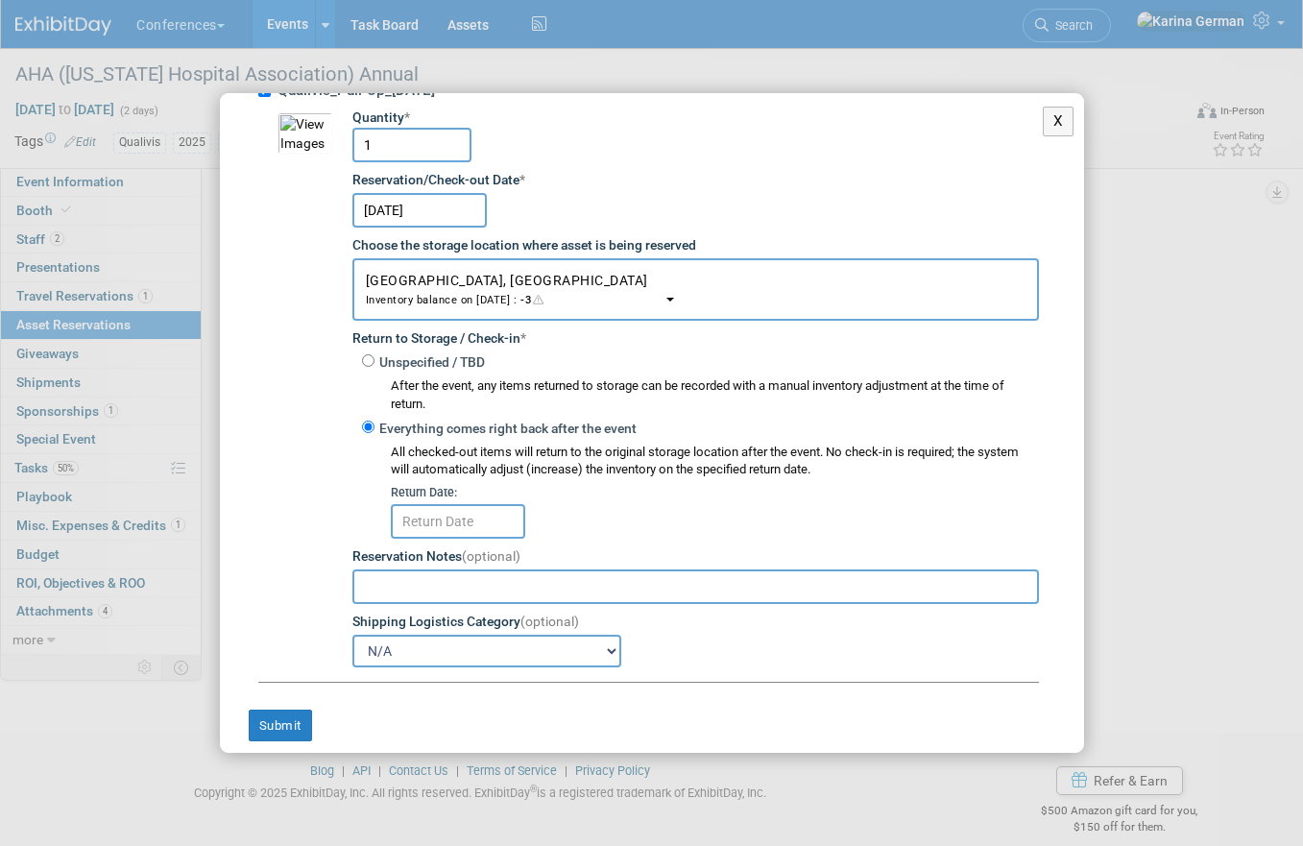
click at [483, 535] on input "text" at bounding box center [458, 521] width 134 height 35
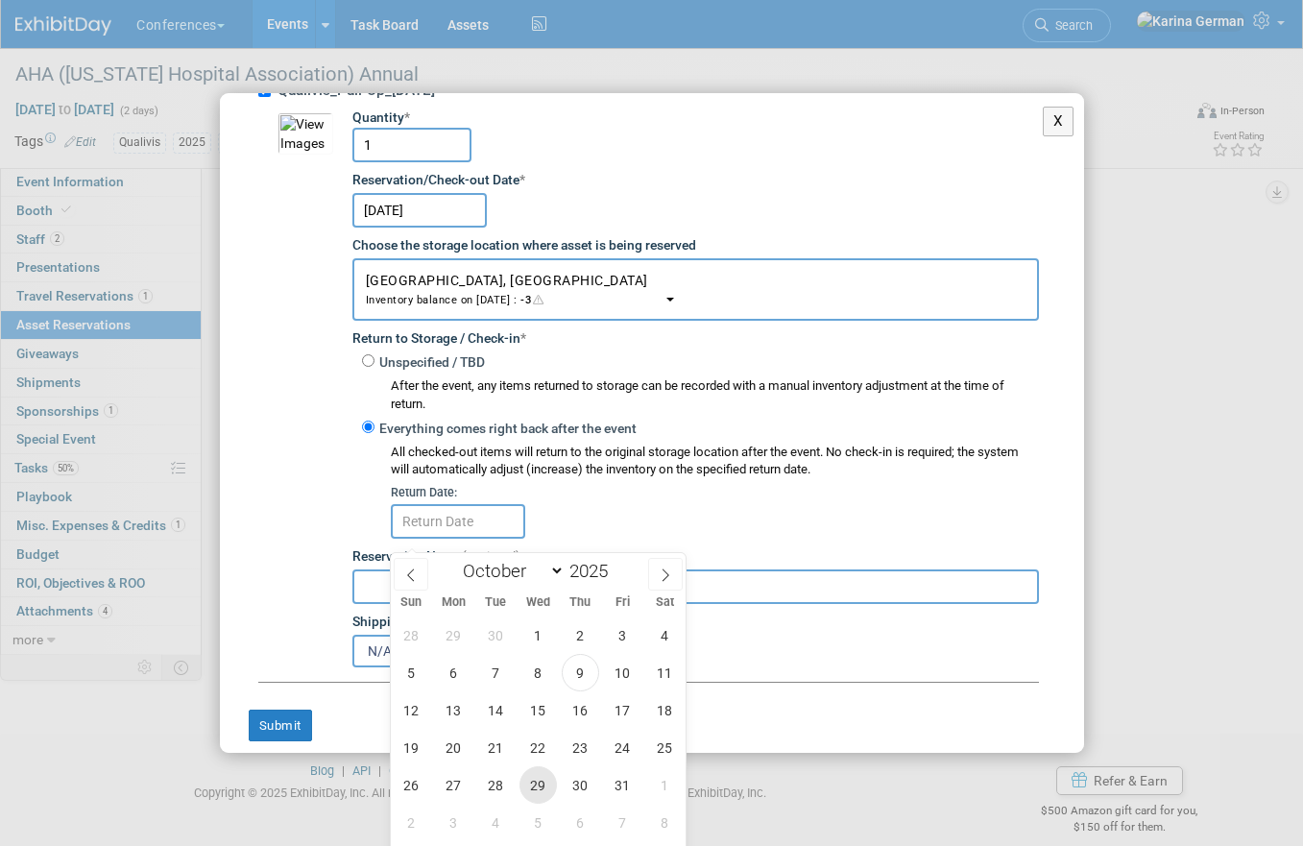
click at [540, 782] on span "29" at bounding box center [538, 784] width 37 height 37
type input "Oct 29, 2025"
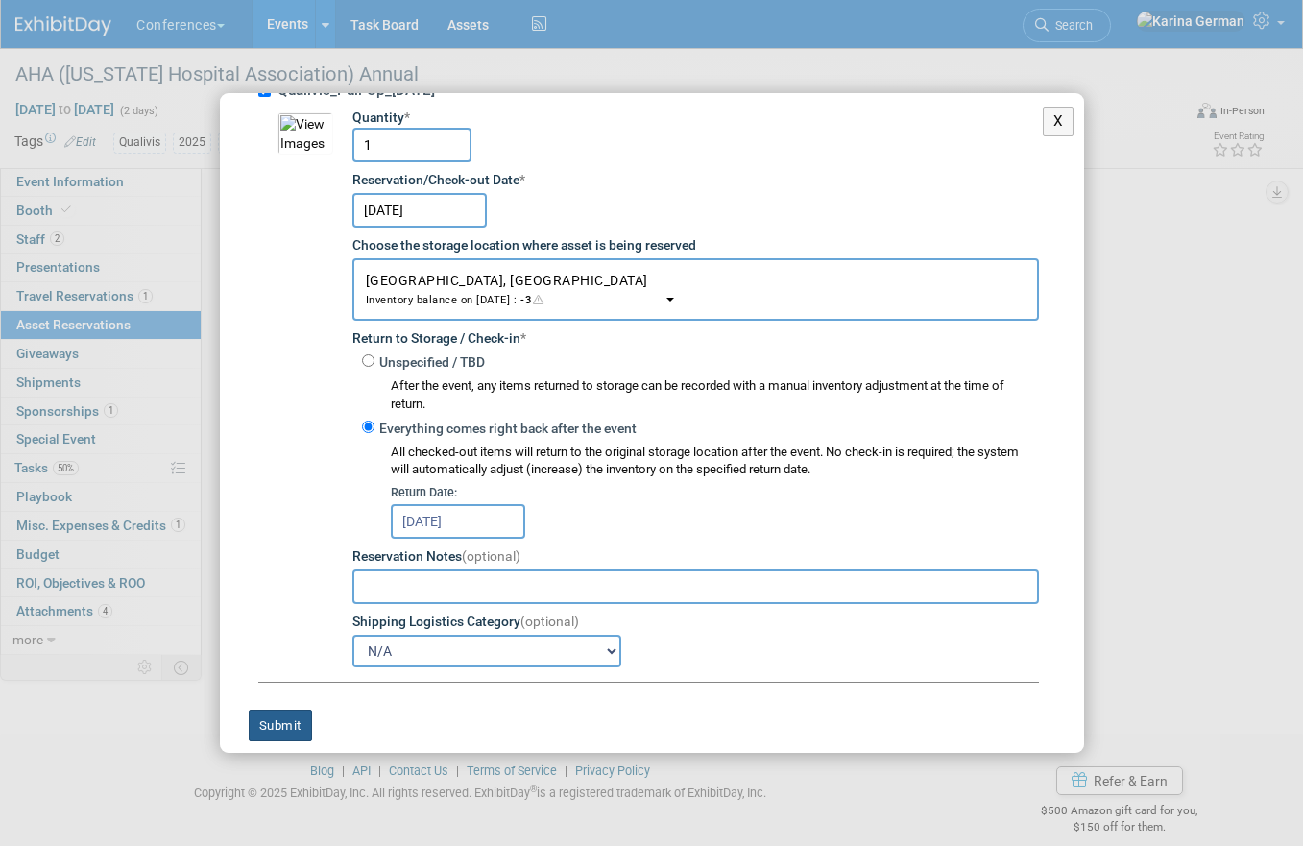
click at [276, 732] on button "Submit" at bounding box center [280, 726] width 63 height 33
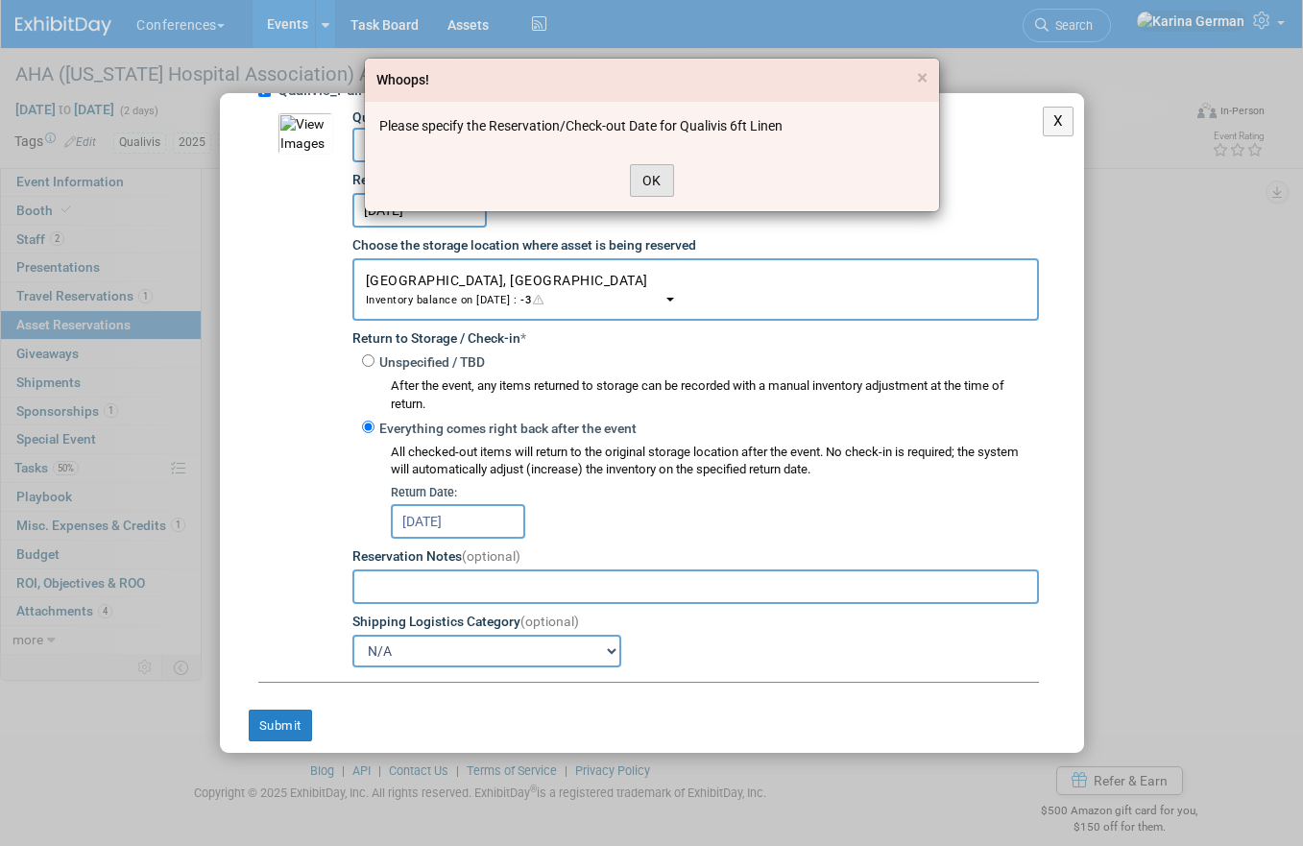
click at [649, 175] on button "OK" at bounding box center [652, 180] width 44 height 33
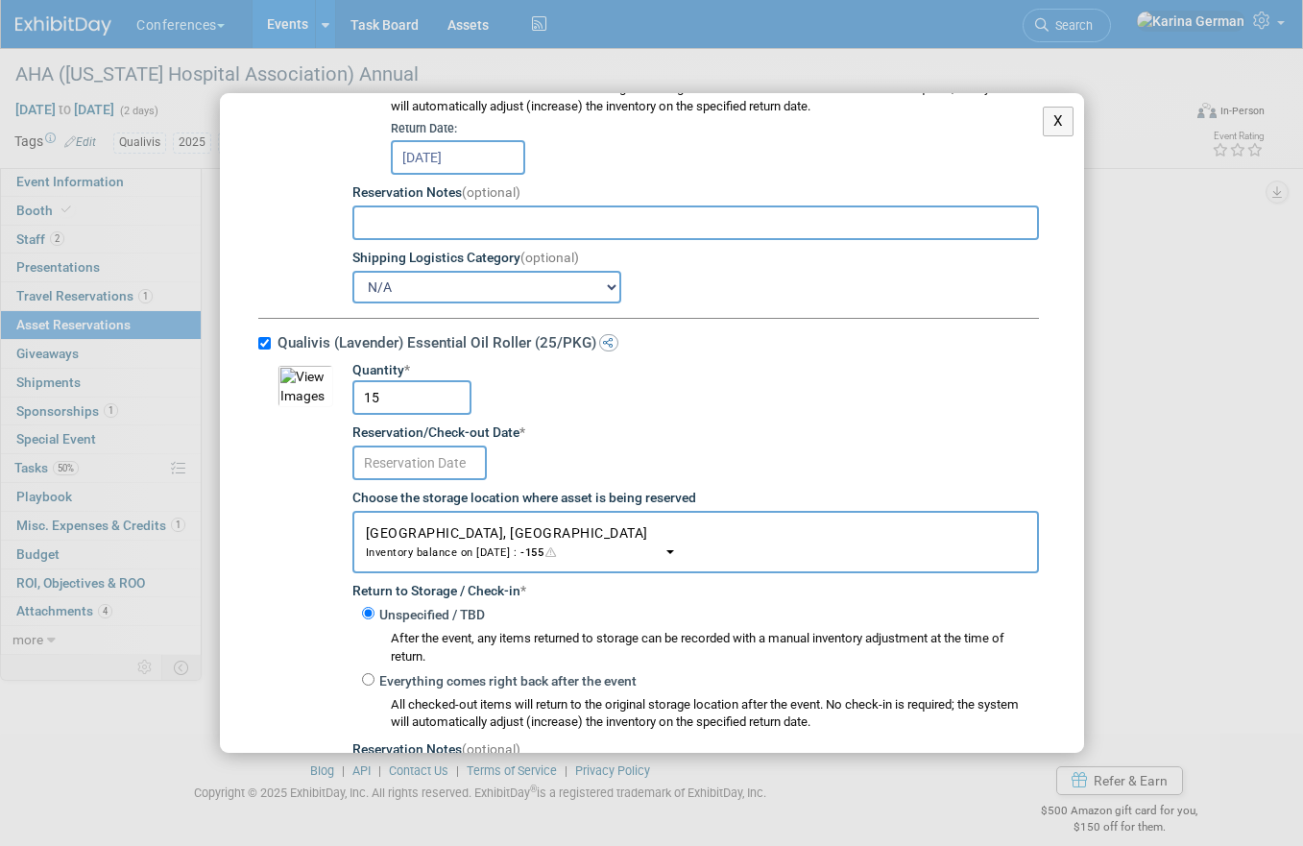
scroll to position [1823, 0]
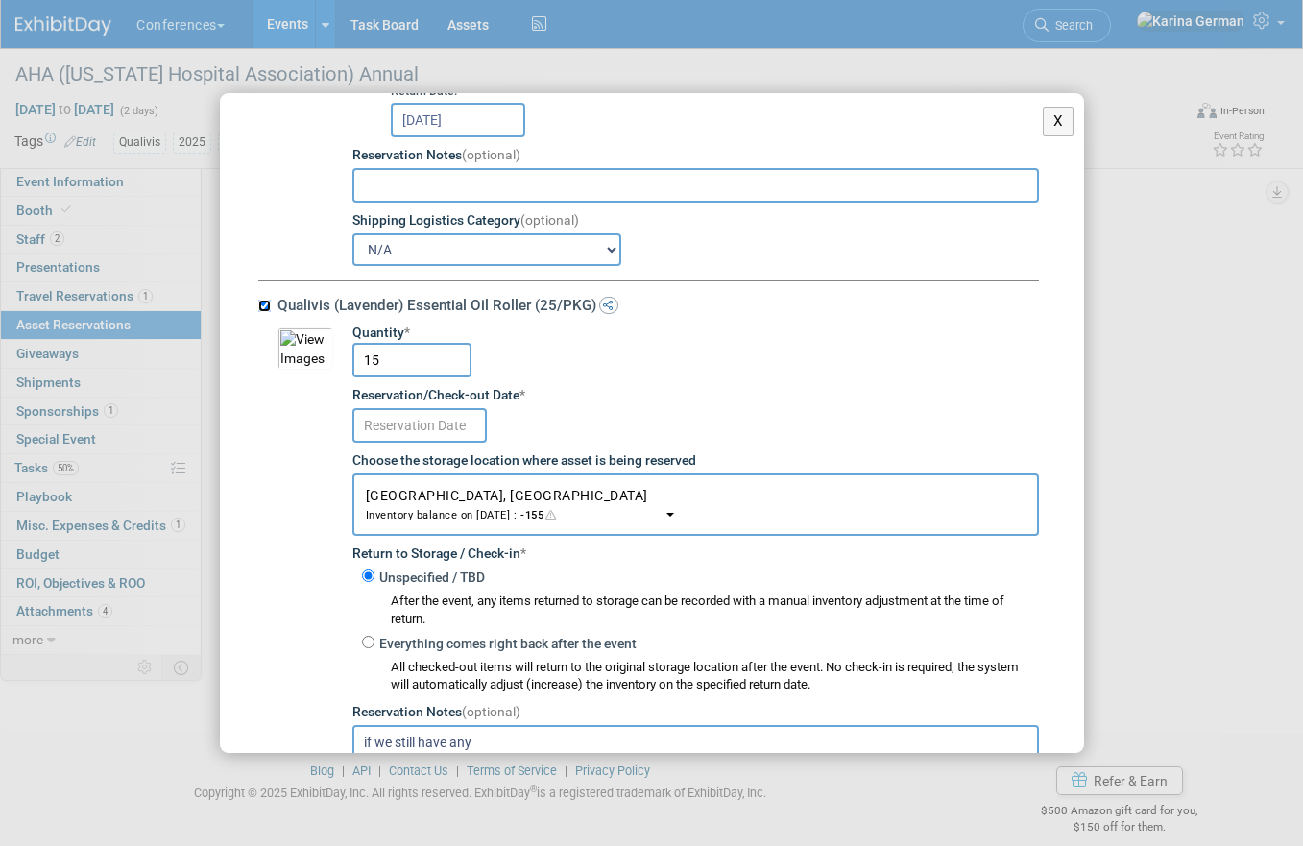
click at [264, 303] on input "Qualivis (Lavender) Essential Oil Roller (25/PKG)" at bounding box center [264, 306] width 12 height 12
checkbox input "false"
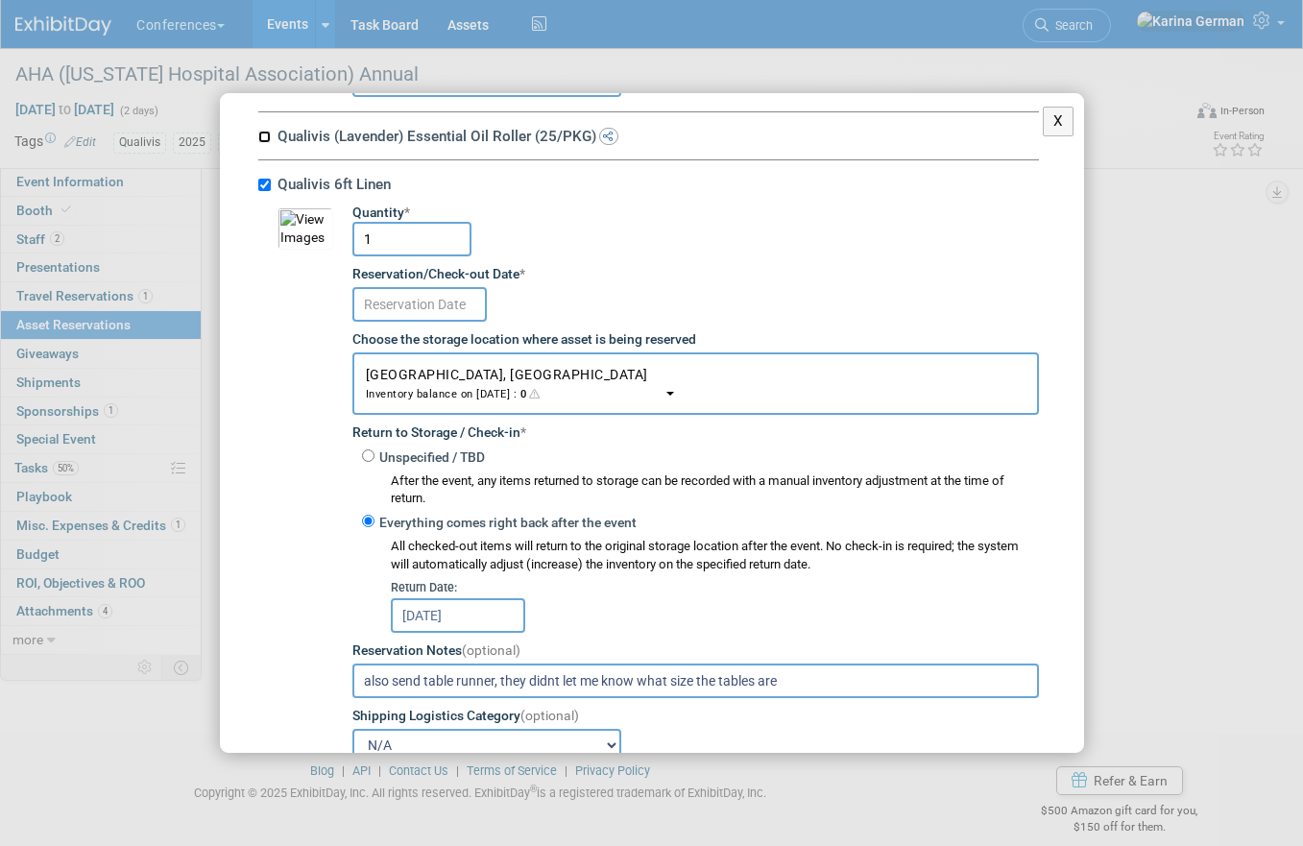
scroll to position [2085, 0]
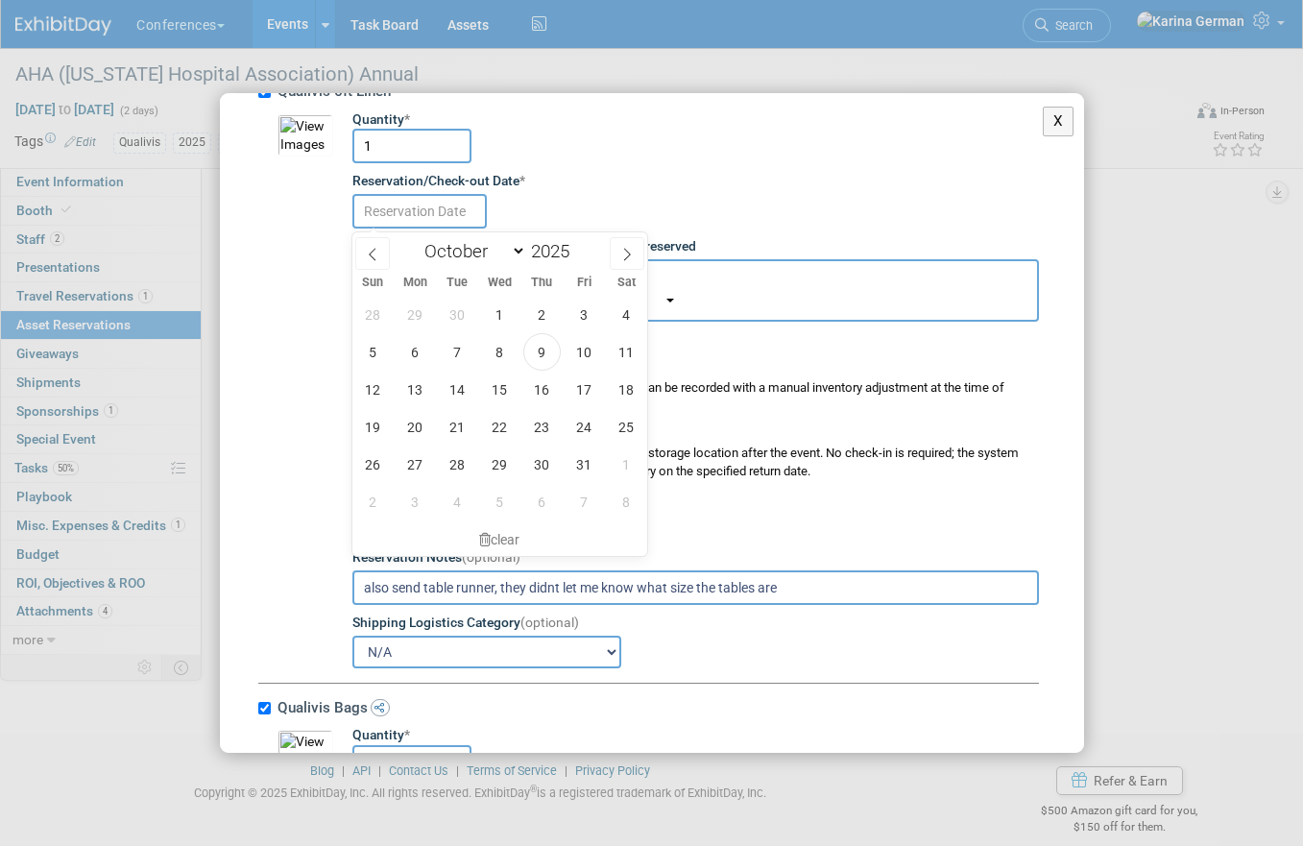
click at [429, 211] on input "text" at bounding box center [419, 211] width 134 height 35
click at [540, 361] on span "9" at bounding box center [541, 351] width 37 height 37
type input "Oct 9, 2025"
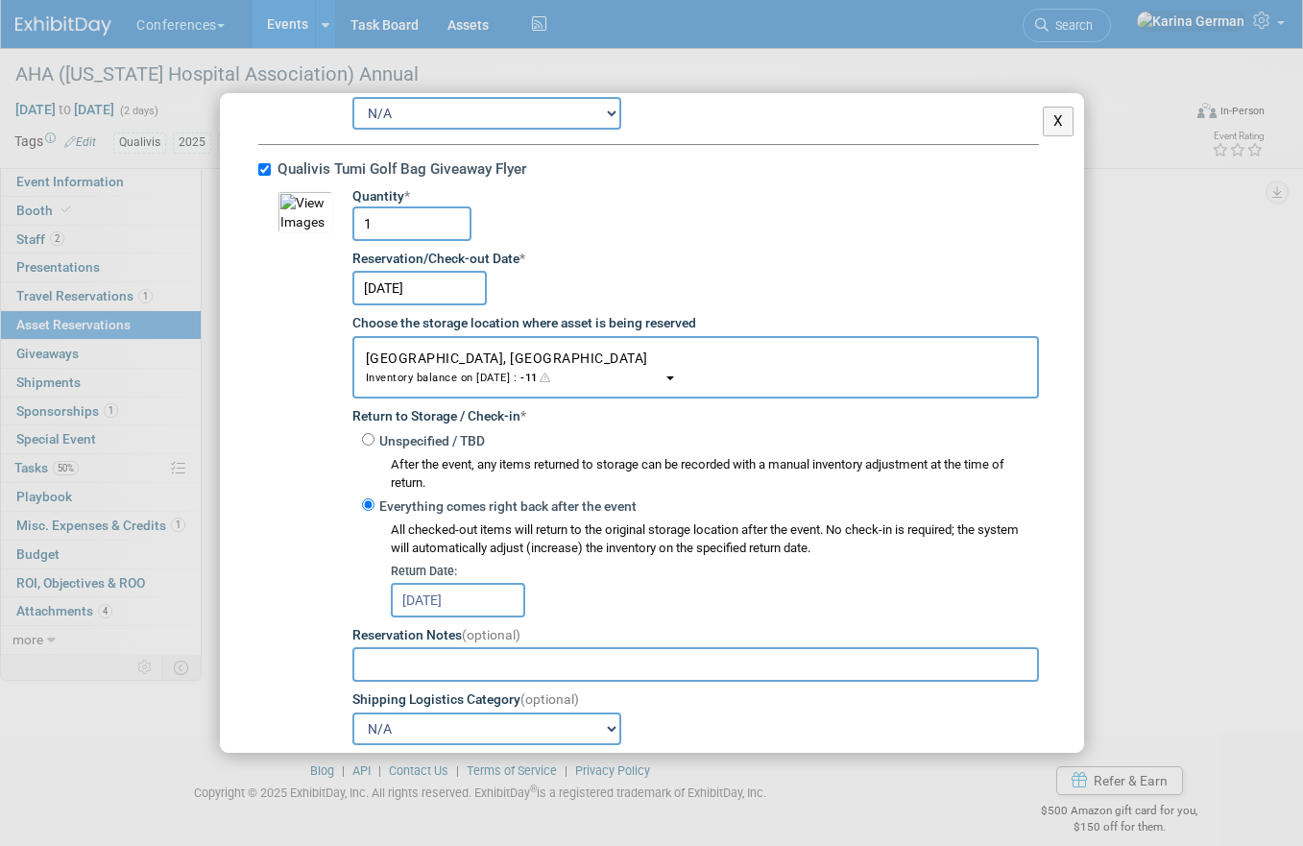
scroll to position [7961, 0]
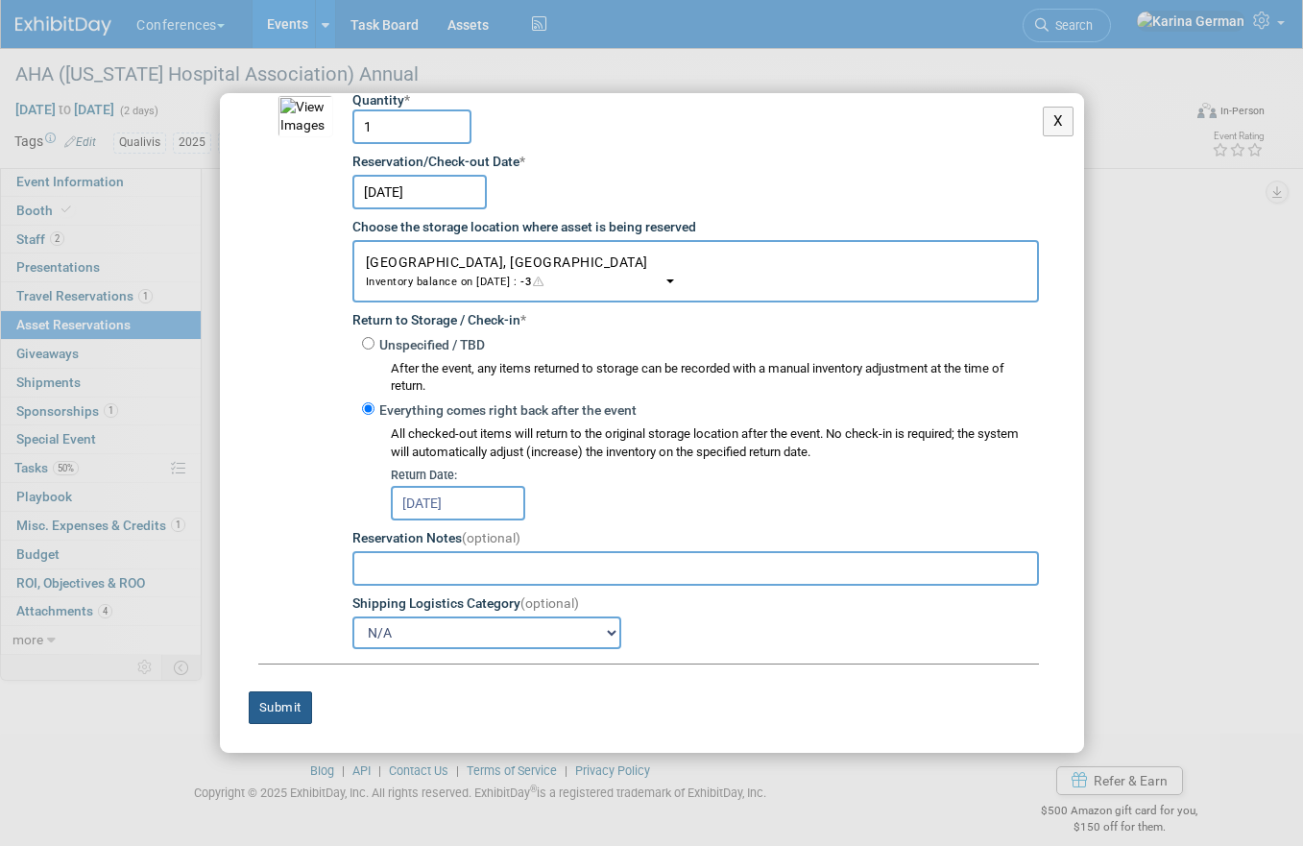
click at [279, 703] on button "Submit" at bounding box center [280, 707] width 63 height 33
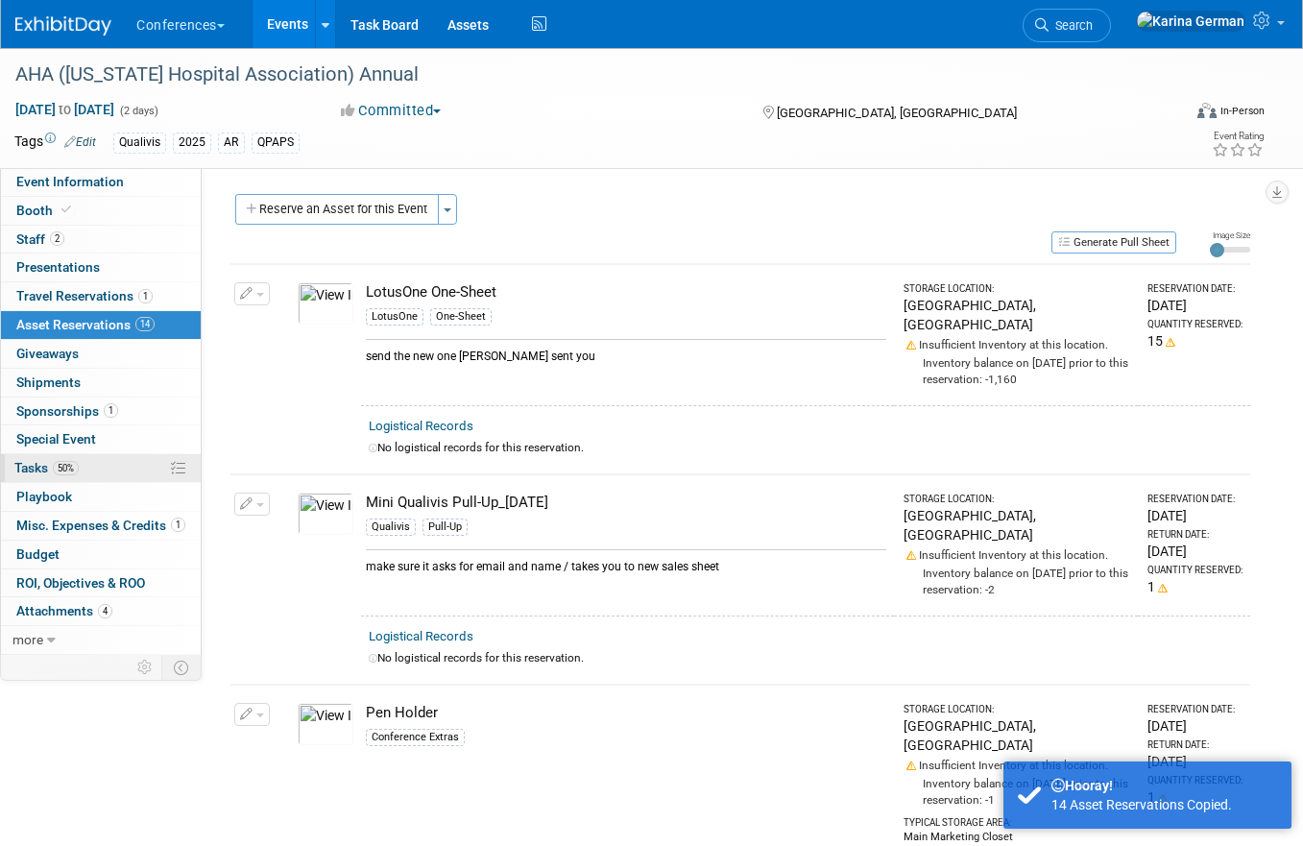
click at [81, 466] on link "50% Tasks 50%" at bounding box center [101, 468] width 200 height 28
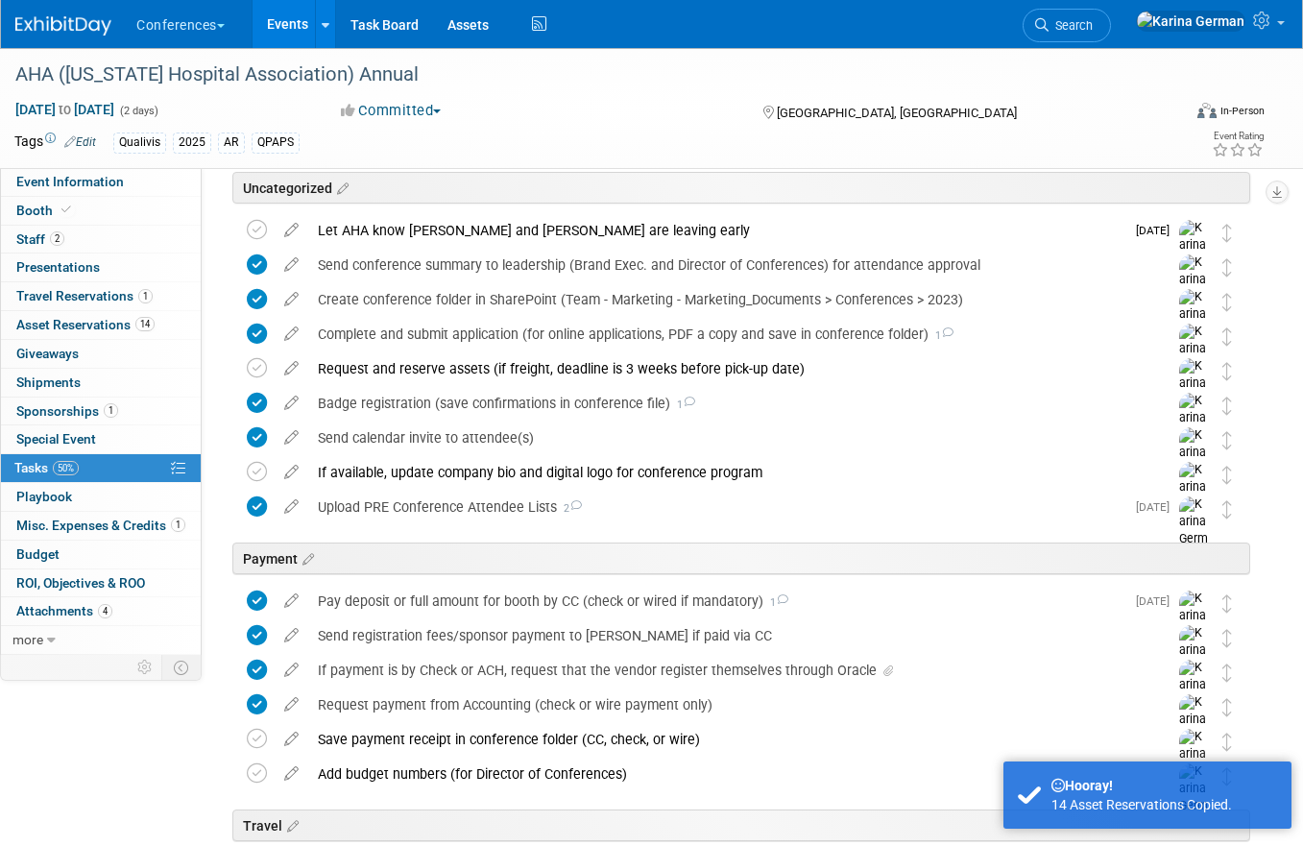
scroll to position [99, 0]
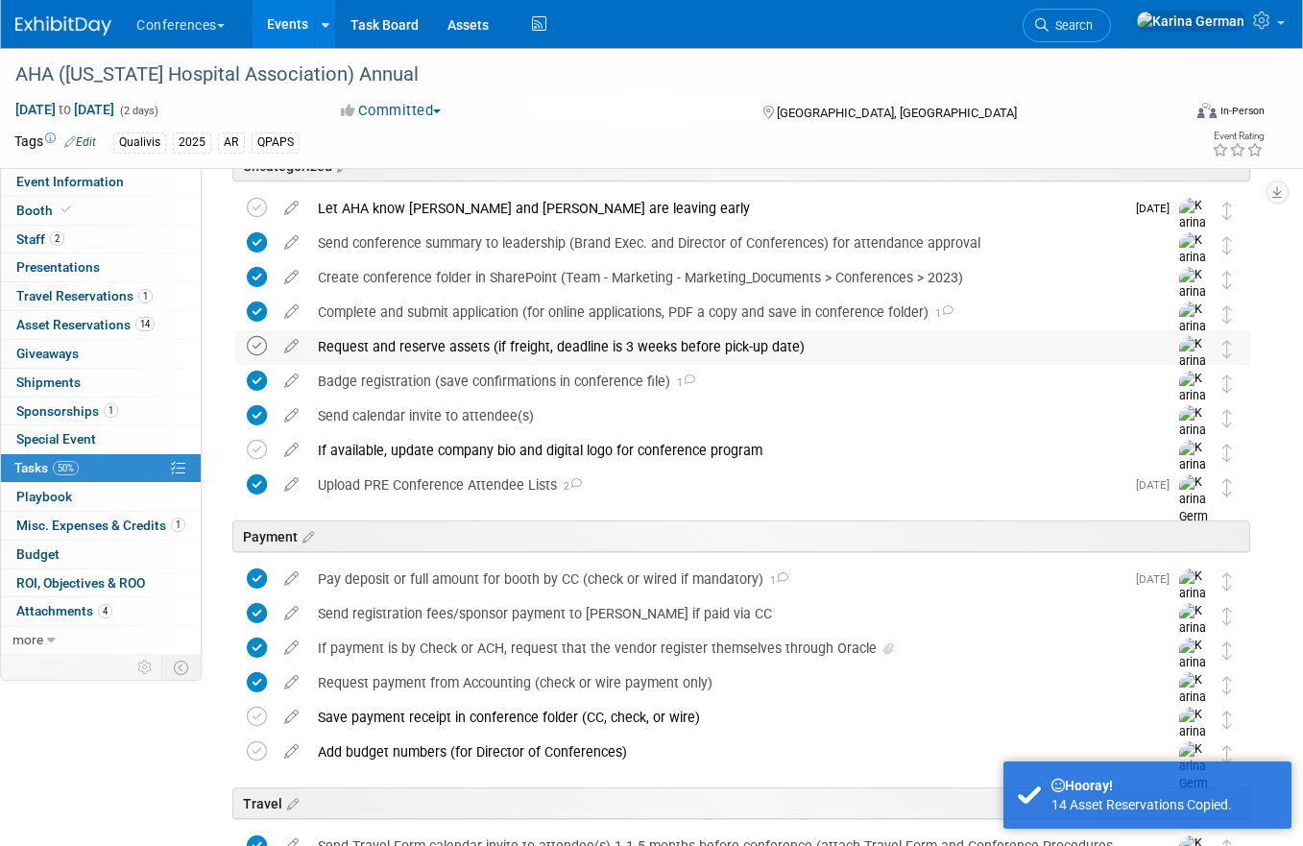
click at [264, 350] on icon at bounding box center [257, 346] width 20 height 20
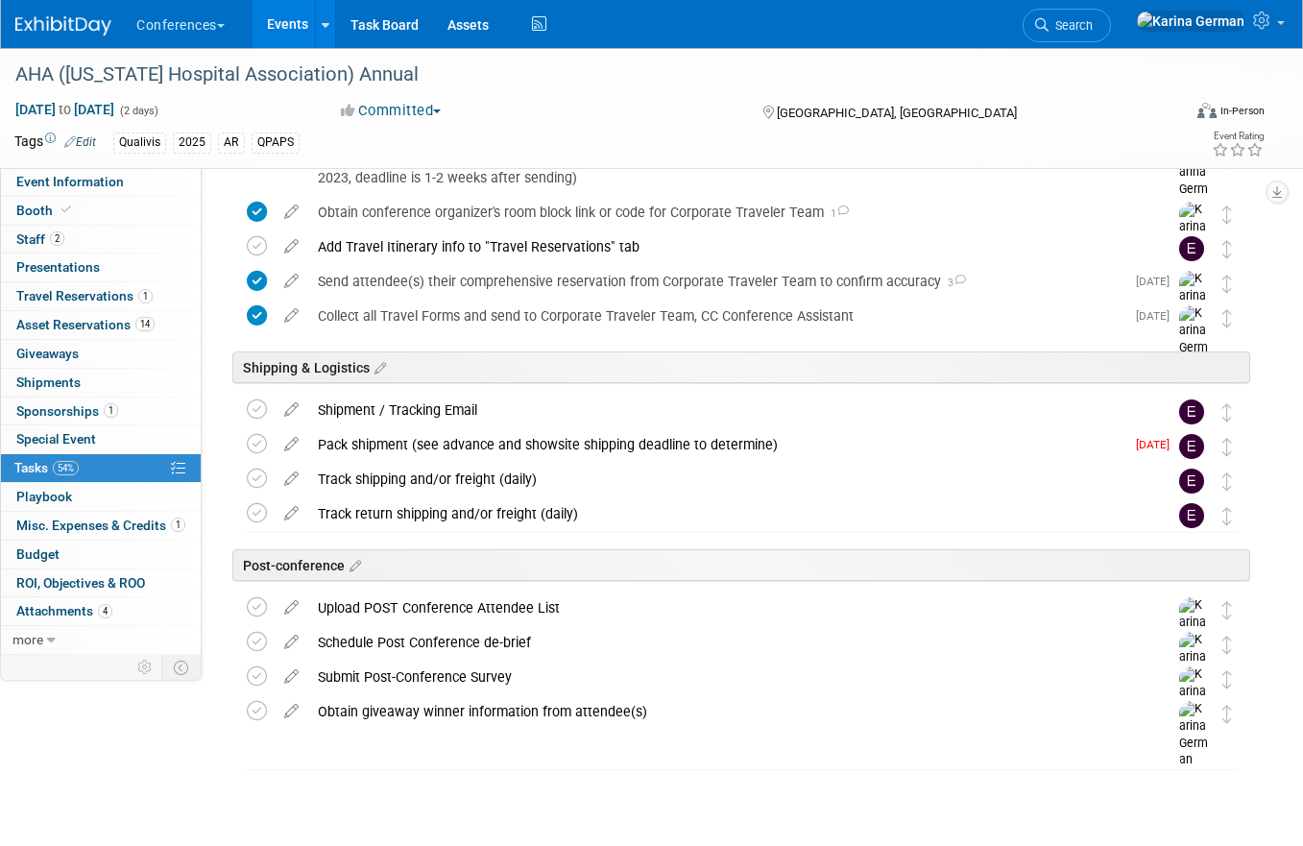
scroll to position [788, 0]
click at [291, 610] on icon at bounding box center [292, 603] width 34 height 24
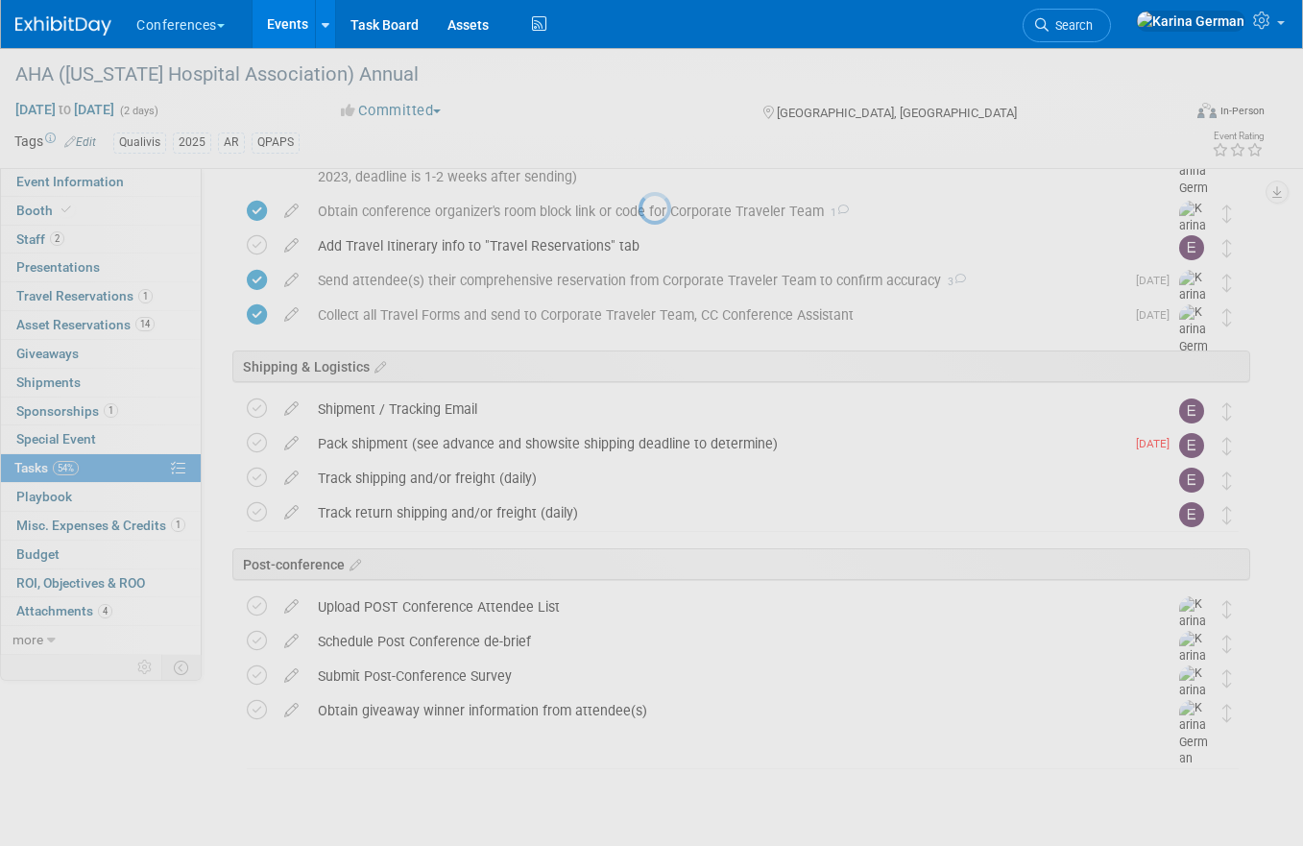
select select "9"
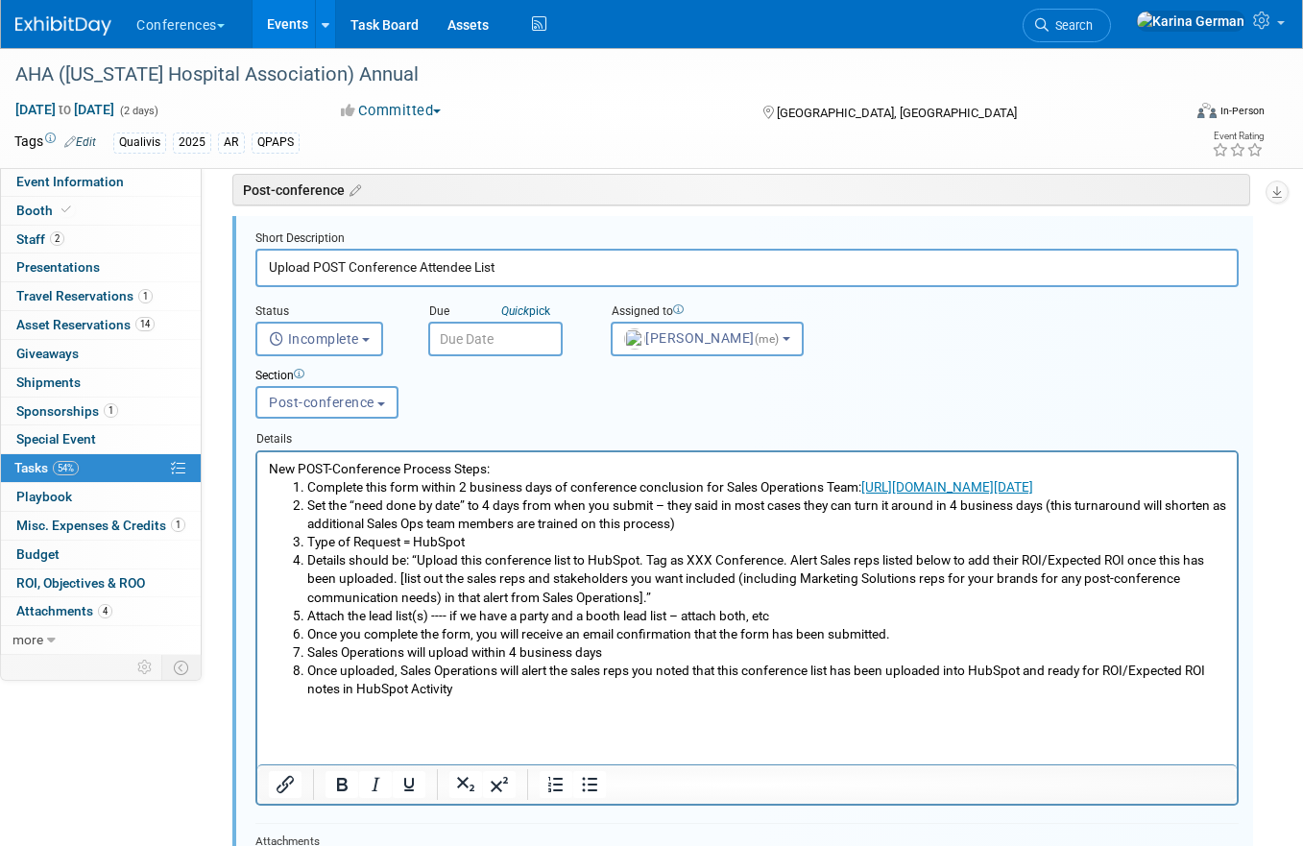
scroll to position [1187, 0]
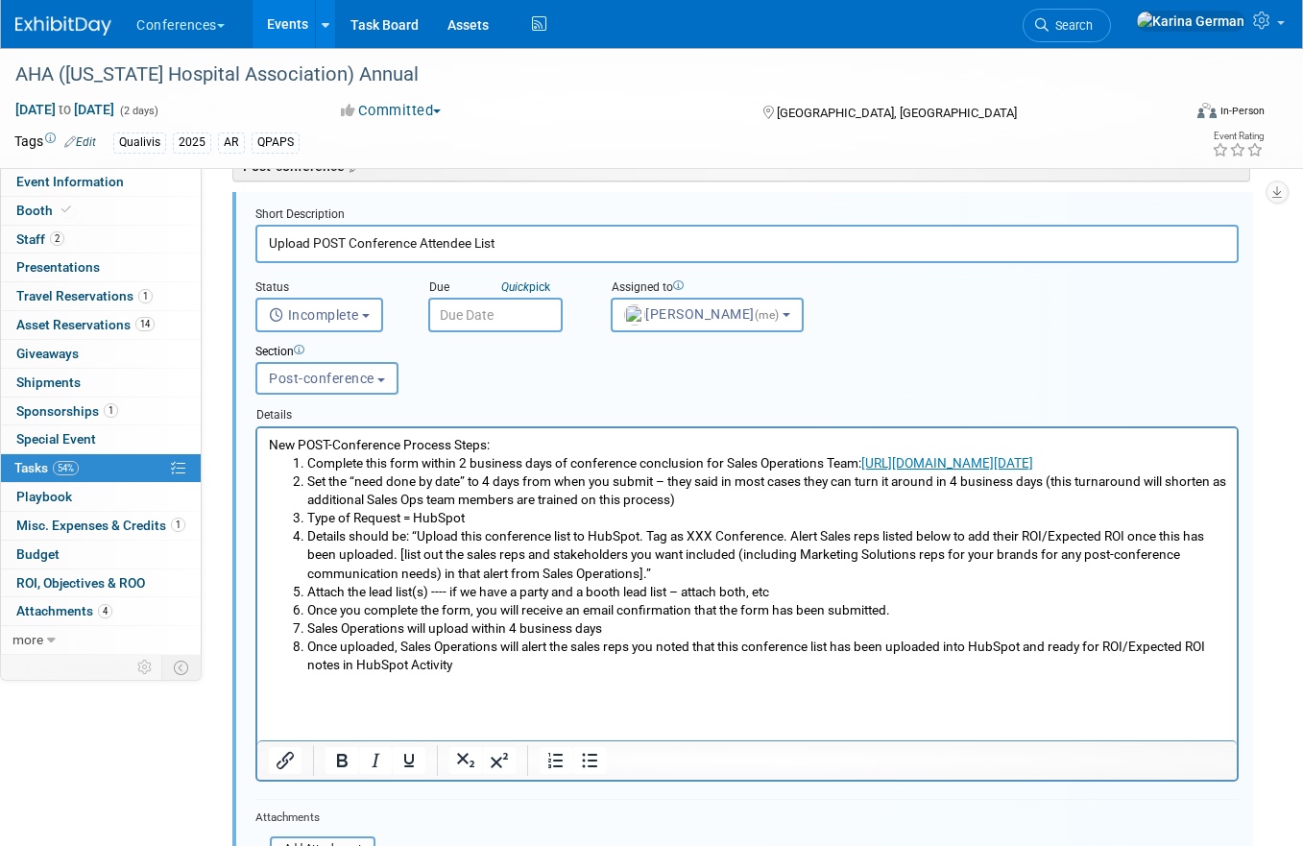
click at [521, 310] on input "text" at bounding box center [495, 315] width 134 height 35
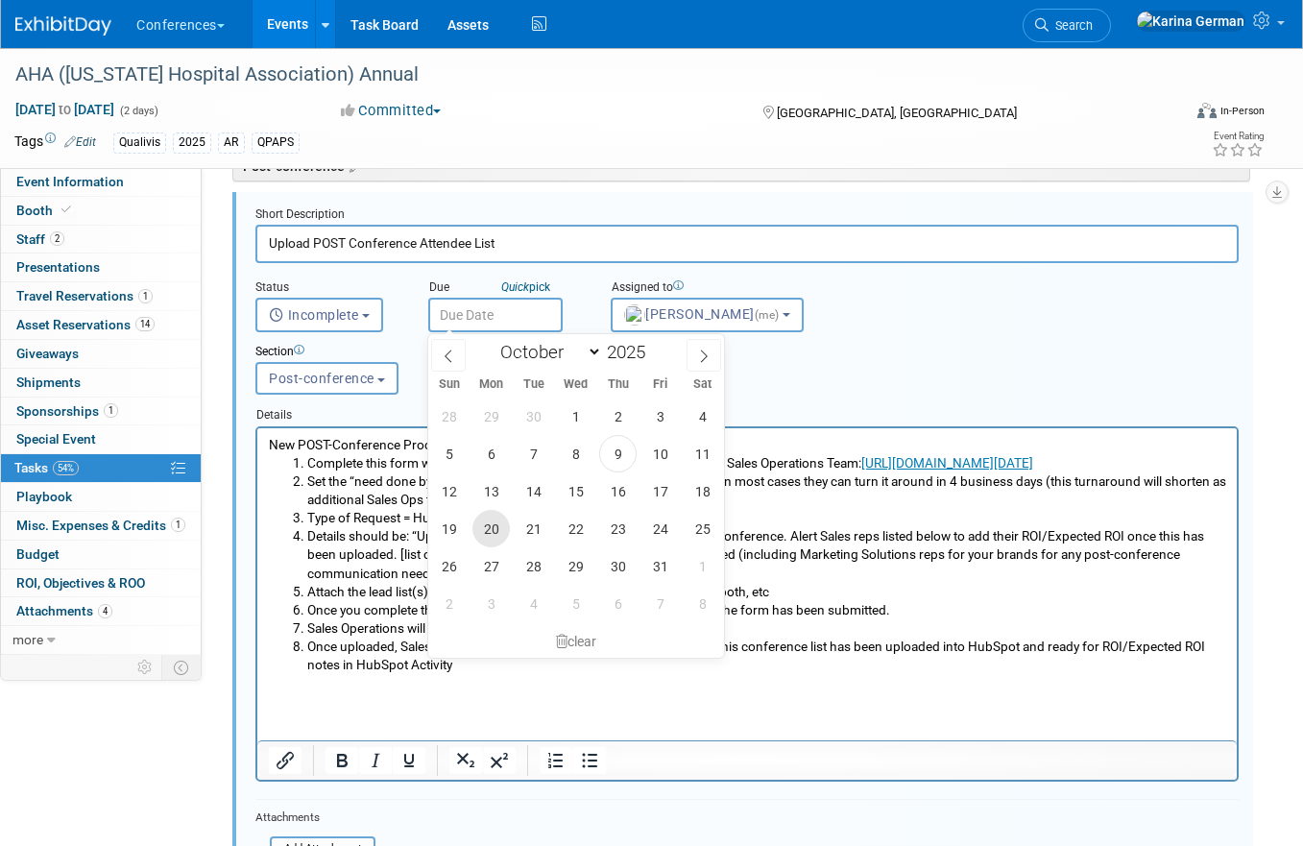
click at [490, 537] on span "20" at bounding box center [491, 528] width 37 height 37
type input "Oct 20, 2025"
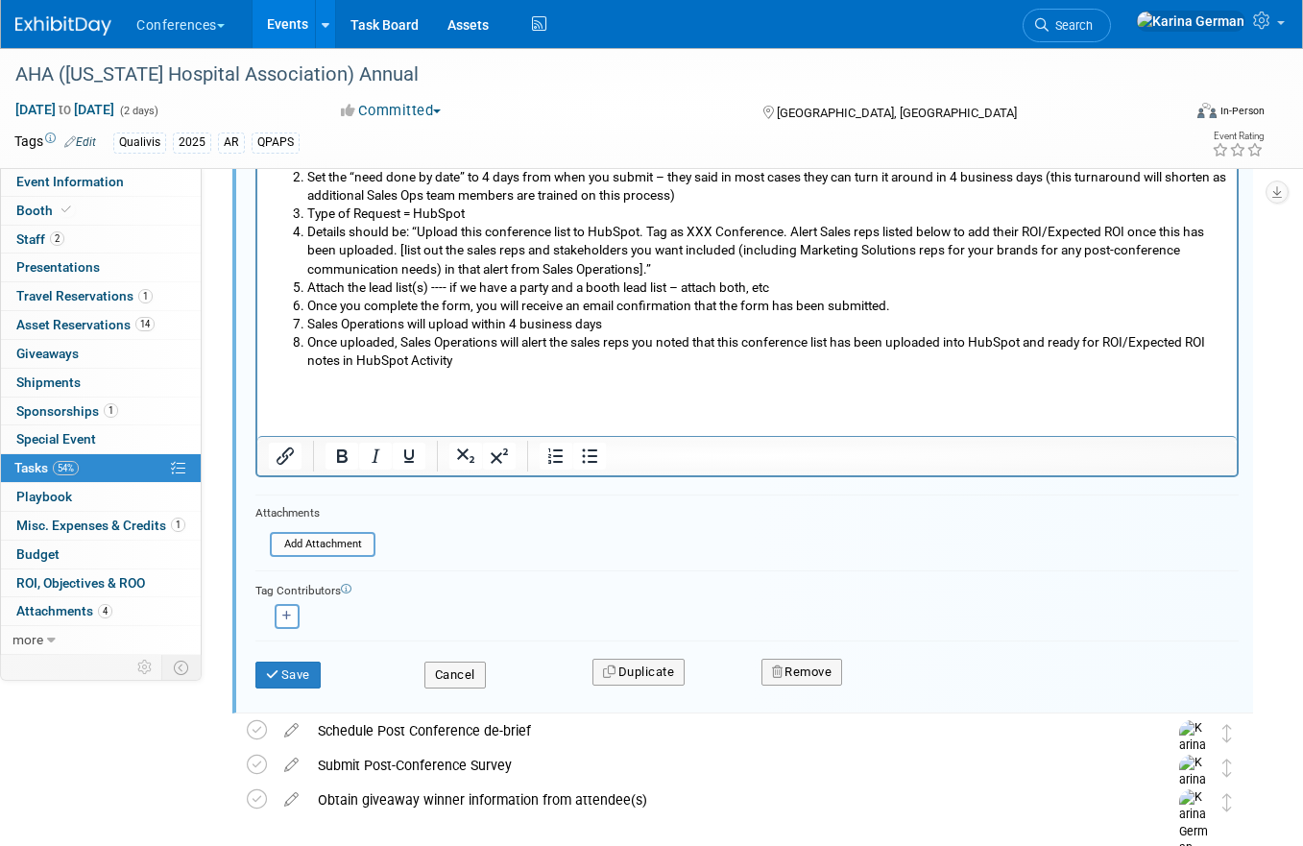
scroll to position [1527, 0]
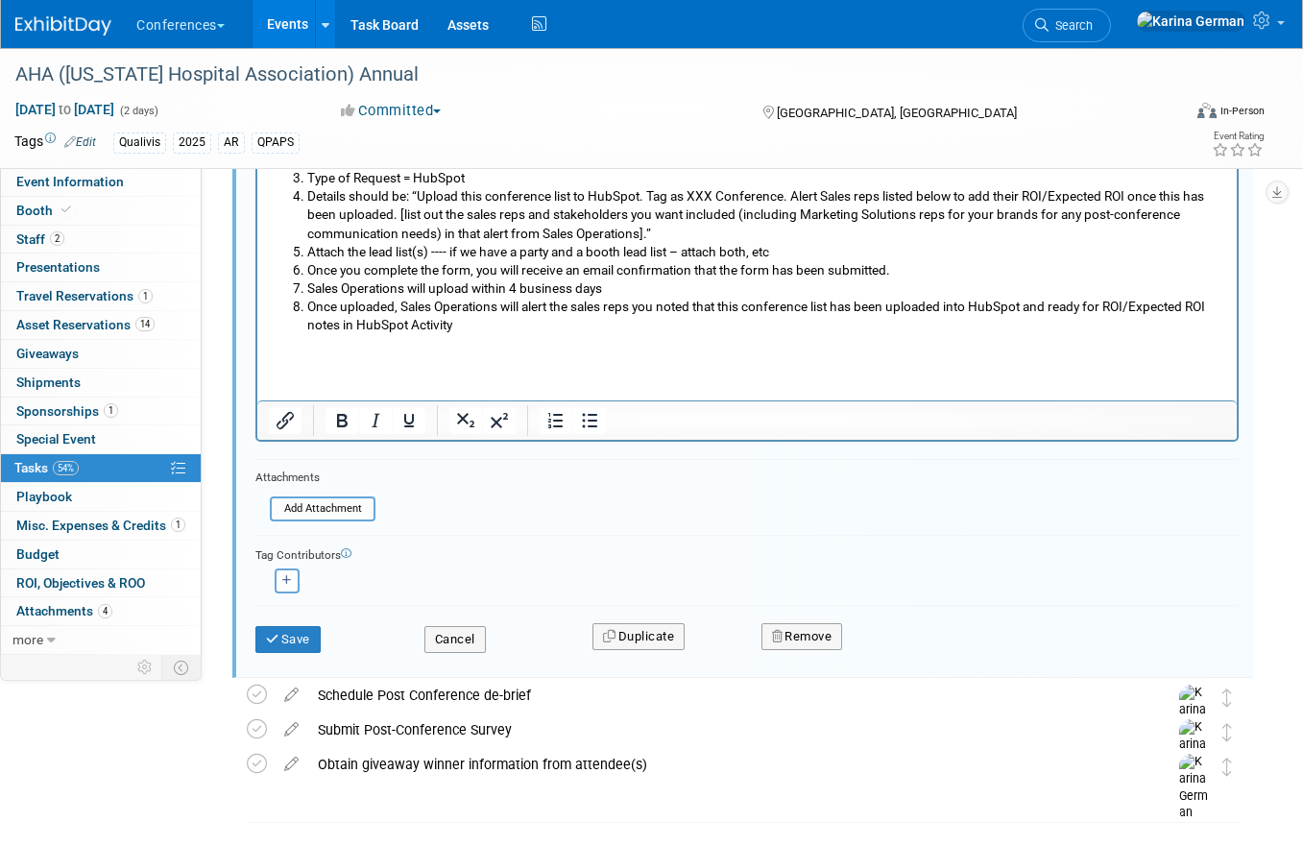
click at [327, 633] on div "Save" at bounding box center [325, 633] width 169 height 39
click at [302, 638] on button "Save" at bounding box center [287, 639] width 65 height 27
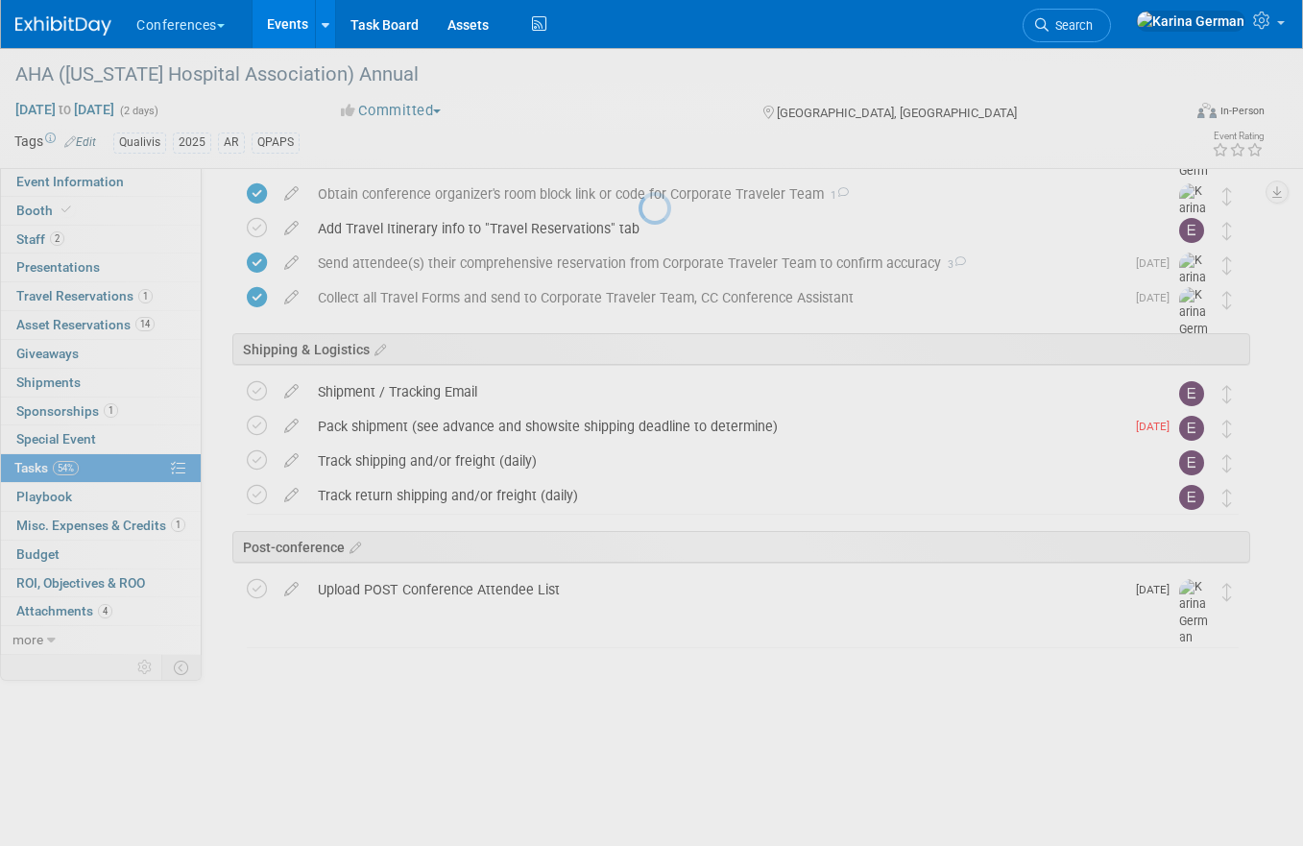
scroll to position [788, 0]
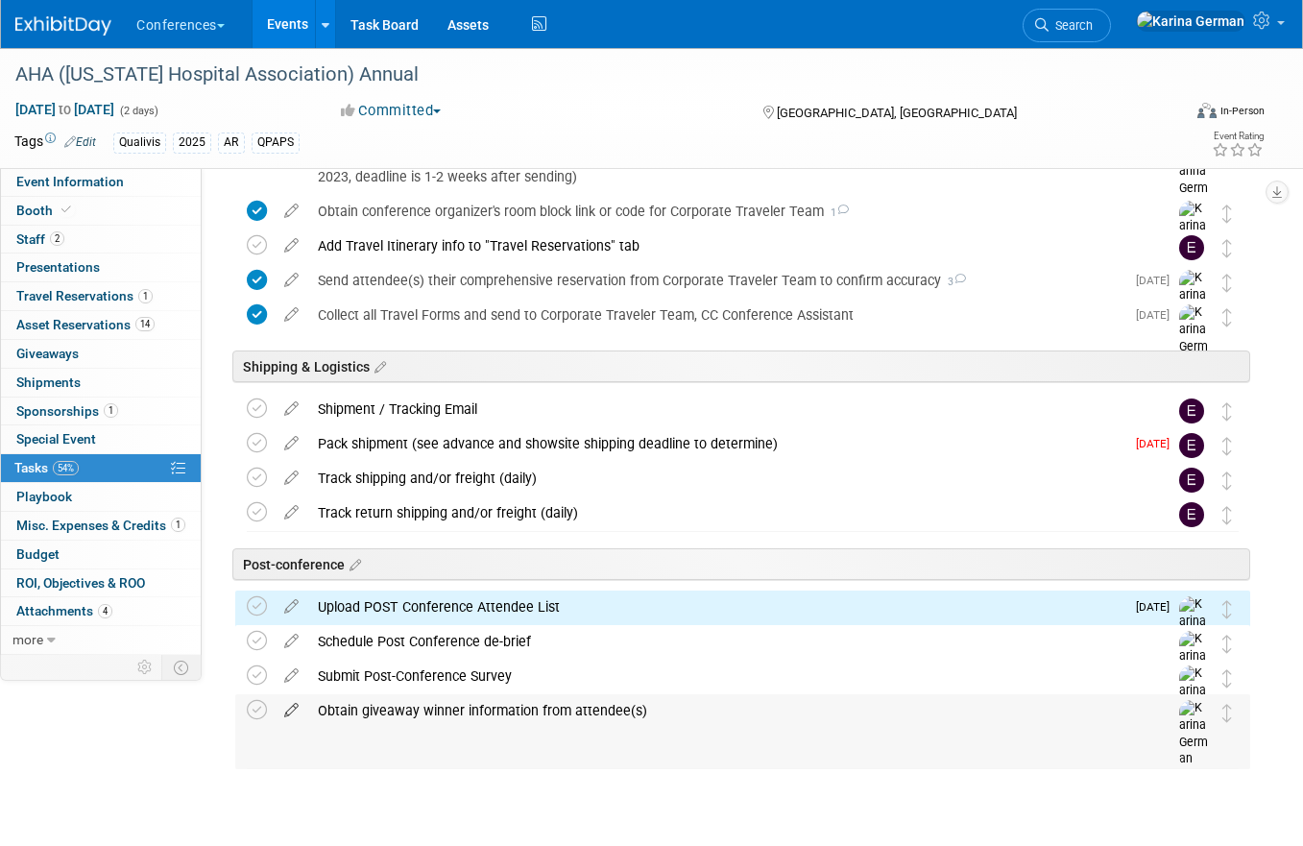
click at [288, 711] on icon at bounding box center [292, 706] width 34 height 24
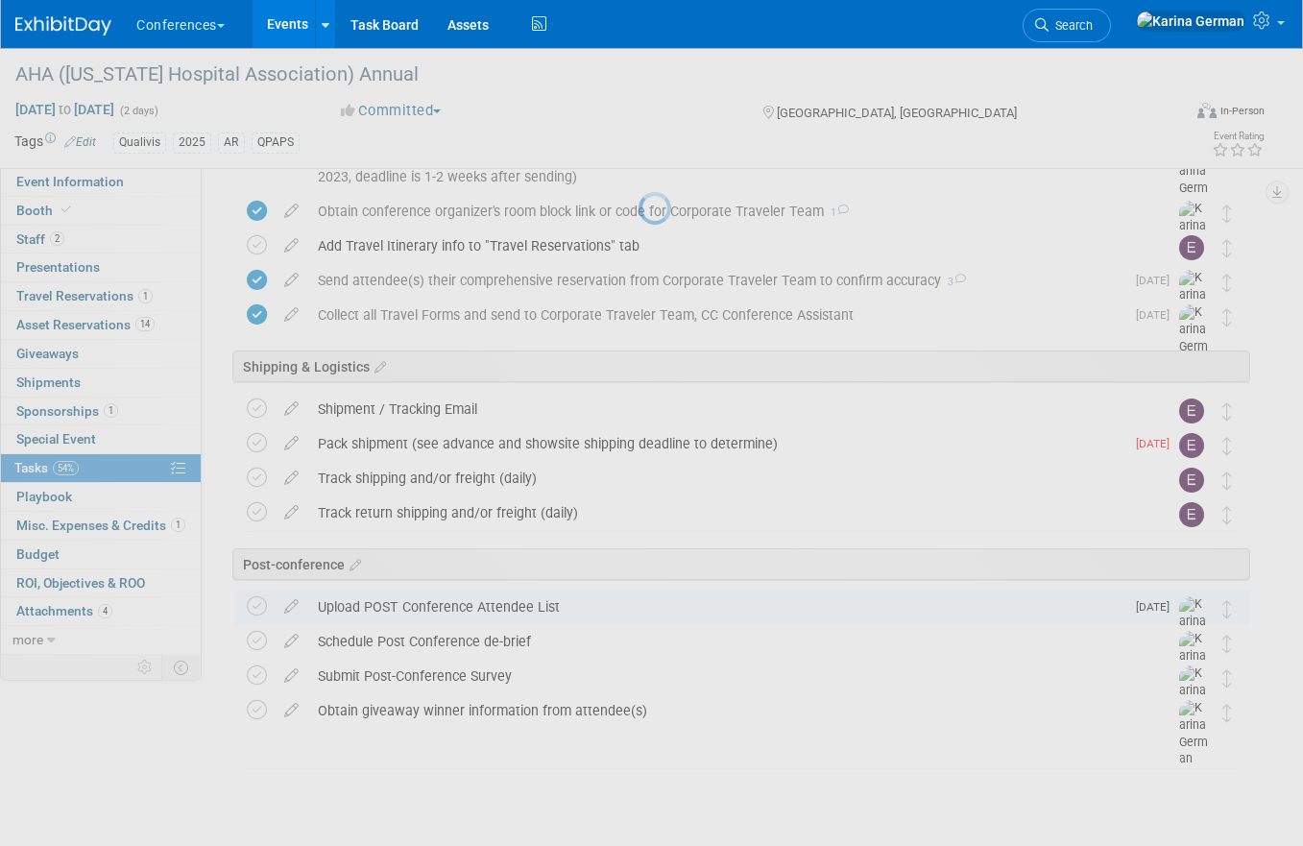
select select "9"
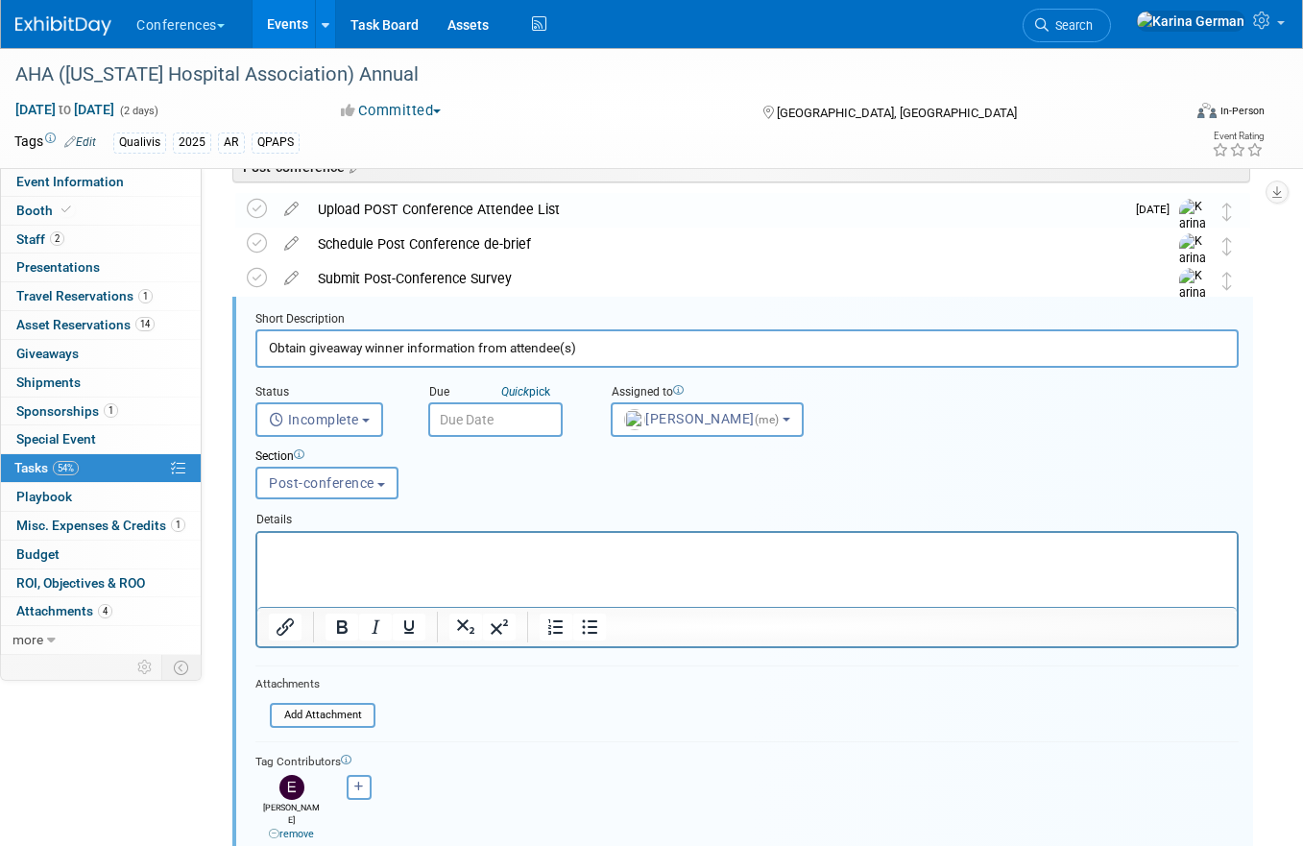
scroll to position [1362, 0]
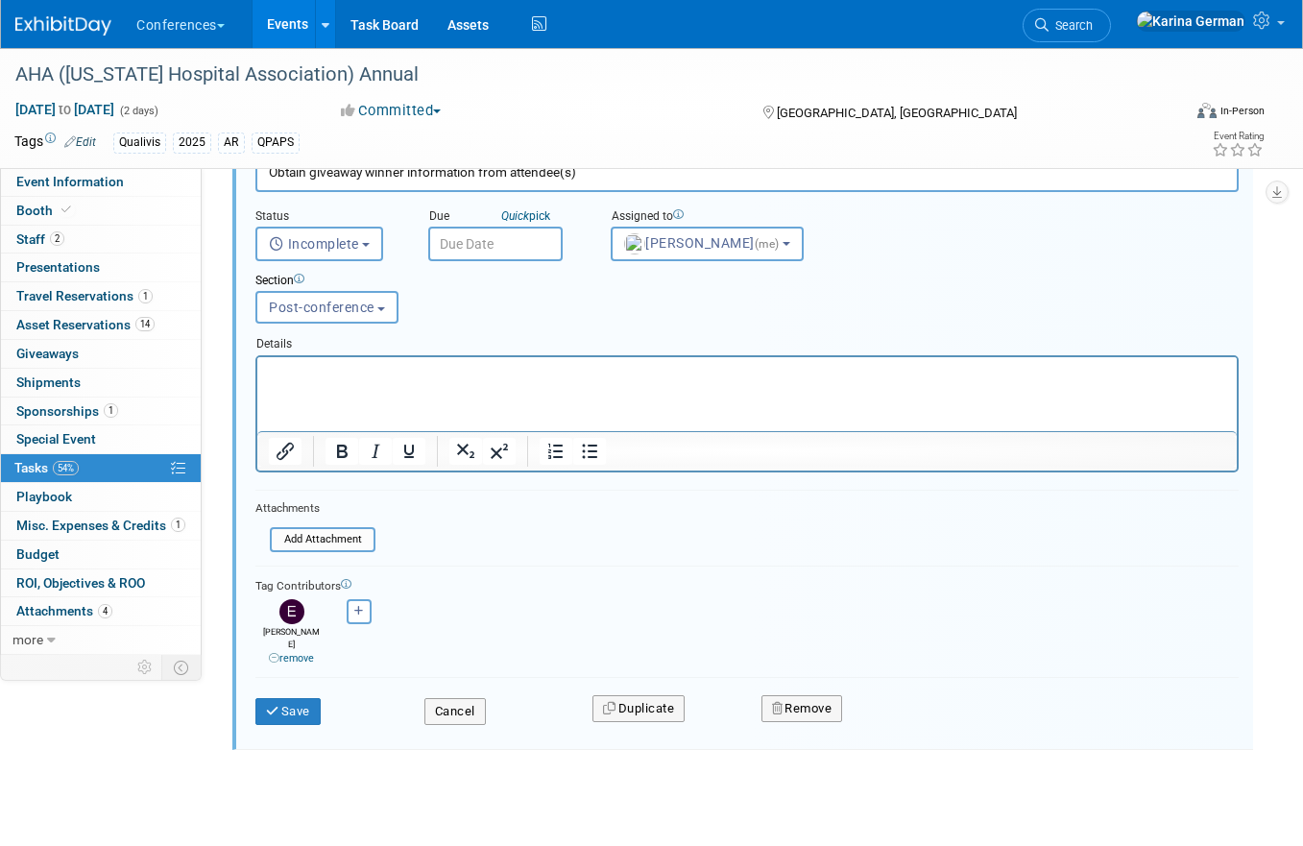
click at [497, 245] on input "text" at bounding box center [495, 244] width 134 height 35
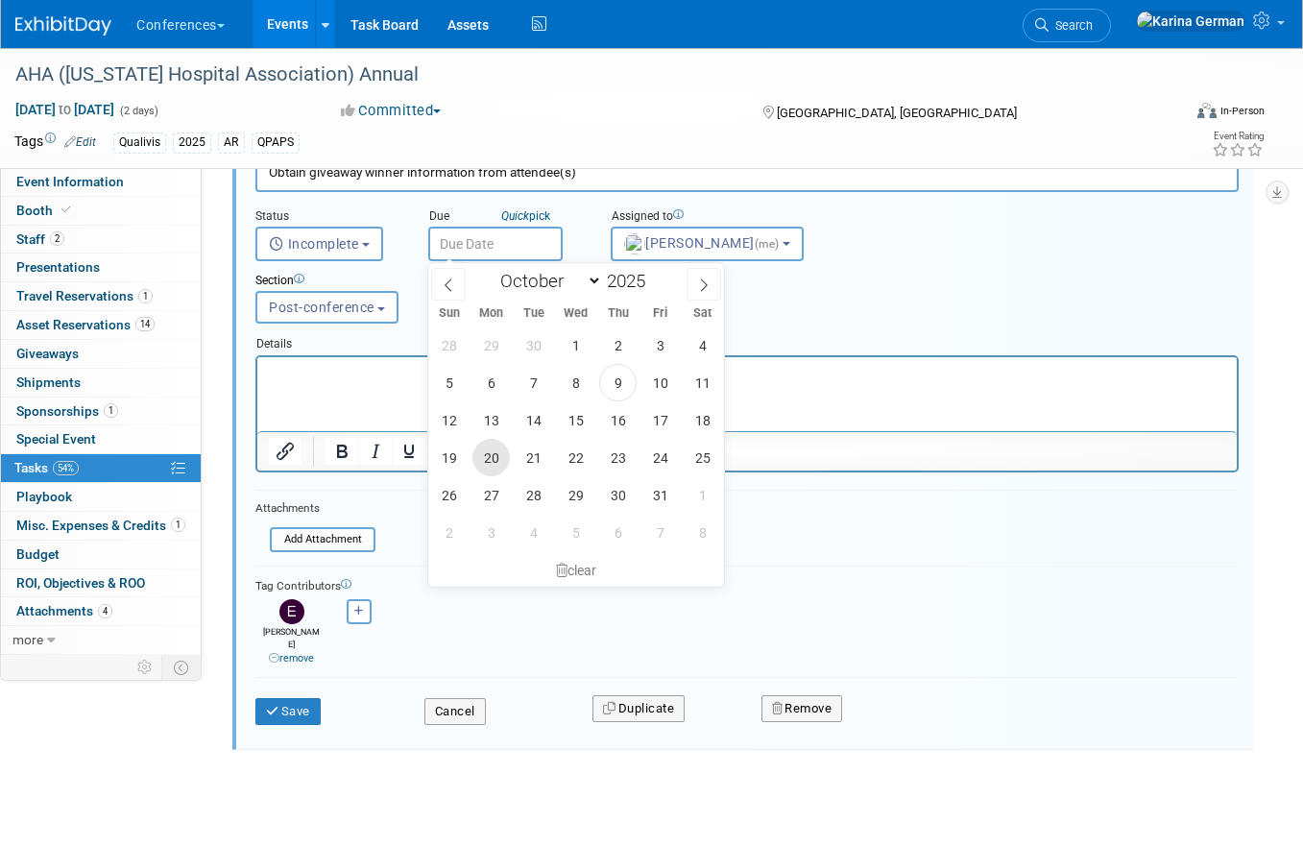
click at [497, 460] on span "20" at bounding box center [491, 457] width 37 height 37
type input "Oct 20, 2025"
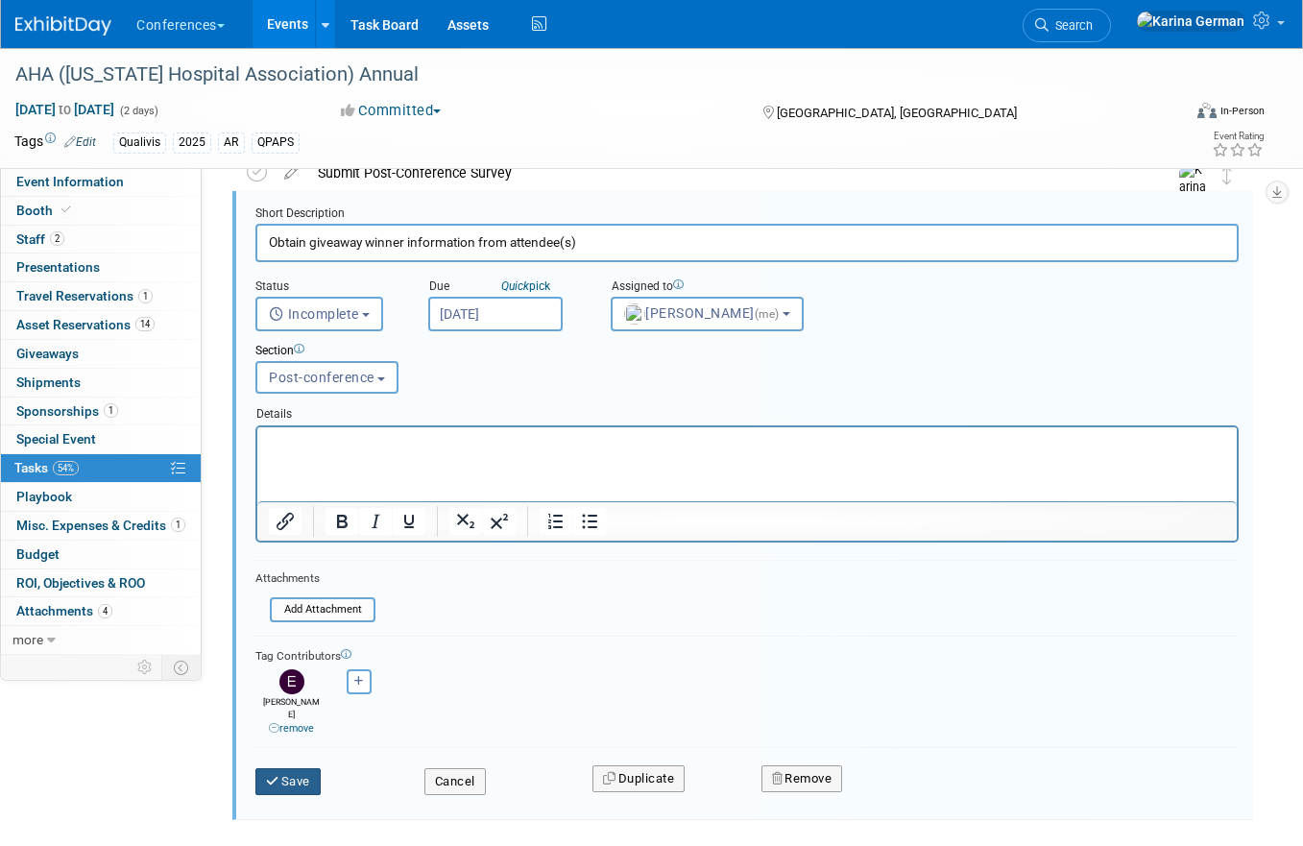
click at [293, 768] on button "Save" at bounding box center [287, 781] width 65 height 27
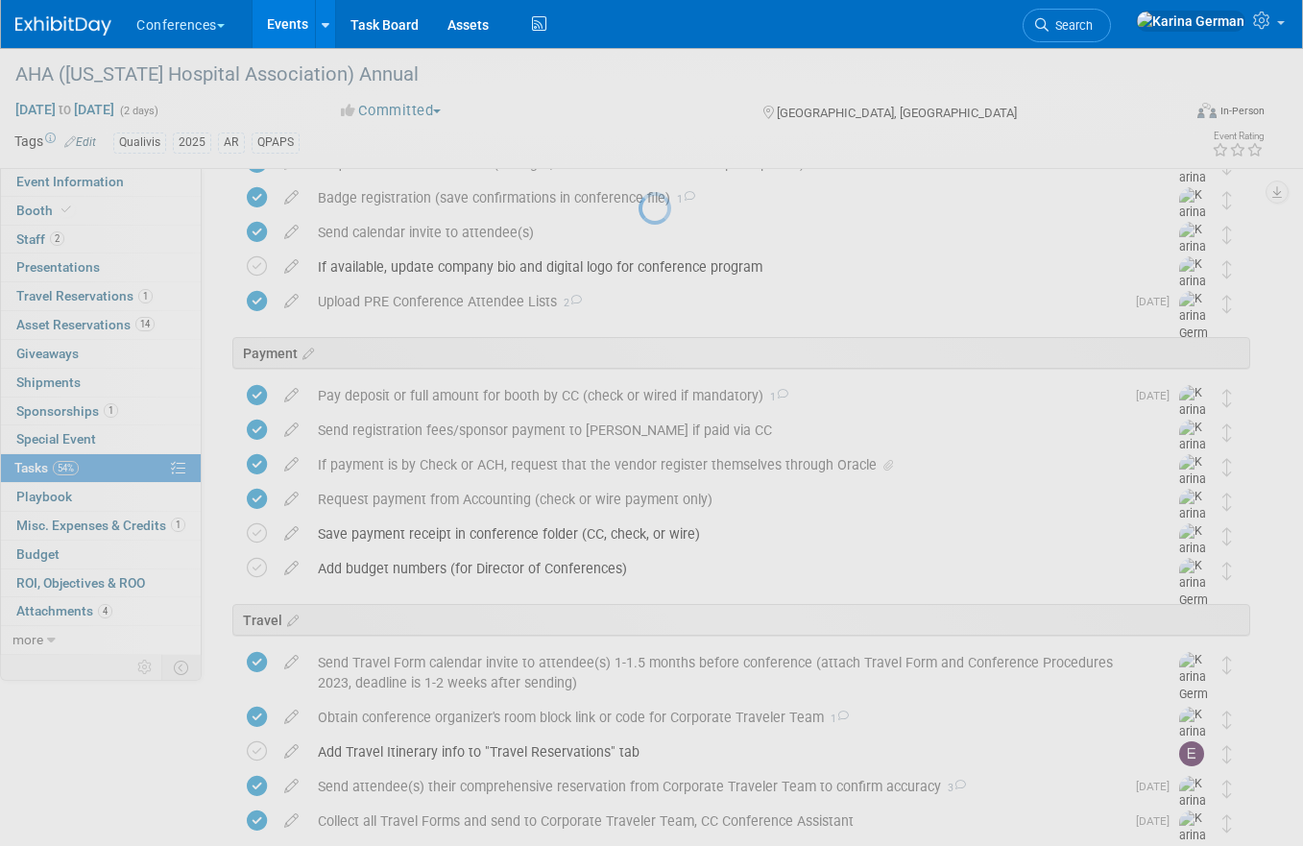
scroll to position [0, 0]
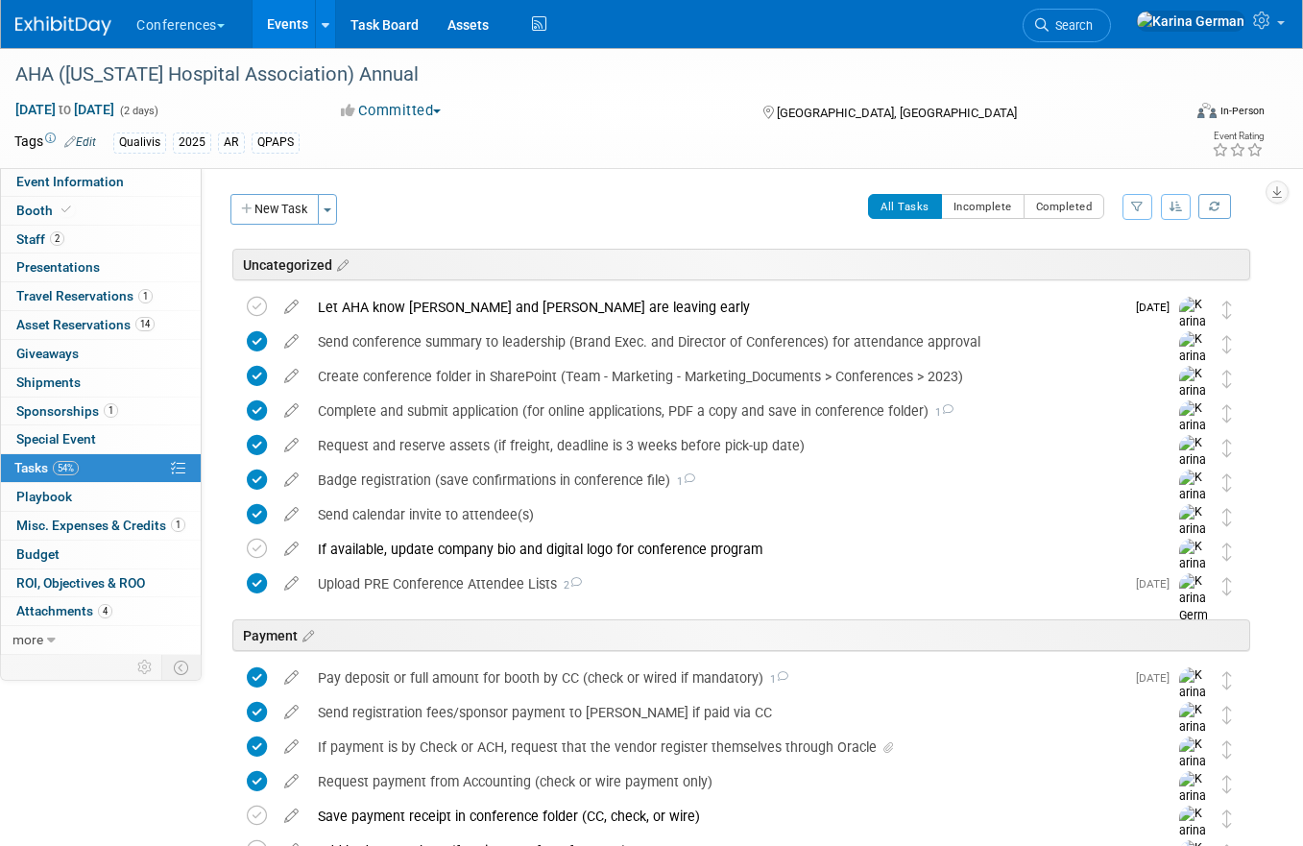
click at [294, 26] on link "Events" at bounding box center [288, 24] width 70 height 48
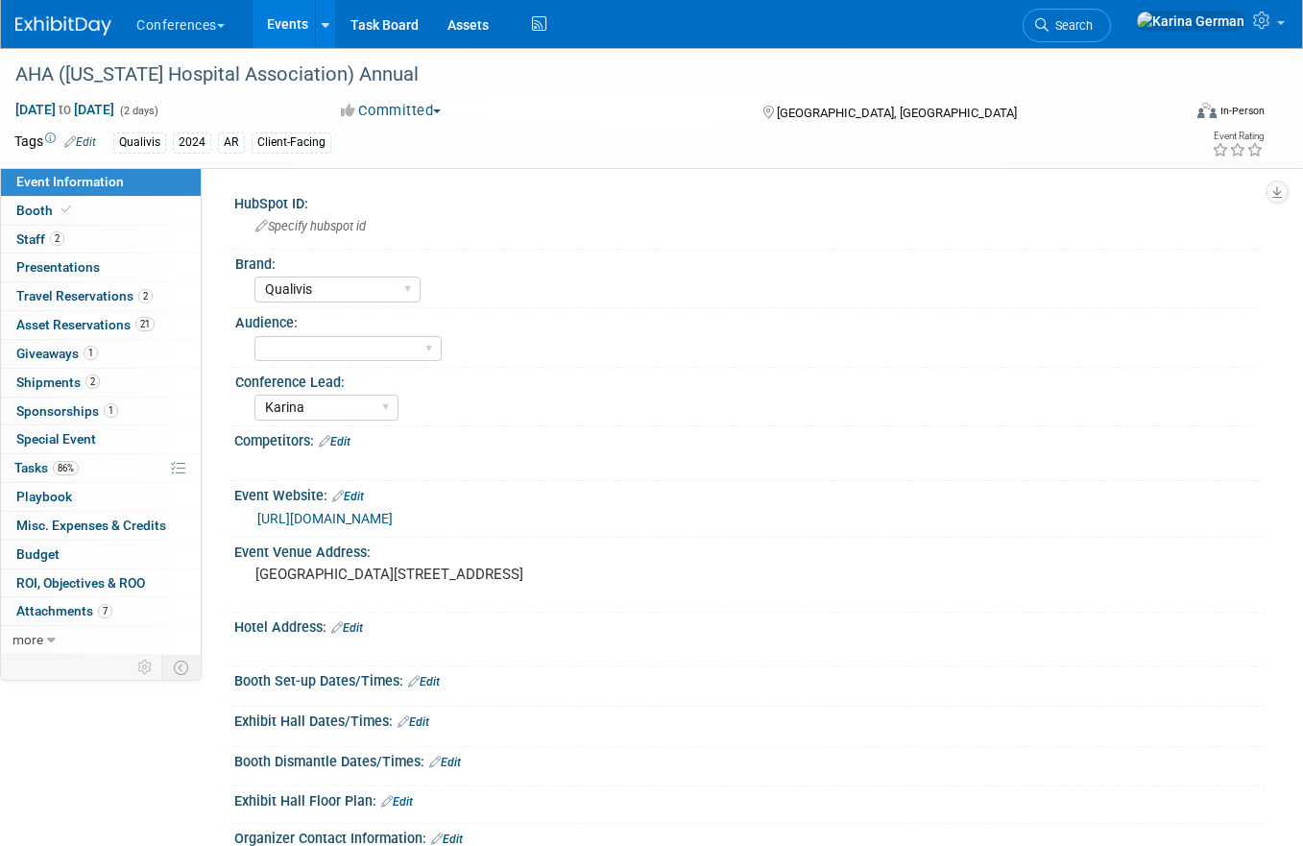
select select "Qualivis"
select select "Karina"
click at [72, 469] on span "86%" at bounding box center [66, 468] width 26 height 14
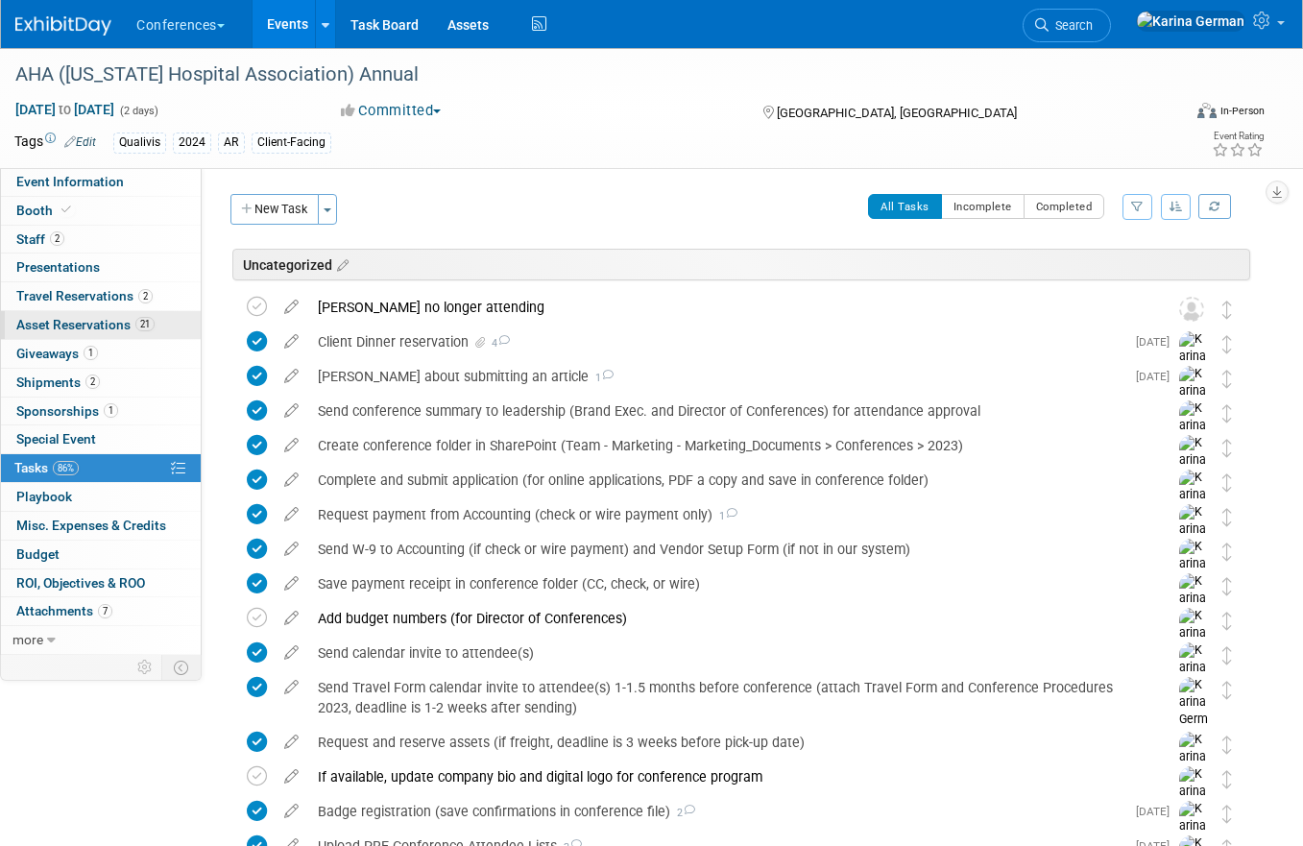
click at [166, 312] on link "21 Asset Reservations 21" at bounding box center [101, 325] width 200 height 28
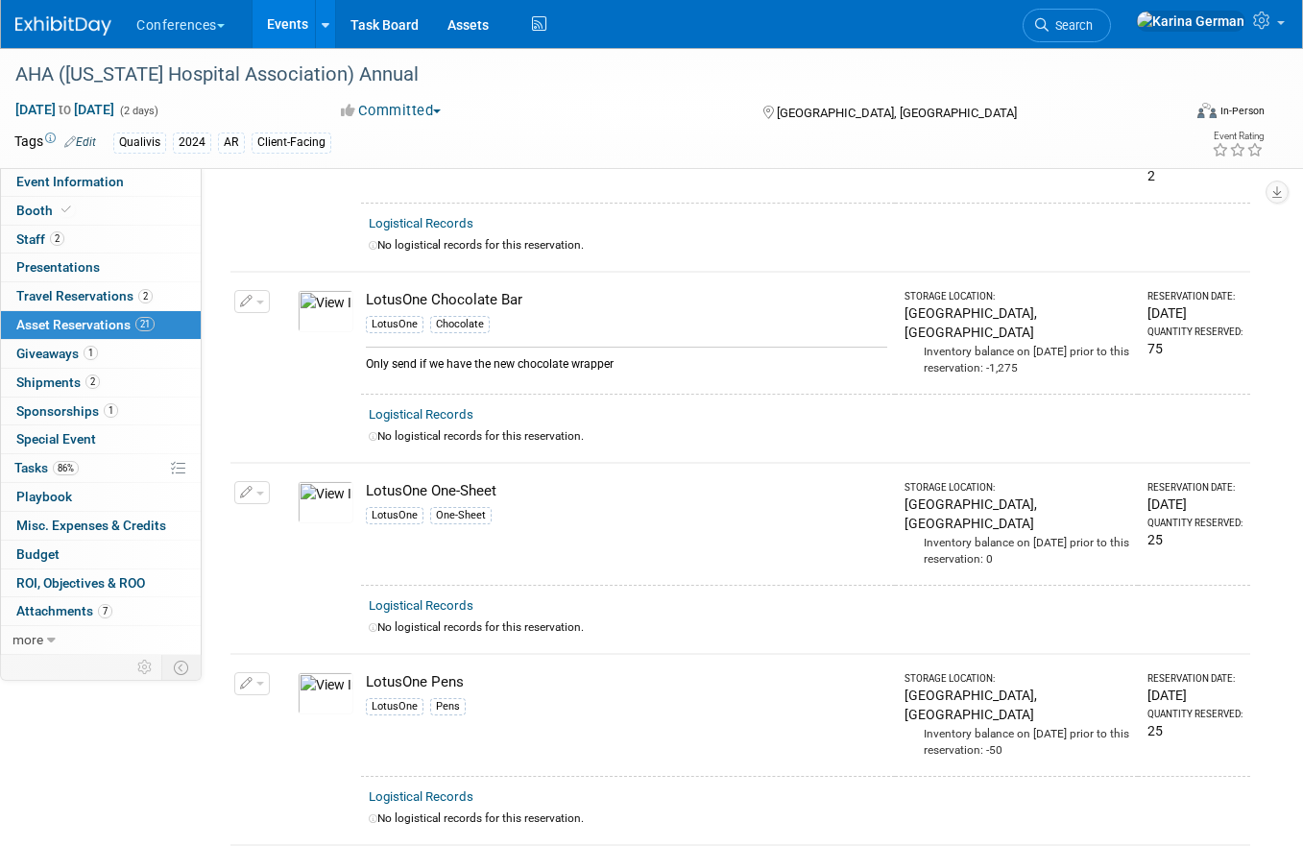
scroll to position [50, 0]
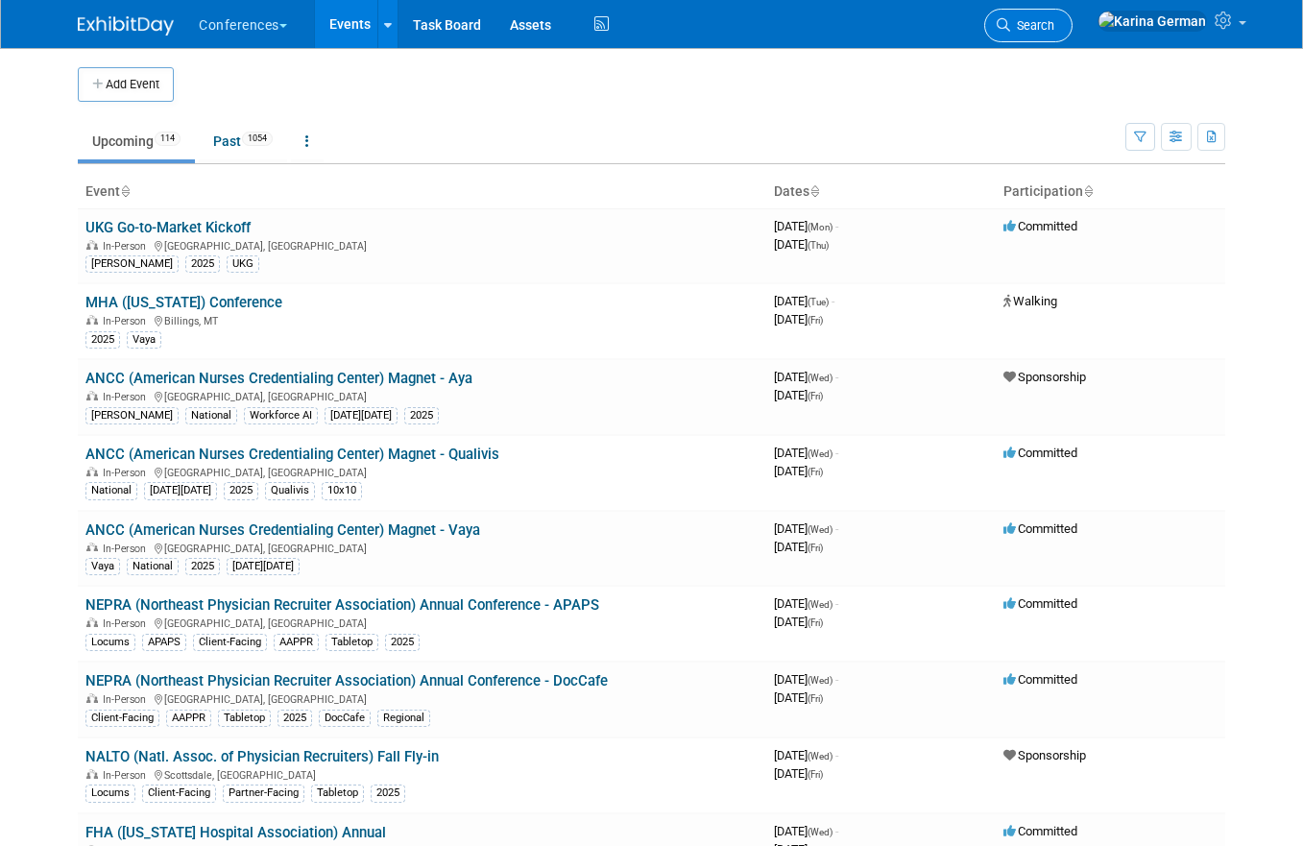
click at [1055, 18] on span "Search" at bounding box center [1032, 25] width 44 height 14
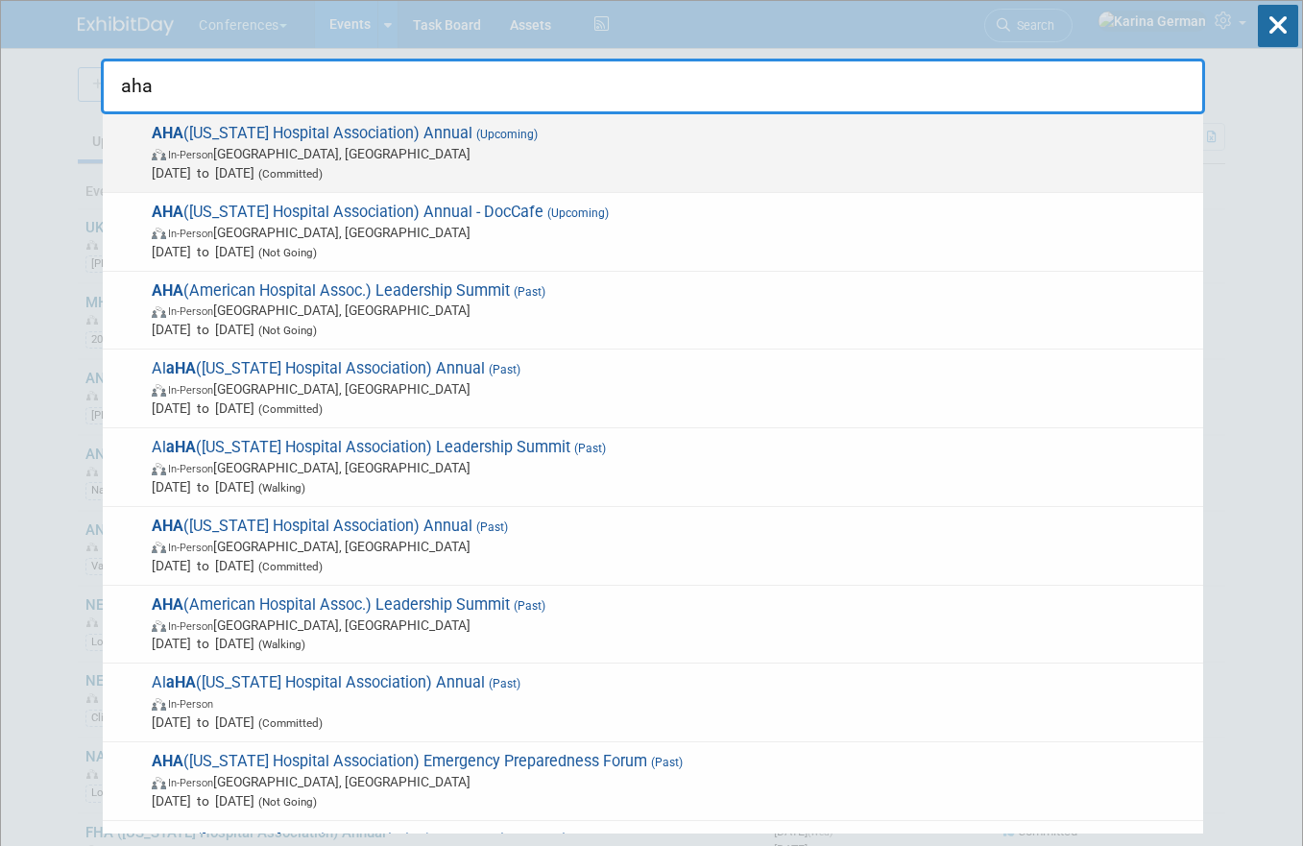
type input "aha"
click at [427, 137] on span "AHA (Arkansas Hospital Association) Annual (Upcoming) In-Person Little Rock, AR…" at bounding box center [670, 153] width 1048 height 59
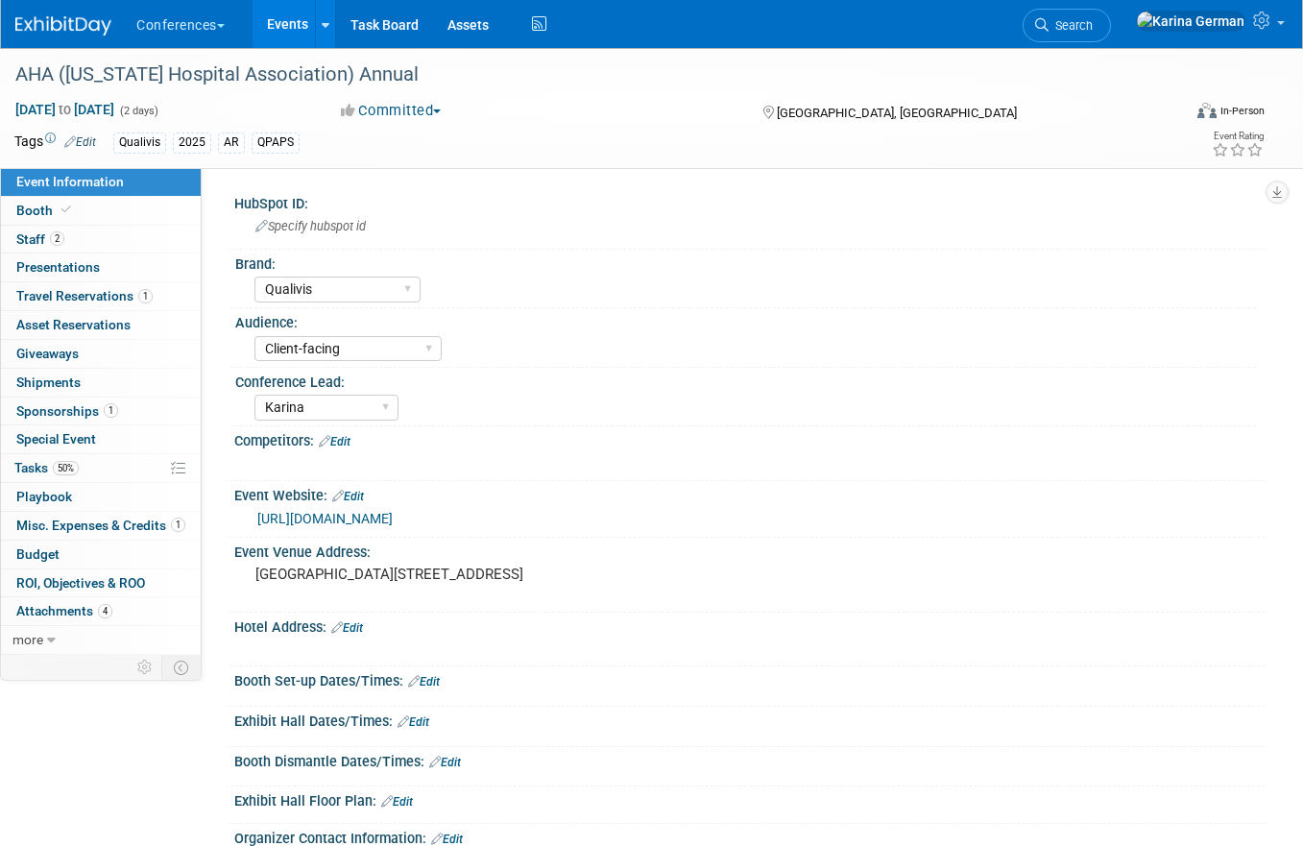
select select "Qualivis"
select select "Client-facing"
select select "Karina"
click at [112, 469] on link "50% Tasks 50%" at bounding box center [101, 468] width 200 height 28
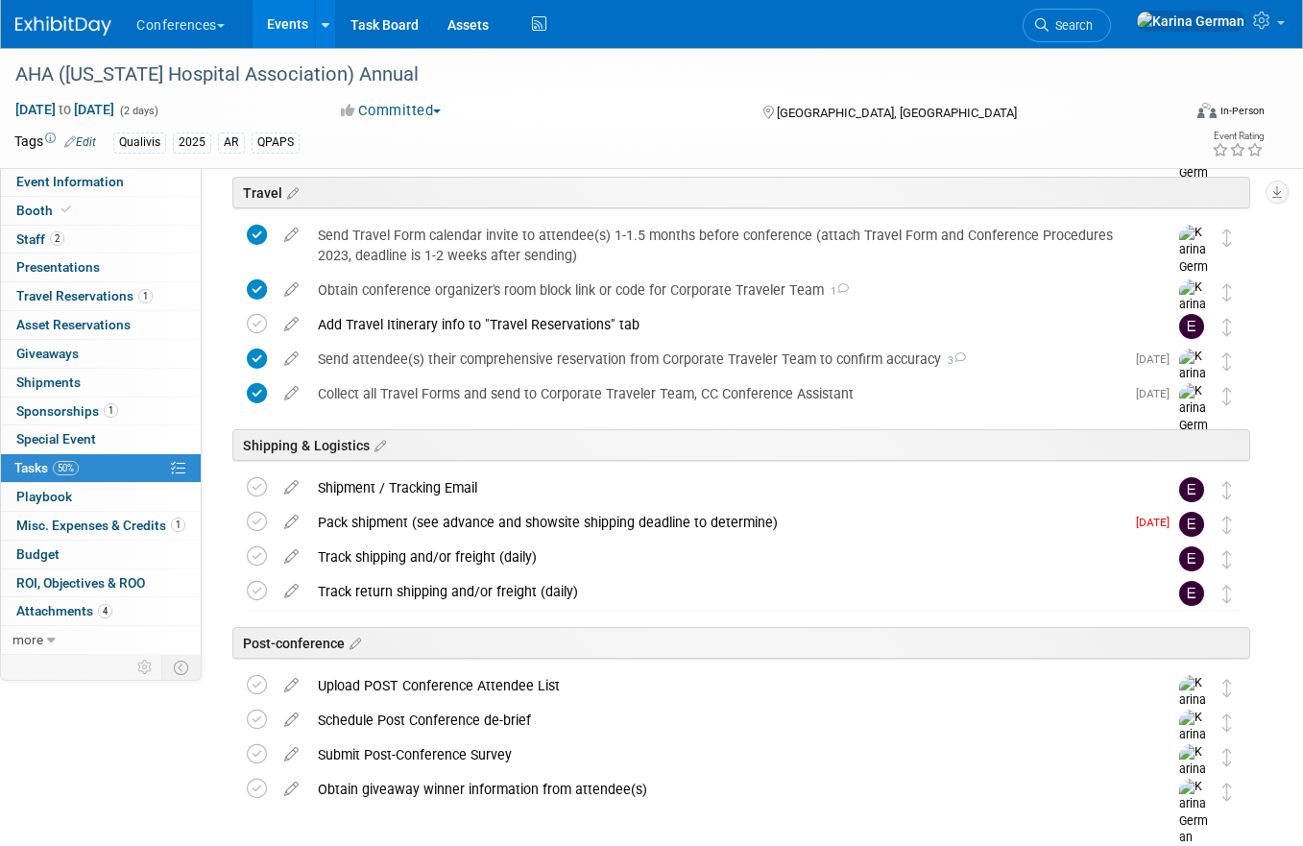
scroll to position [711, 0]
click at [449, 531] on div "Pack shipment (see advance and showsite shipping deadline to determine)" at bounding box center [716, 521] width 816 height 33
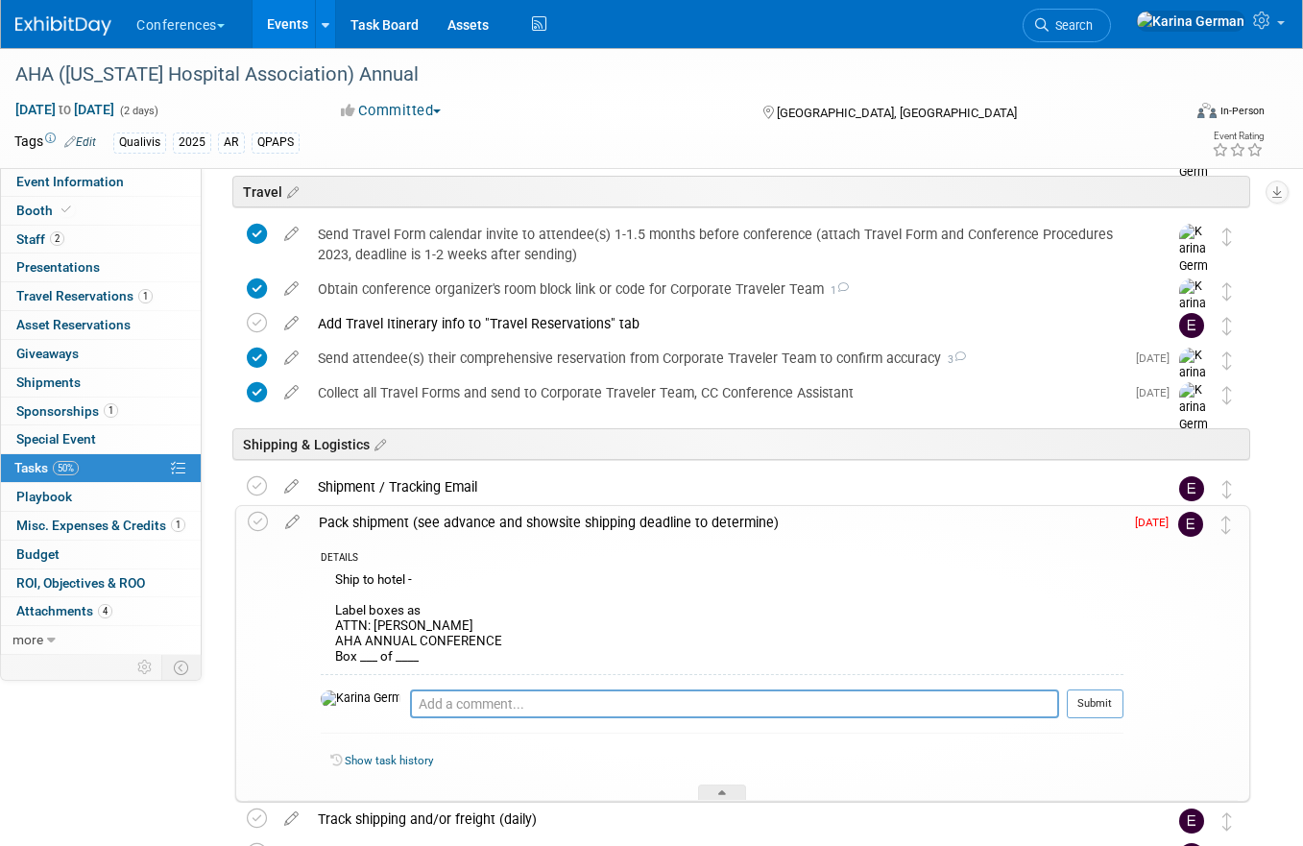
click at [451, 531] on div "Pack shipment (see advance and showsite shipping deadline to determine)" at bounding box center [716, 522] width 814 height 33
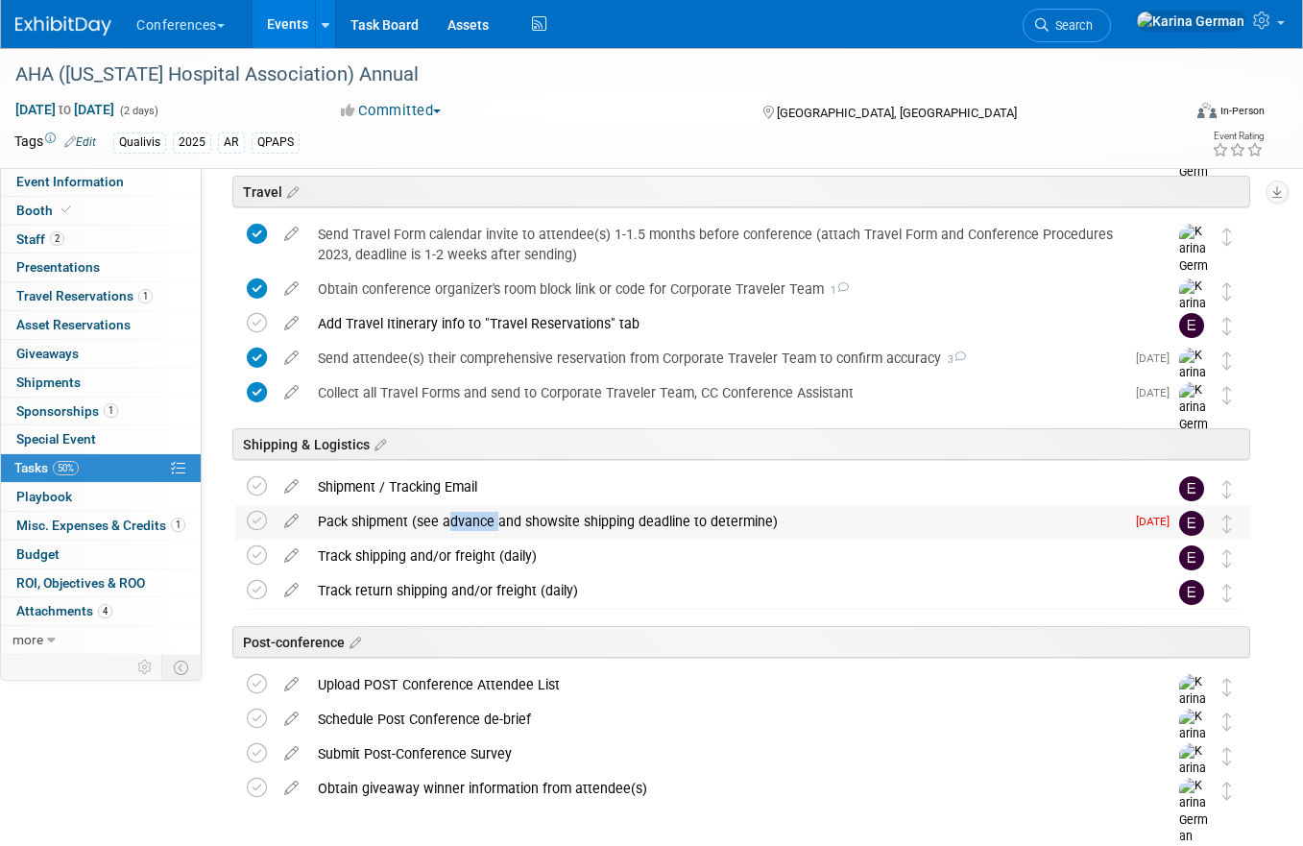
click at [451, 531] on div "Pack shipment (see advance and showsite shipping deadline to determine)" at bounding box center [716, 521] width 816 height 33
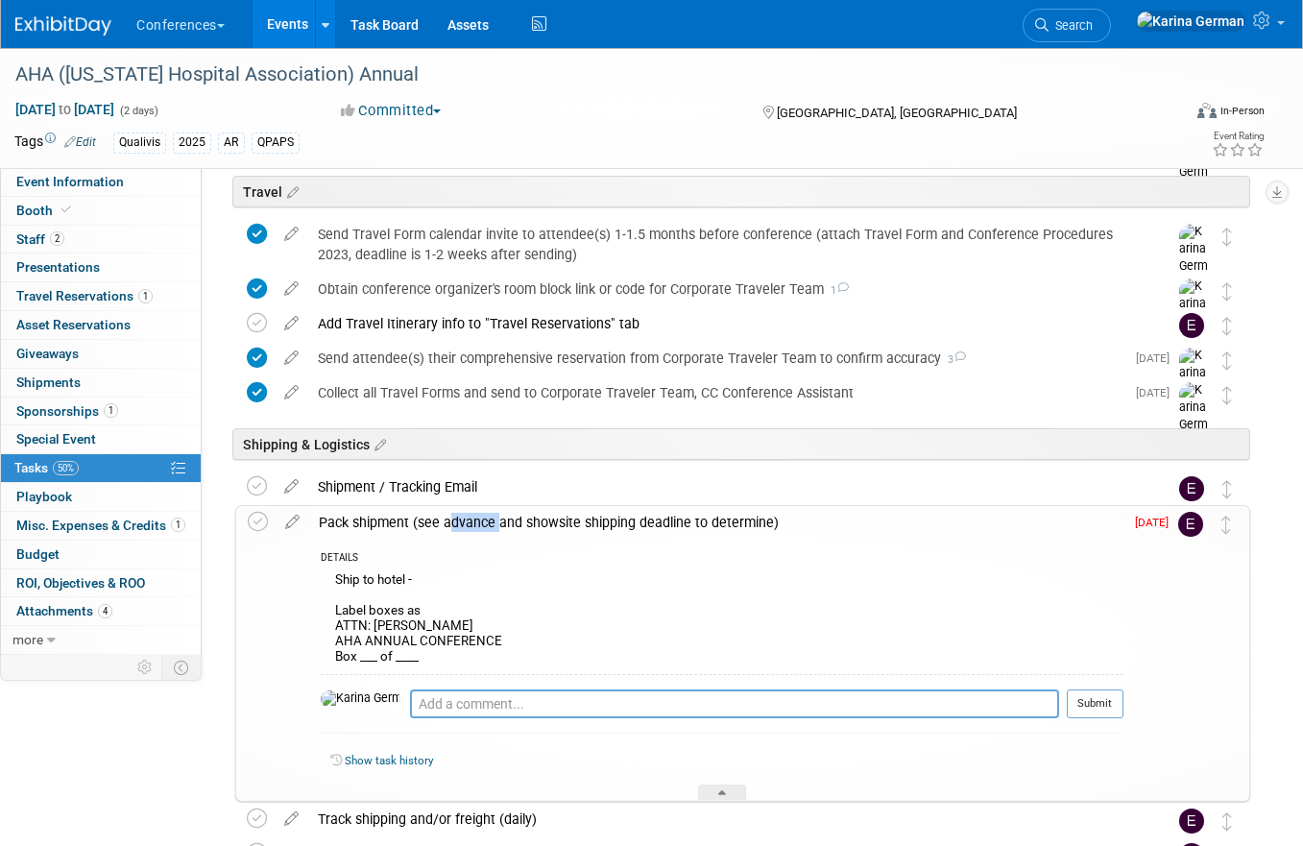
click at [451, 531] on div "Pack shipment (see advance and showsite shipping deadline to determine)" at bounding box center [716, 522] width 814 height 33
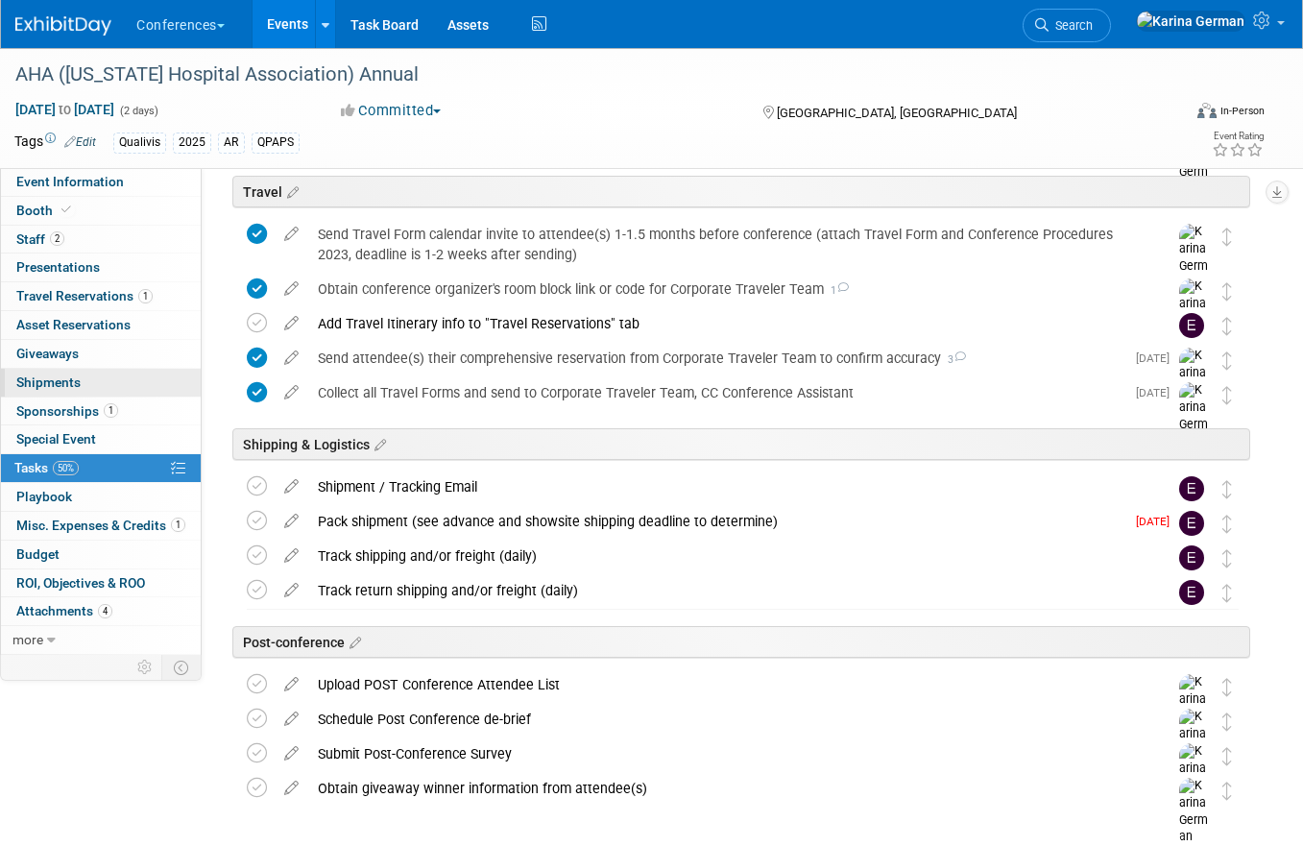
click at [113, 396] on link "0 Shipments 0" at bounding box center [101, 383] width 200 height 28
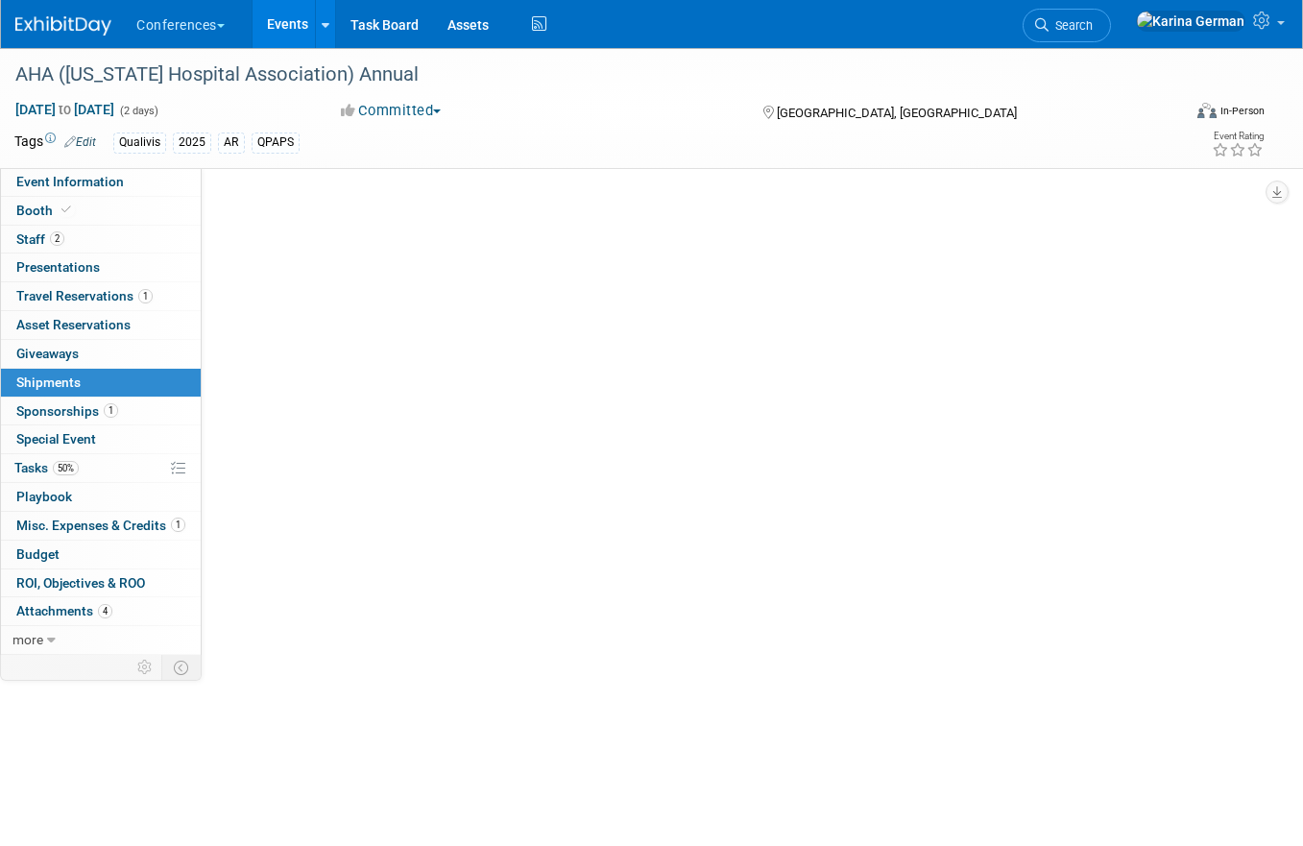
scroll to position [0, 0]
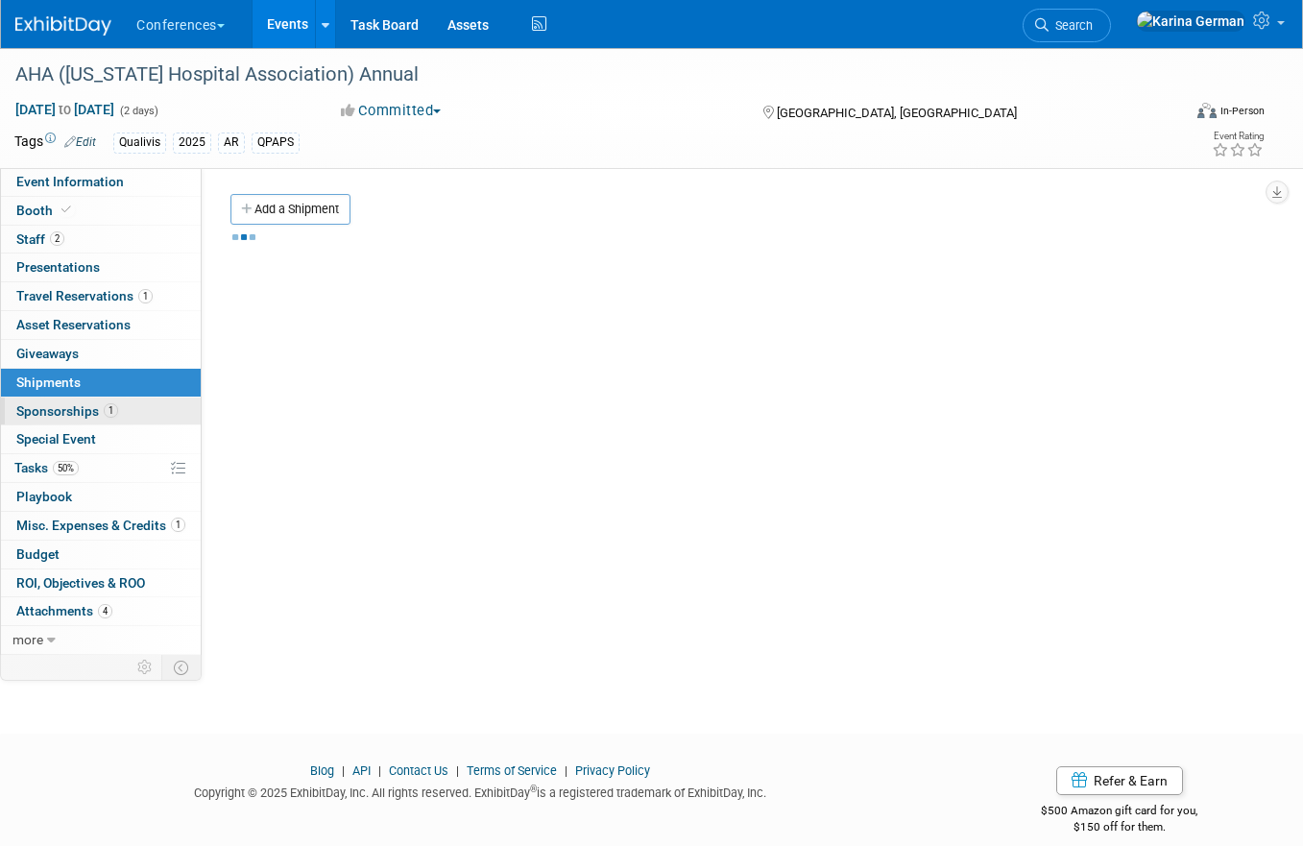
click at [115, 409] on span "1" at bounding box center [111, 410] width 14 height 14
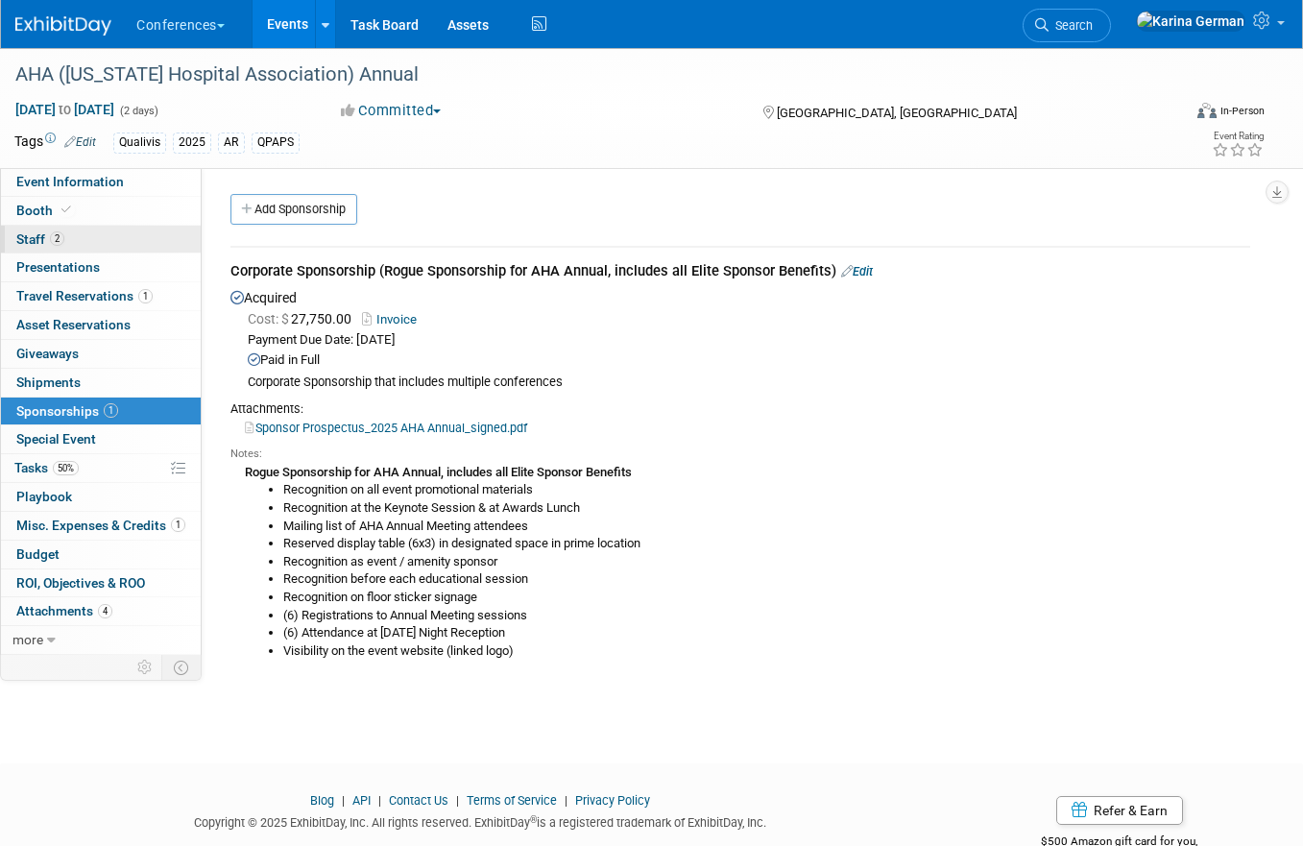
click at [127, 238] on link "2 Staff 2" at bounding box center [101, 240] width 200 height 28
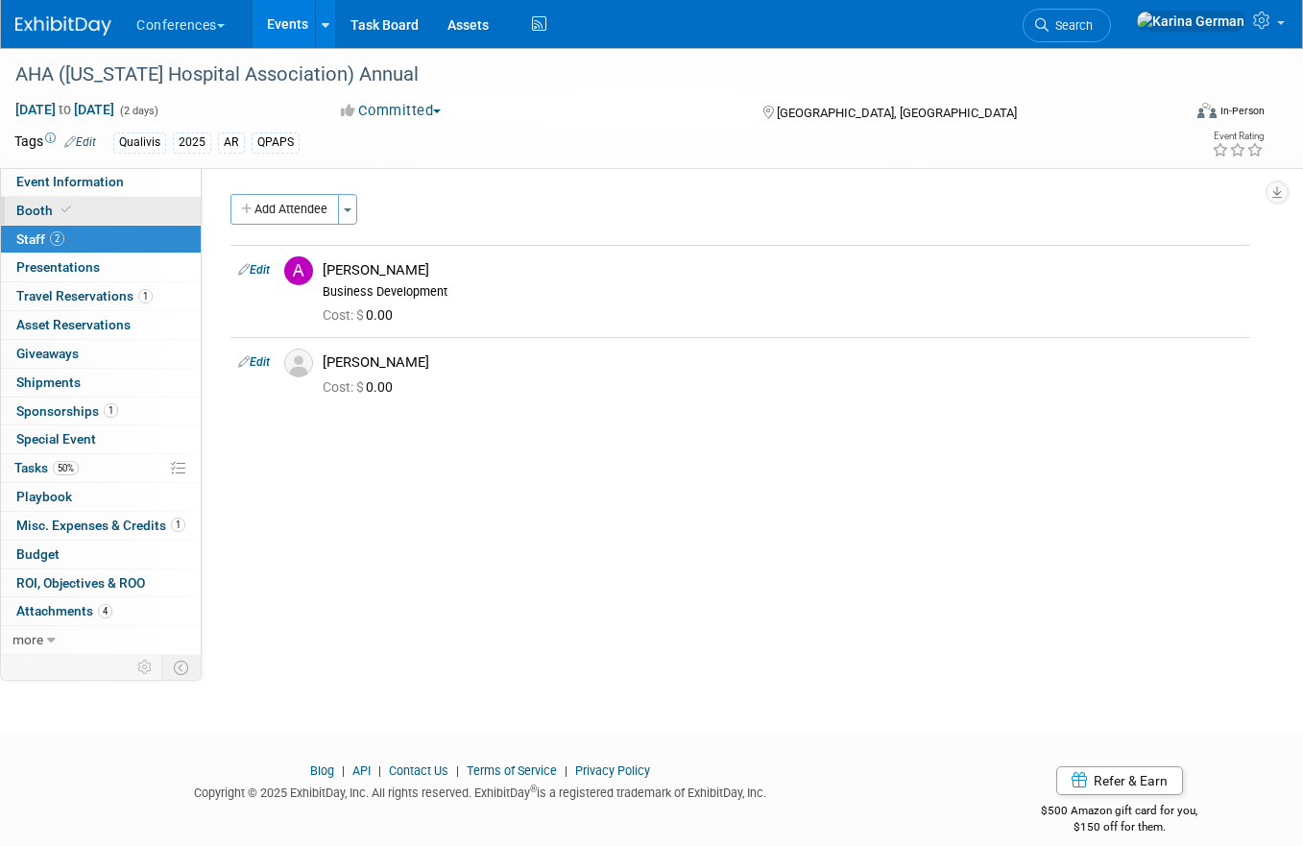
click at [116, 205] on link "Booth" at bounding box center [101, 211] width 200 height 28
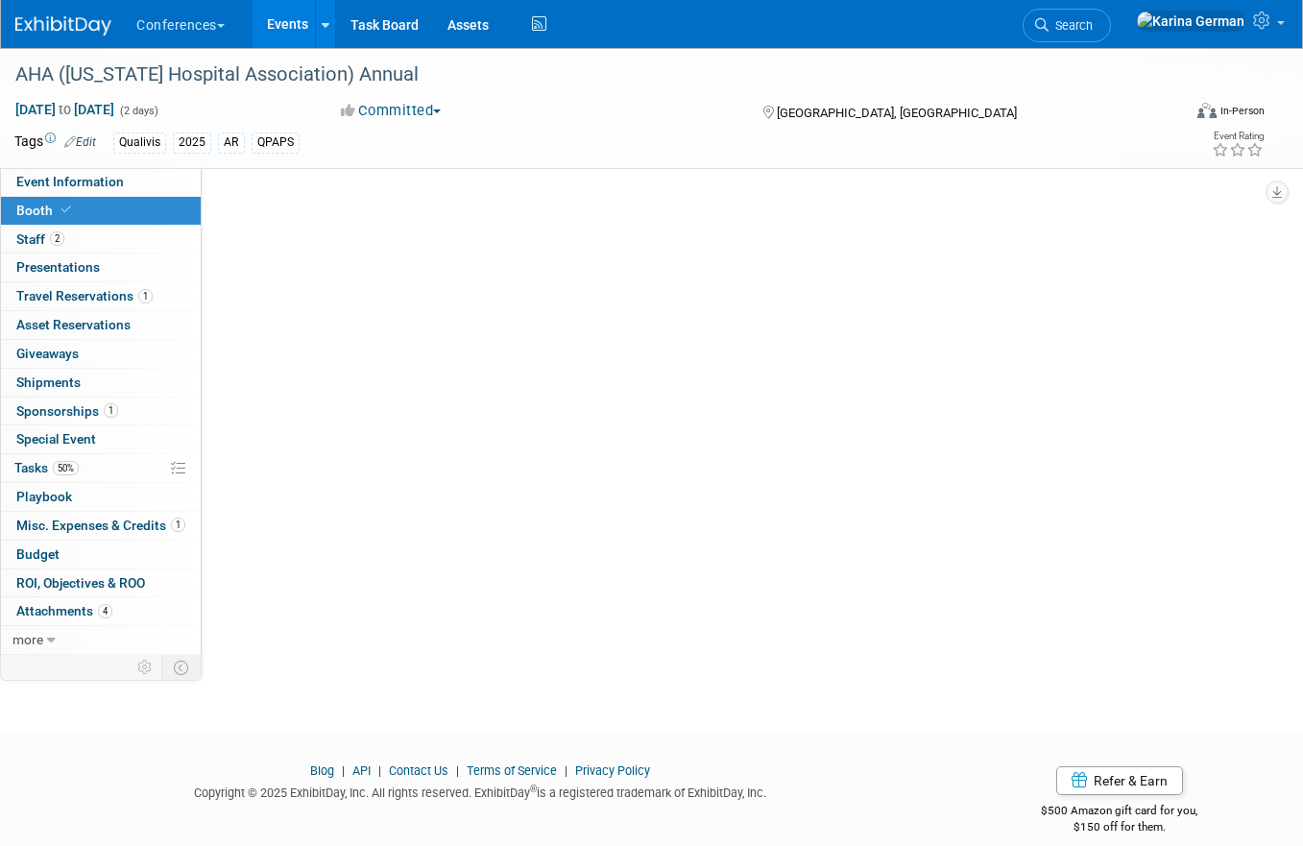
select select "6' tabletop"
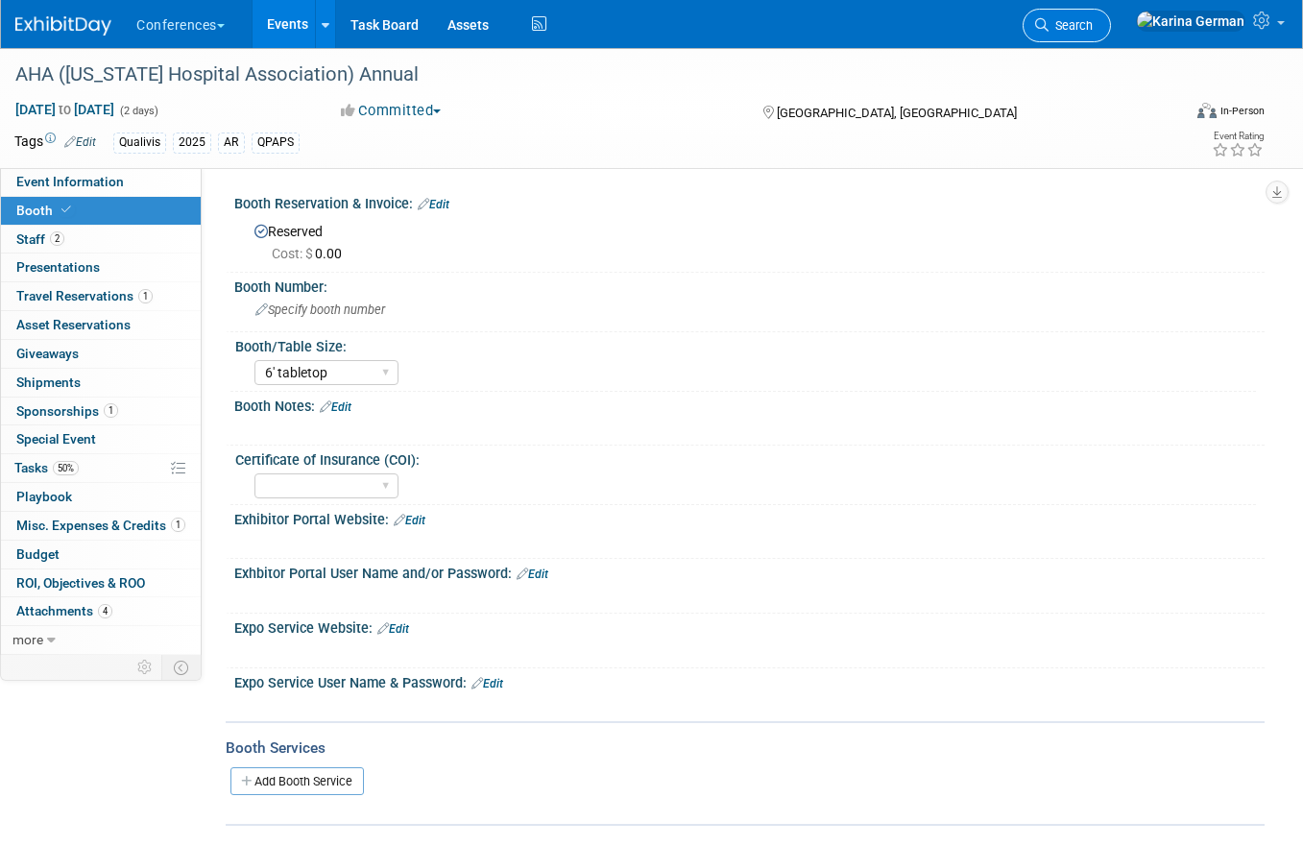
click at [1111, 36] on link "Search" at bounding box center [1067, 26] width 88 height 34
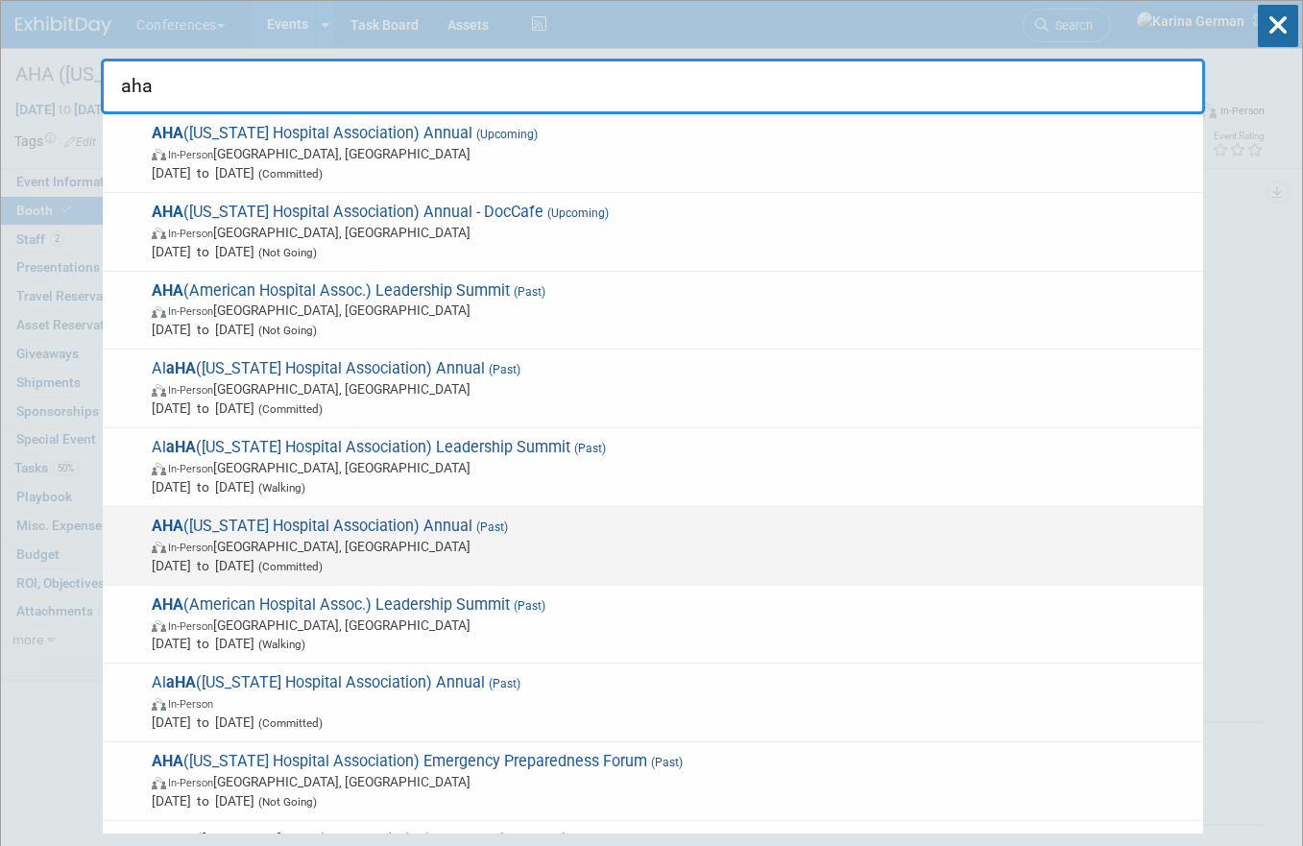
type input "aha"
click at [396, 554] on span "In-Person Little Rock, AR" at bounding box center [673, 546] width 1042 height 19
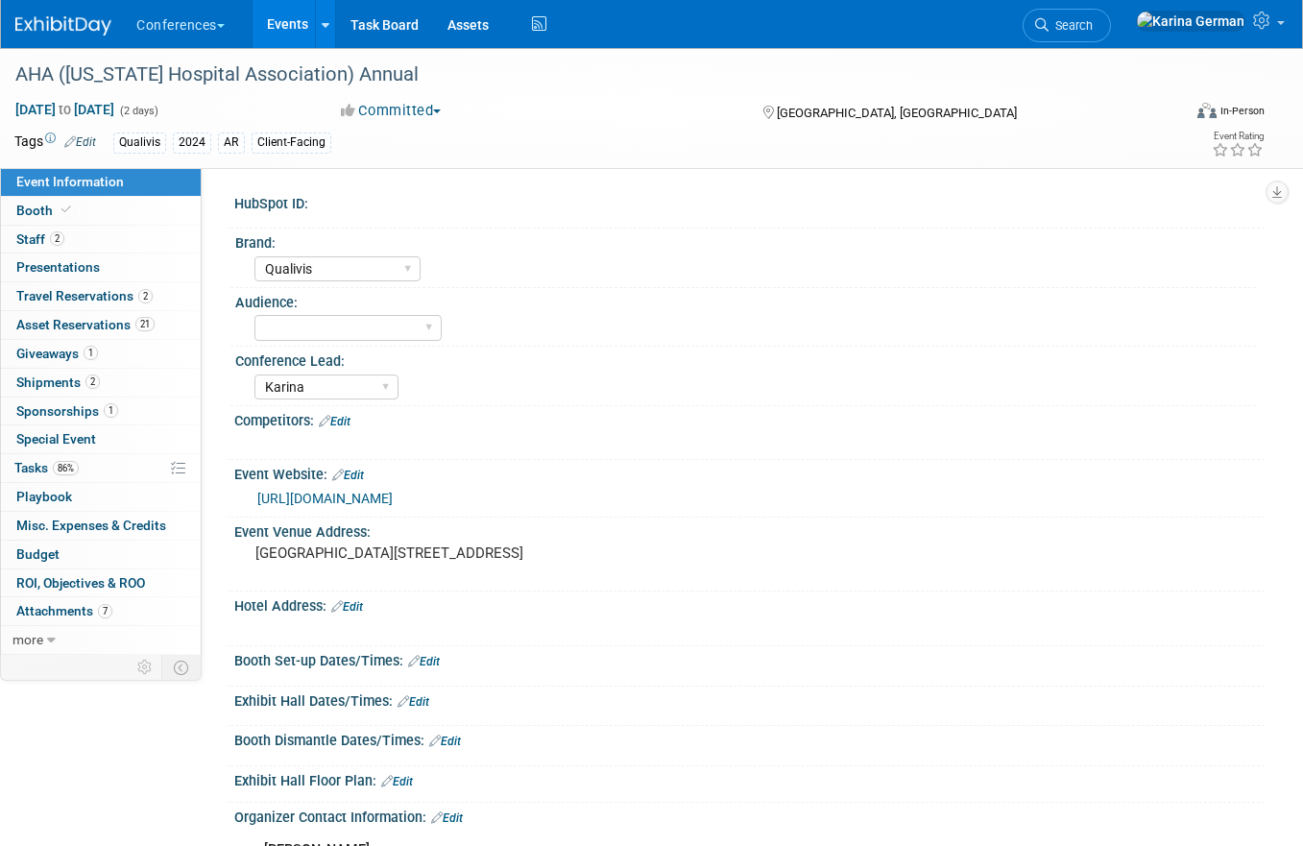
select select "Qualivis"
select select "Karina"
click at [94, 465] on link "86% Tasks 86%" at bounding box center [101, 468] width 200 height 28
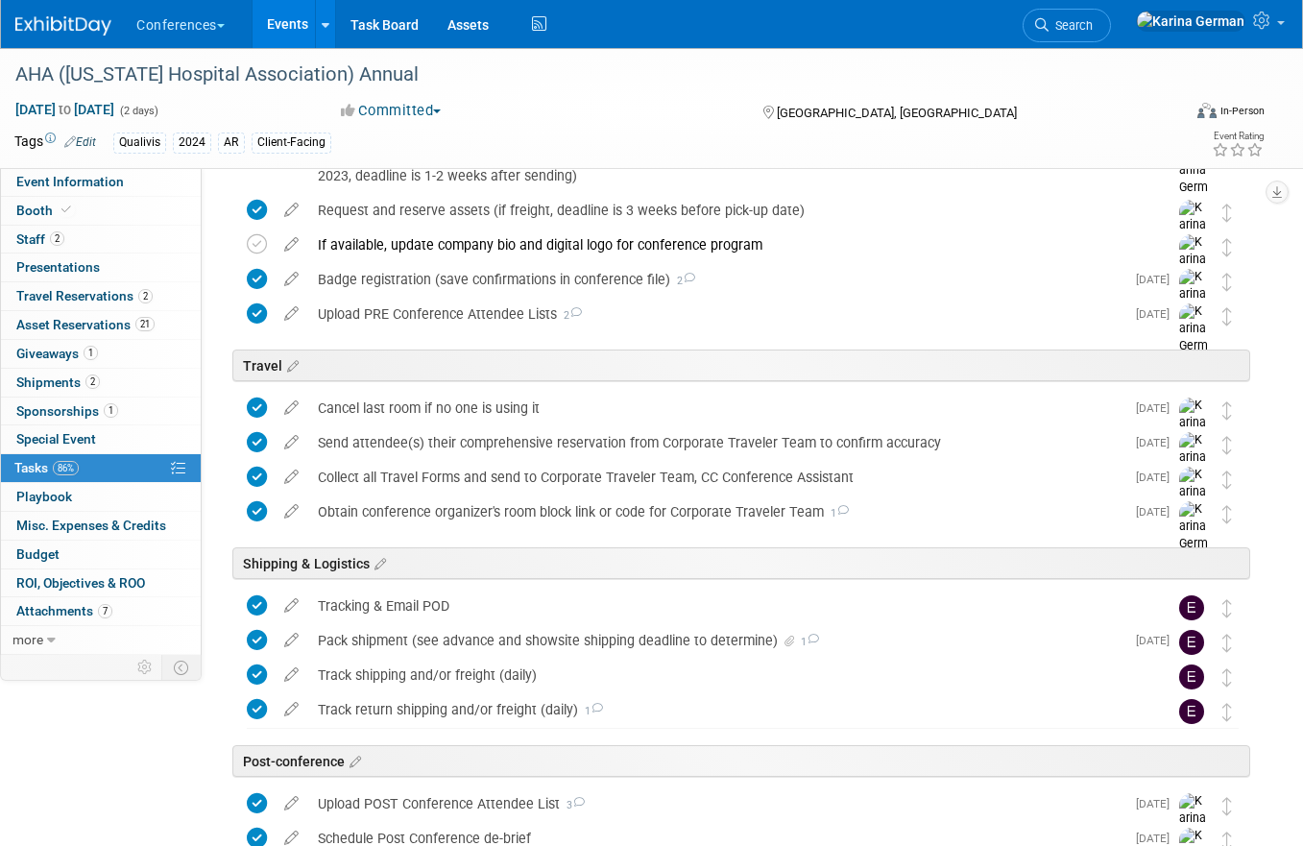
scroll to position [531, 0]
click at [1093, 30] on span "Search" at bounding box center [1071, 25] width 44 height 14
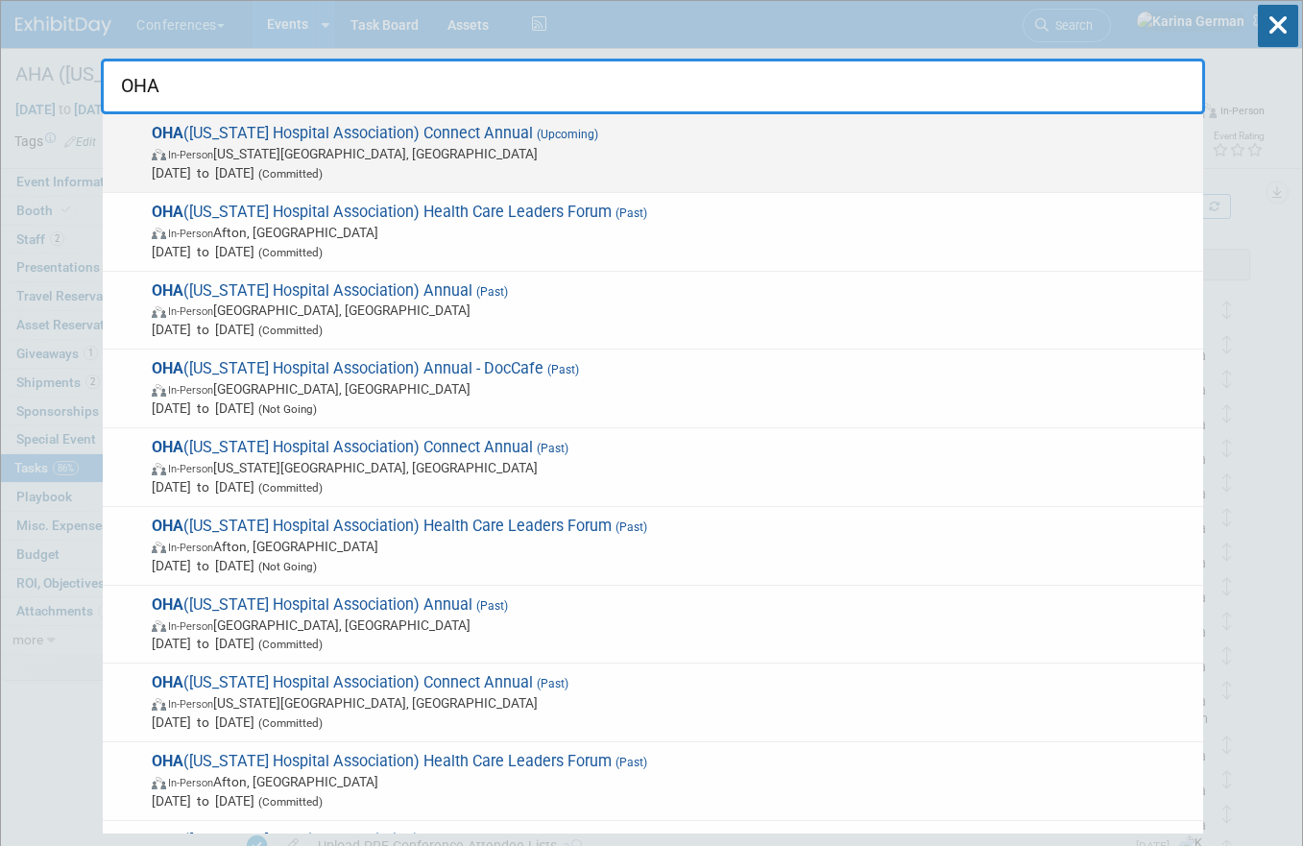
type input "OHA"
click at [499, 136] on span "OHA (Oklahoma Hospital Association) Connect Annual (Upcoming) In-Person Oklahom…" at bounding box center [670, 153] width 1048 height 59
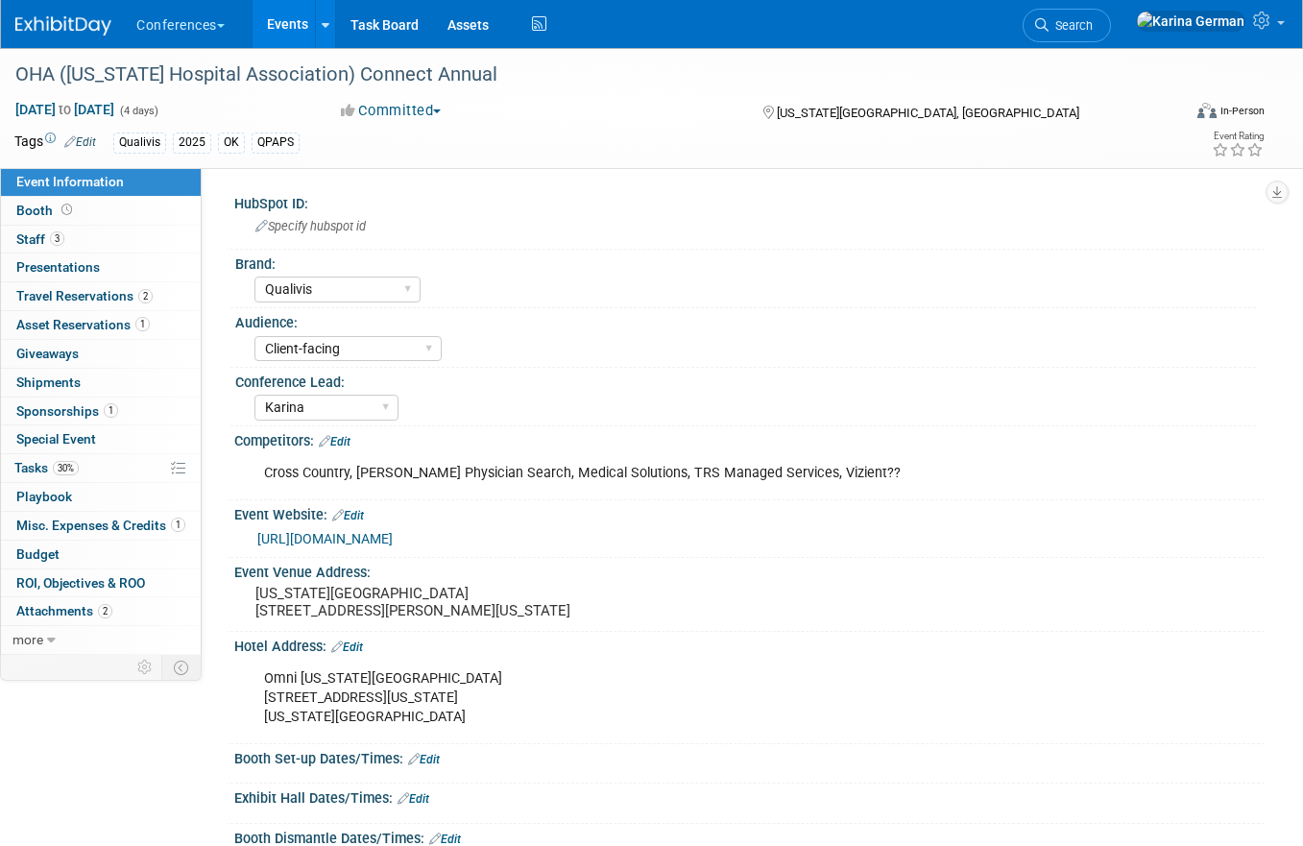
select select "Qualivis"
select select "Client-facing"
select select "Karina"
click at [93, 230] on link "3 Staff 3" at bounding box center [101, 240] width 200 height 28
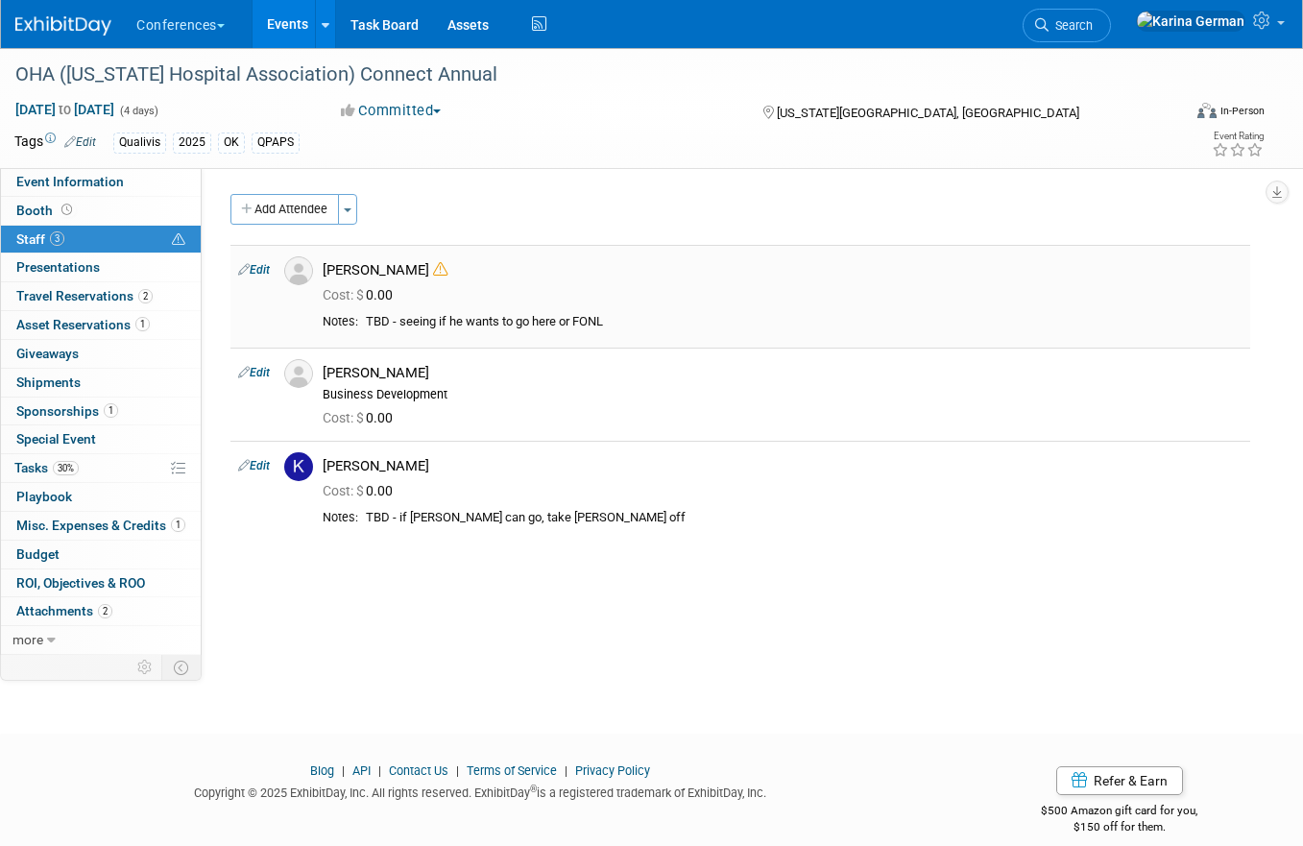
click at [259, 266] on link "Edit" at bounding box center [254, 269] width 32 height 13
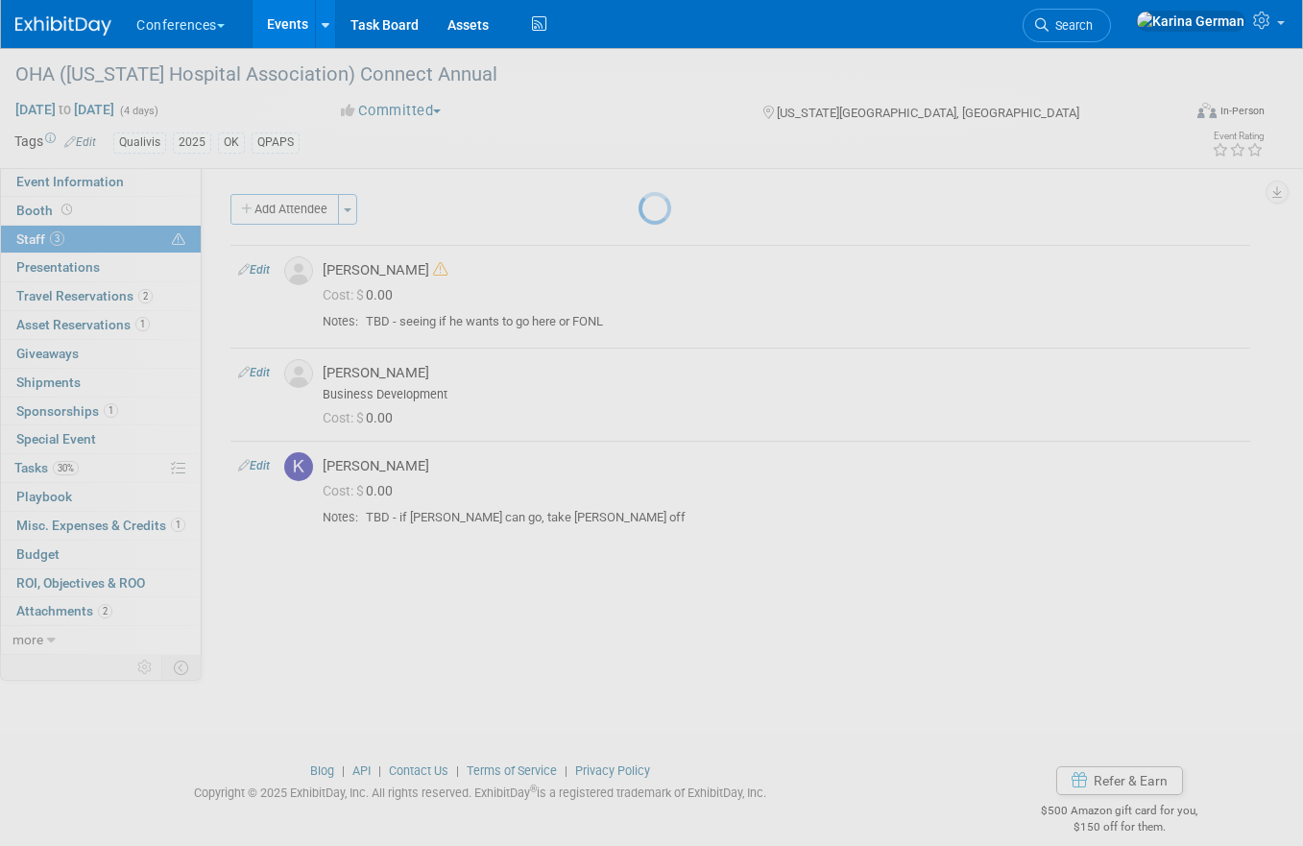
select select "ce9d5ede-74e9-40d6-9b07-a4d48093f53c"
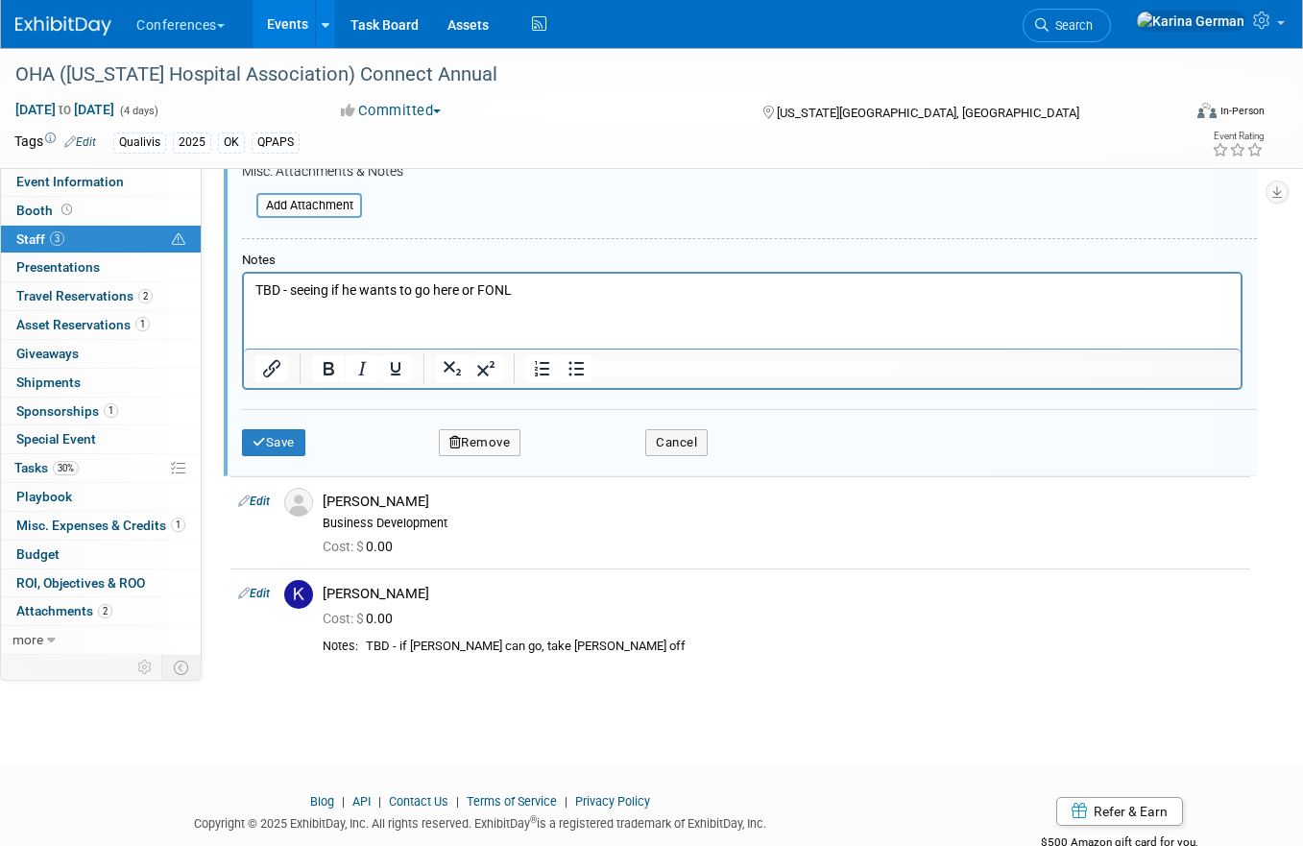
scroll to position [553, 0]
click at [504, 444] on button "Remove" at bounding box center [480, 439] width 83 height 27
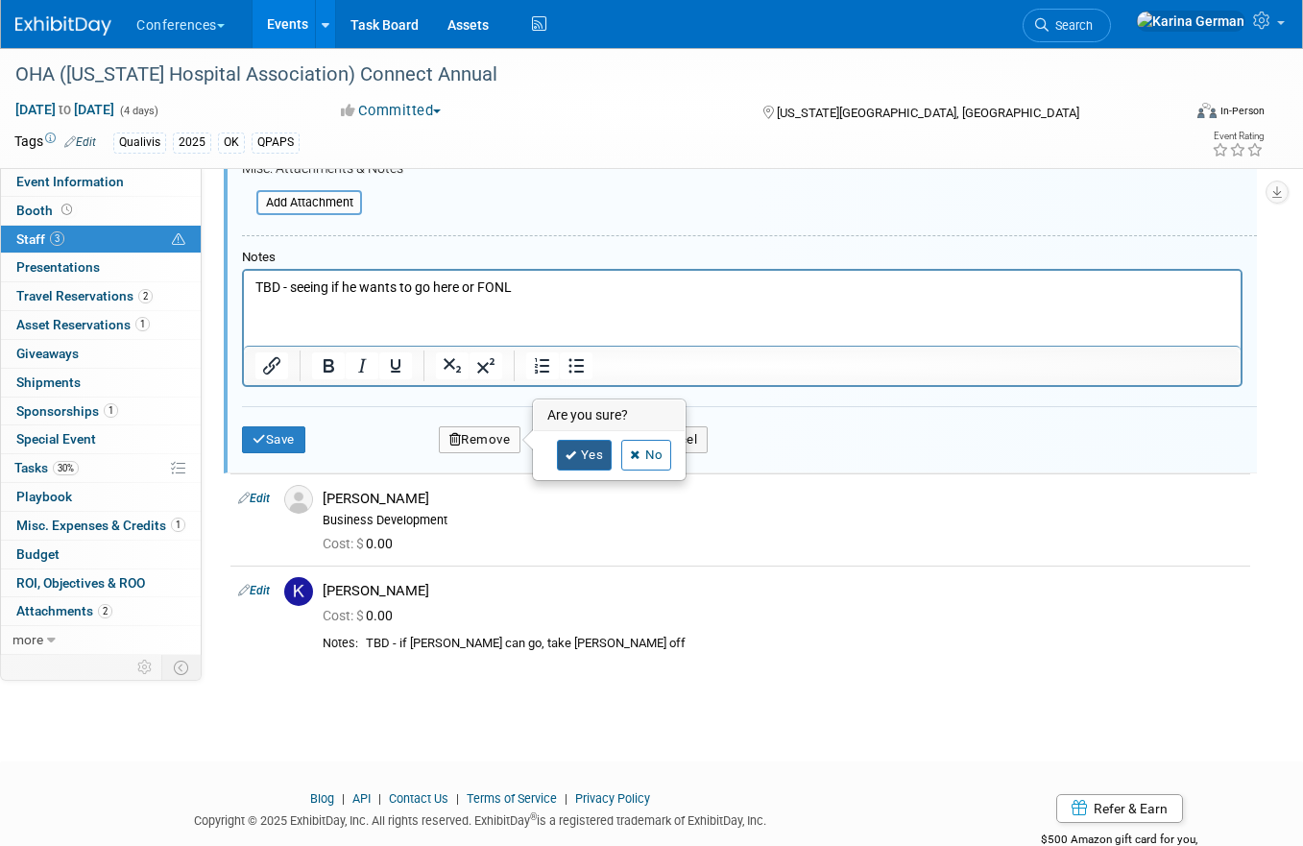
click at [595, 461] on link "Yes" at bounding box center [585, 455] width 56 height 31
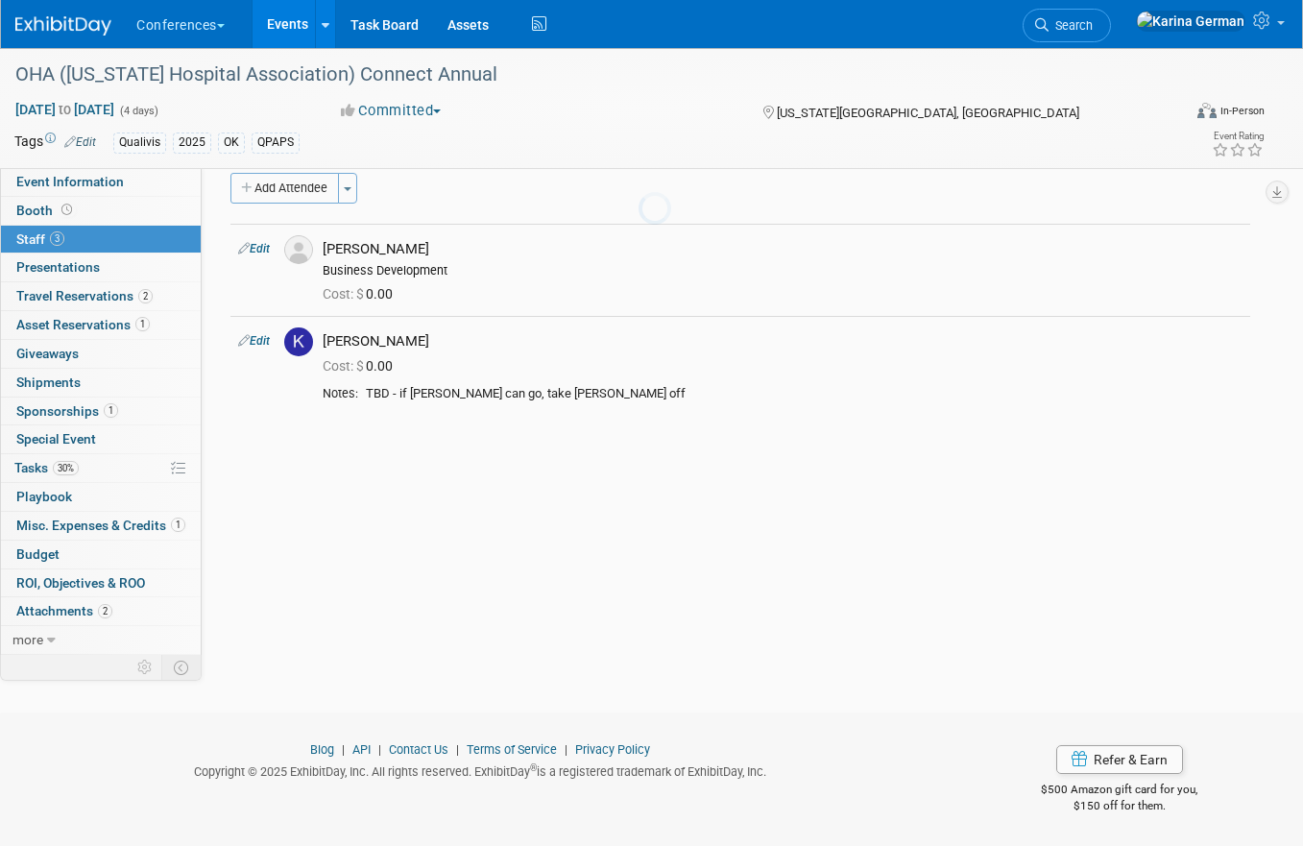
scroll to position [0, 0]
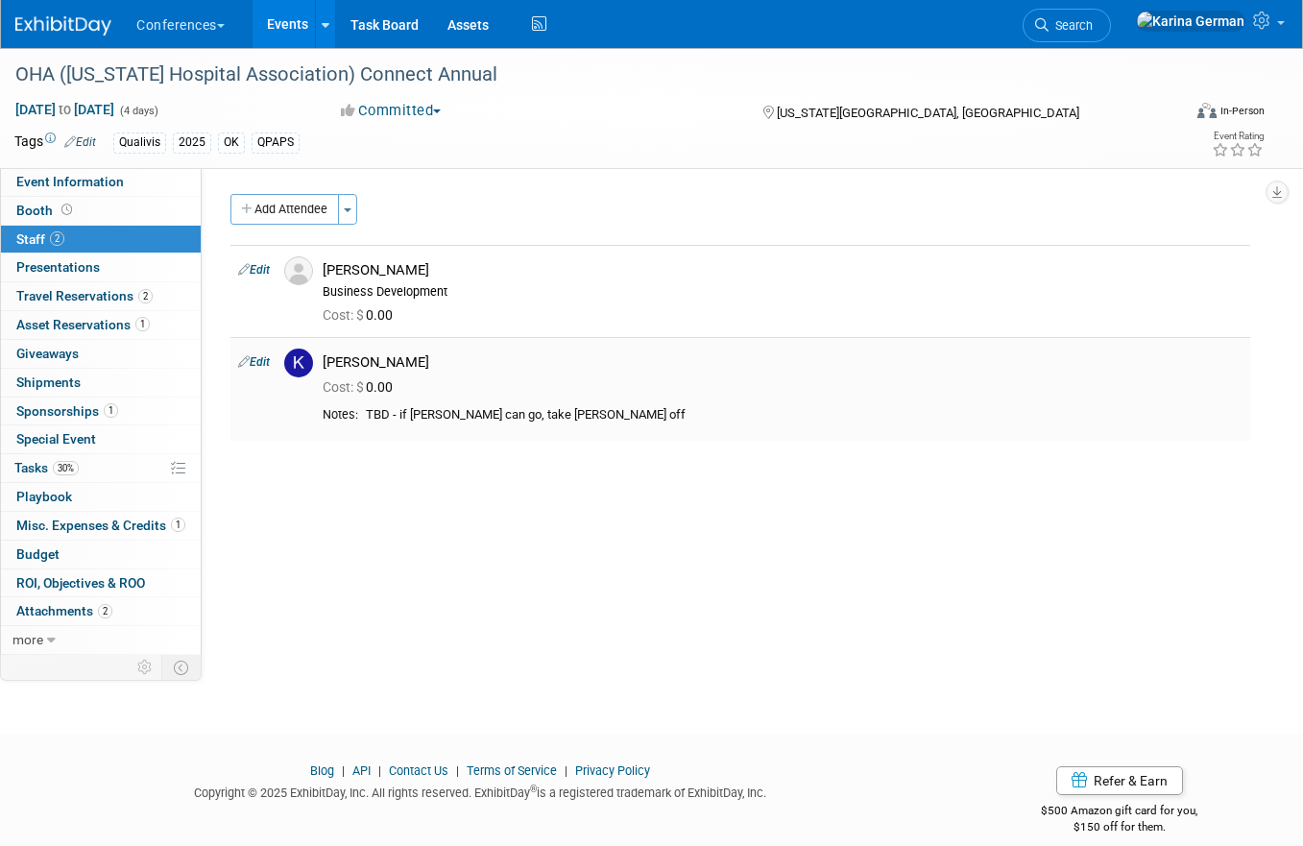
click at [254, 347] on td "Edit" at bounding box center [253, 388] width 46 height 103
click at [253, 358] on link "Edit" at bounding box center [254, 361] width 32 height 13
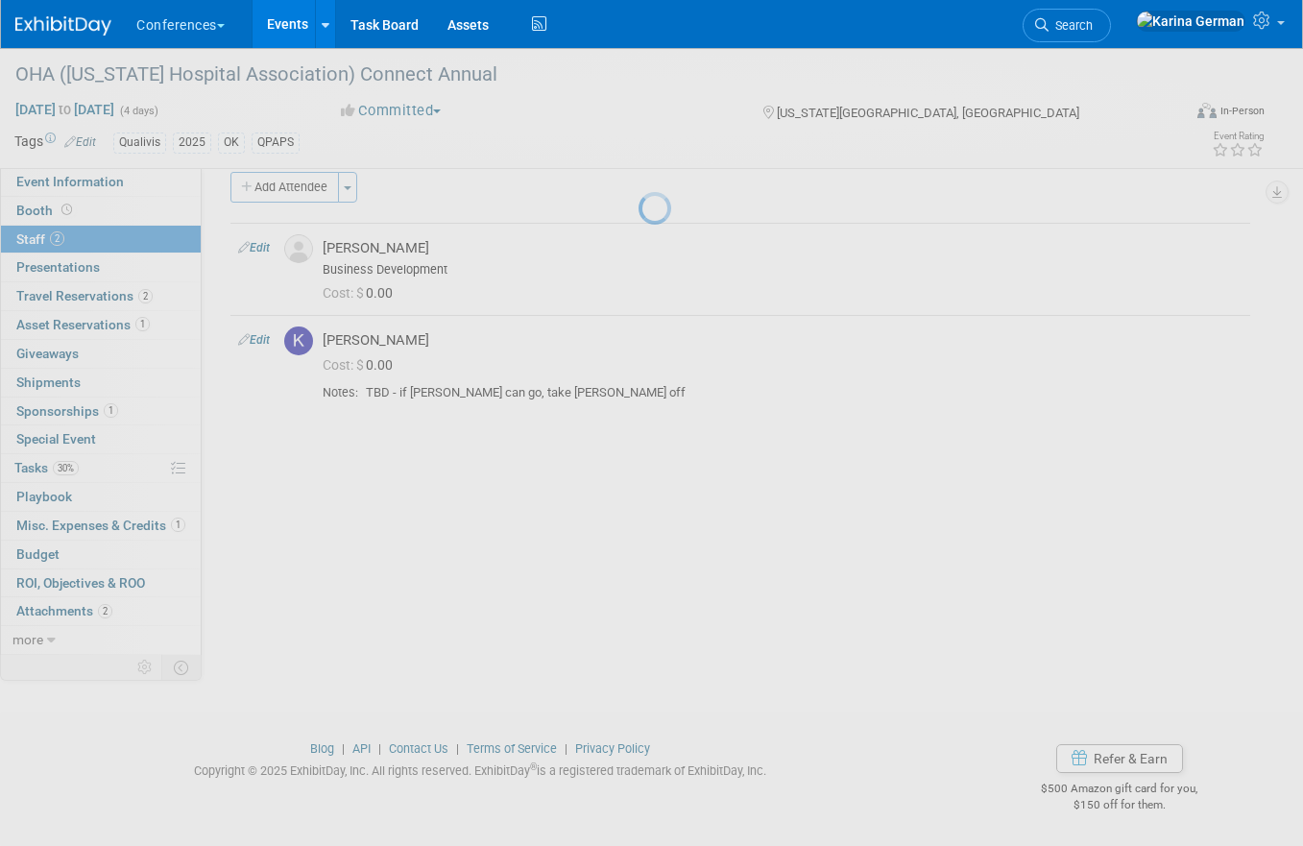
select select "7c719506-6a76-46c4-a547-3f127c608f65"
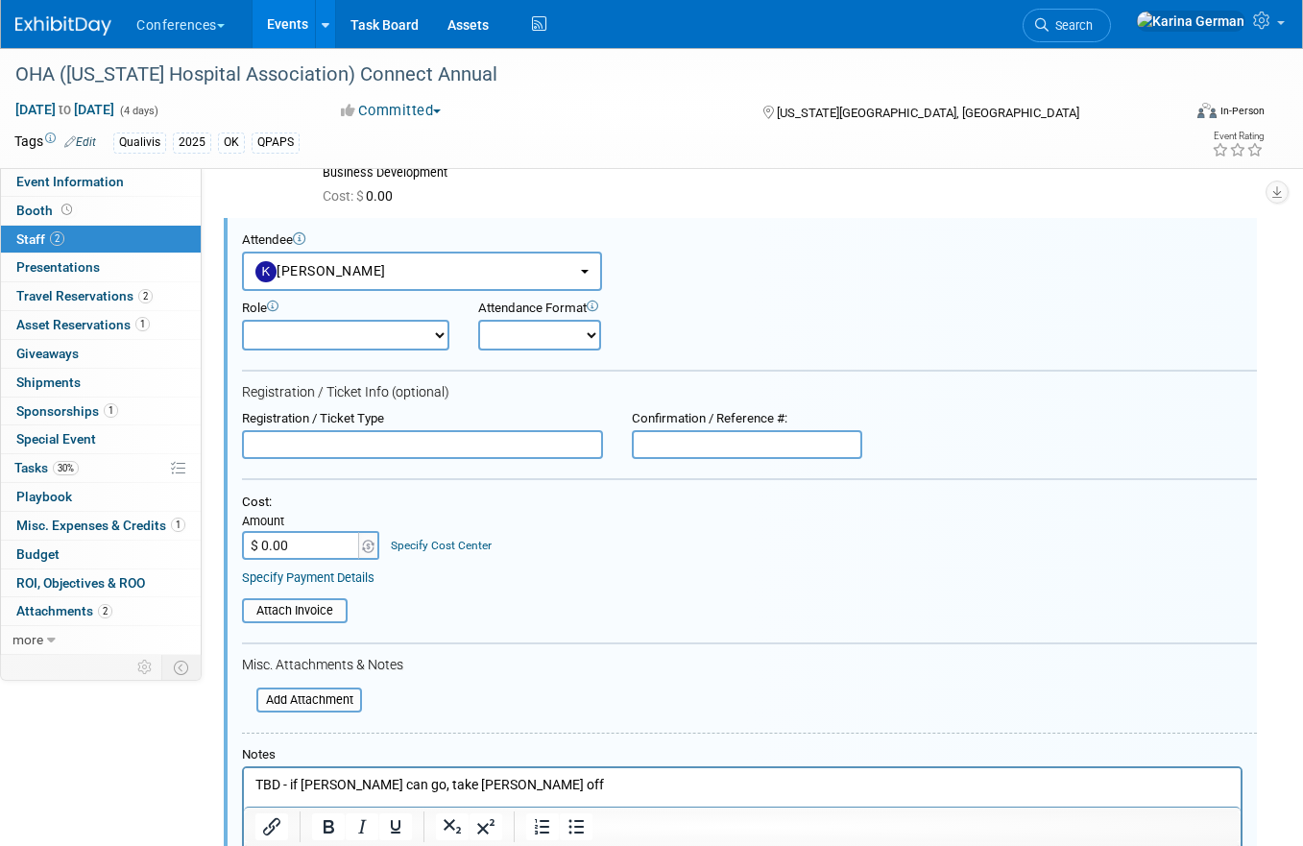
scroll to position [185, 0]
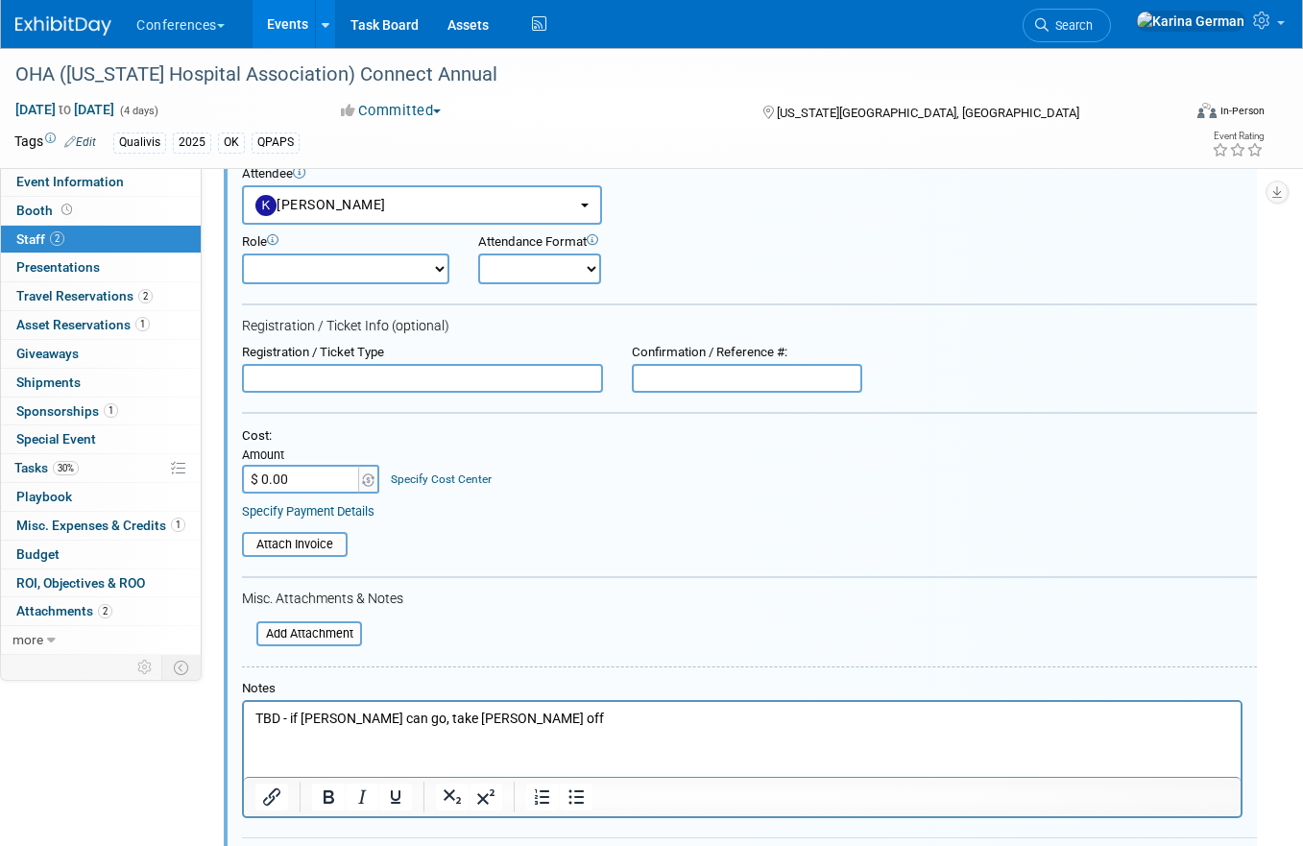
click at [469, 713] on p "TBD - if [PERSON_NAME] can go, take [PERSON_NAME] off" at bounding box center [742, 718] width 975 height 19
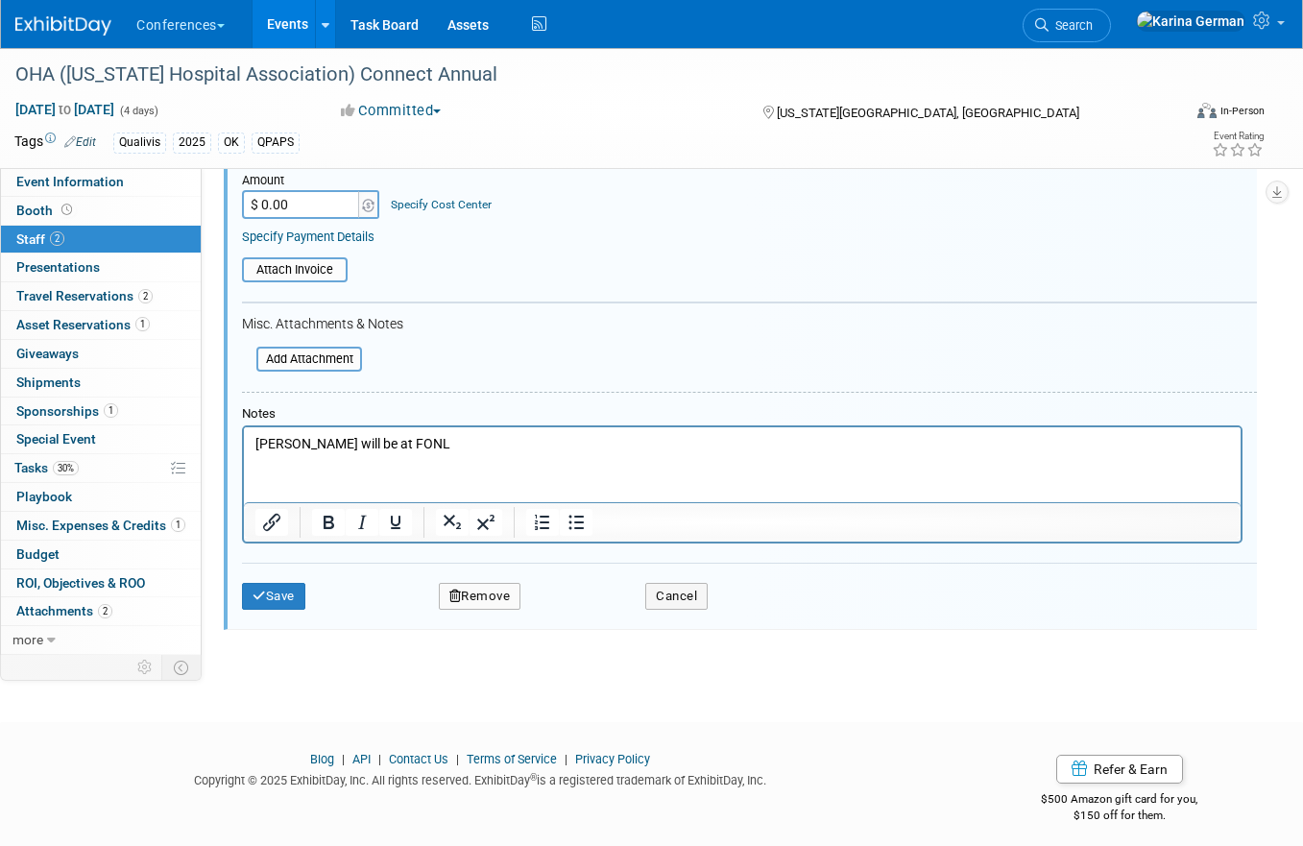
scroll to position [470, 0]
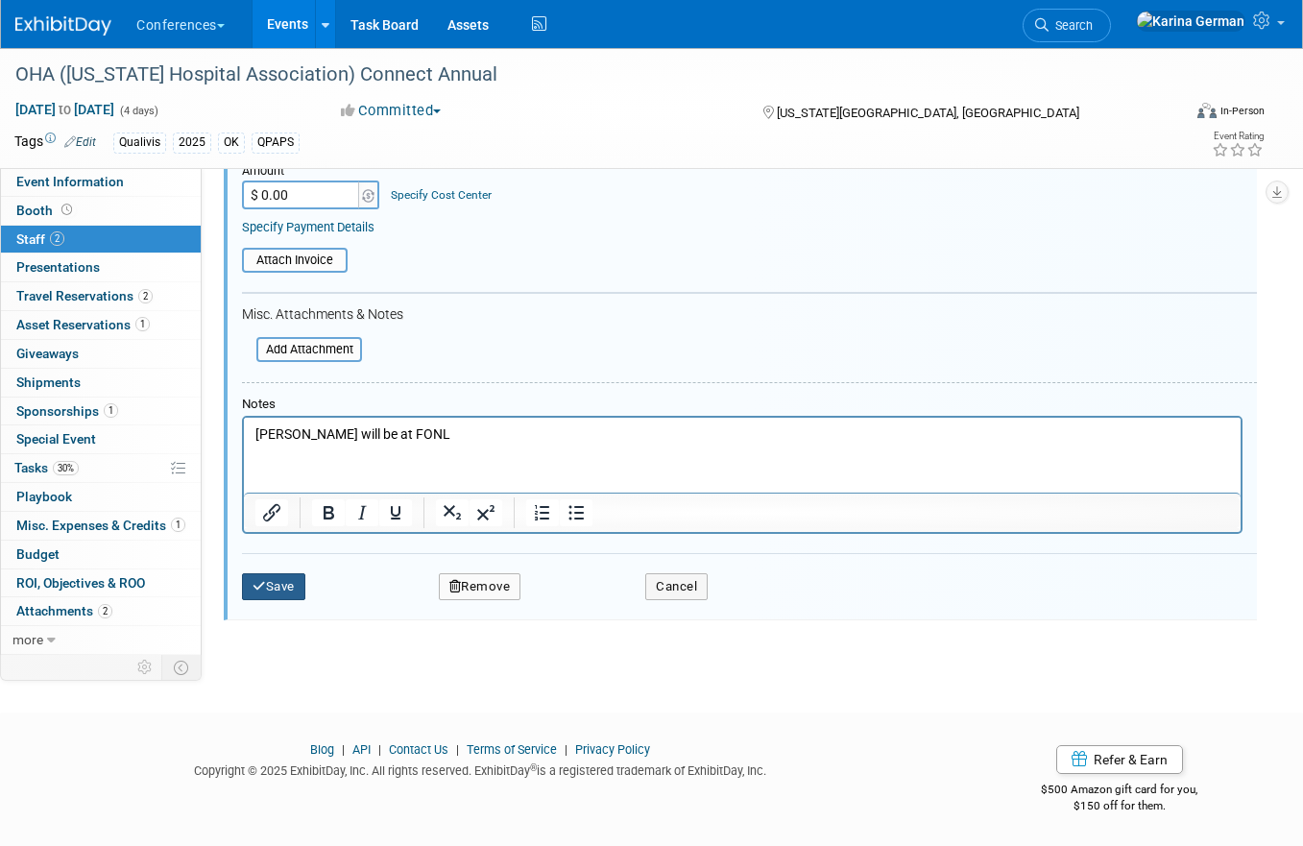
click at [284, 594] on button "Save" at bounding box center [273, 586] width 63 height 27
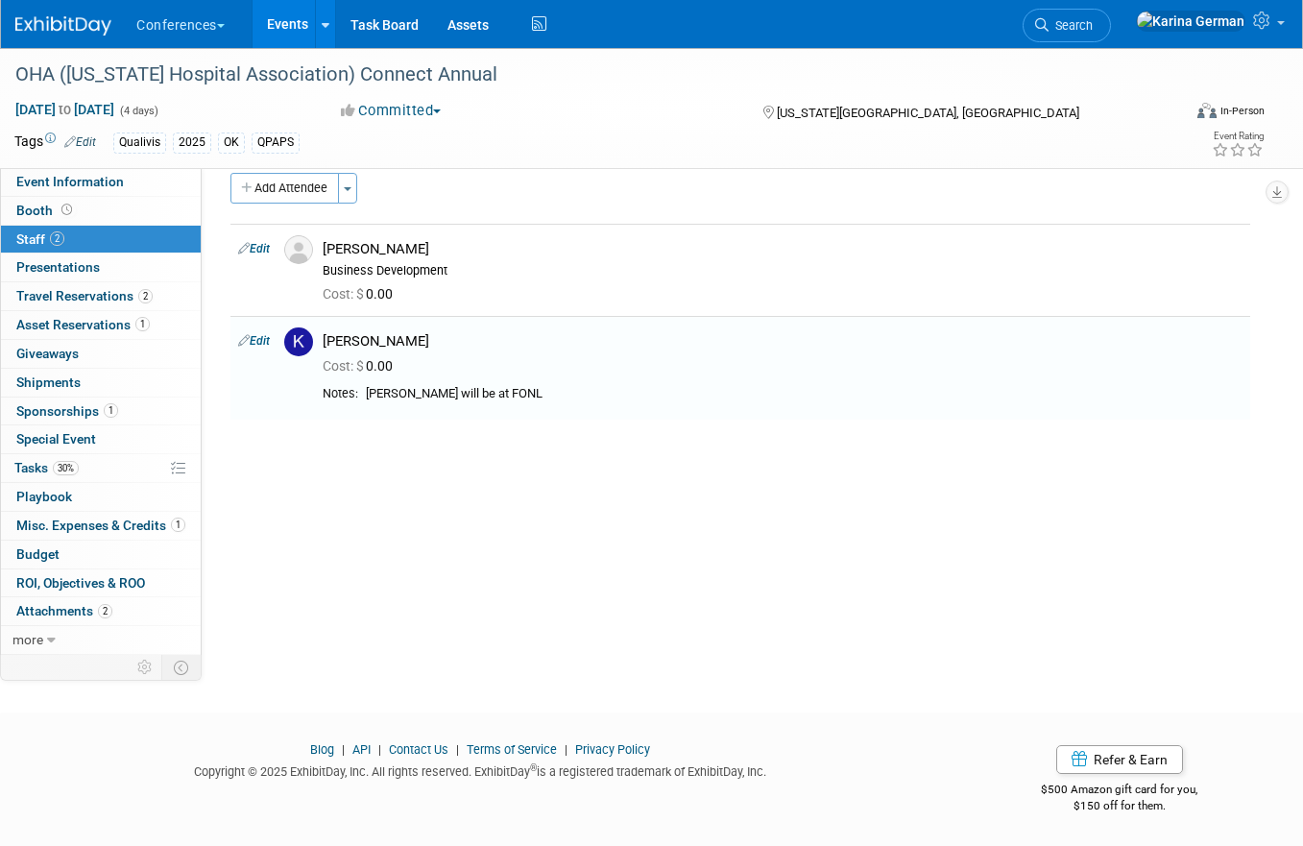
scroll to position [0, 0]
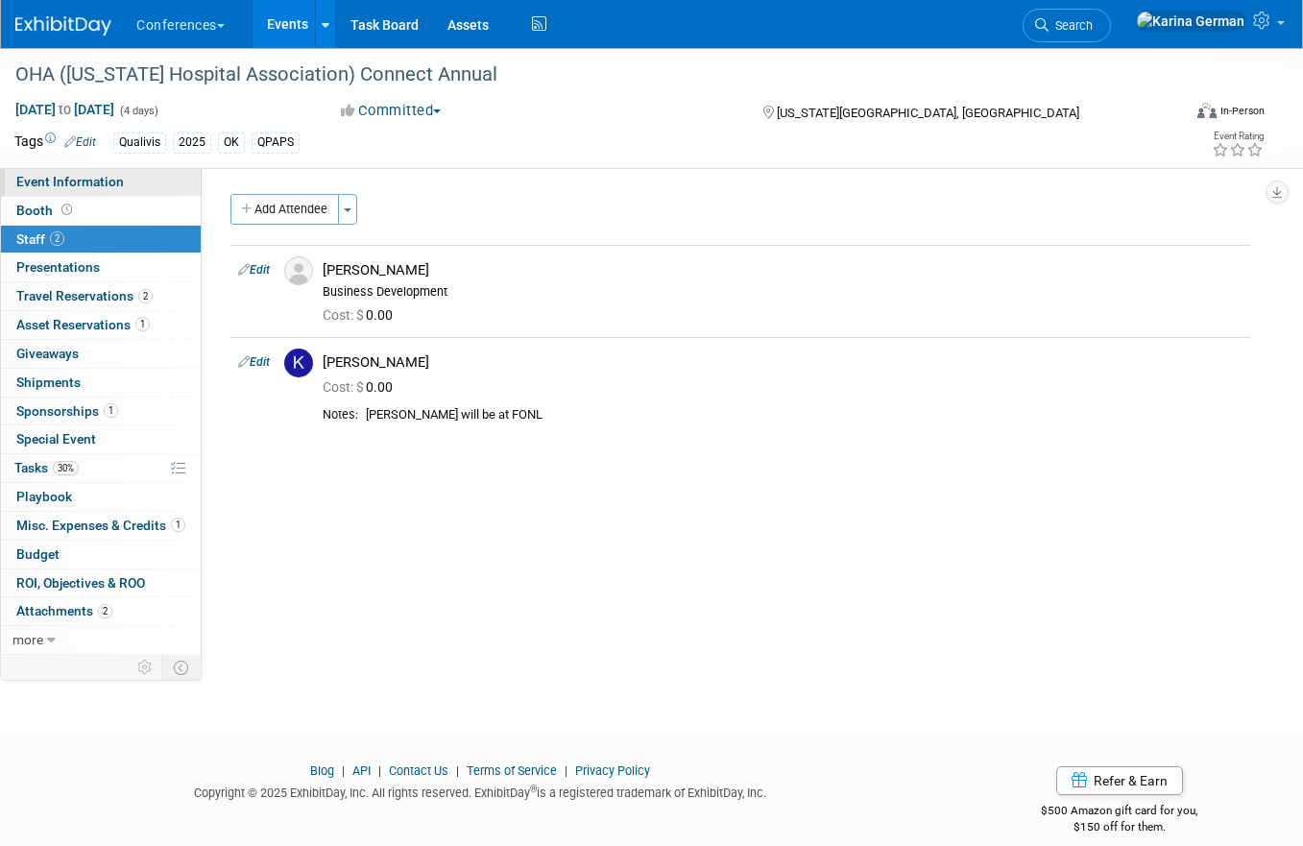
click at [110, 187] on span "Event Information" at bounding box center [70, 181] width 108 height 15
select select "Qualivis"
select select "Client-facing"
select select "Karina"
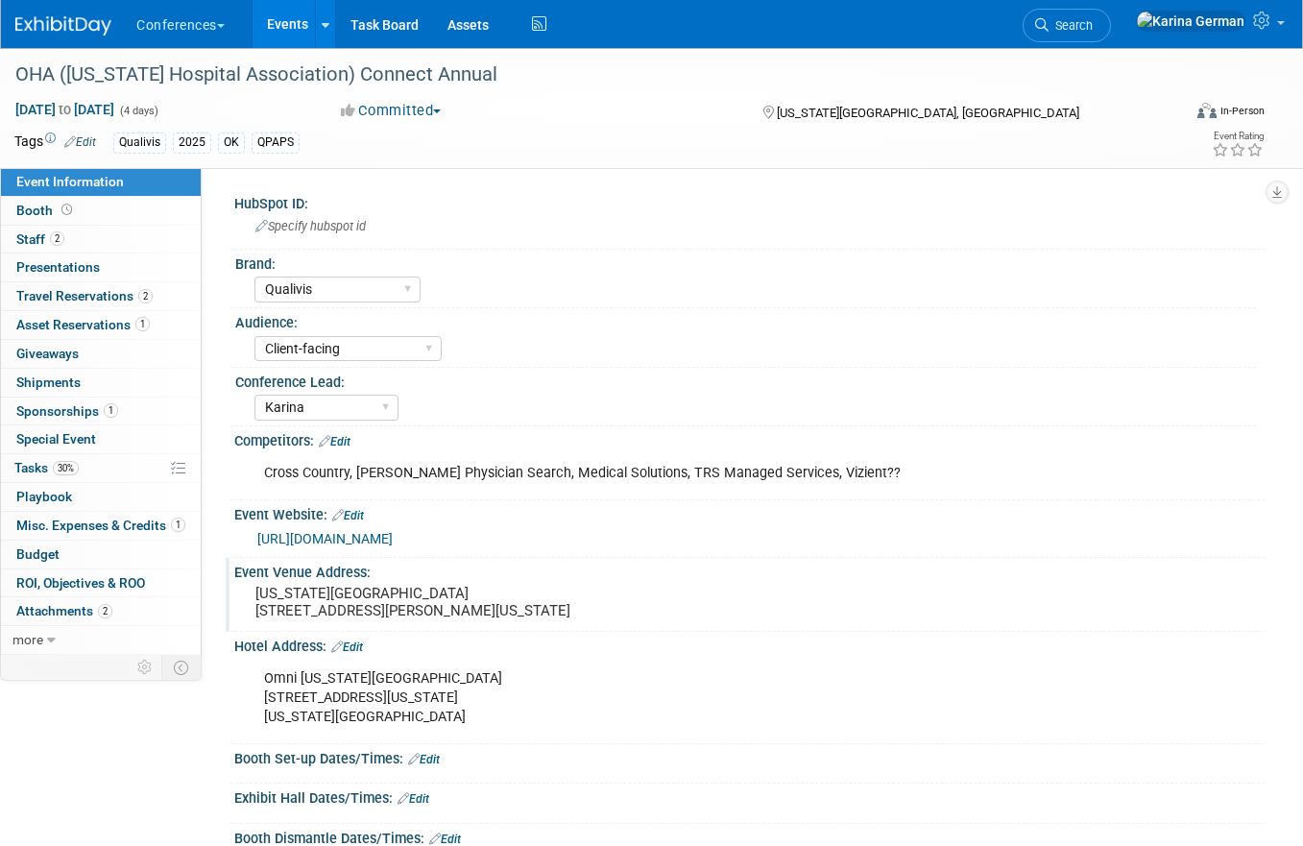
click at [313, 619] on pre "[US_STATE][GEOGRAPHIC_DATA] [STREET_ADDRESS][PERSON_NAME][US_STATE]" at bounding box center [448, 602] width 387 height 35
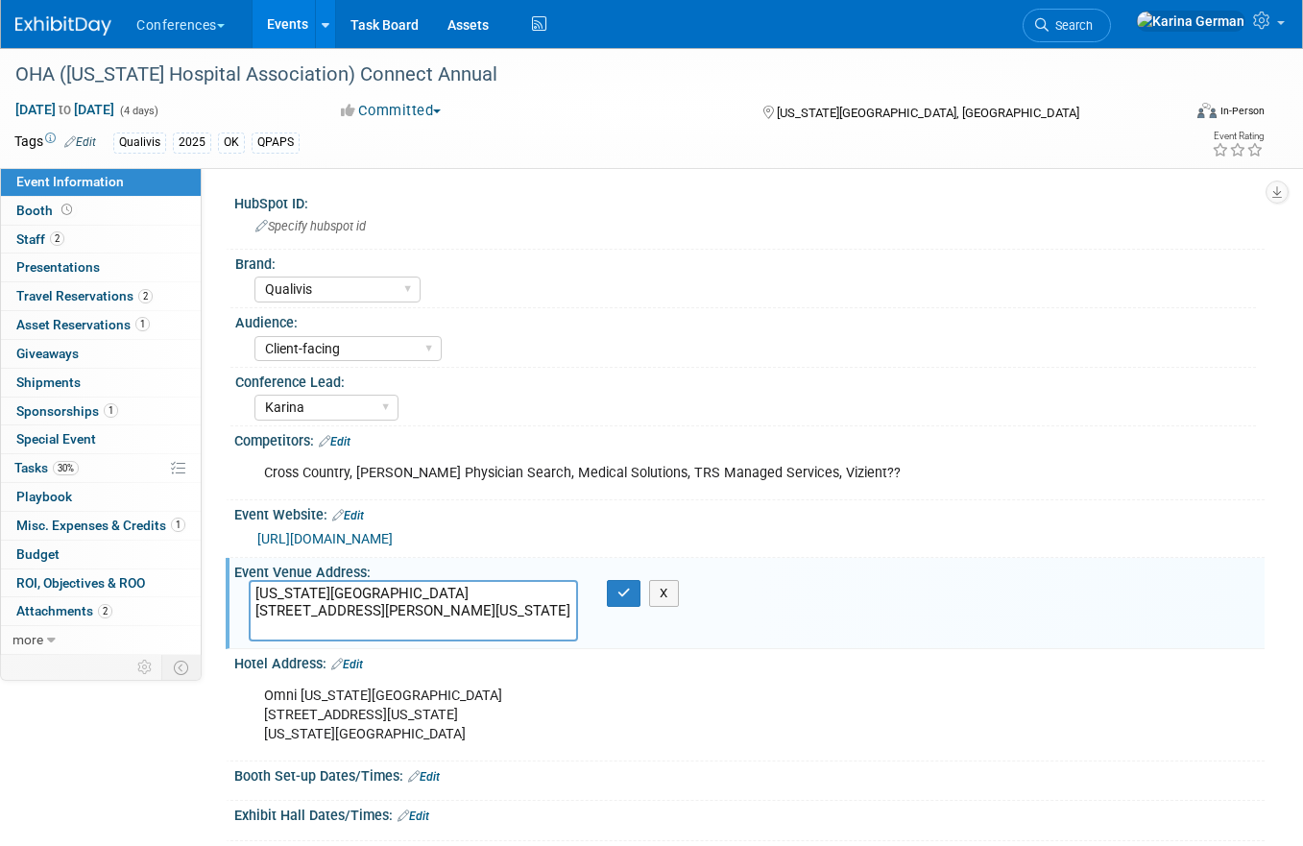
drag, startPoint x: 255, startPoint y: 626, endPoint x: 374, endPoint y: 625, distance: 119.1
click at [374, 625] on textarea "[US_STATE][GEOGRAPHIC_DATA] [STREET_ADDRESS][PERSON_NAME][US_STATE]" at bounding box center [413, 610] width 329 height 61
click at [356, 72] on div "OHA ([US_STATE] Hospital Association) Connect Annual" at bounding box center [584, 75] width 1150 height 35
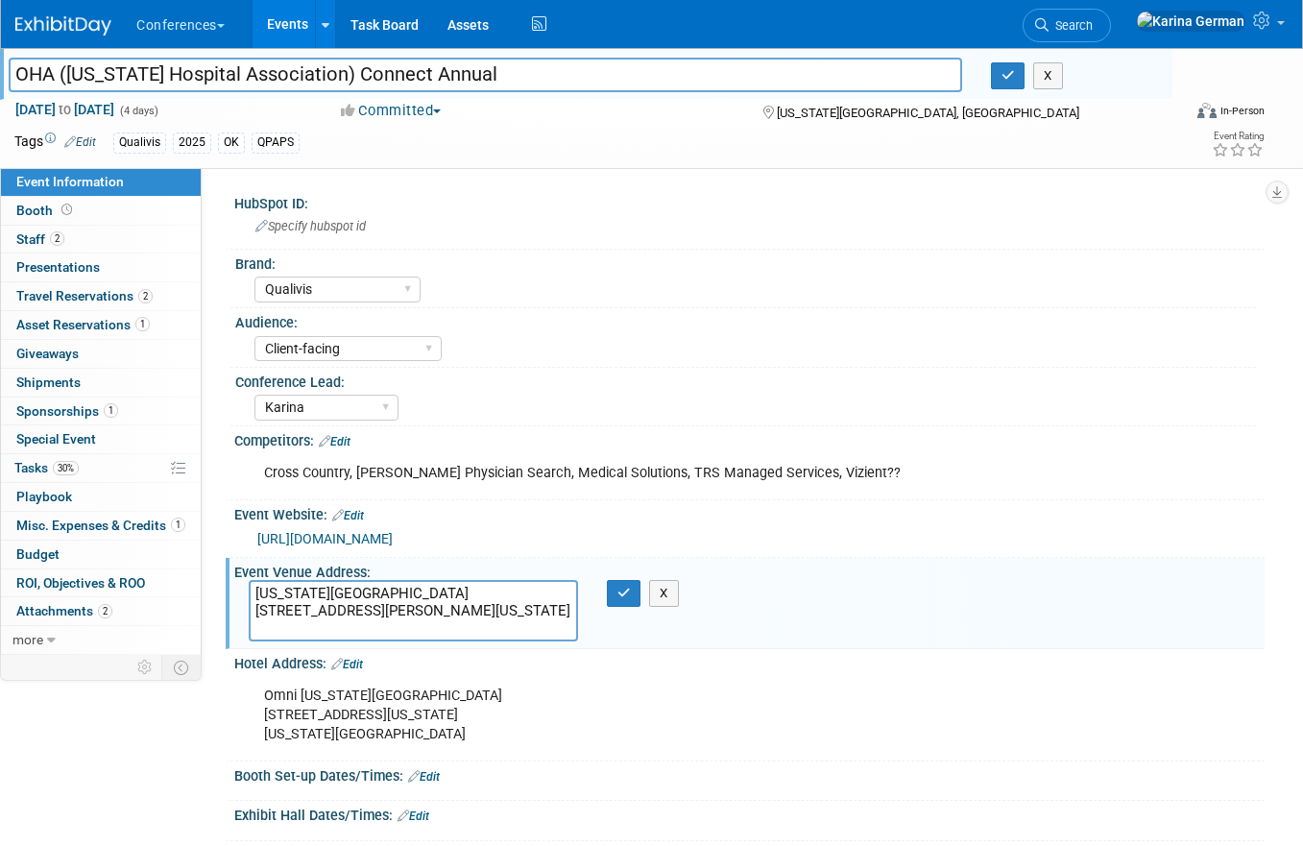
click at [356, 72] on input "OHA ([US_STATE] Hospital Association) Connect Annual" at bounding box center [486, 75] width 954 height 34
click at [393, 531] on link "[URL][DOMAIN_NAME]" at bounding box center [324, 538] width 135 height 15
click at [631, 583] on button "button" at bounding box center [624, 593] width 35 height 27
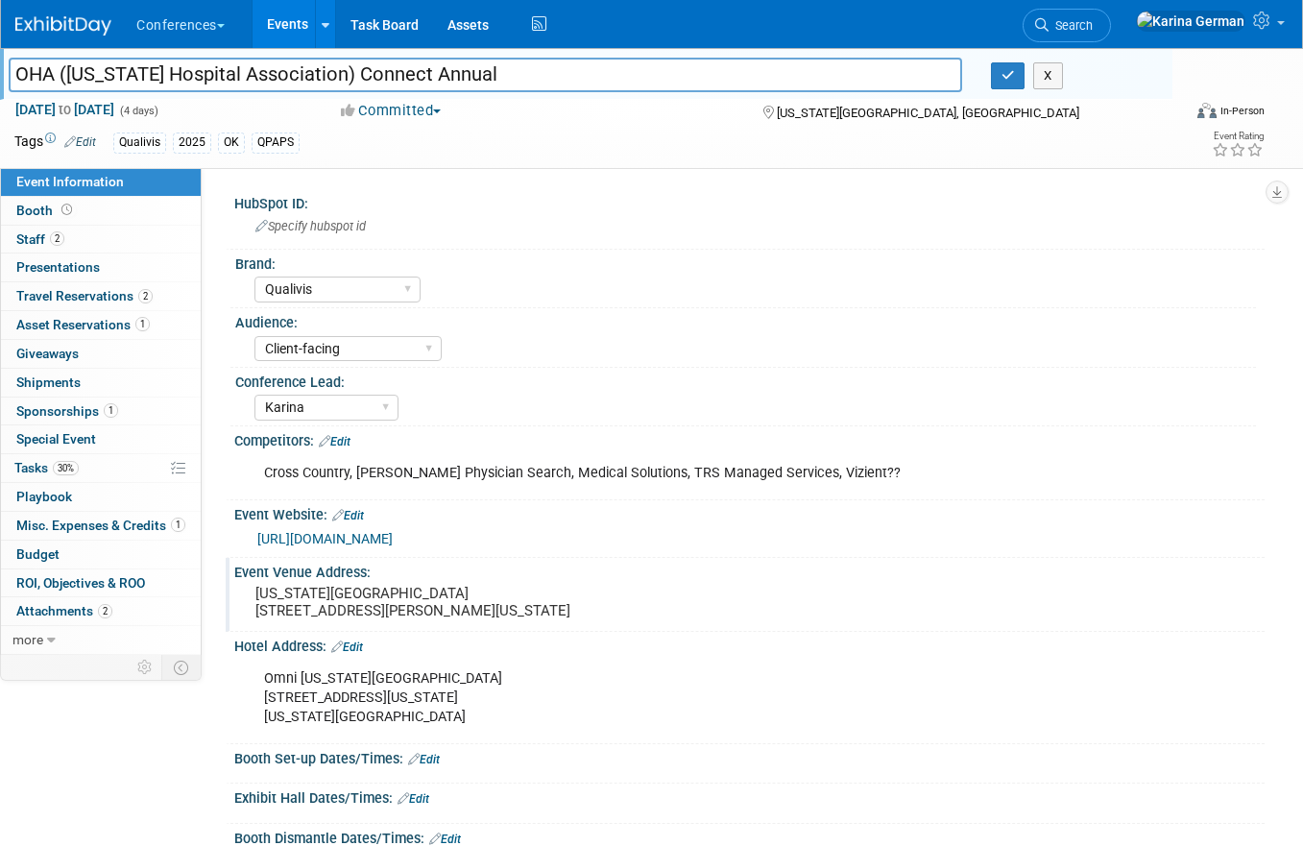
click at [1111, 42] on li "Search" at bounding box center [1067, 23] width 88 height 47
click at [1111, 38] on link "Search" at bounding box center [1067, 26] width 88 height 34
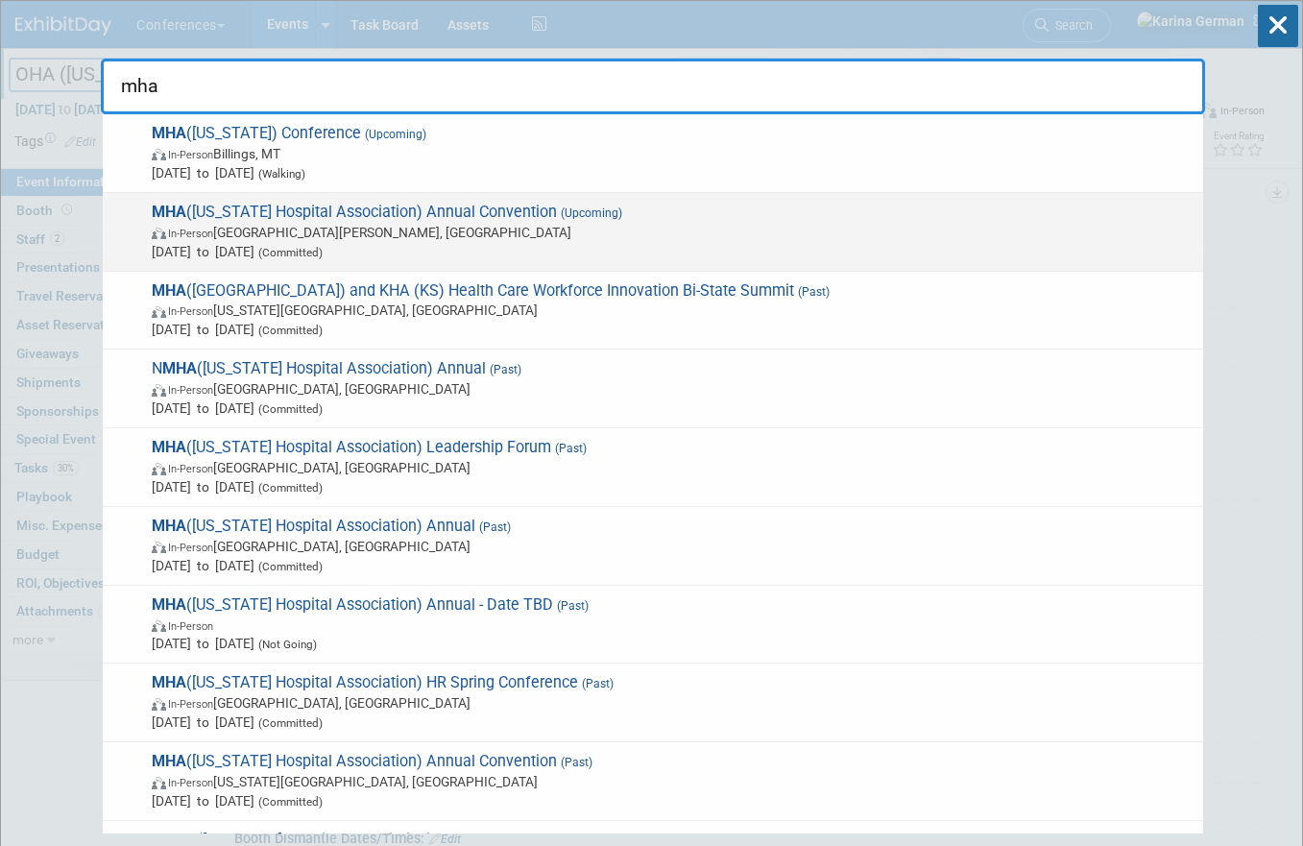
type input "mha"
click at [507, 230] on span "In-Person [GEOGRAPHIC_DATA][PERSON_NAME], [GEOGRAPHIC_DATA]" at bounding box center [673, 232] width 1042 height 19
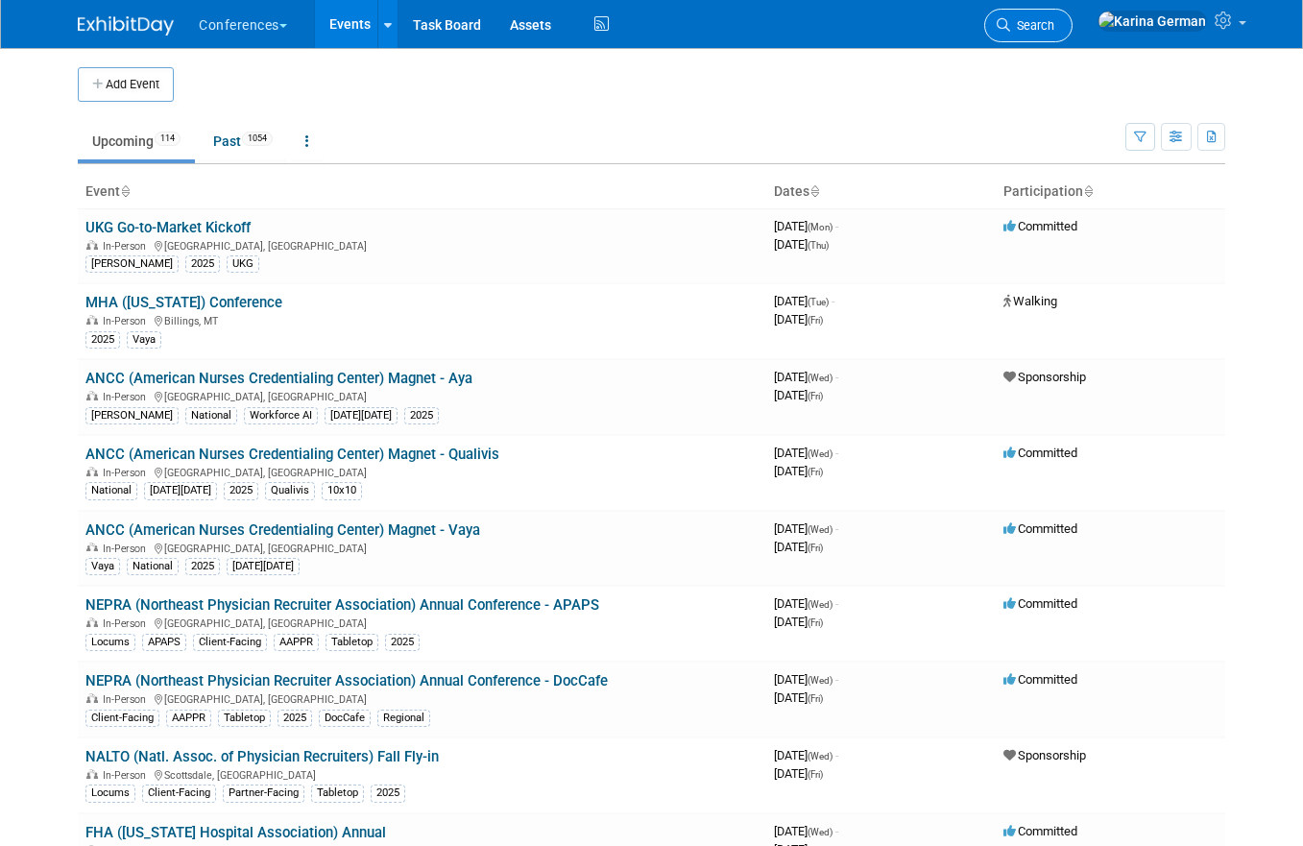
click at [1073, 33] on link "Search" at bounding box center [1028, 26] width 88 height 34
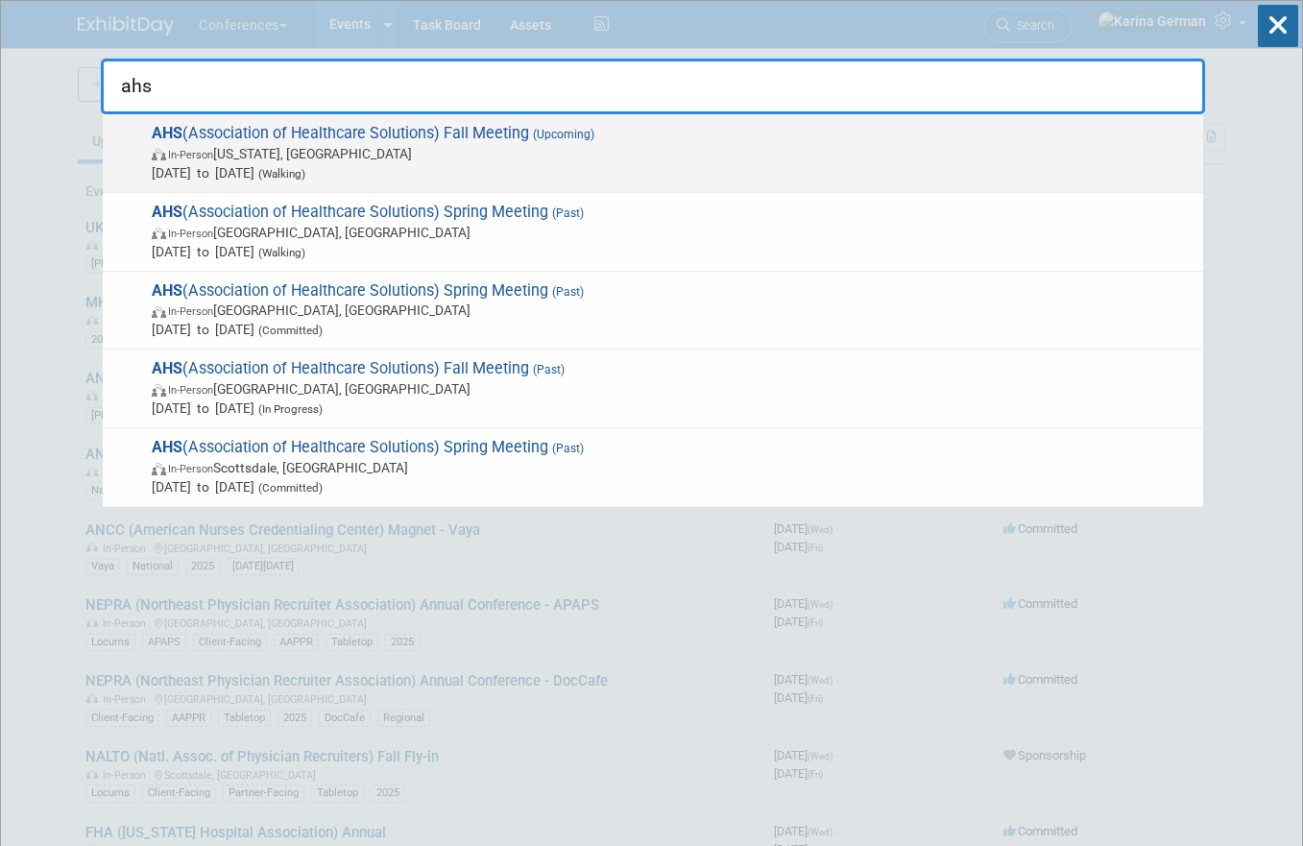
type input "ahs"
click at [598, 153] on span "In-Person New York, NY" at bounding box center [673, 153] width 1042 height 19
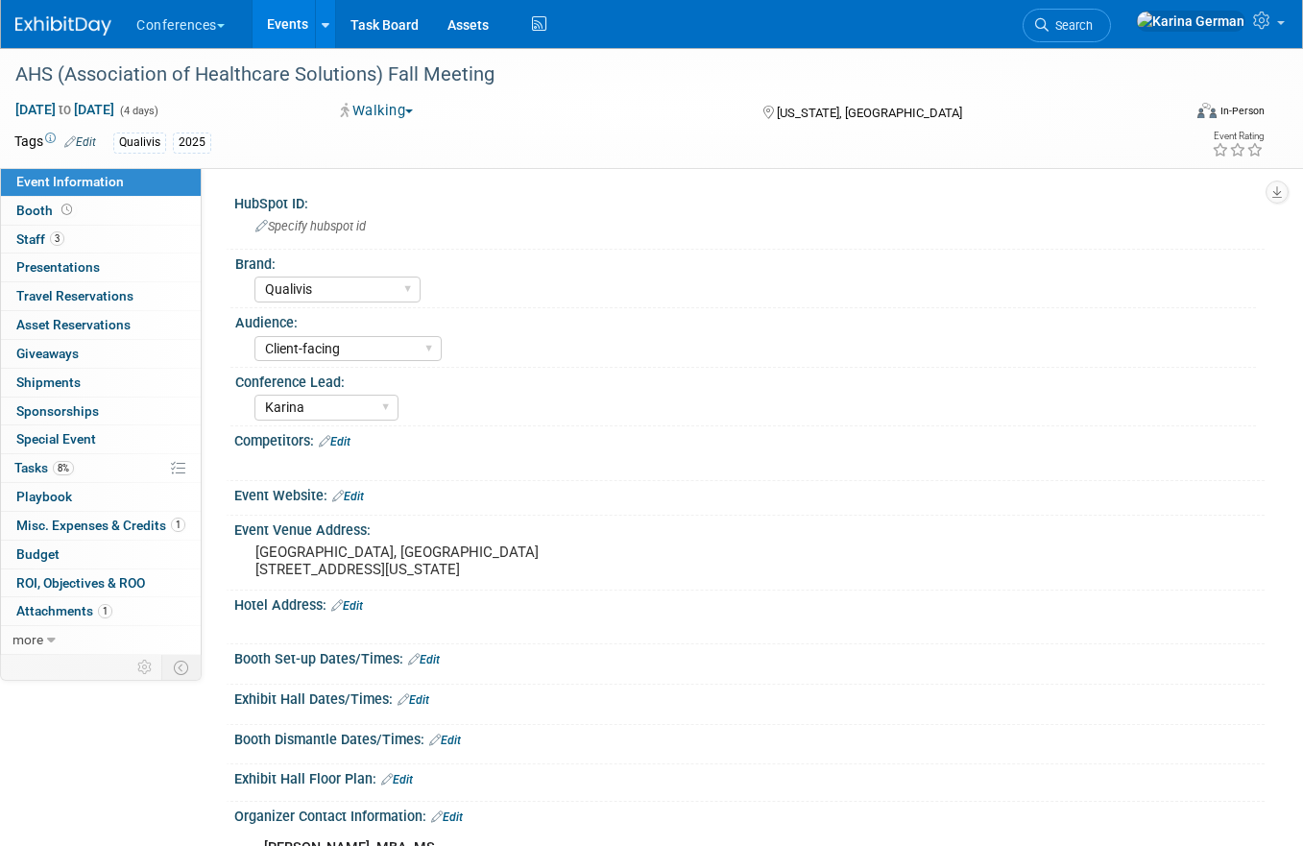
select select "Qualivis"
select select "Client-facing"
select select "Karina"
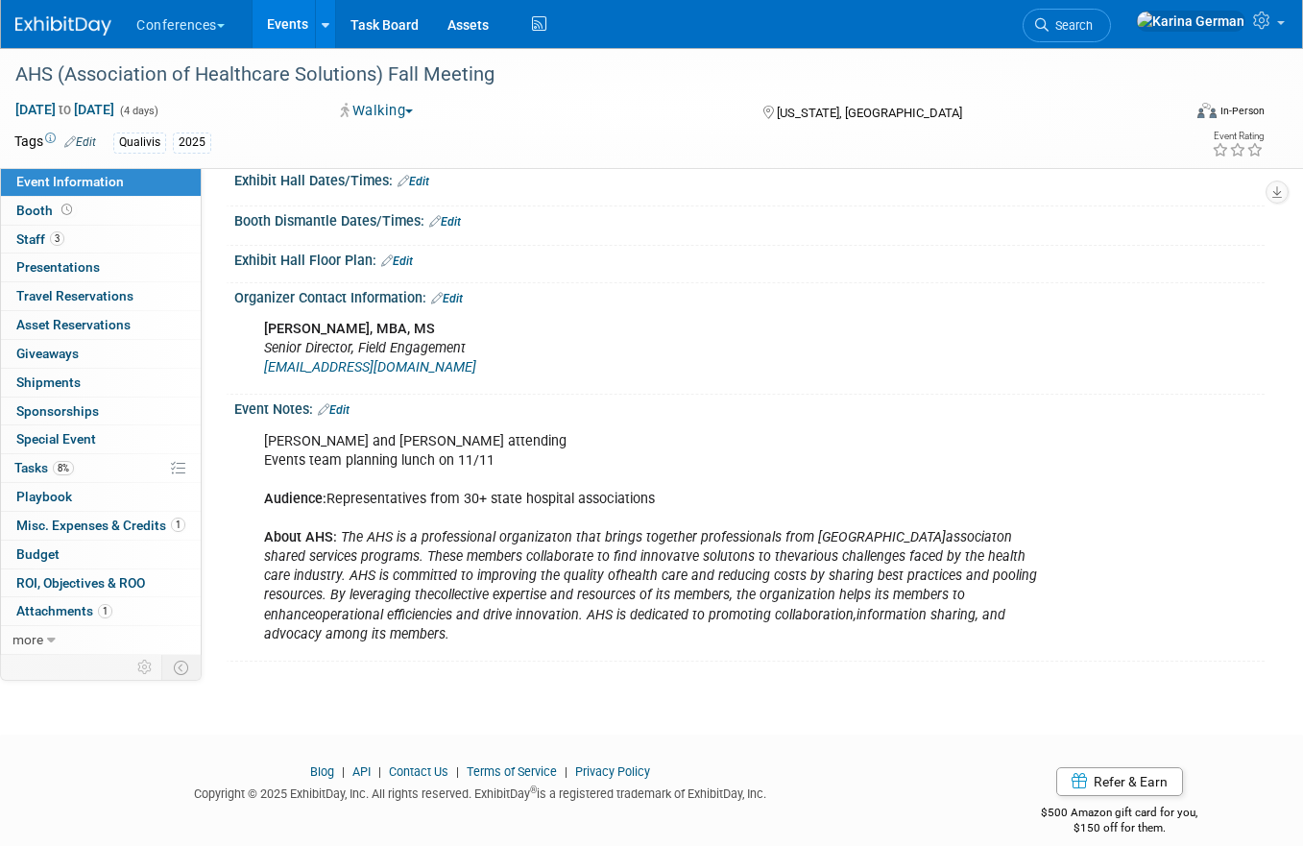
scroll to position [521, 0]
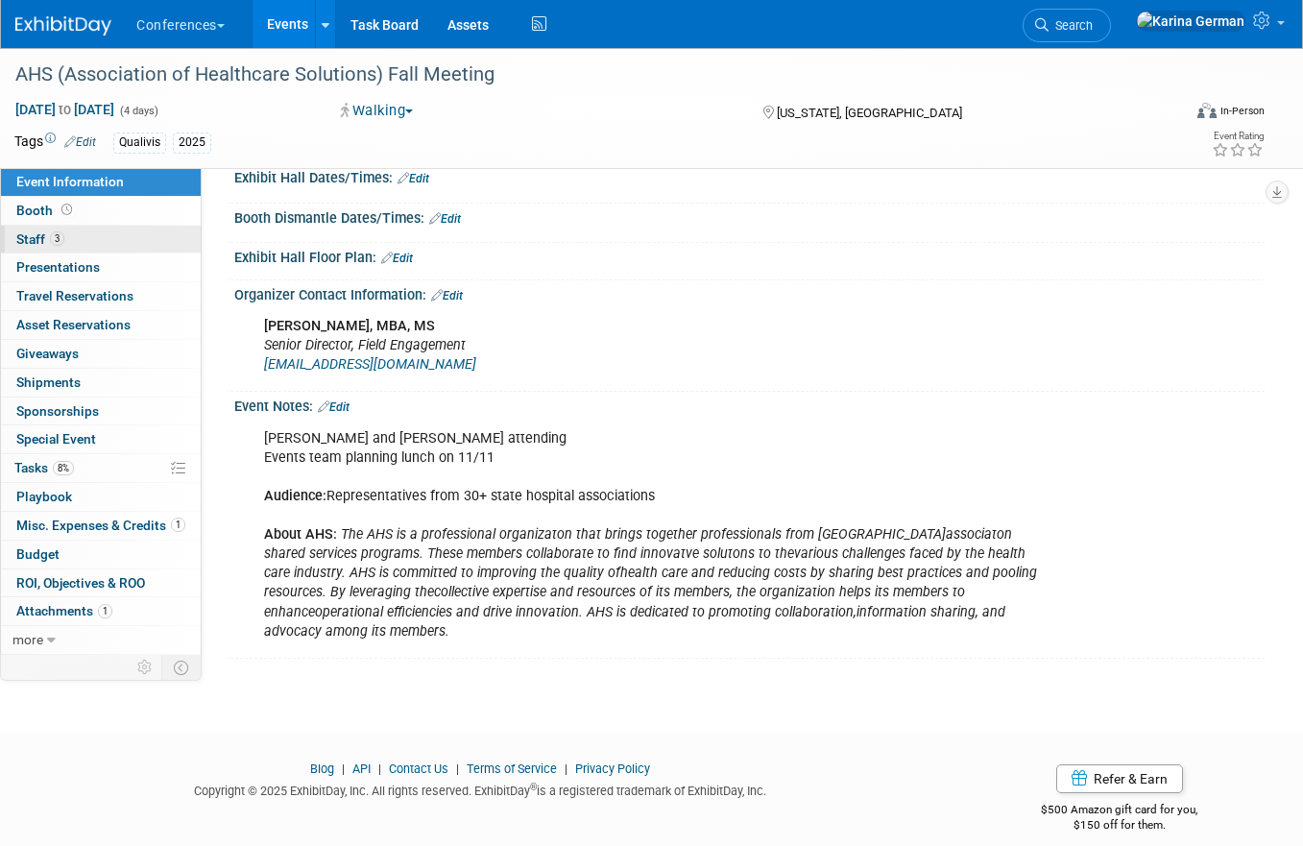
click at [100, 248] on link "3 Staff 3" at bounding box center [101, 240] width 200 height 28
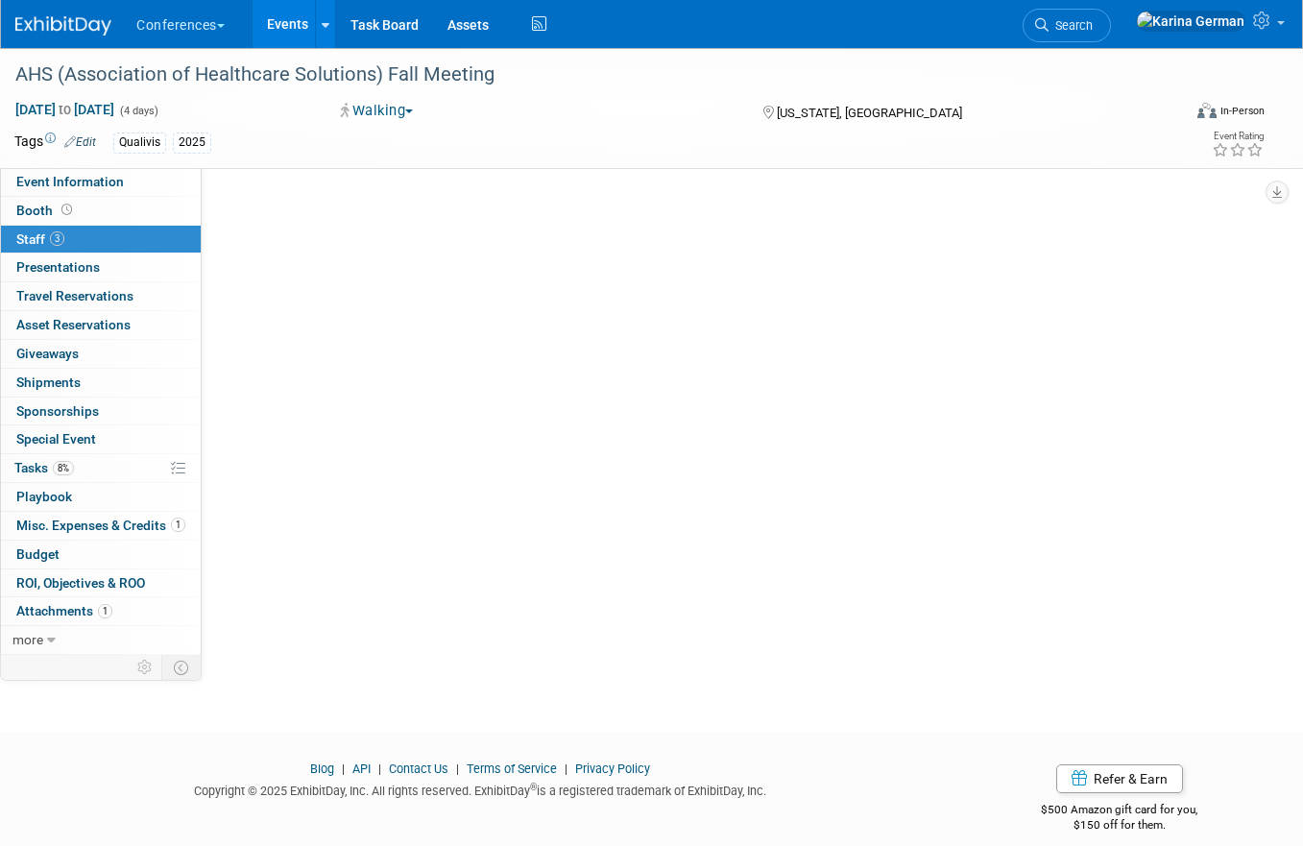
scroll to position [0, 0]
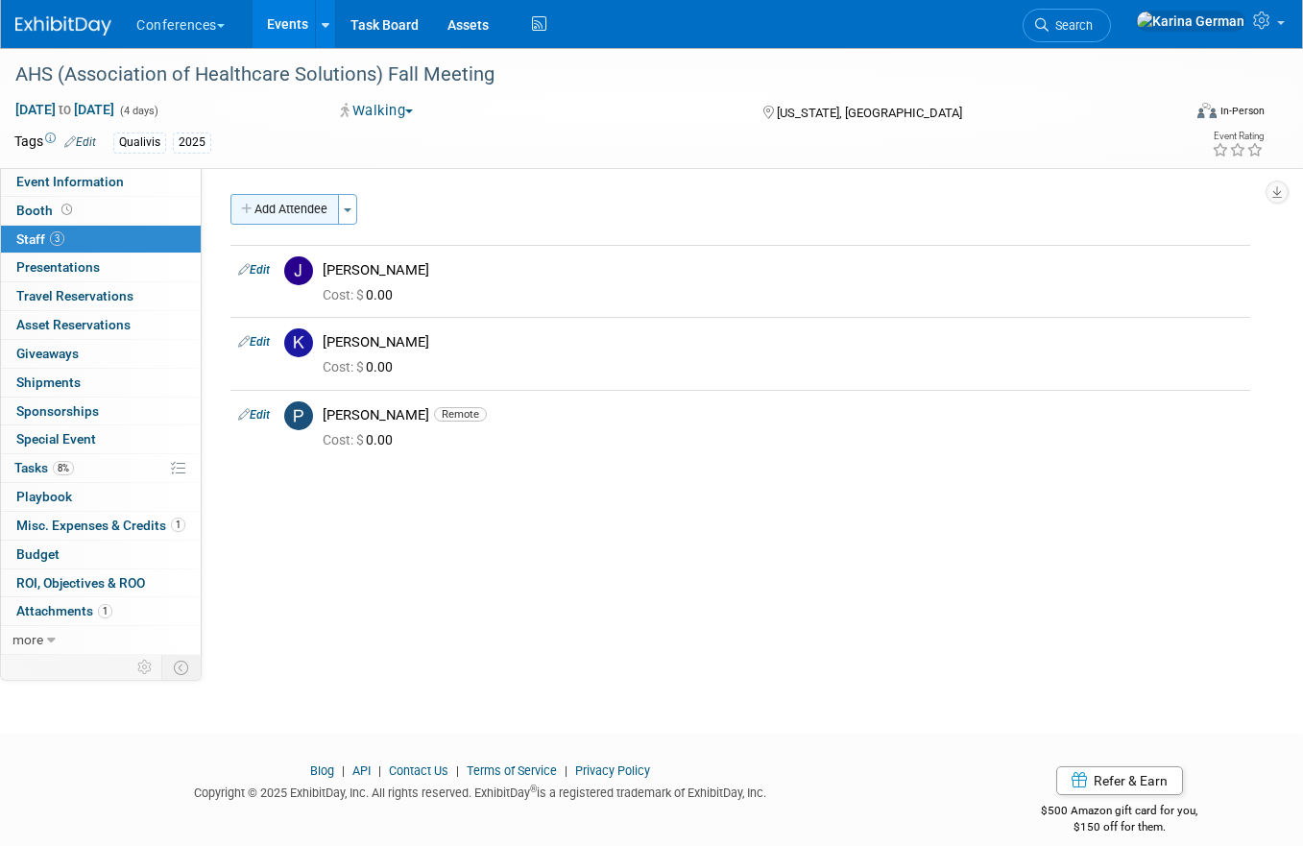
click at [297, 204] on button "Add Attendee" at bounding box center [284, 209] width 109 height 31
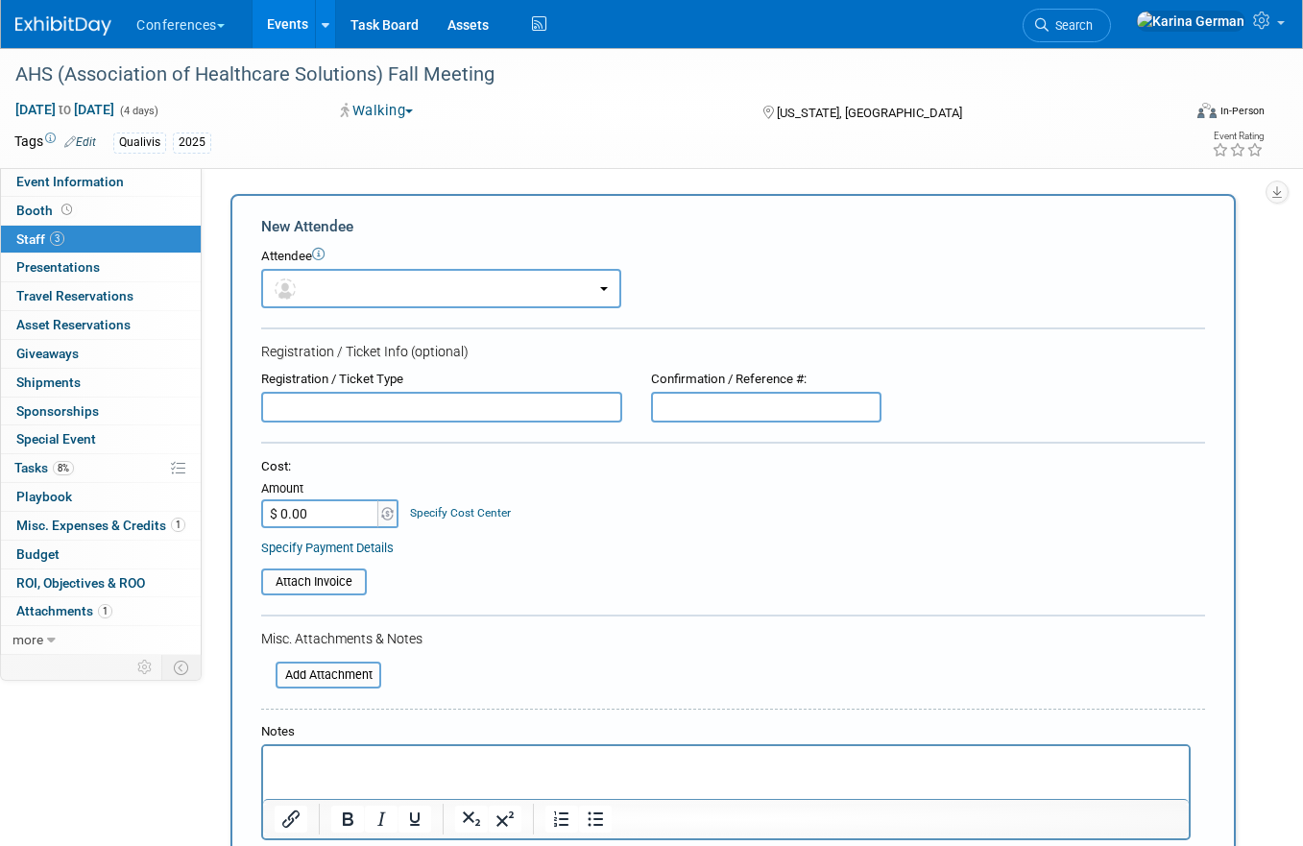
click at [370, 309] on form "New Attendee Attendee <img src="[URL][DOMAIN_NAME]" style="width: 22px; height:…" at bounding box center [733, 568] width 944 height 705
click at [342, 286] on button "button" at bounding box center [441, 288] width 360 height 39
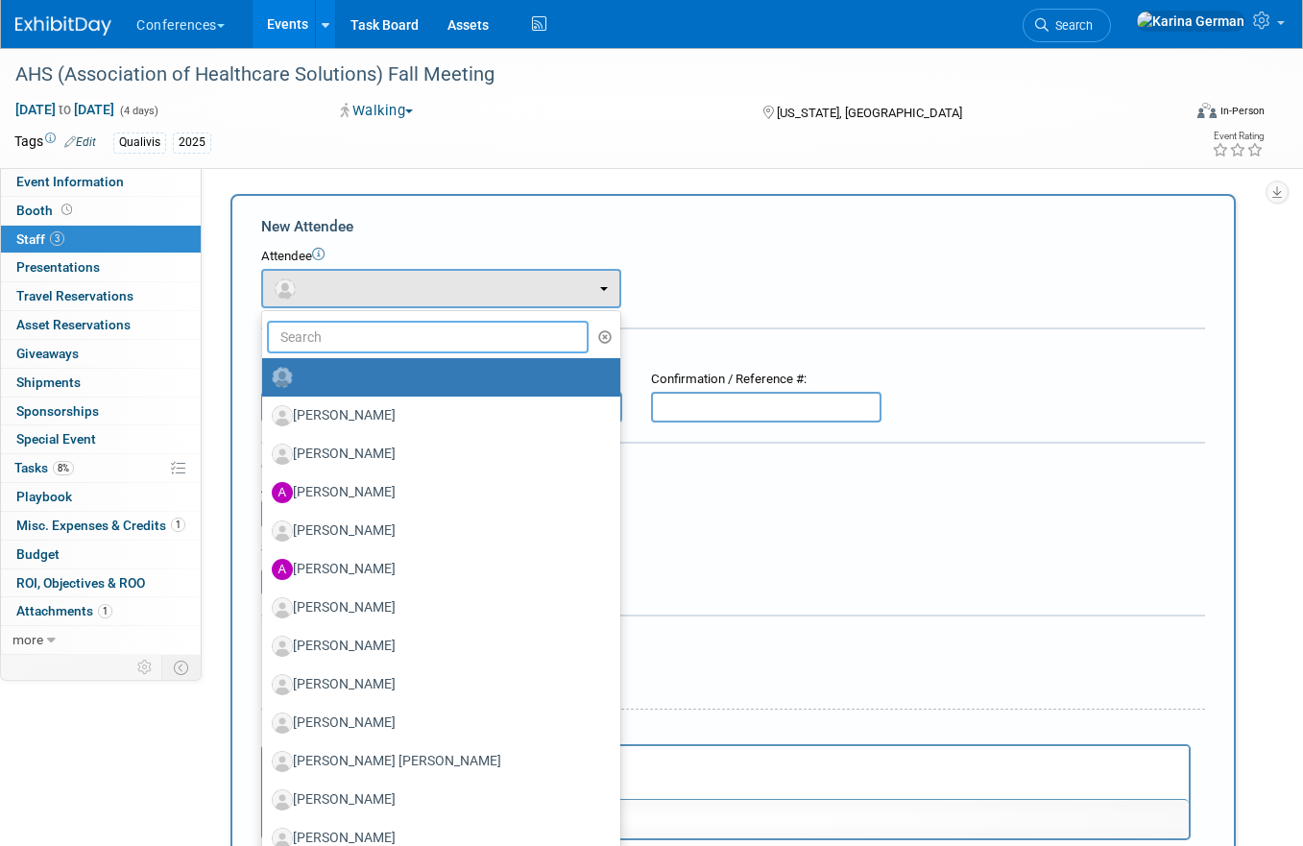
click at [331, 329] on input "text" at bounding box center [428, 337] width 322 height 33
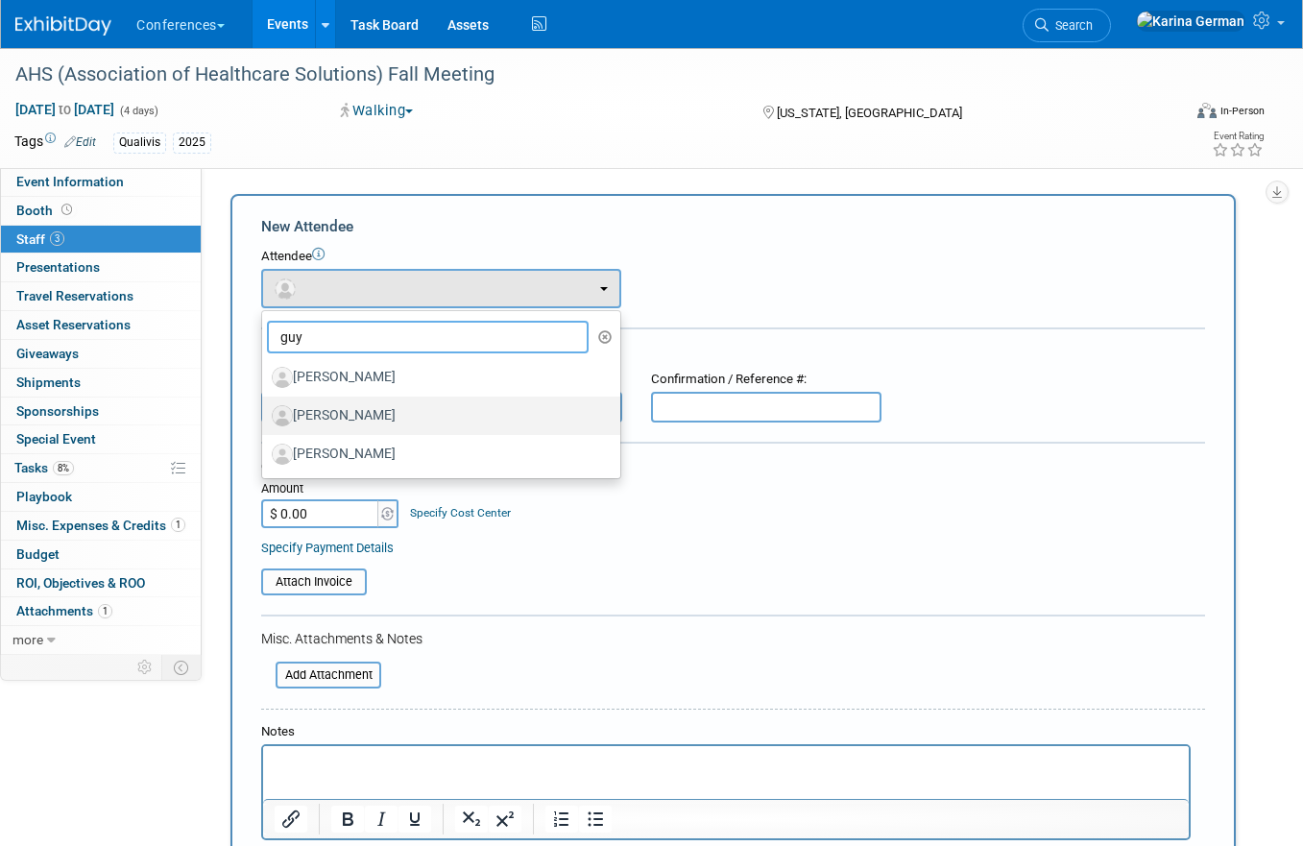
type input "guy"
click at [421, 421] on label "[PERSON_NAME]" at bounding box center [436, 415] width 329 height 31
click at [265, 420] on input "[PERSON_NAME]" at bounding box center [259, 413] width 12 height 12
select select "14553bb3-1525-4535-b581-e4a95cefd028"
select select "4"
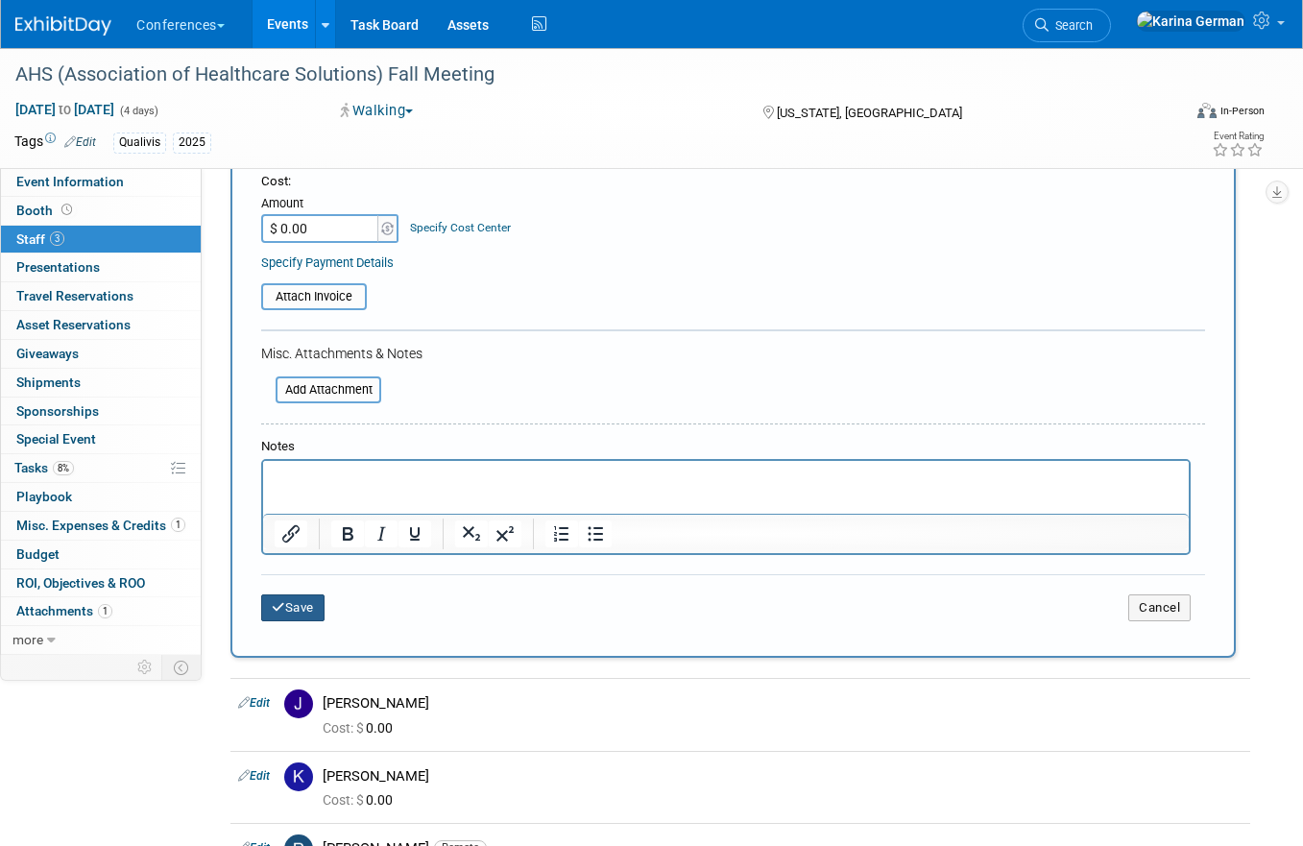
click at [298, 611] on button "Save" at bounding box center [292, 607] width 63 height 27
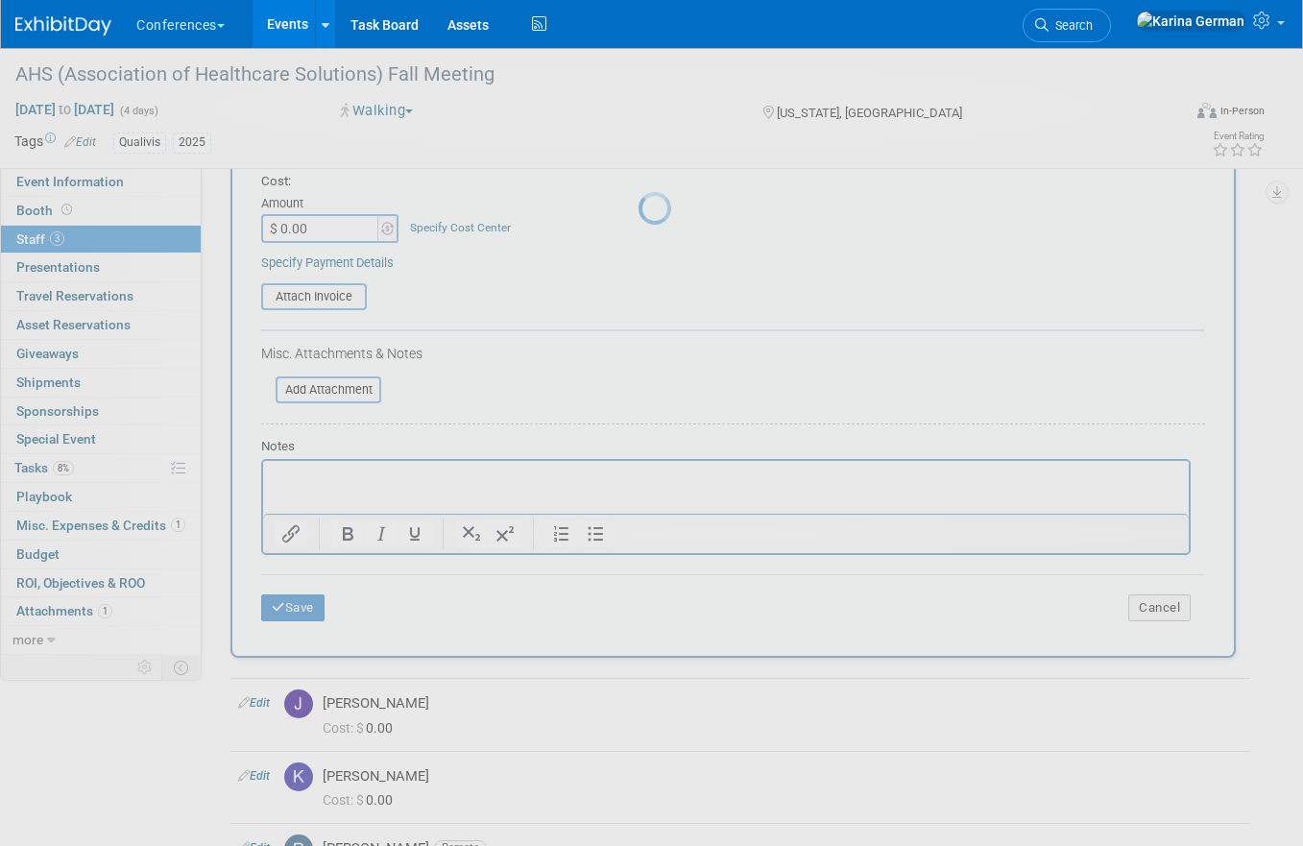
scroll to position [21, 0]
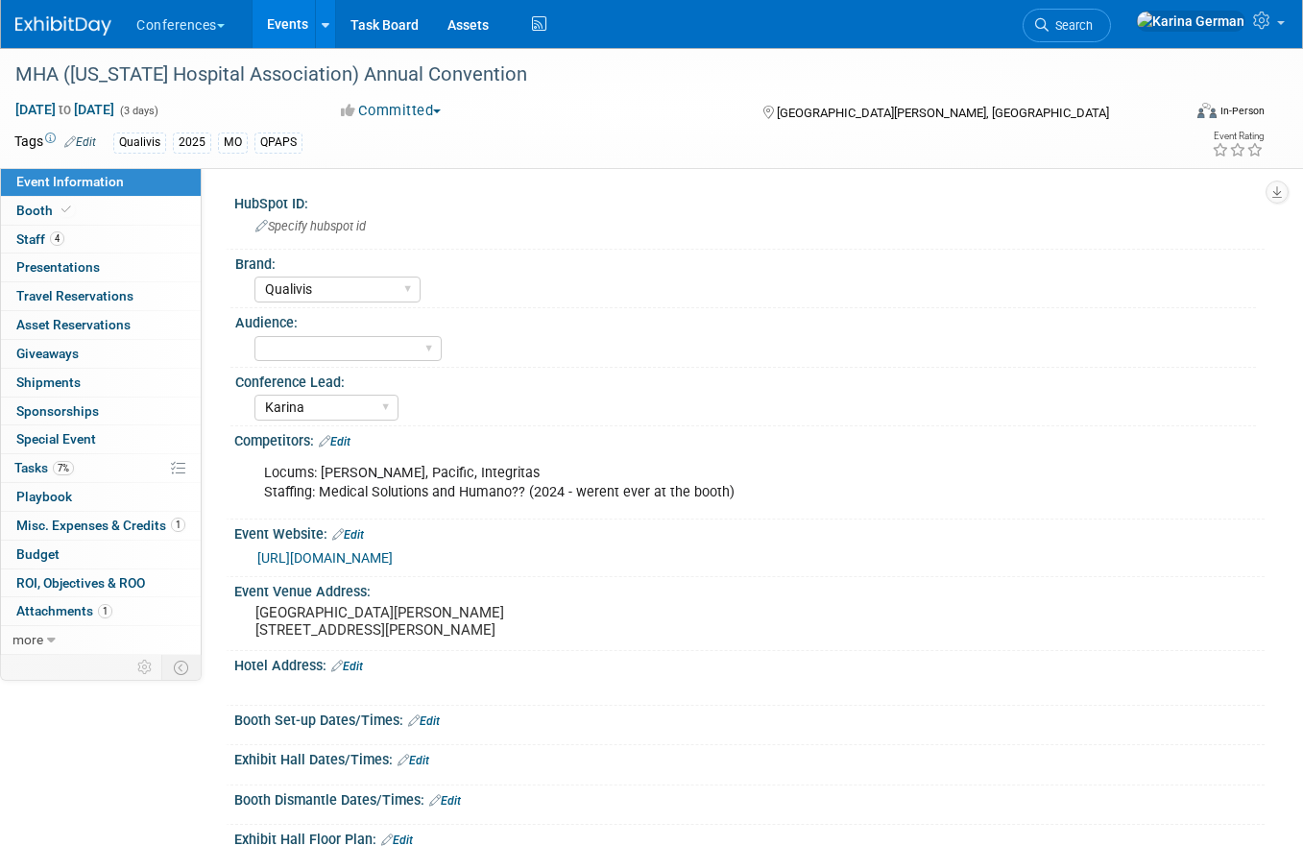
select select "Qualivis"
select select "Karina"
click at [1093, 19] on span "Search" at bounding box center [1071, 25] width 44 height 14
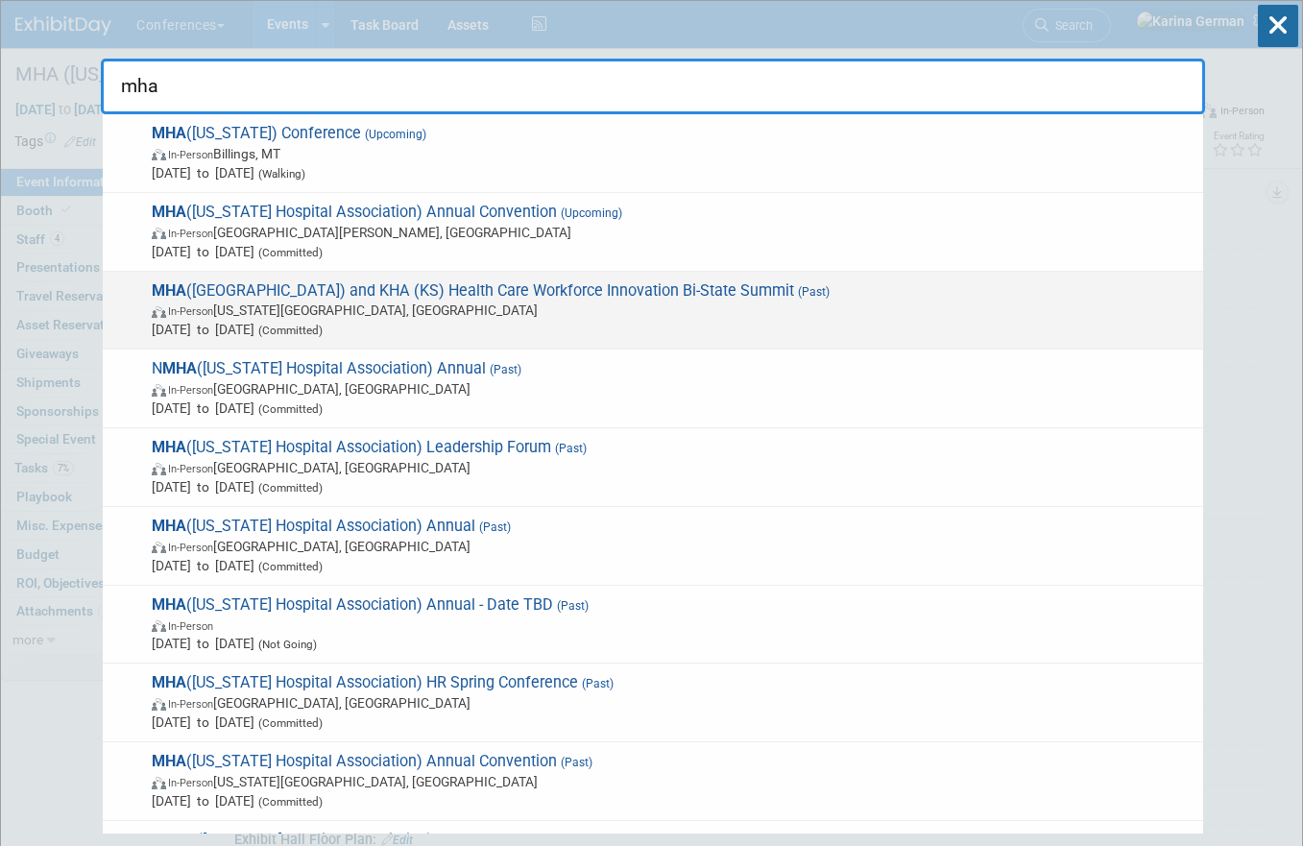
type input "mha"
click at [653, 330] on span "[DATE] to [DATE] (Committed)" at bounding box center [673, 329] width 1042 height 19
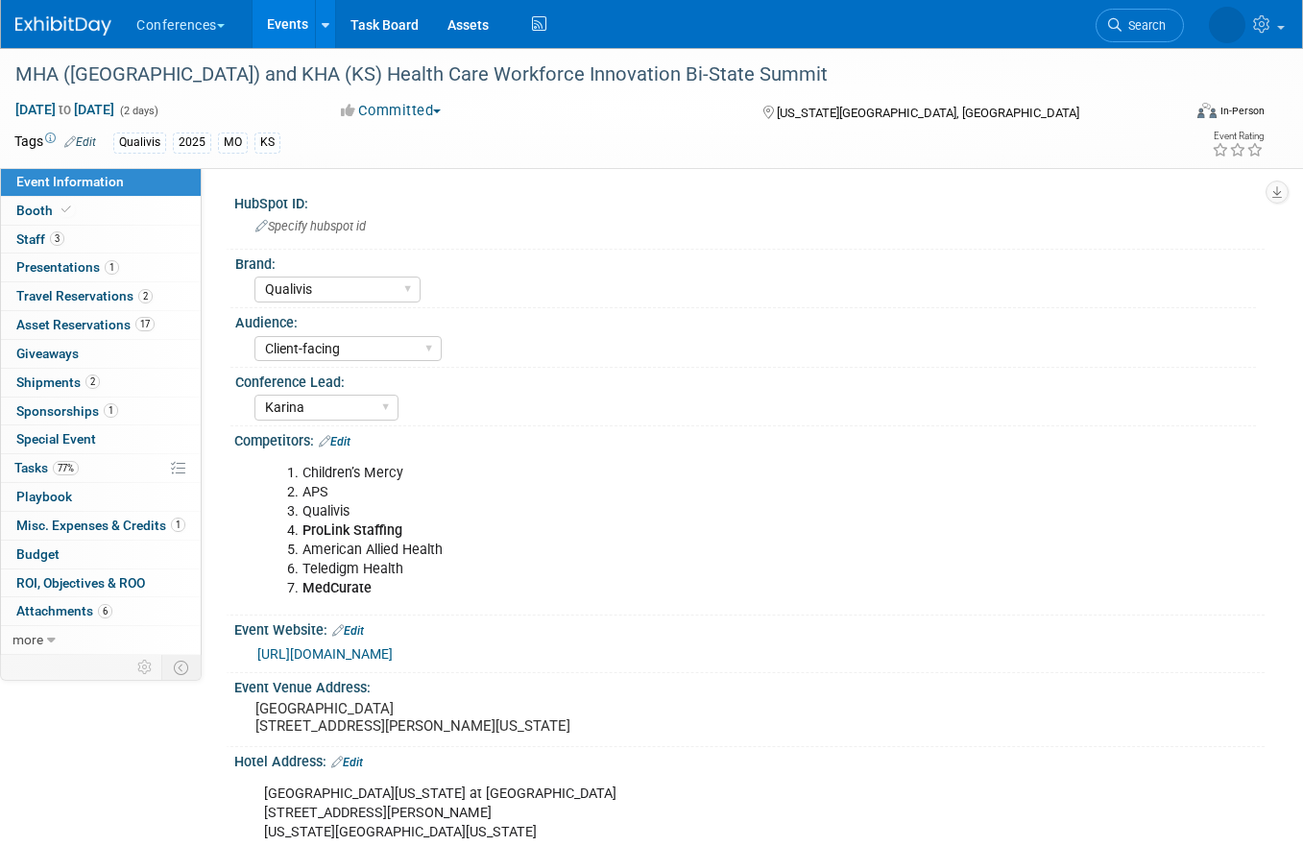
select select "Qualivis"
select select "Client-facing"
select select "Karina"
click at [104, 470] on link "77% Tasks 77%" at bounding box center [101, 468] width 200 height 28
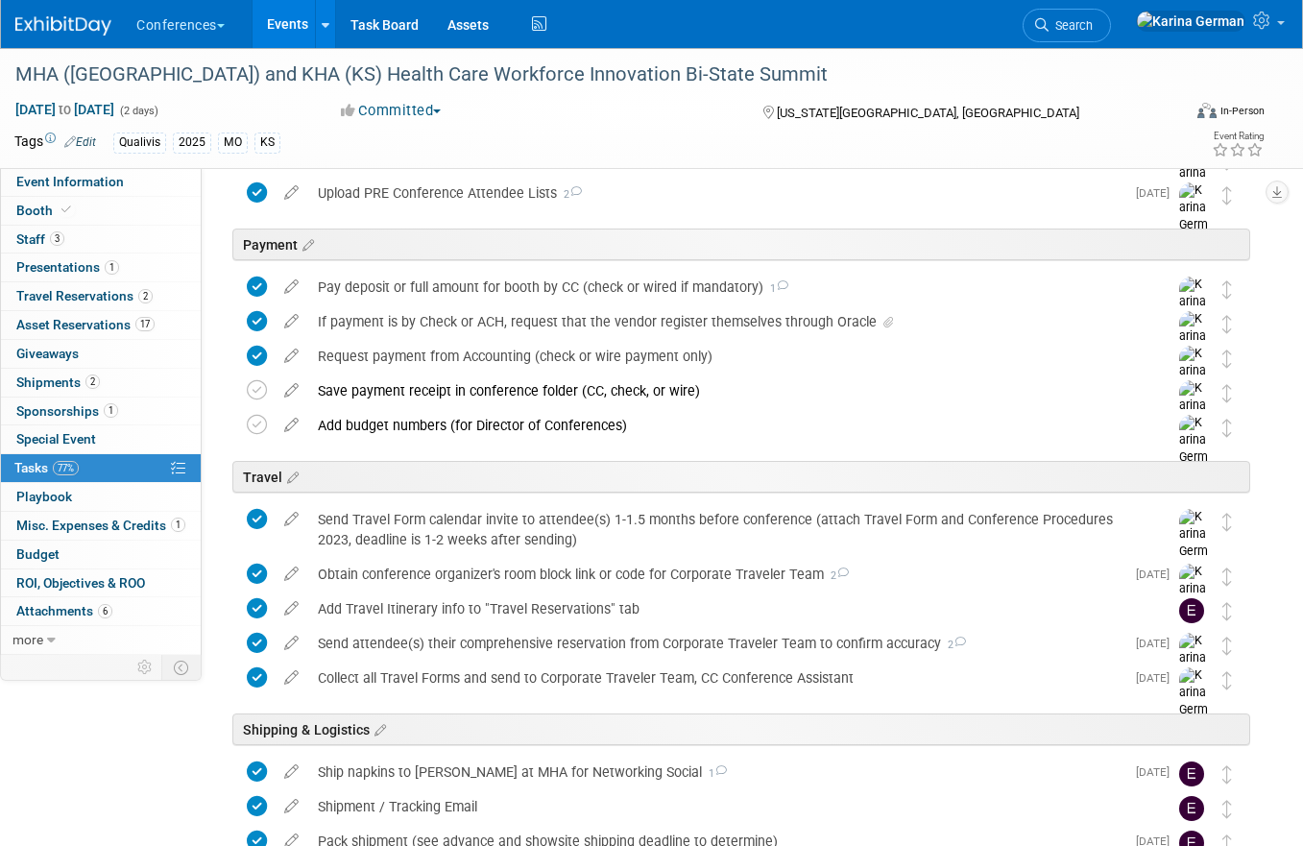
scroll to position [858, 0]
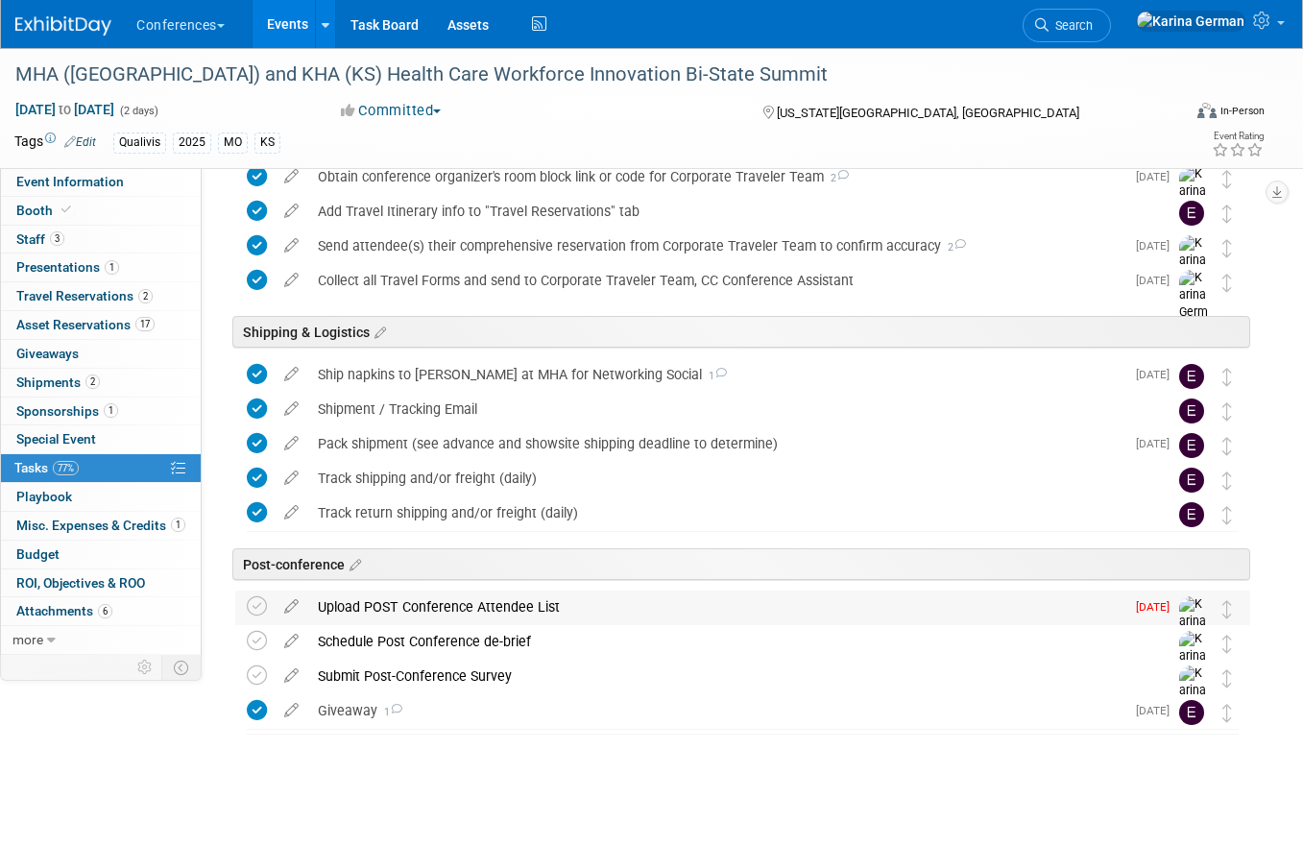
click at [391, 618] on div "Upload POST Conference Attendee List" at bounding box center [716, 607] width 816 height 33
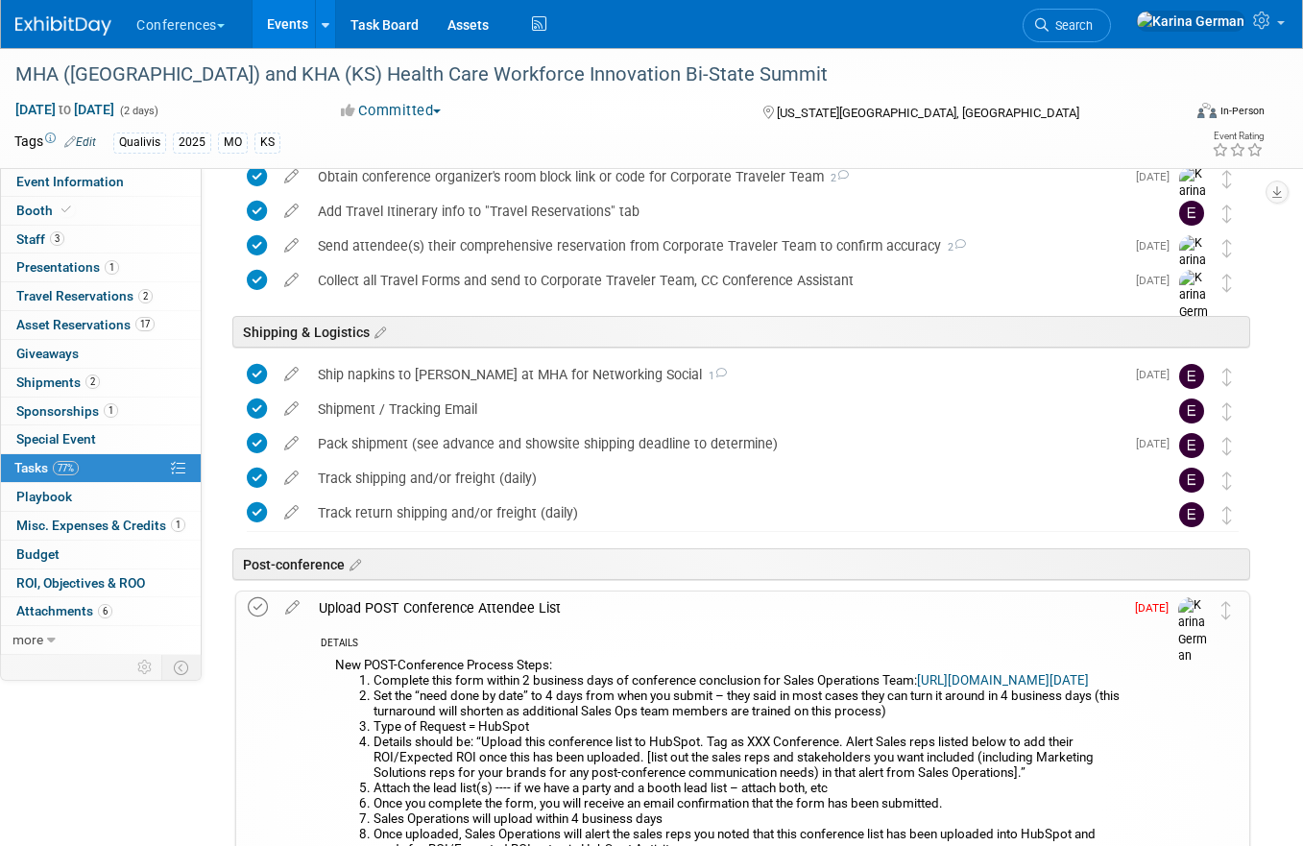
click at [255, 605] on icon at bounding box center [258, 607] width 20 height 20
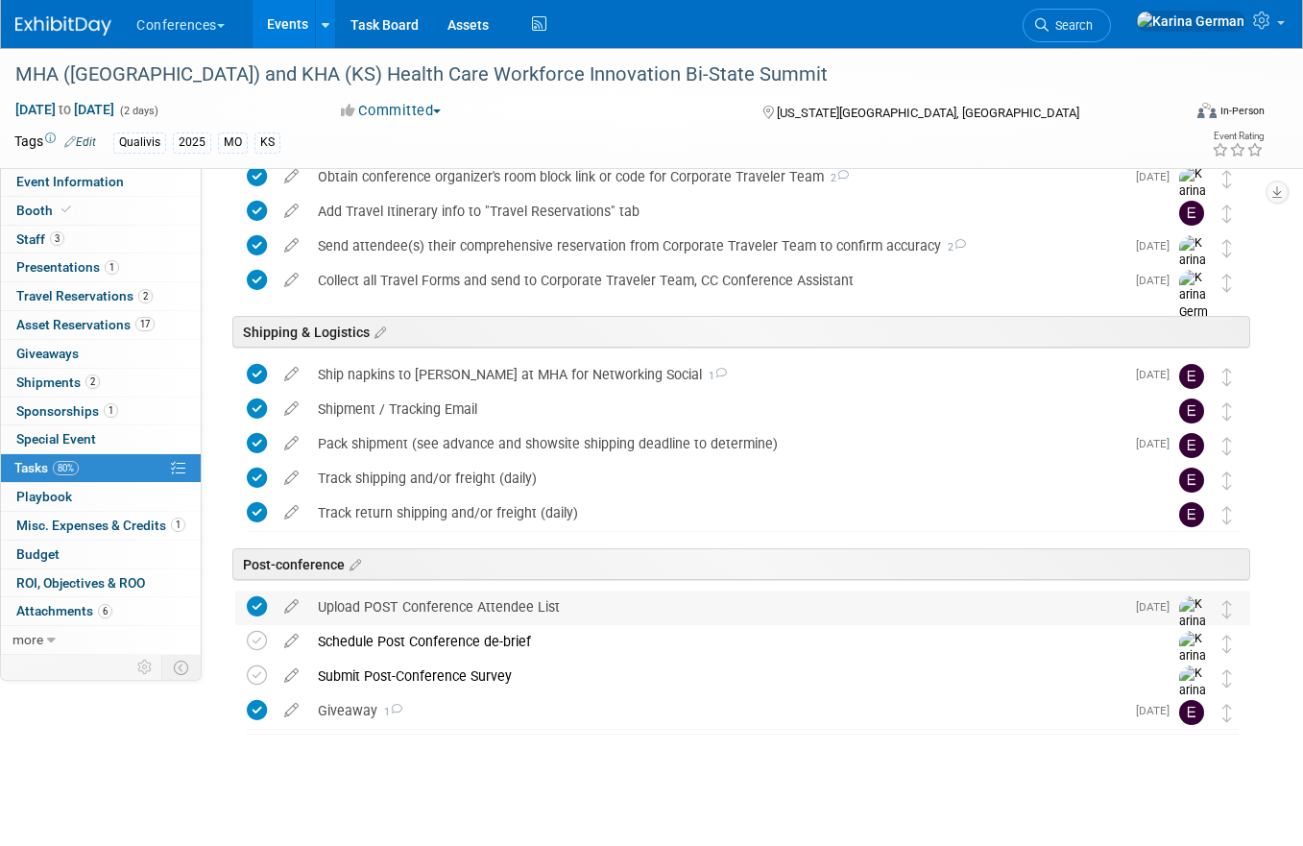
click at [411, 598] on div "Upload POST Conference Attendee List" at bounding box center [716, 607] width 816 height 33
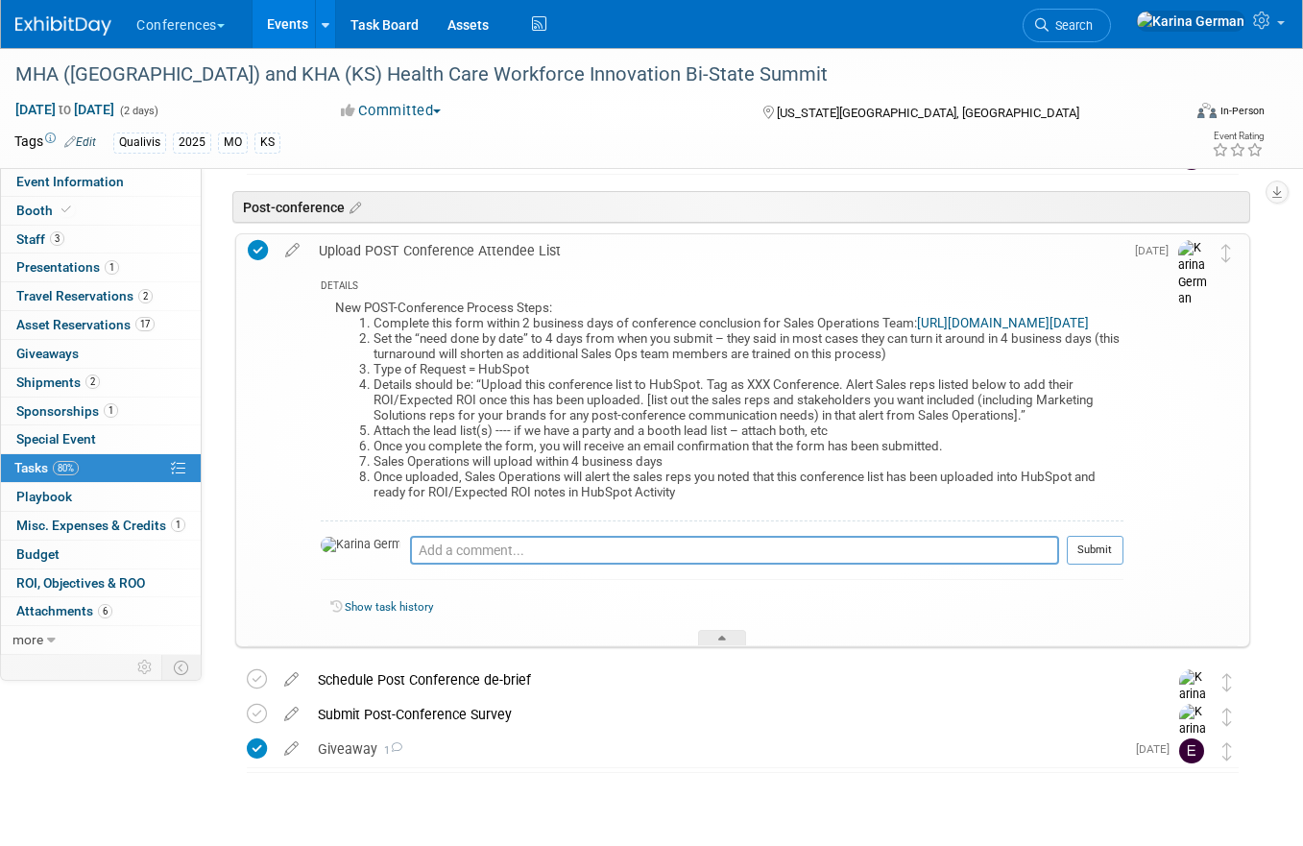
scroll to position [1223, 0]
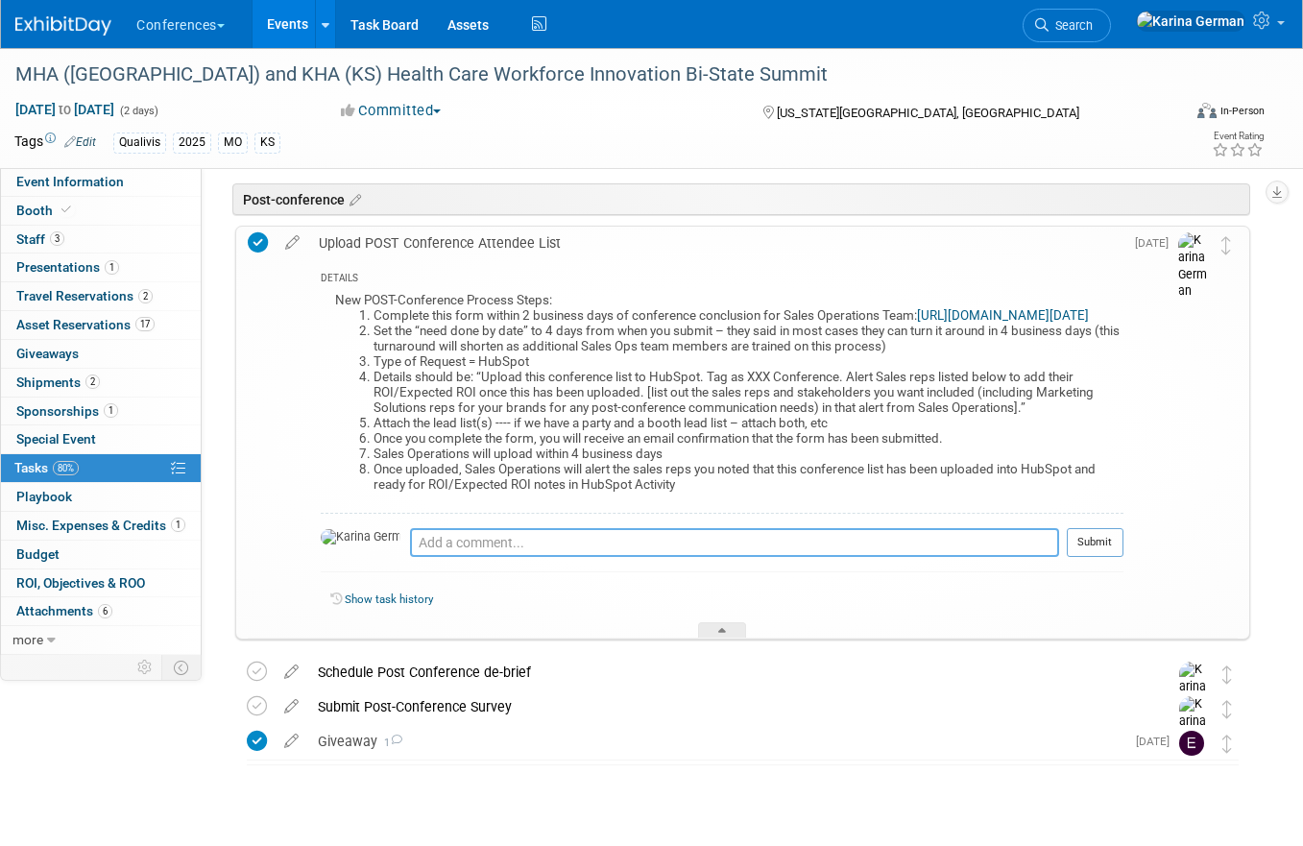
click at [422, 555] on textarea at bounding box center [734, 542] width 649 height 29
type textarea "received with Sonya's notes and sent to salesops"
click at [1114, 552] on button "Submit" at bounding box center [1095, 542] width 57 height 29
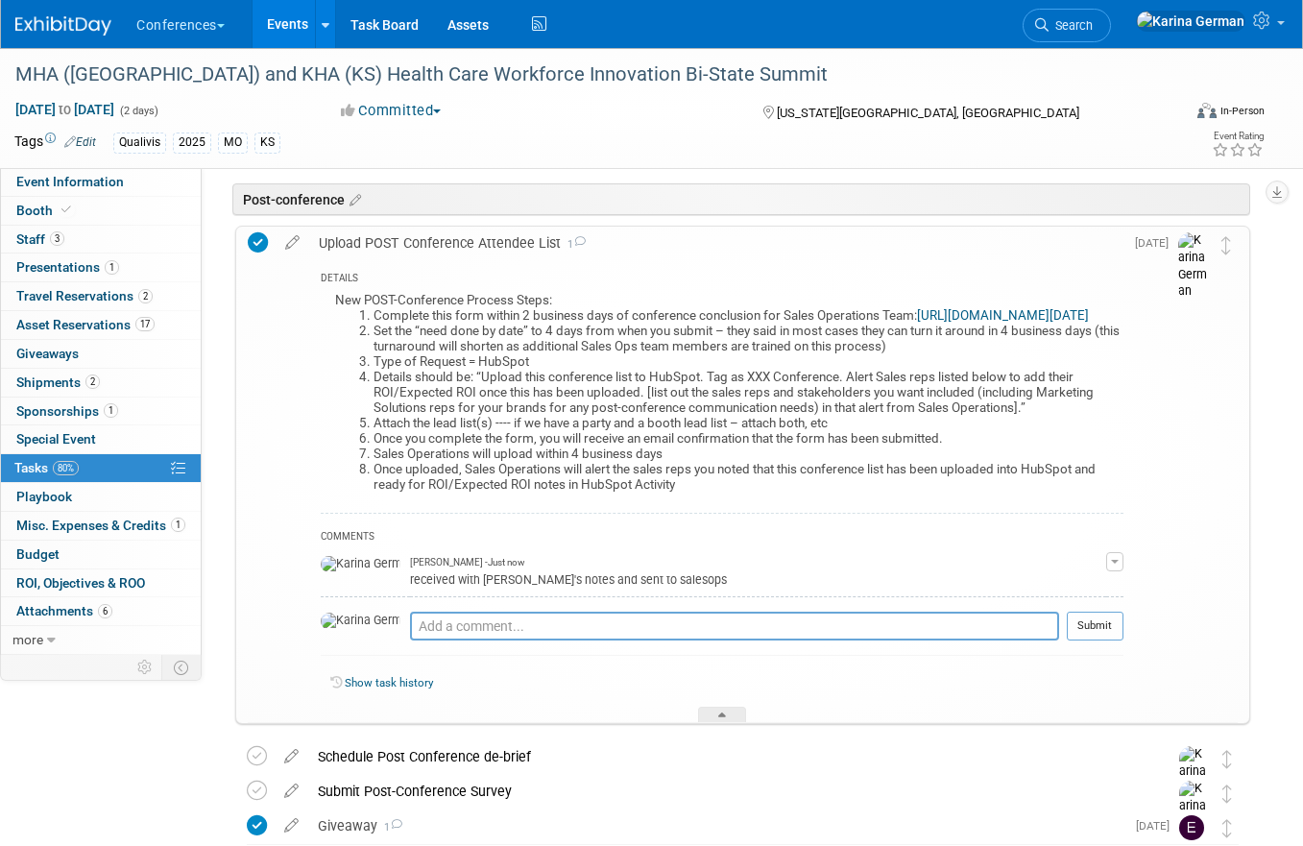
click at [624, 322] on li "Complete this form within 2 business days of conference conclusion for Sales Op…" at bounding box center [749, 315] width 750 height 15
click at [917, 323] on link "[URL][DOMAIN_NAME][DATE]" at bounding box center [1003, 315] width 172 height 14
click at [336, 70] on div "MHA ([GEOGRAPHIC_DATA]) and KHA (KS) Health Care Workforce Innovation Bi-State …" at bounding box center [584, 75] width 1150 height 35
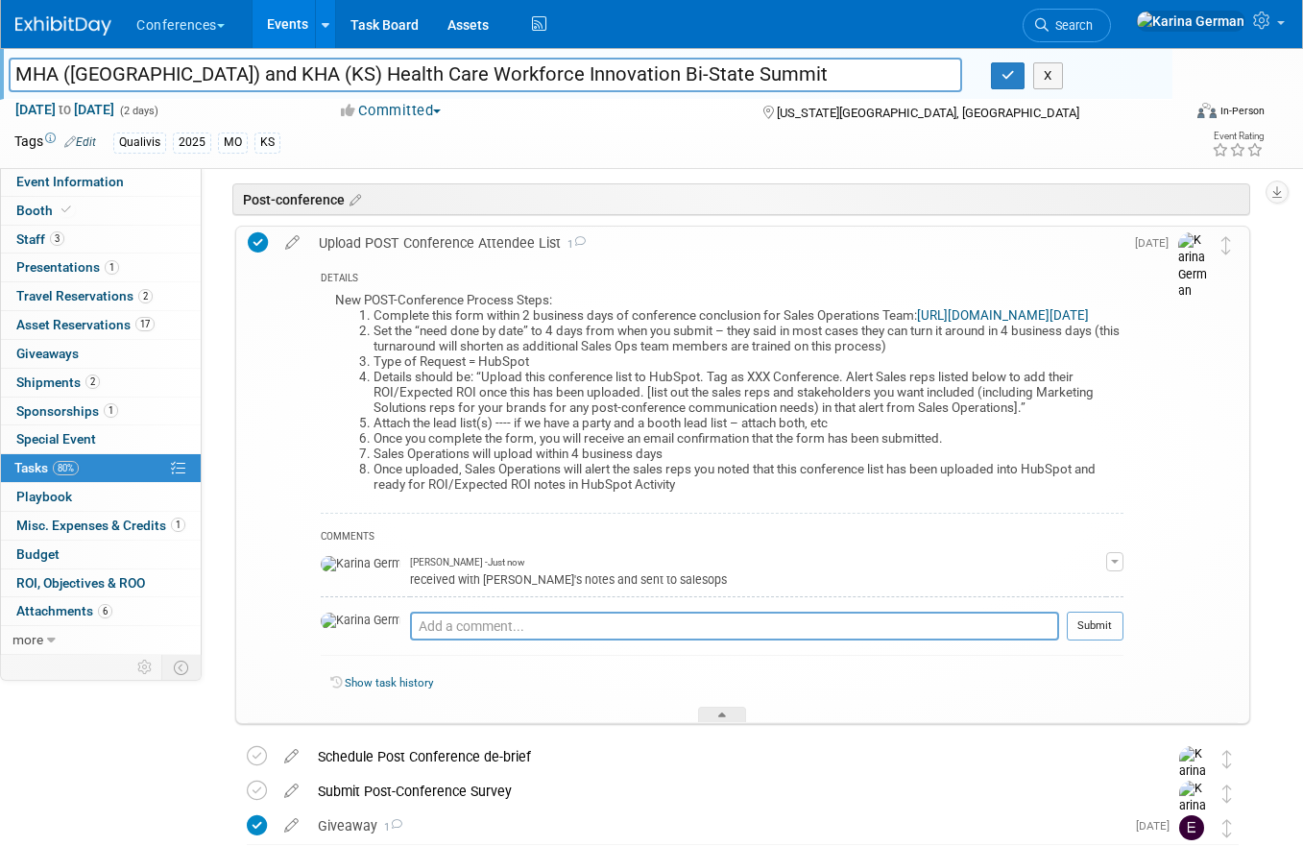
click at [336, 70] on input "MHA ([GEOGRAPHIC_DATA]) and KHA (KS) Health Care Workforce Innovation Bi-State …" at bounding box center [486, 75] width 954 height 34
click at [1093, 24] on span "Search" at bounding box center [1071, 25] width 44 height 14
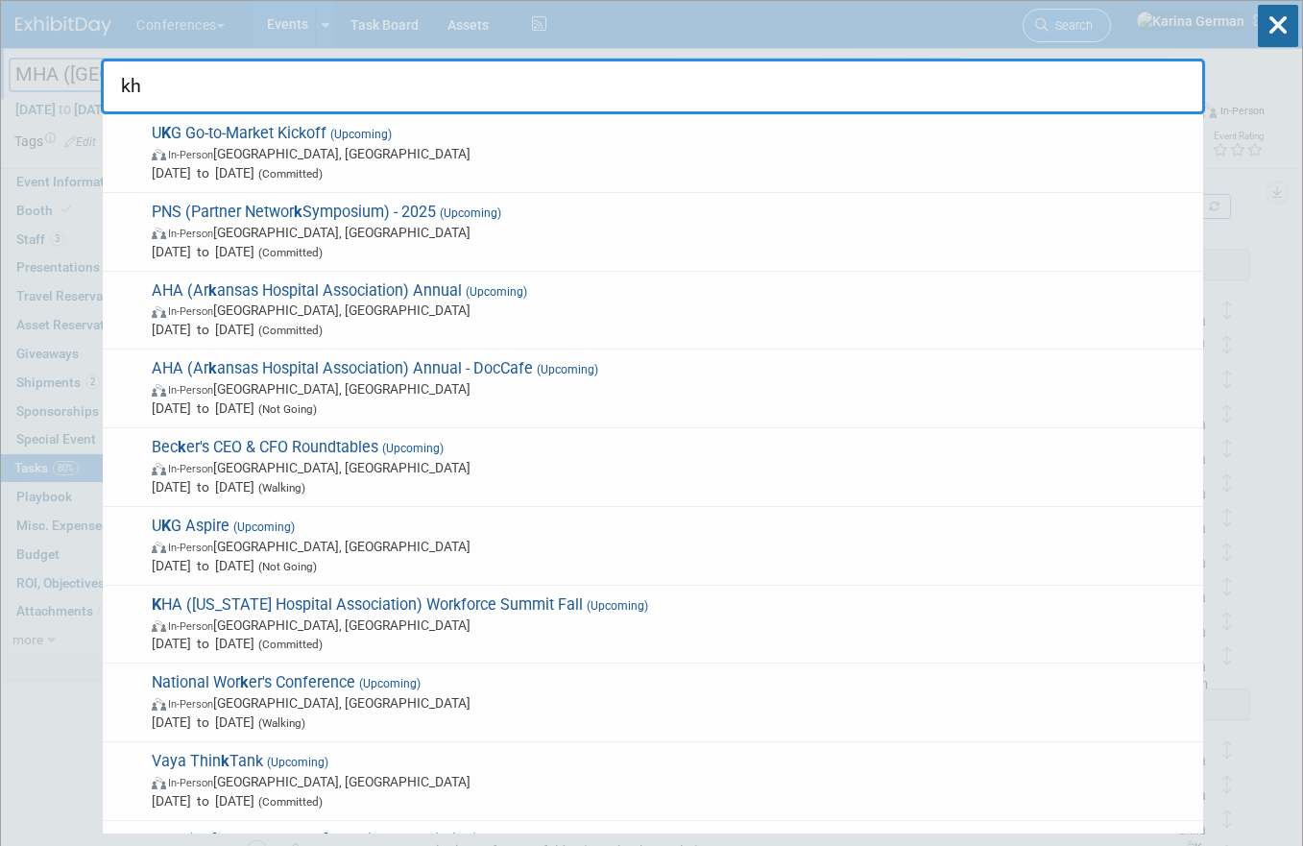
type input "kha"
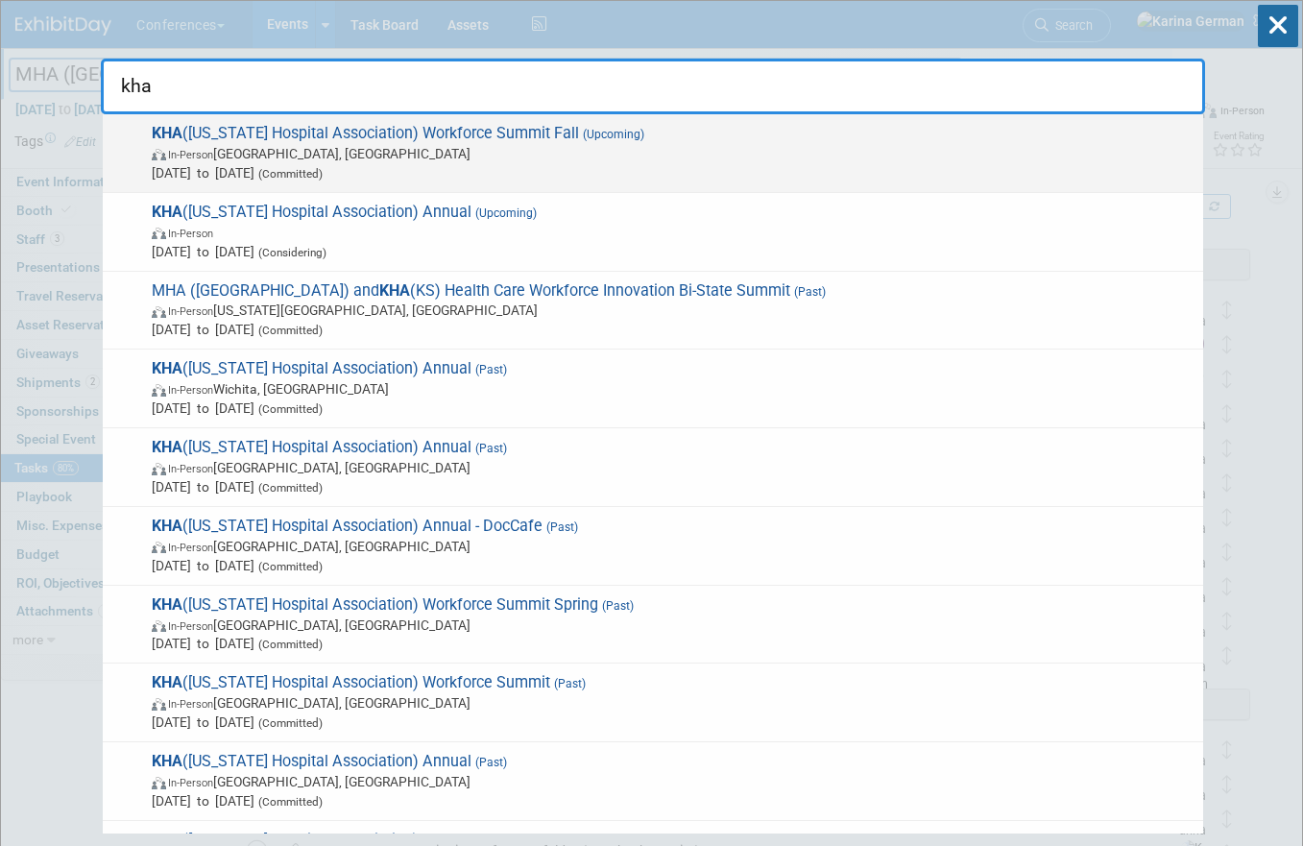
click at [768, 160] on span "In-Person La Grange, KY" at bounding box center [673, 153] width 1042 height 19
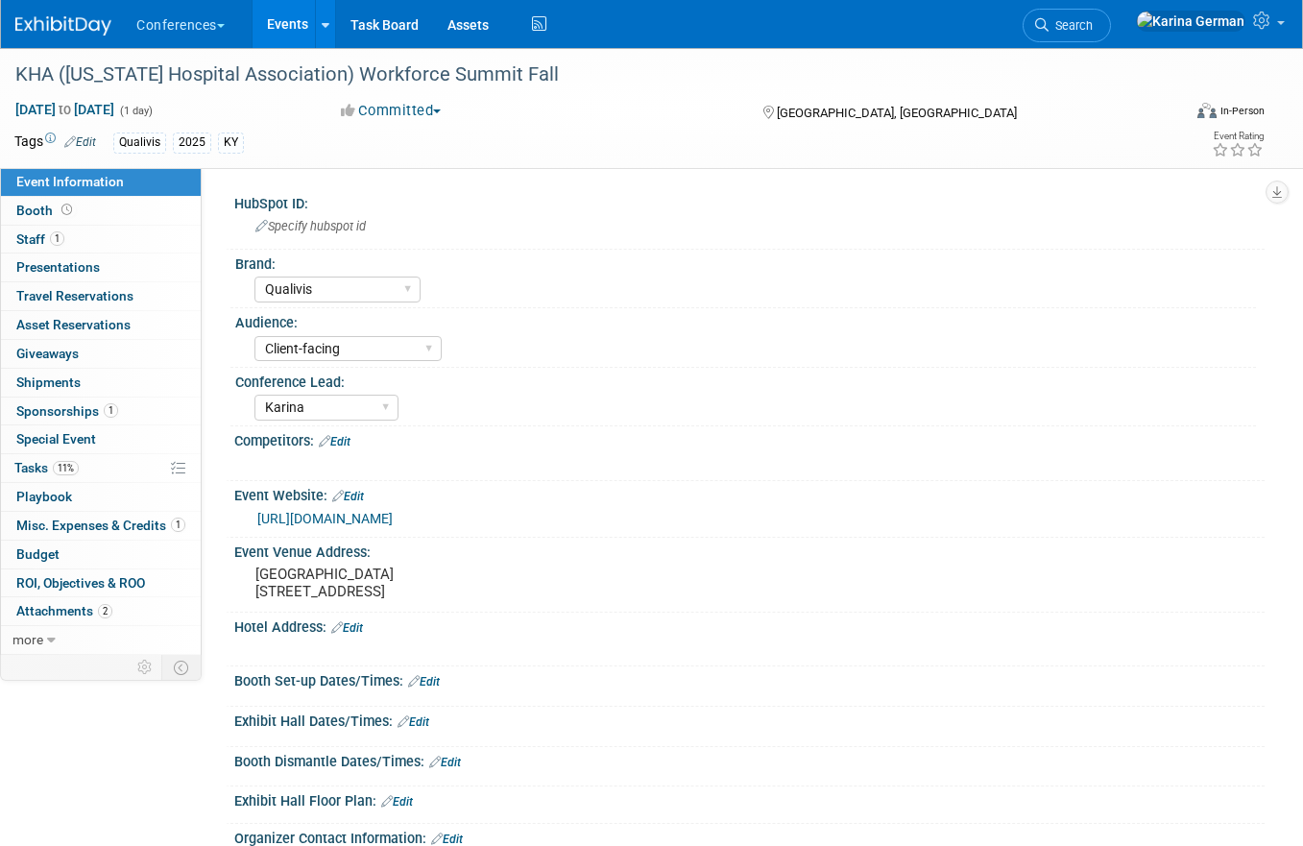
select select "Qualivis"
select select "Client-facing"
select select "Karina"
click at [118, 417] on link "1 Sponsorships 1" at bounding box center [101, 412] width 200 height 28
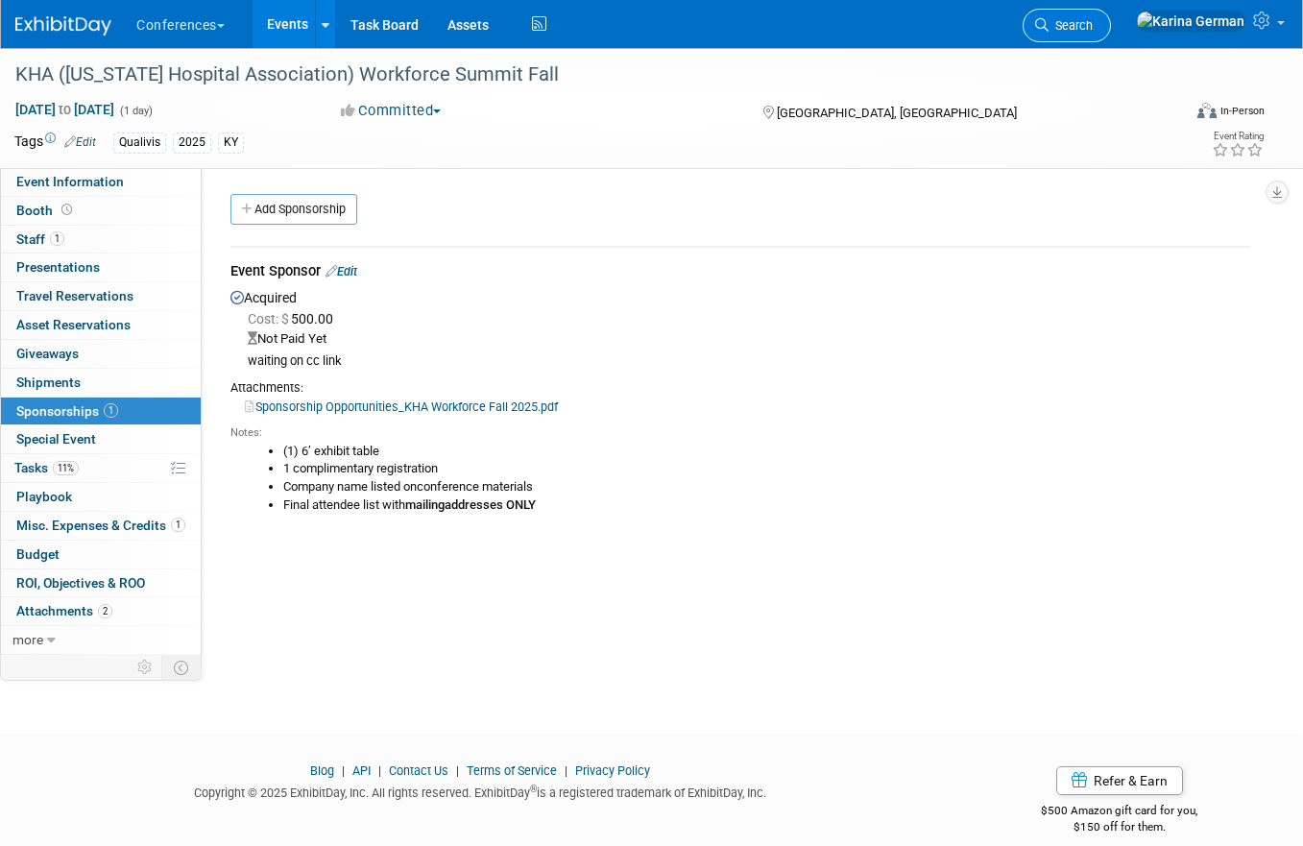
click at [1111, 34] on link "Search" at bounding box center [1067, 26] width 88 height 34
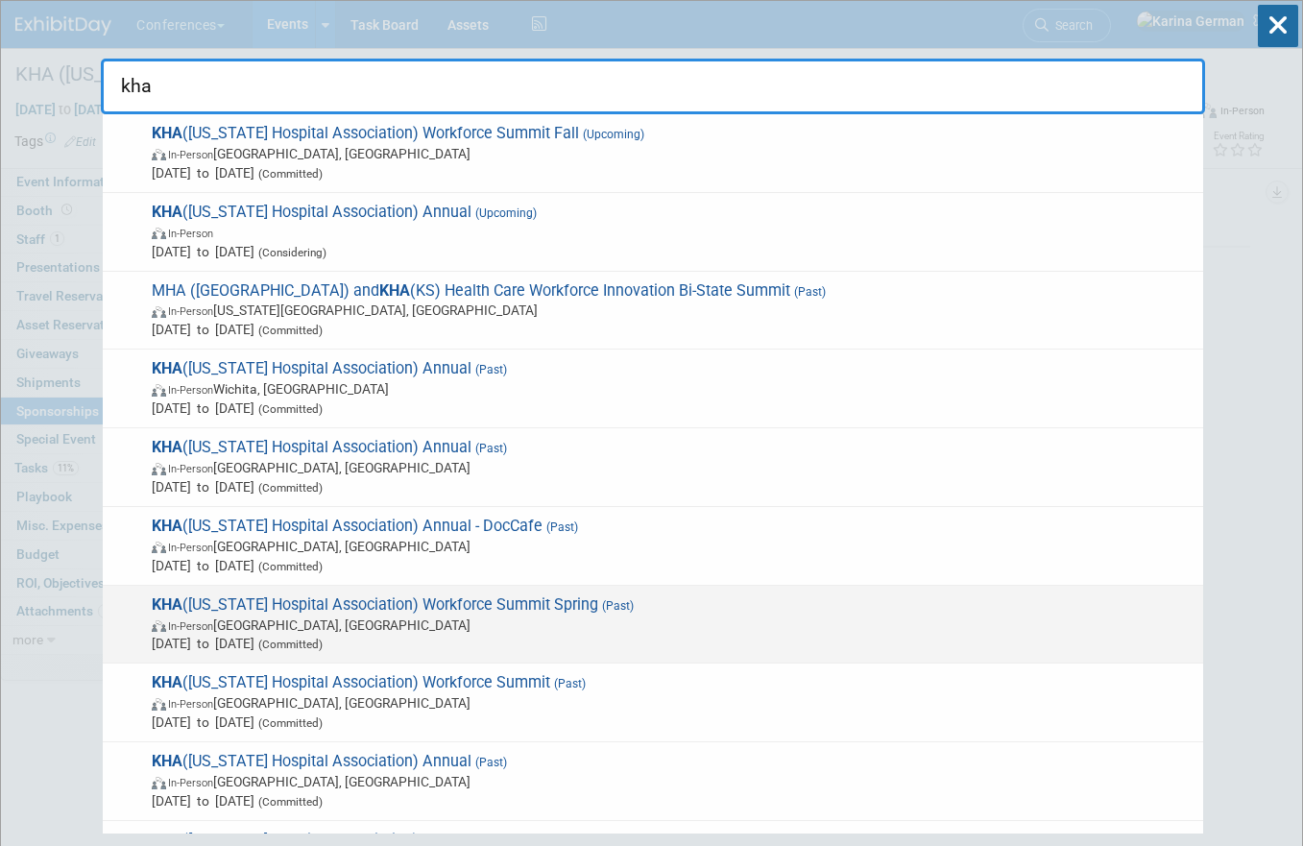
type input "kha"
click at [558, 620] on span "In-Person [GEOGRAPHIC_DATA], [GEOGRAPHIC_DATA]" at bounding box center [673, 625] width 1042 height 19
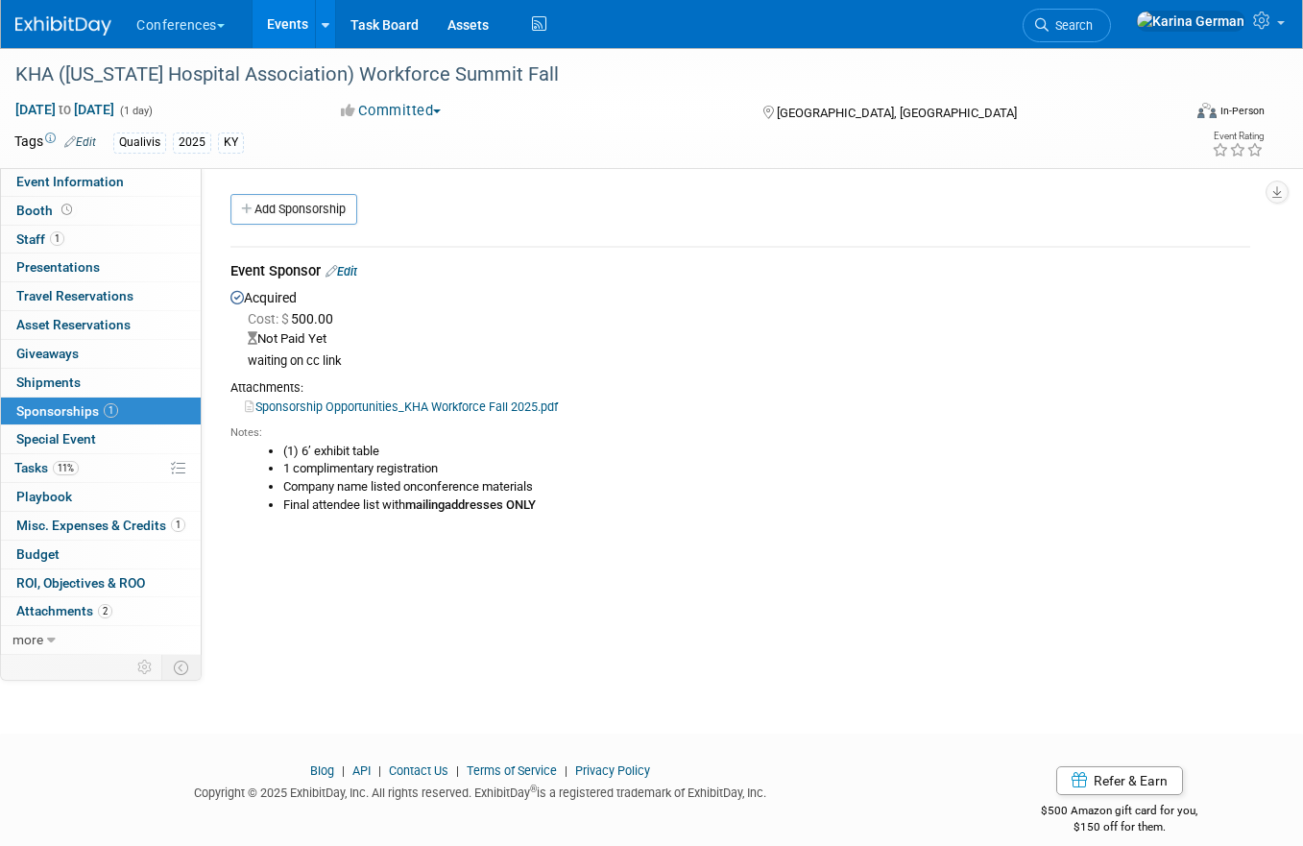
click at [353, 276] on link "Edit" at bounding box center [342, 271] width 32 height 14
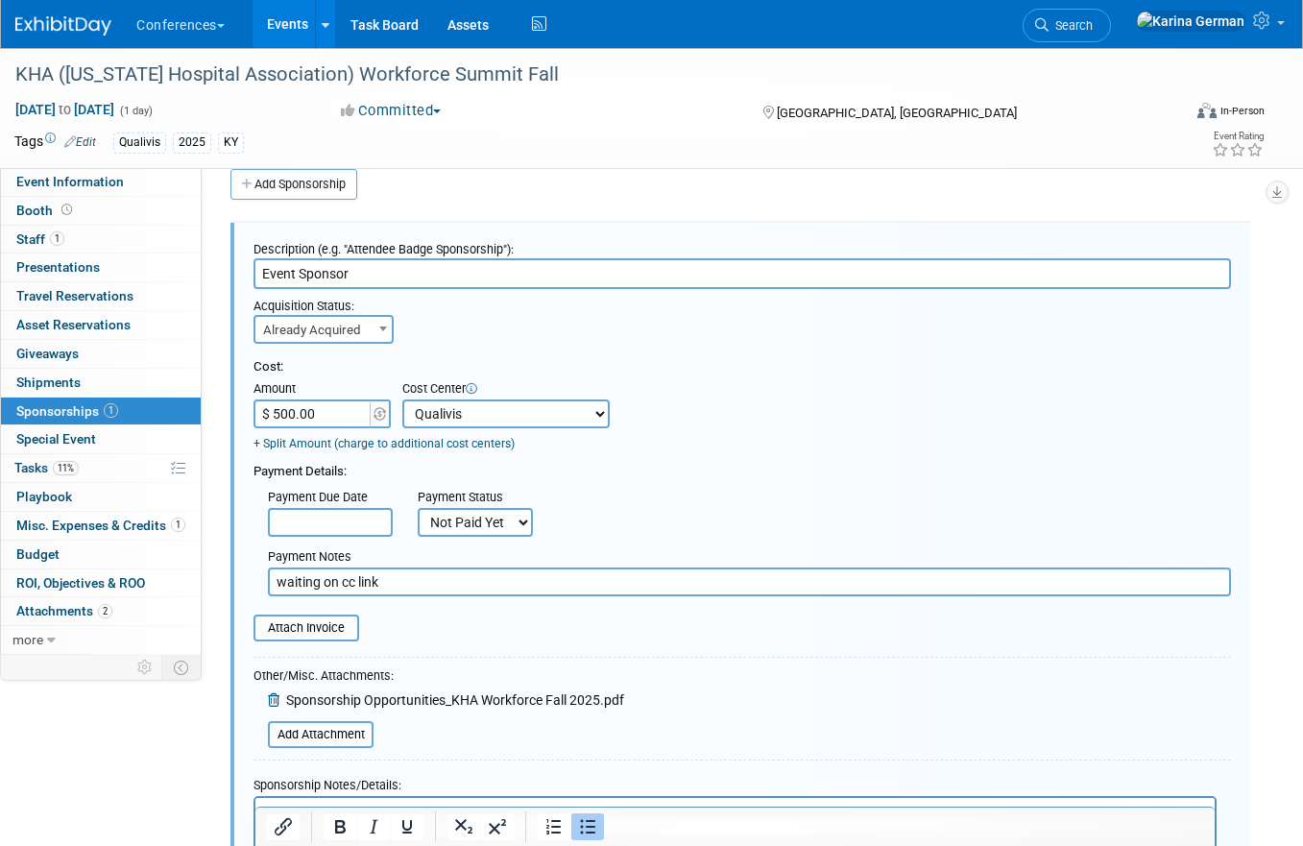
scroll to position [29, 0]
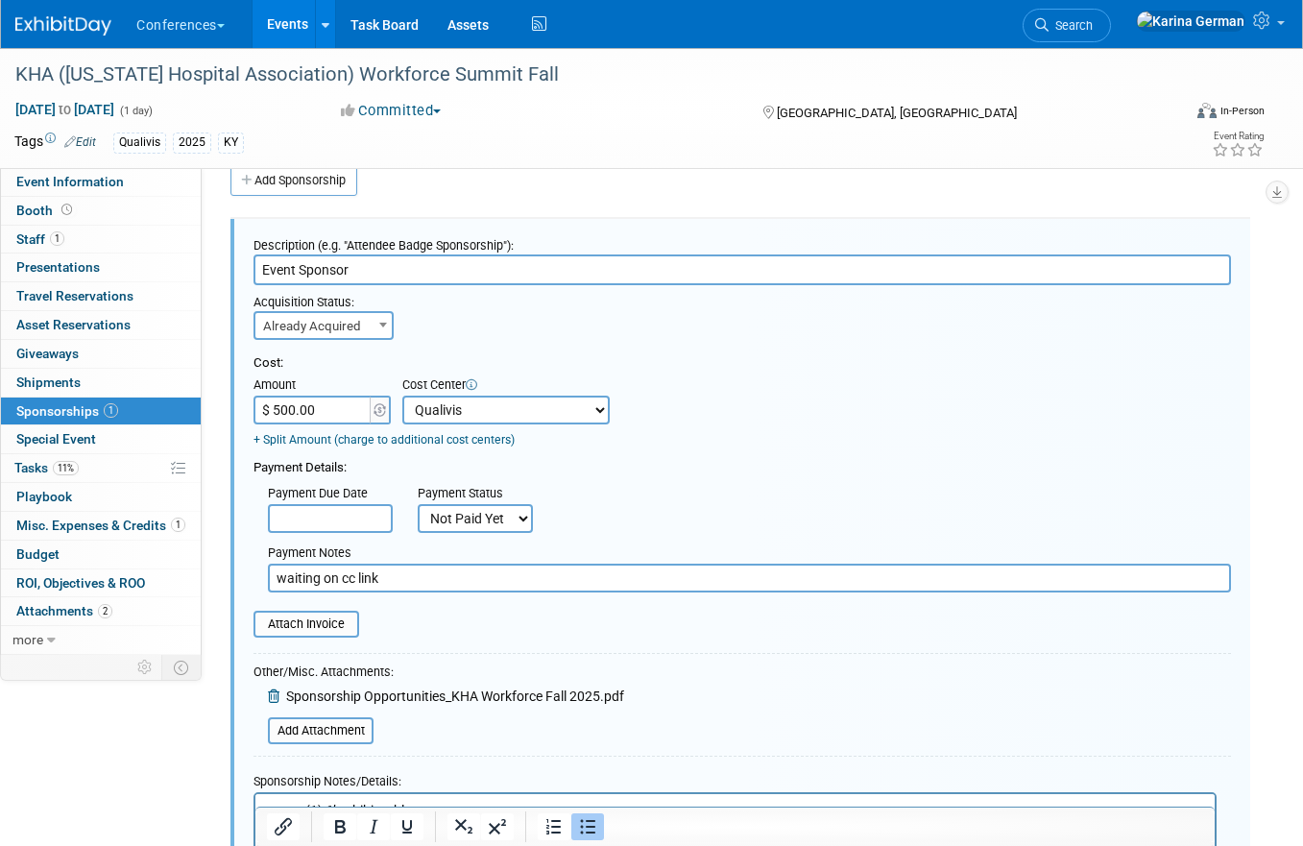
click at [473, 521] on select "Not Paid Yet Partially Paid Paid in Full" at bounding box center [475, 518] width 115 height 29
select select "1"
click at [379, 576] on input "waiting on cc link" at bounding box center [749, 578] width 963 height 29
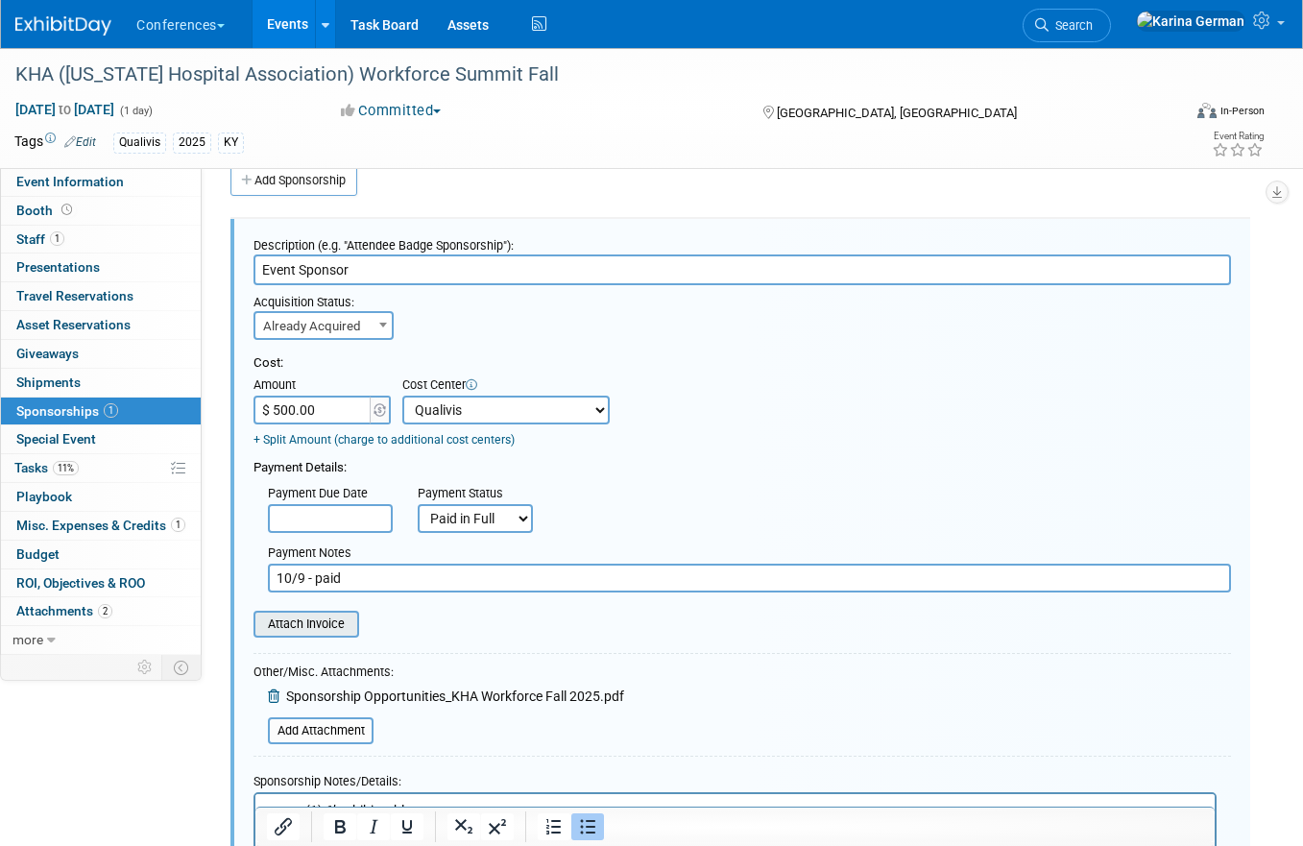
type input "10/9 - paid"
click at [327, 620] on input "file" at bounding box center [243, 624] width 229 height 23
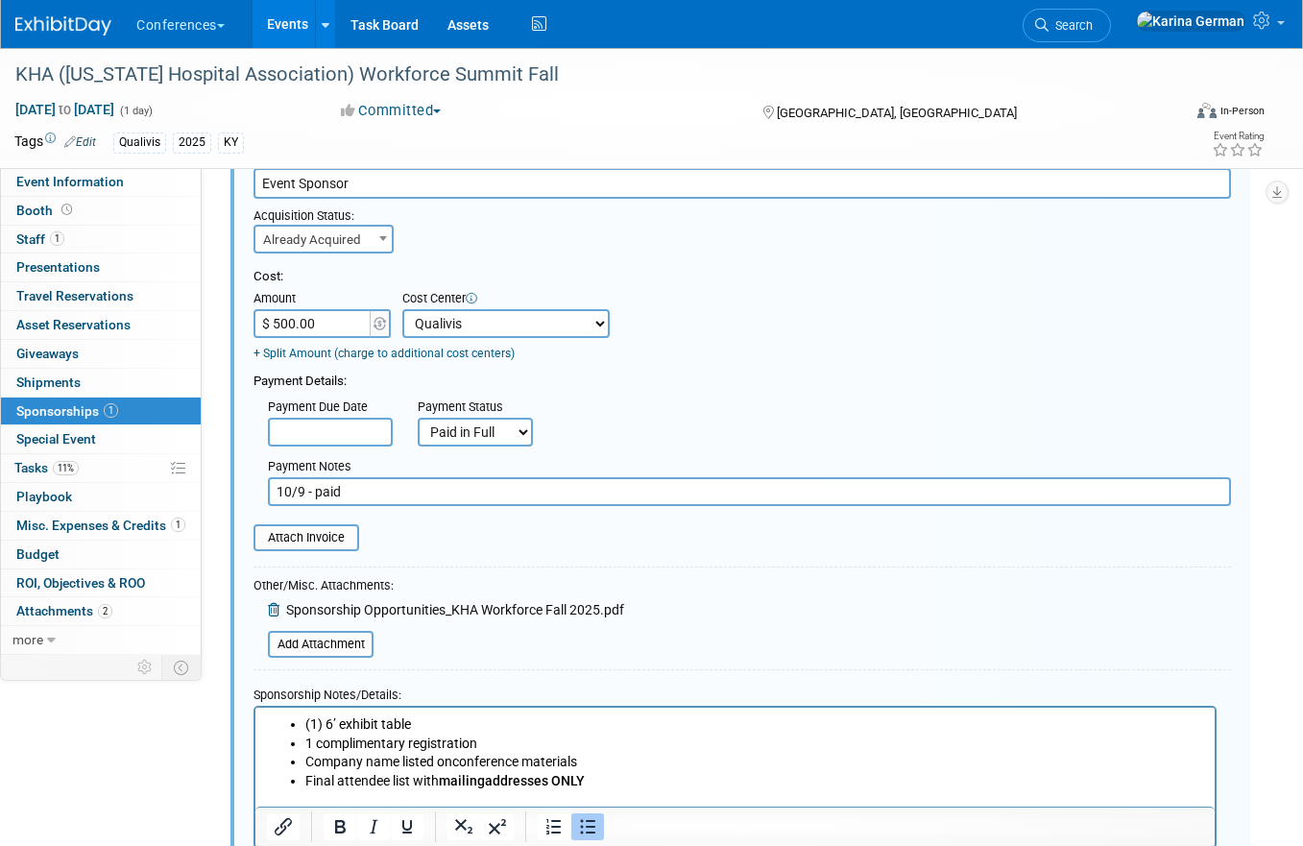
scroll to position [139, 0]
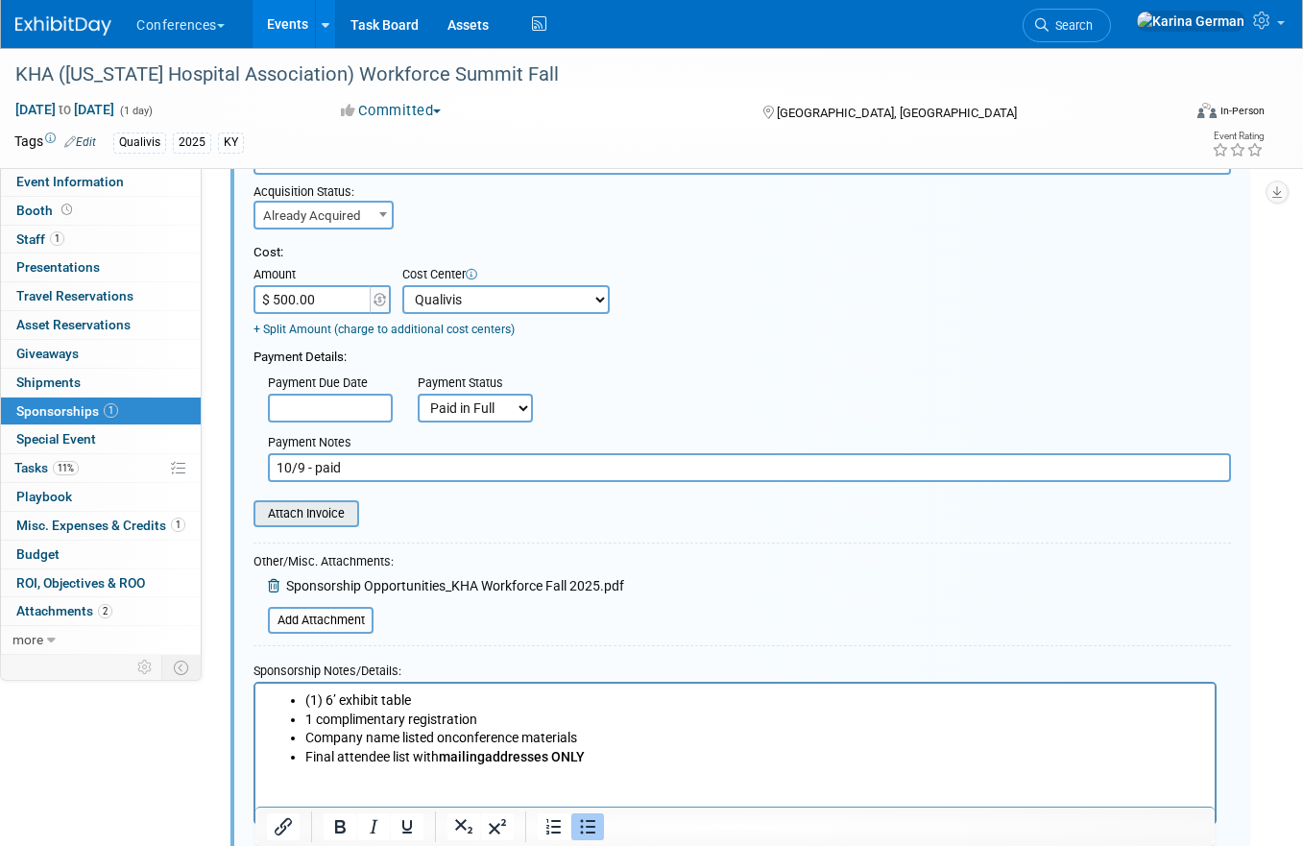
click at [317, 525] on input "file" at bounding box center [243, 513] width 229 height 23
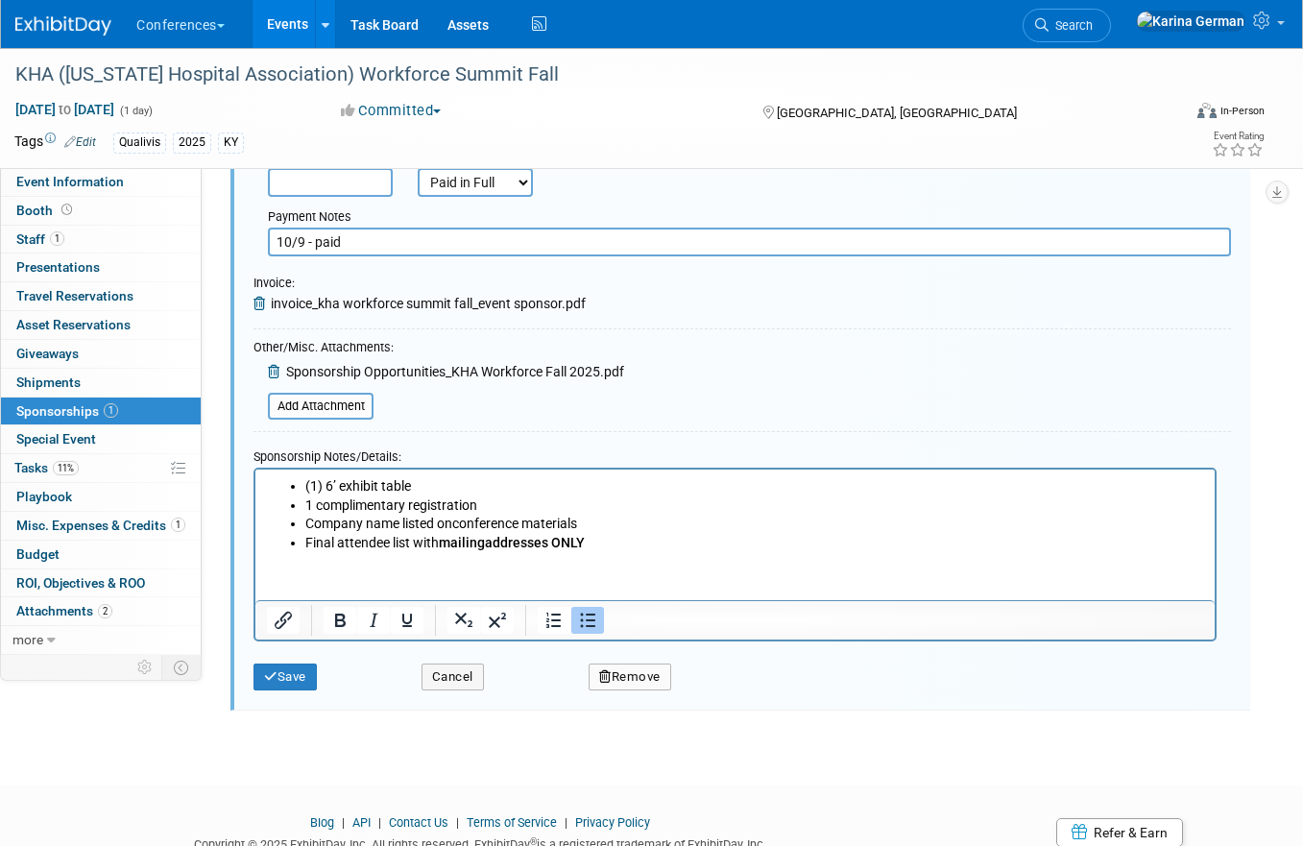
scroll to position [372, 0]
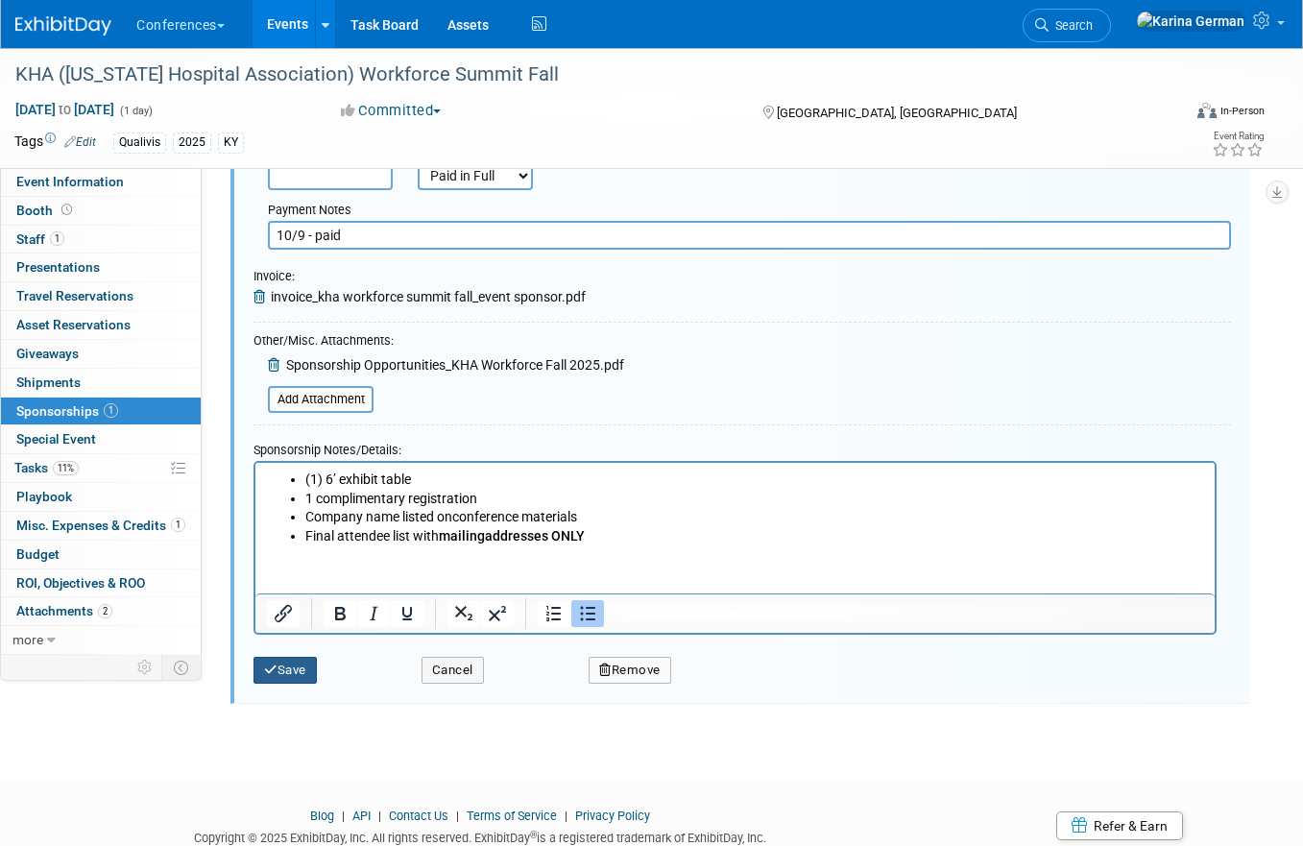
click at [288, 674] on button "Save" at bounding box center [285, 670] width 63 height 27
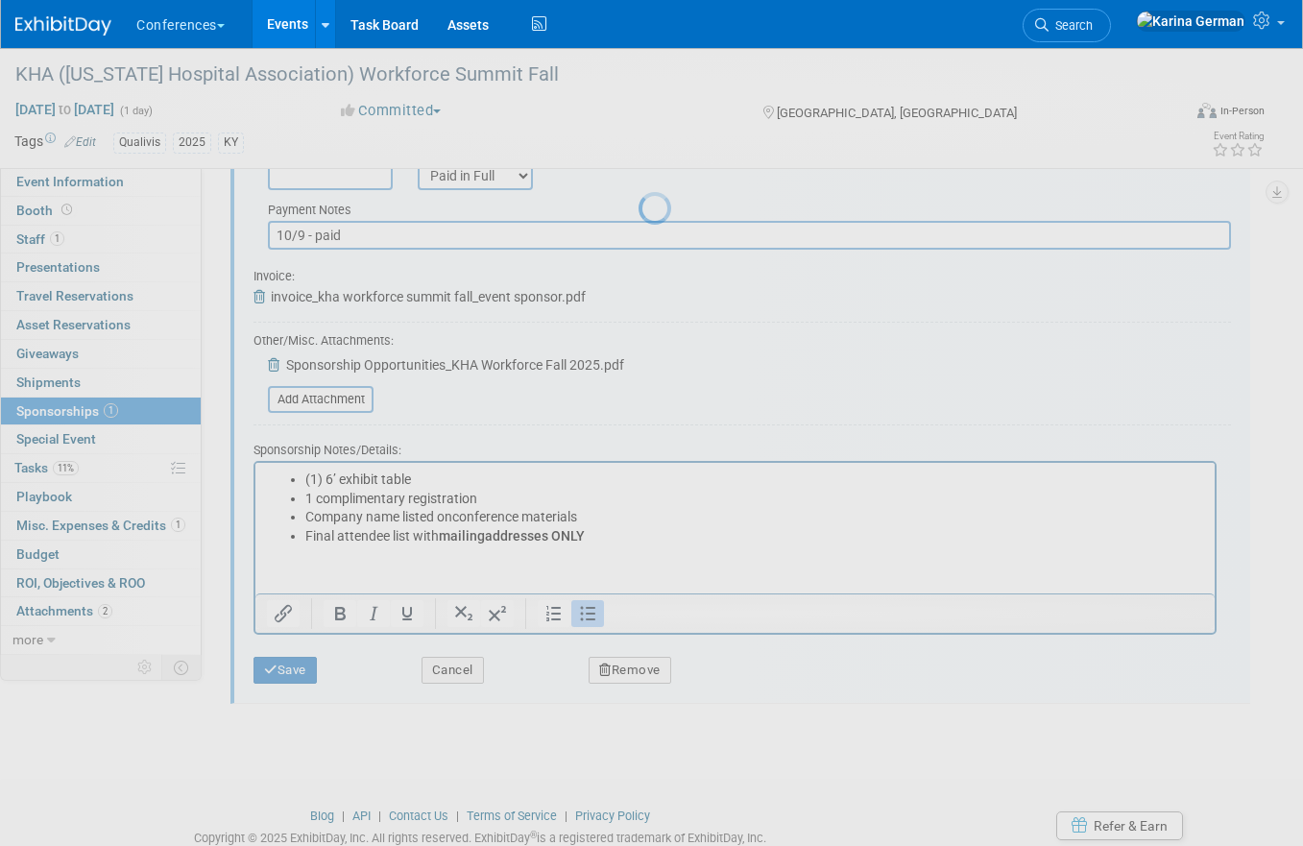
scroll to position [21, 0]
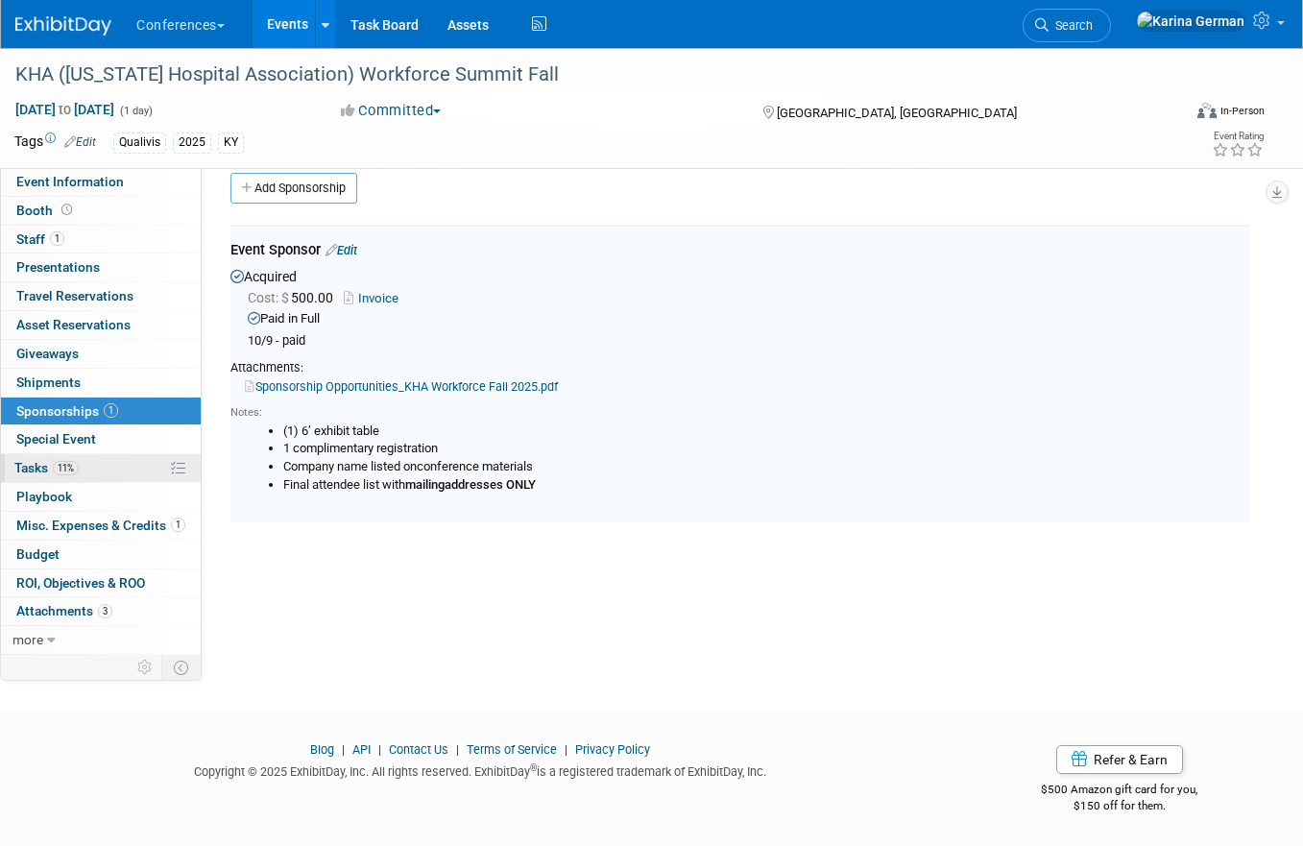
click at [41, 472] on span "Tasks 11%" at bounding box center [46, 467] width 64 height 15
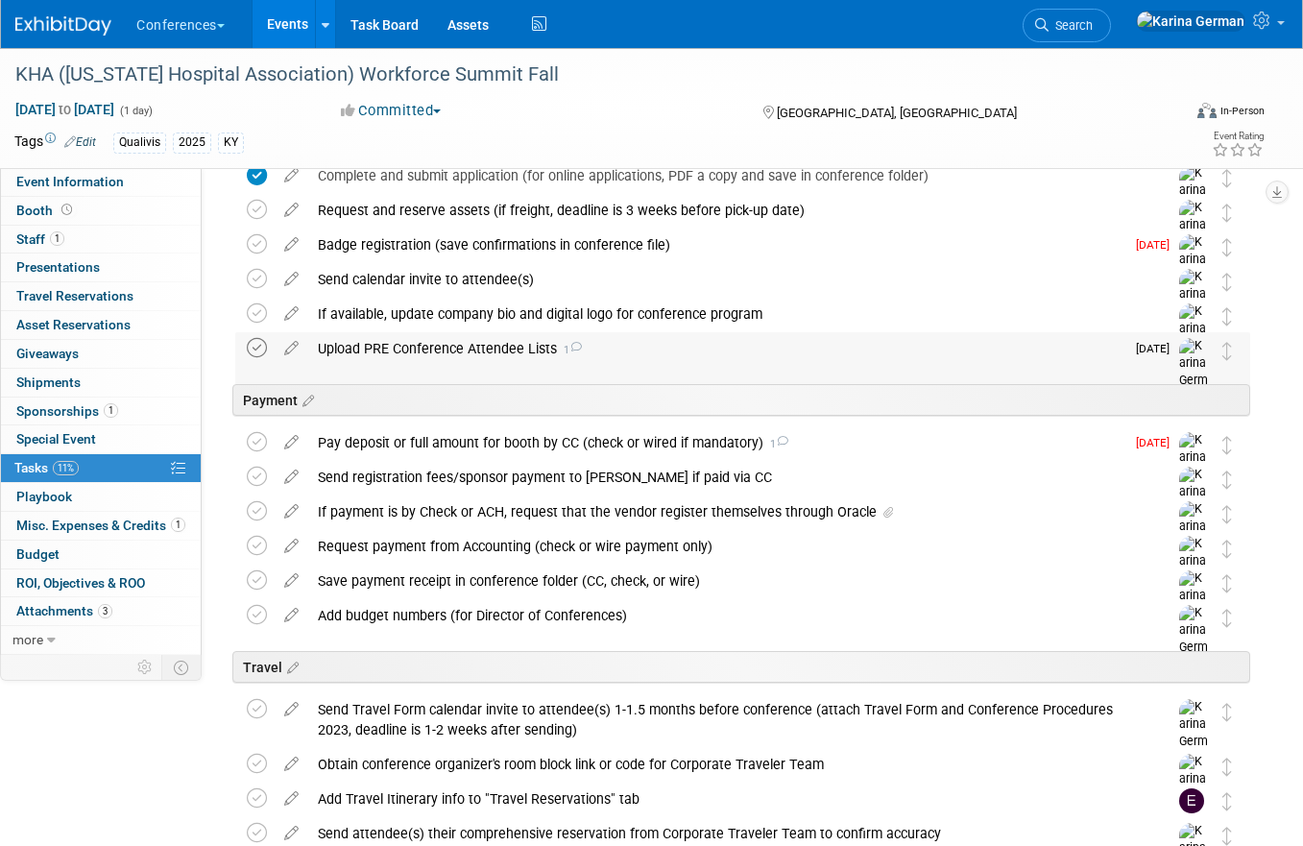
scroll to position [202, 0]
click at [260, 446] on icon at bounding box center [257, 441] width 20 height 20
click at [436, 438] on div "Pay deposit or full amount for booth by CC (check or wired if mandatory) 1" at bounding box center [716, 441] width 816 height 33
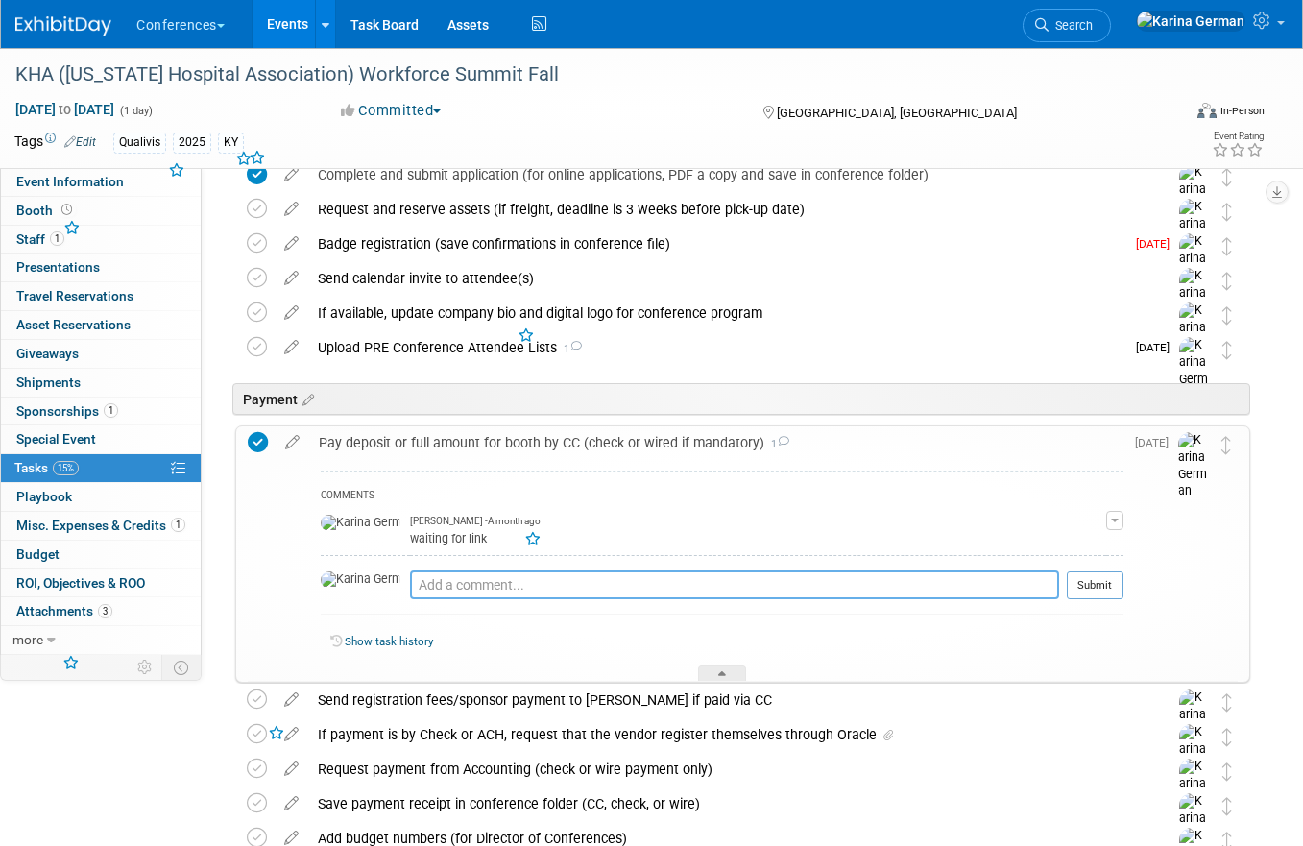
click at [426, 581] on textarea at bounding box center [734, 584] width 649 height 29
type textarea "paid by cc"
click at [1097, 589] on button "Submit" at bounding box center [1095, 585] width 57 height 29
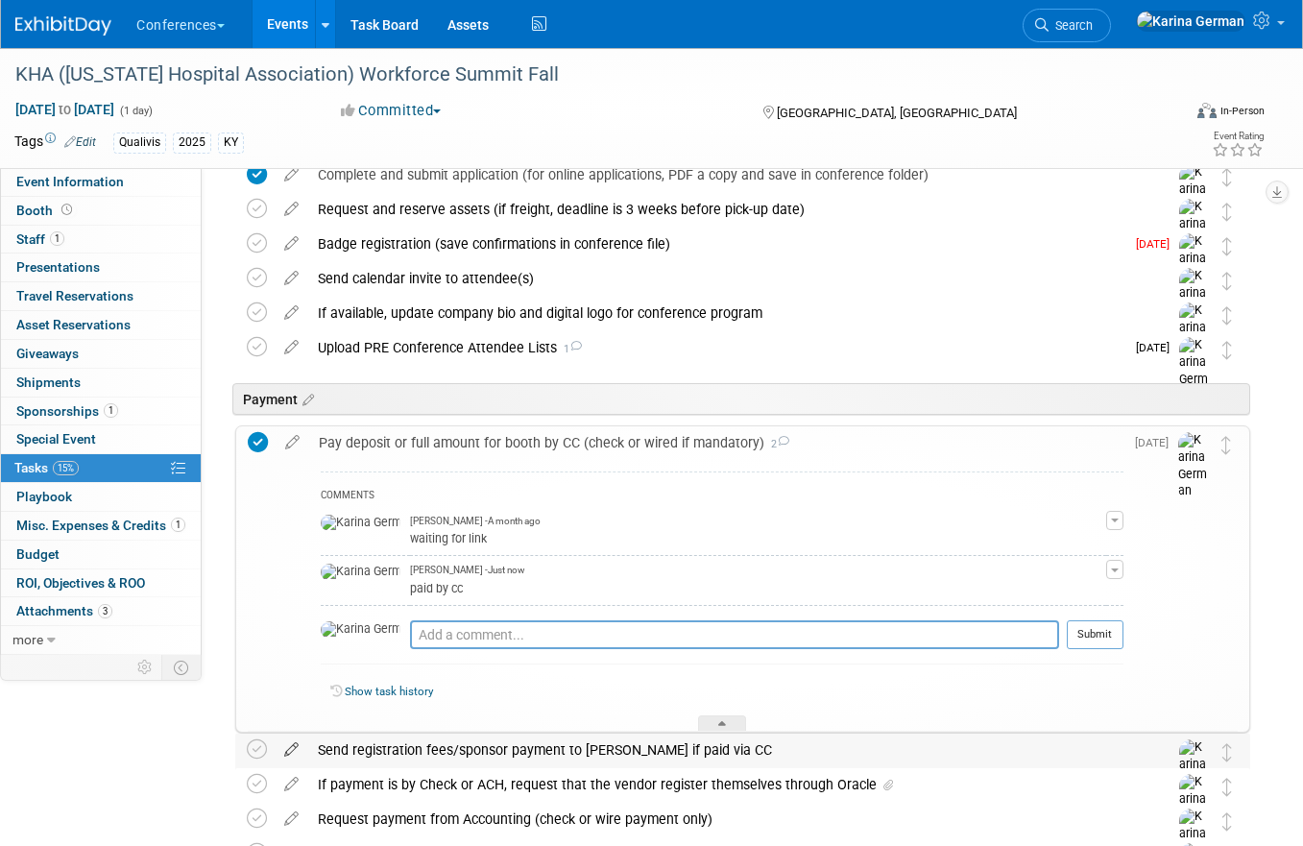
click at [294, 738] on icon at bounding box center [292, 746] width 34 height 24
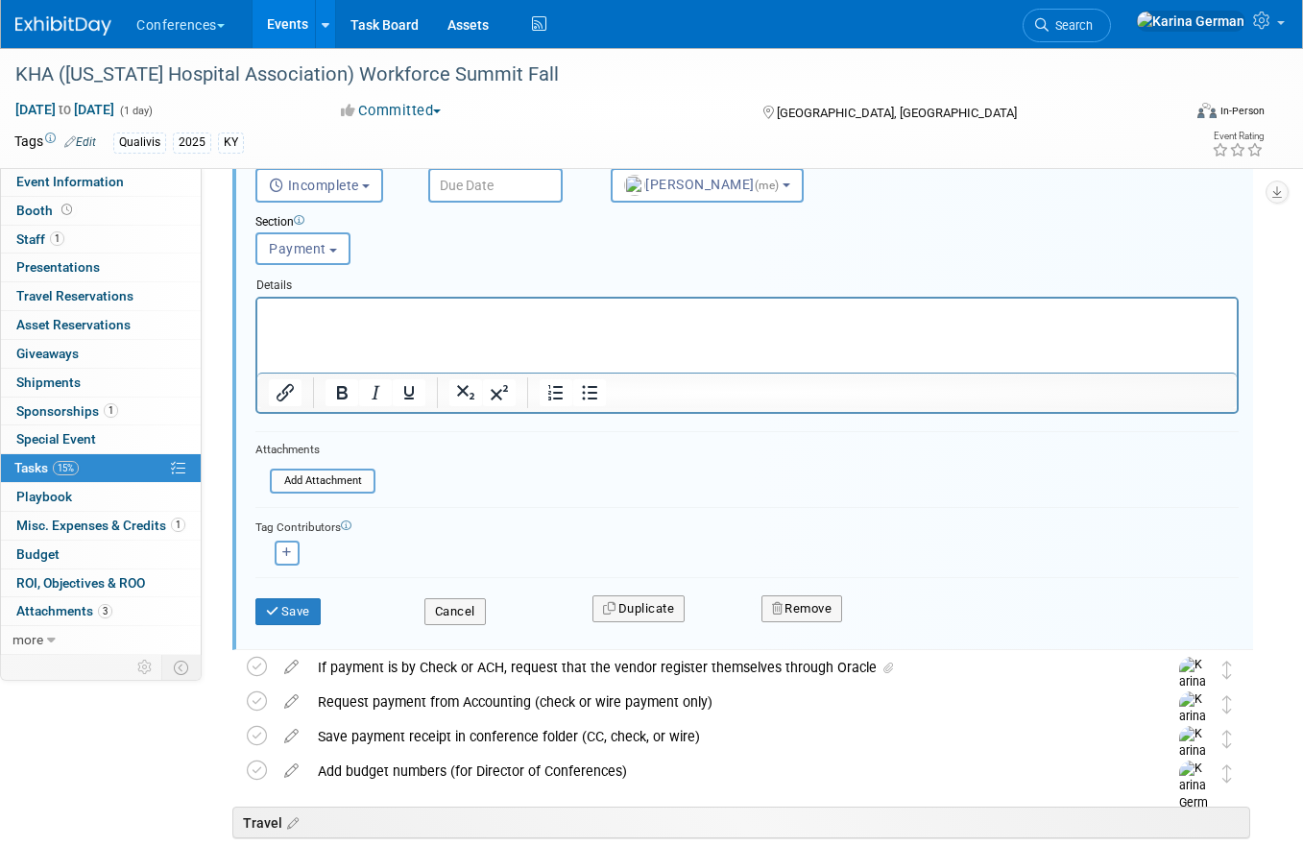
scroll to position [885, 0]
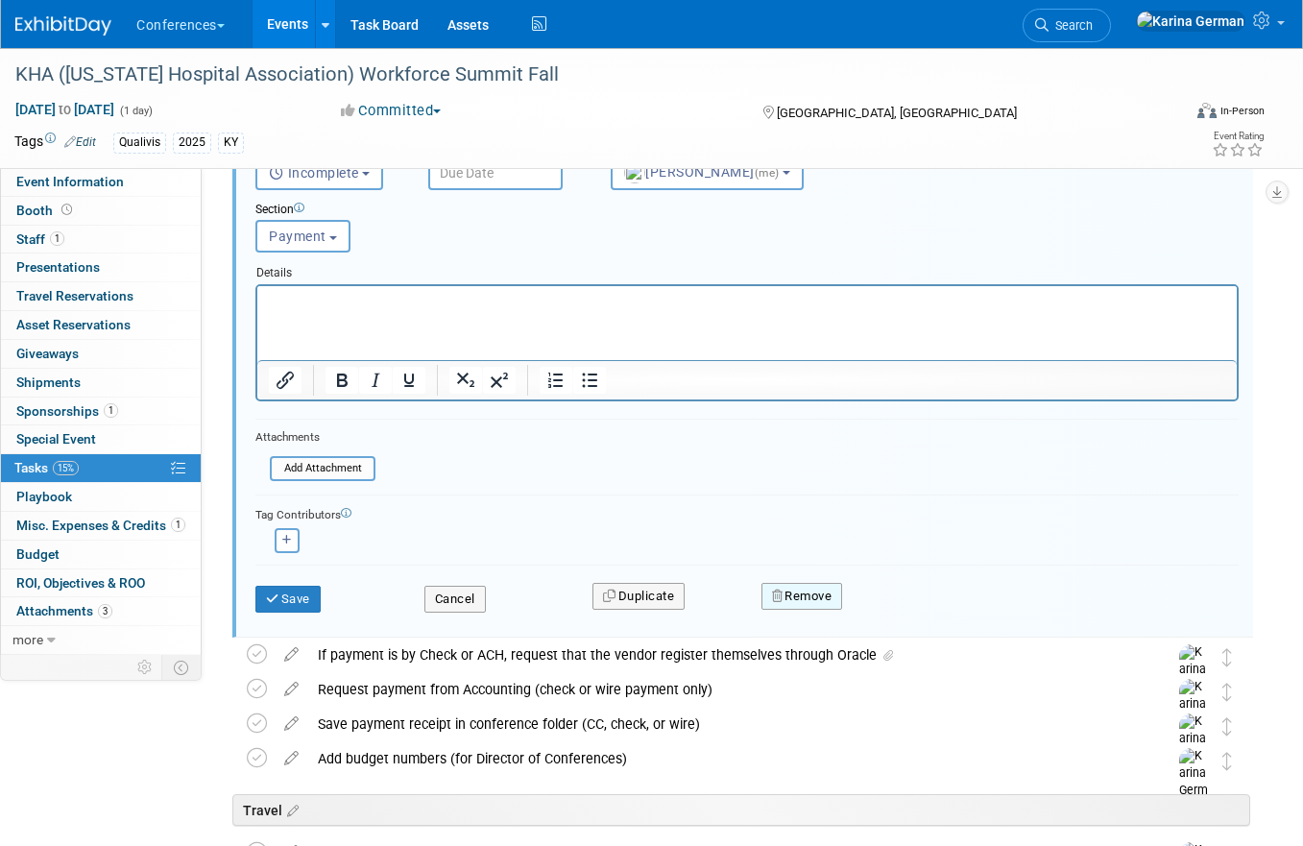
click at [824, 584] on button "Remove" at bounding box center [803, 596] width 82 height 27
click at [915, 611] on link "Yes" at bounding box center [911, 611] width 56 height 31
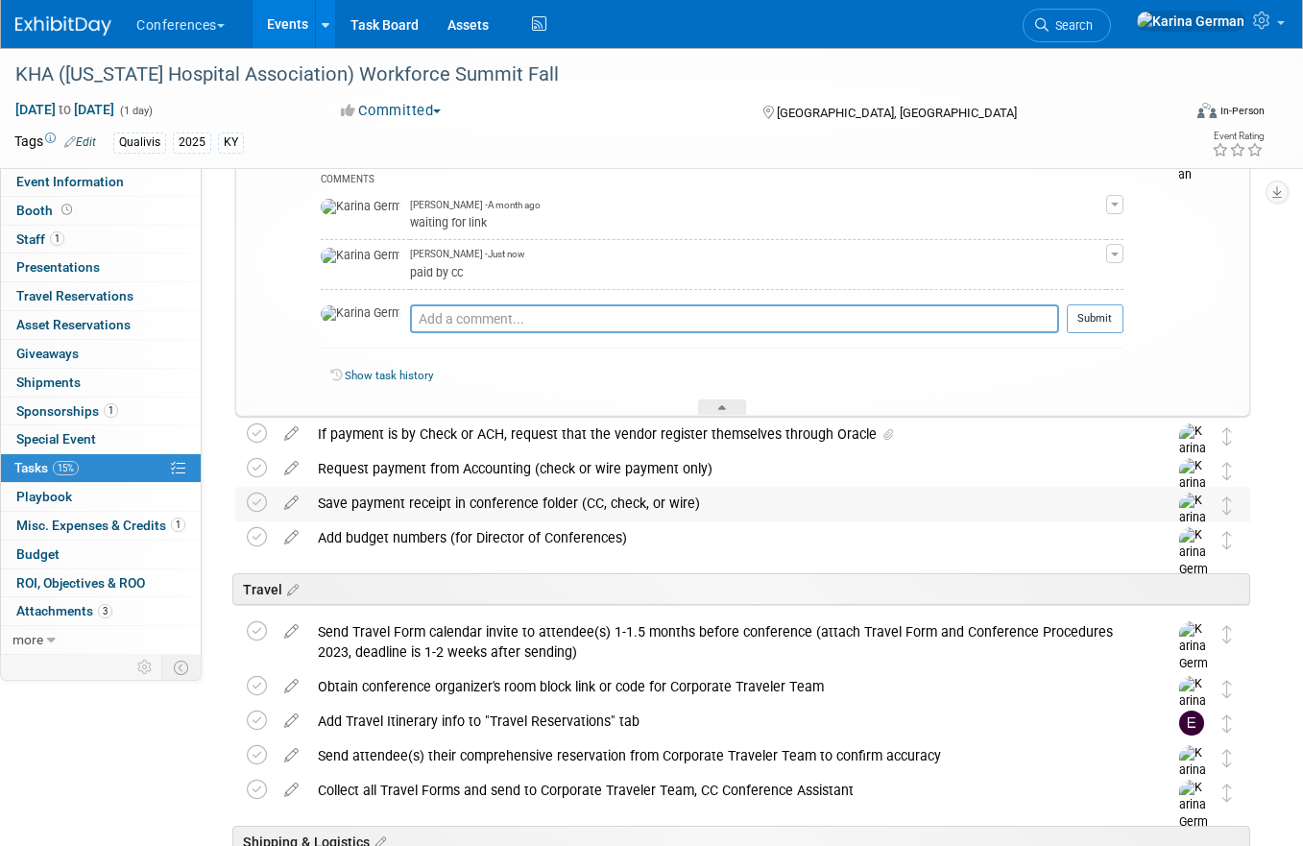
scroll to position [512, 0]
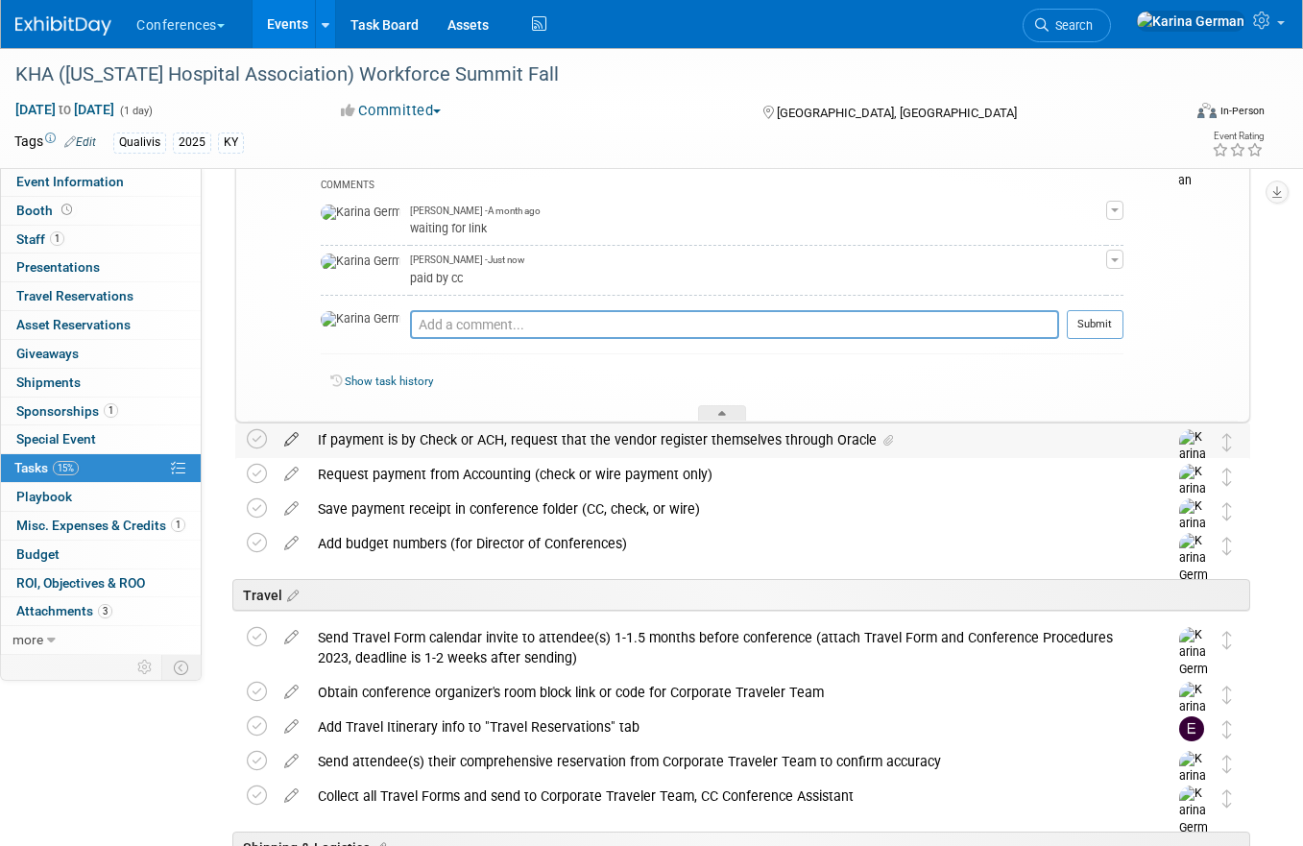
click at [289, 439] on icon at bounding box center [292, 436] width 34 height 24
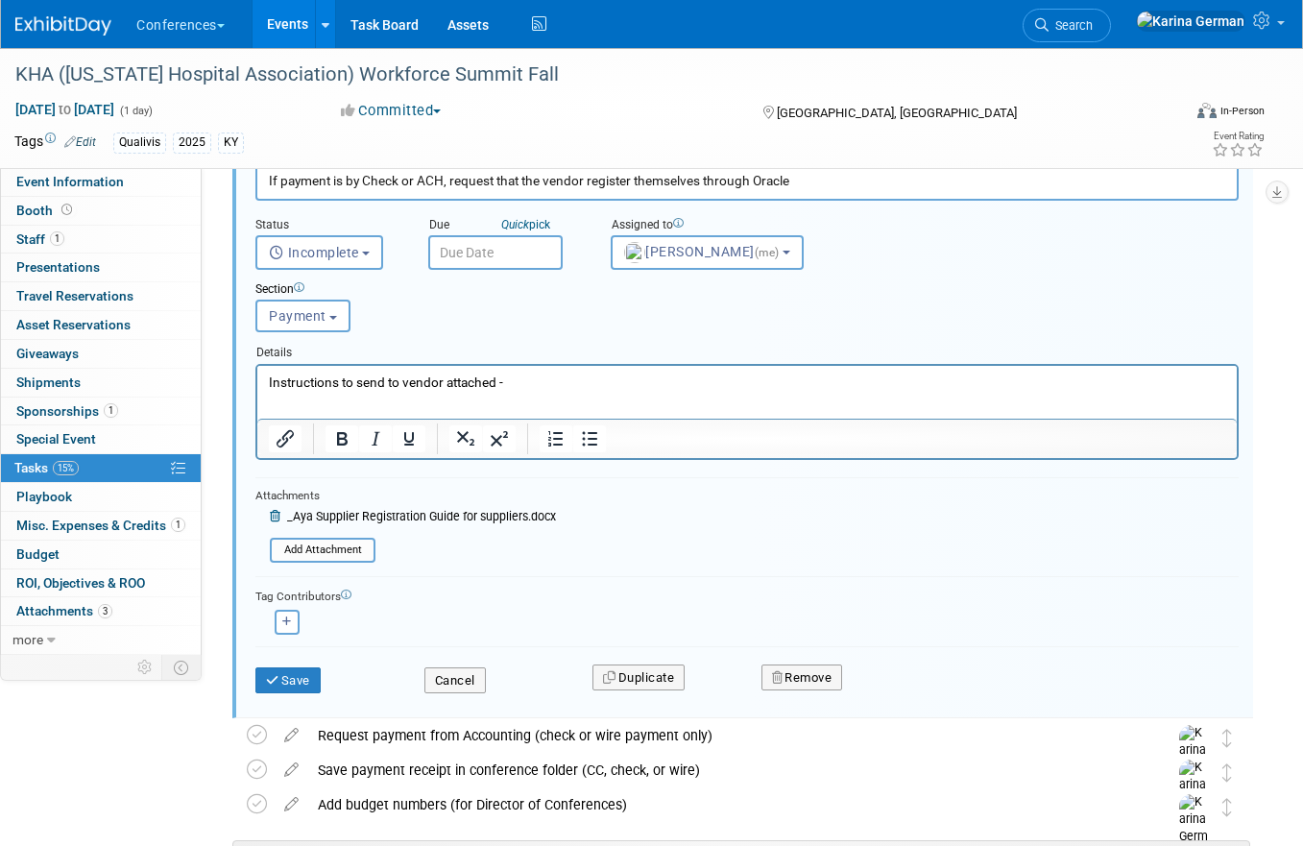
scroll to position [836, 0]
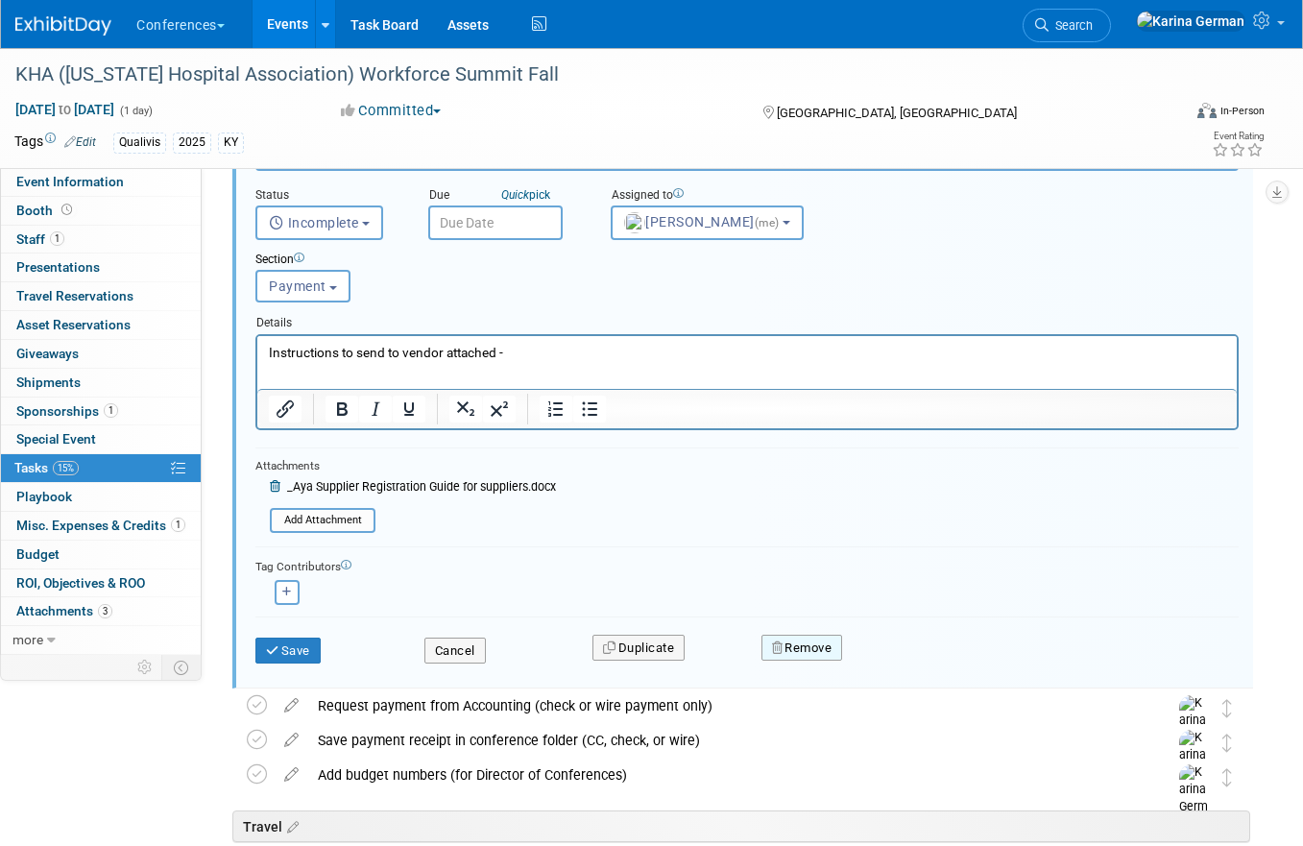
click at [808, 650] on button "Remove" at bounding box center [803, 648] width 82 height 27
click at [909, 664] on link "Yes" at bounding box center [911, 663] width 56 height 31
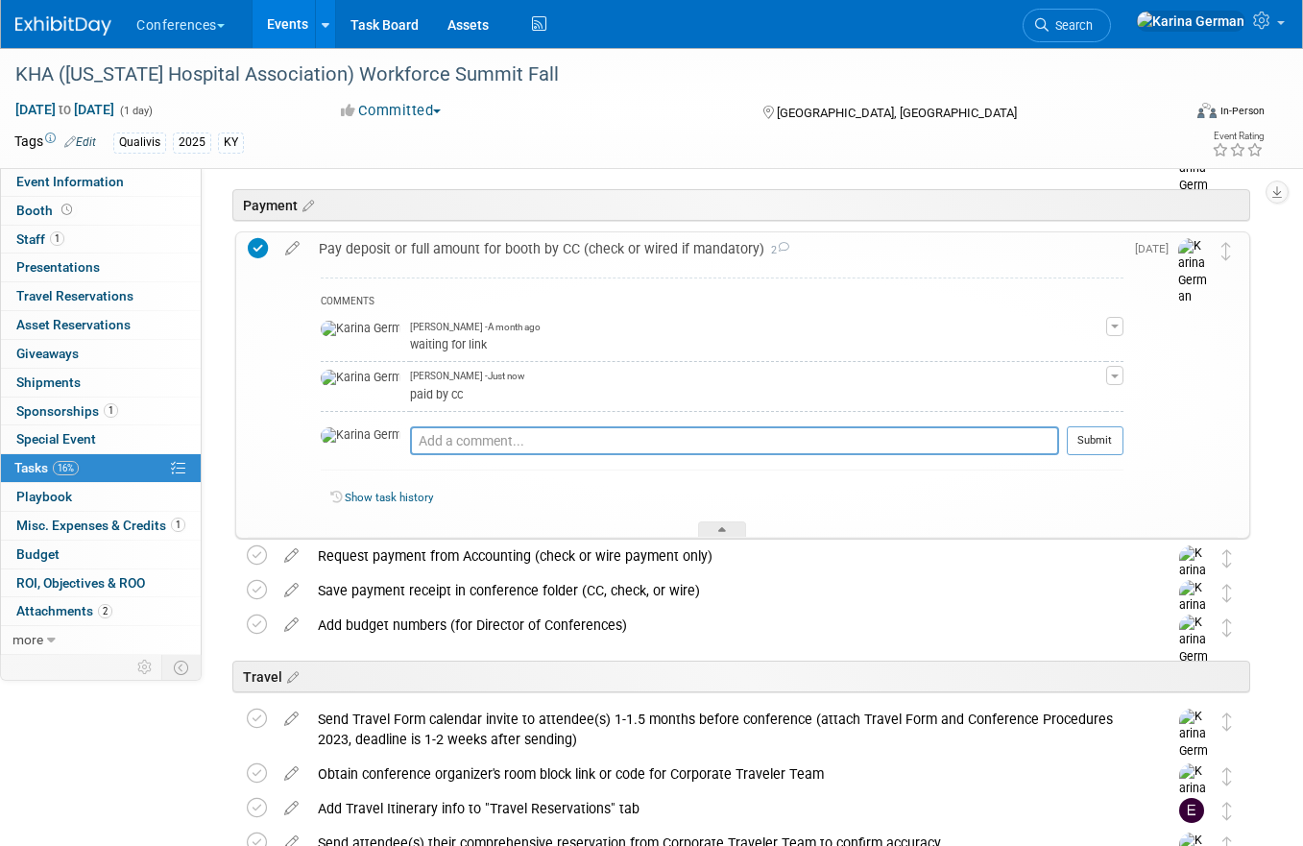
scroll to position [354, 0]
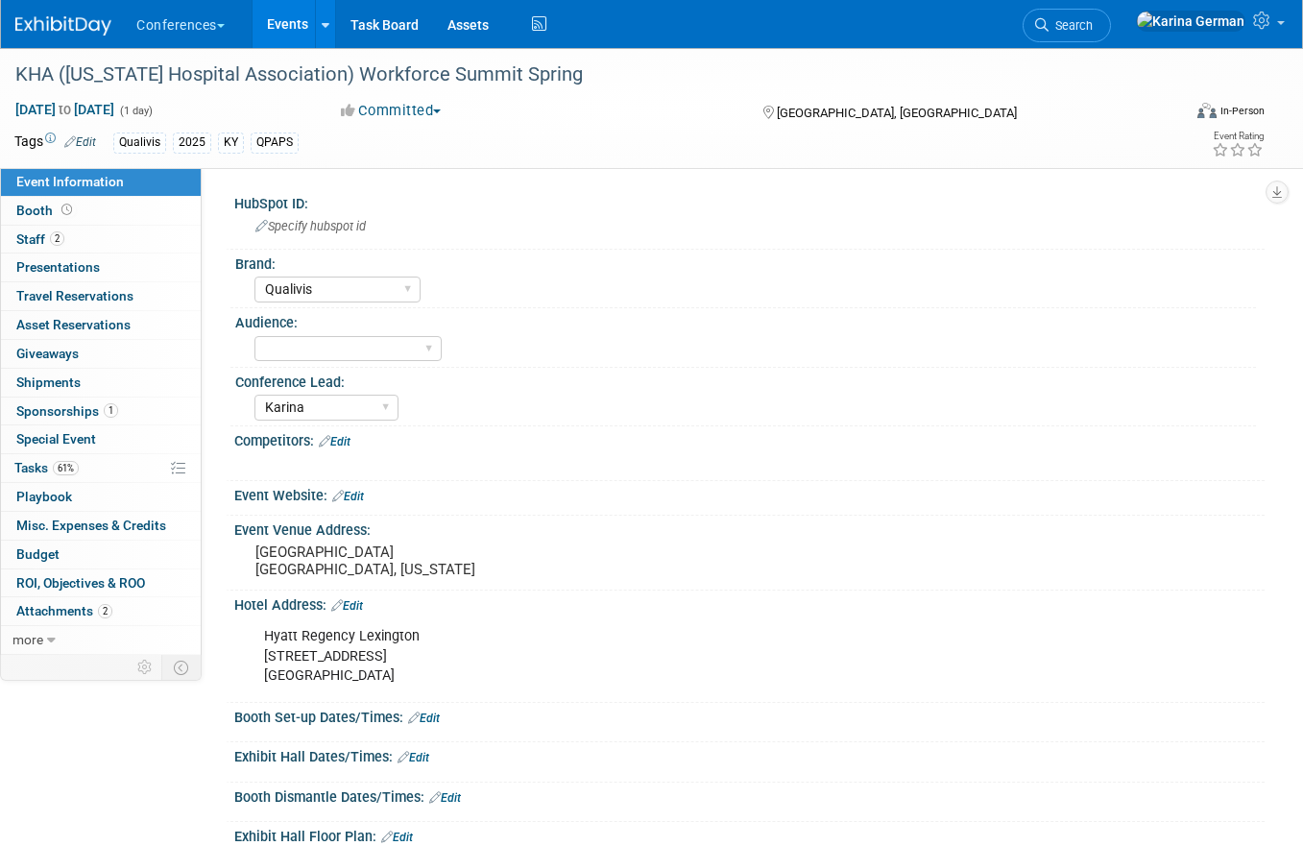
select select "Qualivis"
select select "Karina"
click at [126, 413] on link "1 Sponsorships 1" at bounding box center [101, 412] width 200 height 28
